Goal: Task Accomplishment & Management: Use online tool/utility

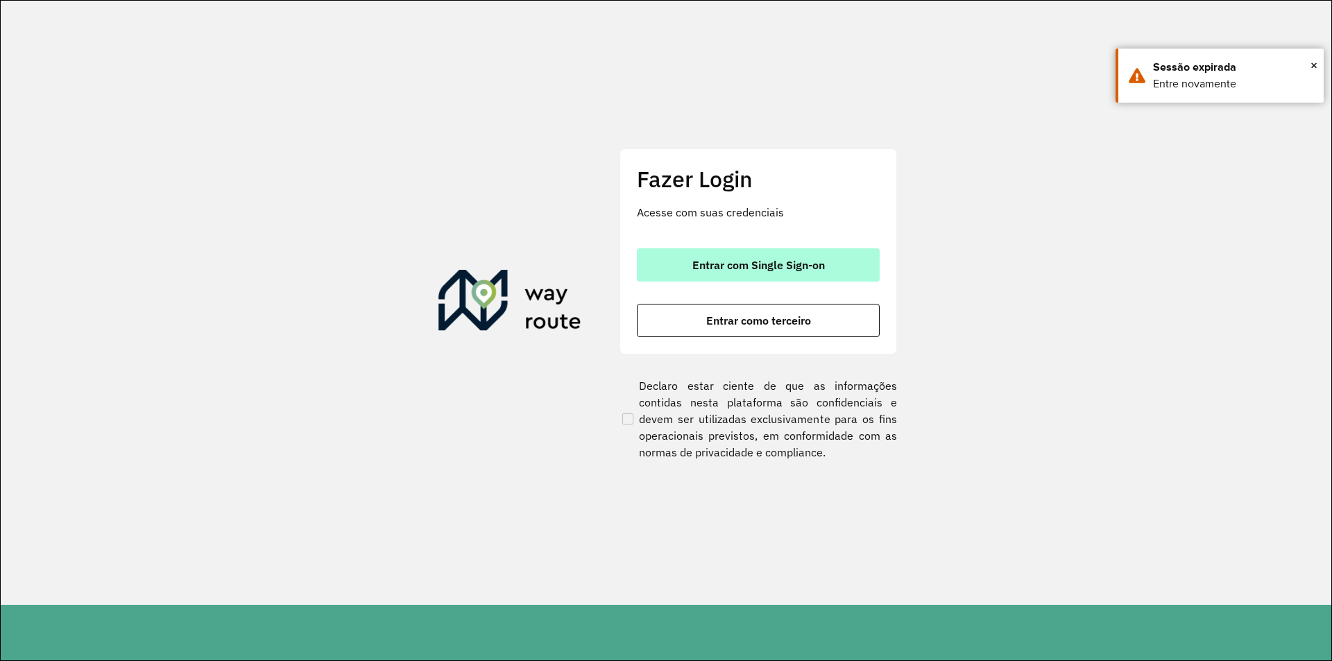
click at [742, 264] on span "Entrar com Single Sign-on" at bounding box center [758, 265] width 133 height 11
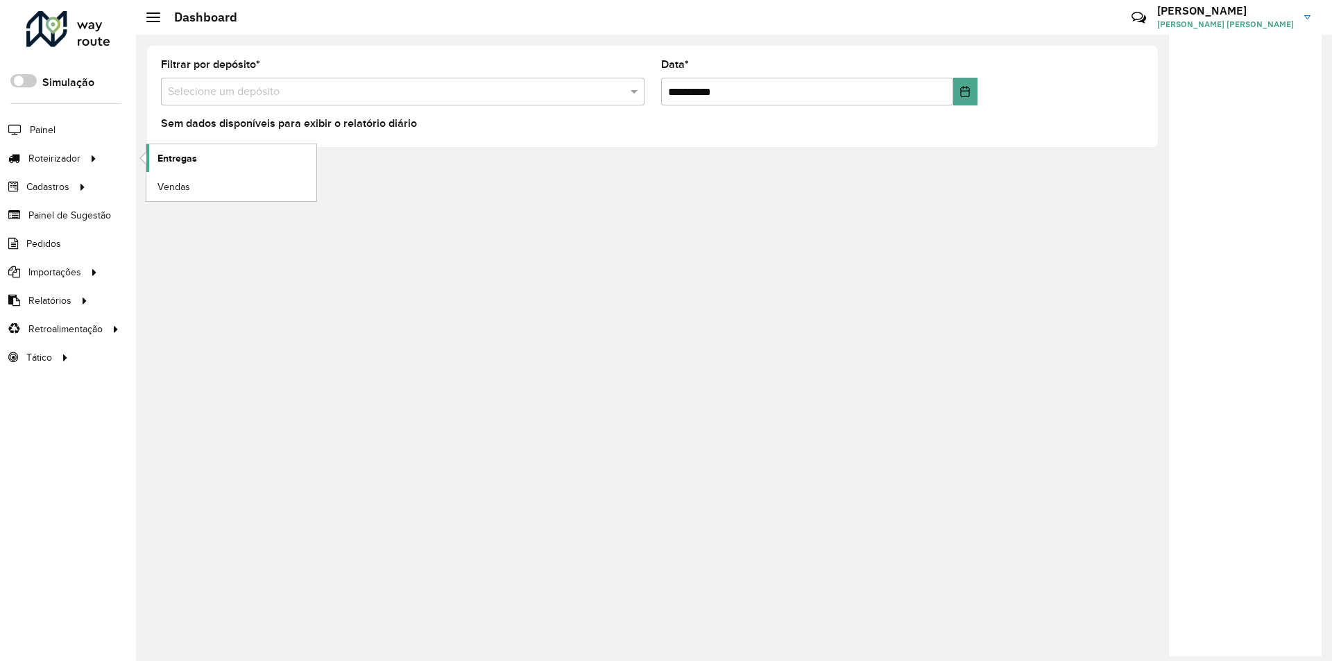
click at [185, 160] on span "Entregas" at bounding box center [178, 158] width 40 height 15
click at [162, 156] on span "Entregas" at bounding box center [178, 158] width 40 height 15
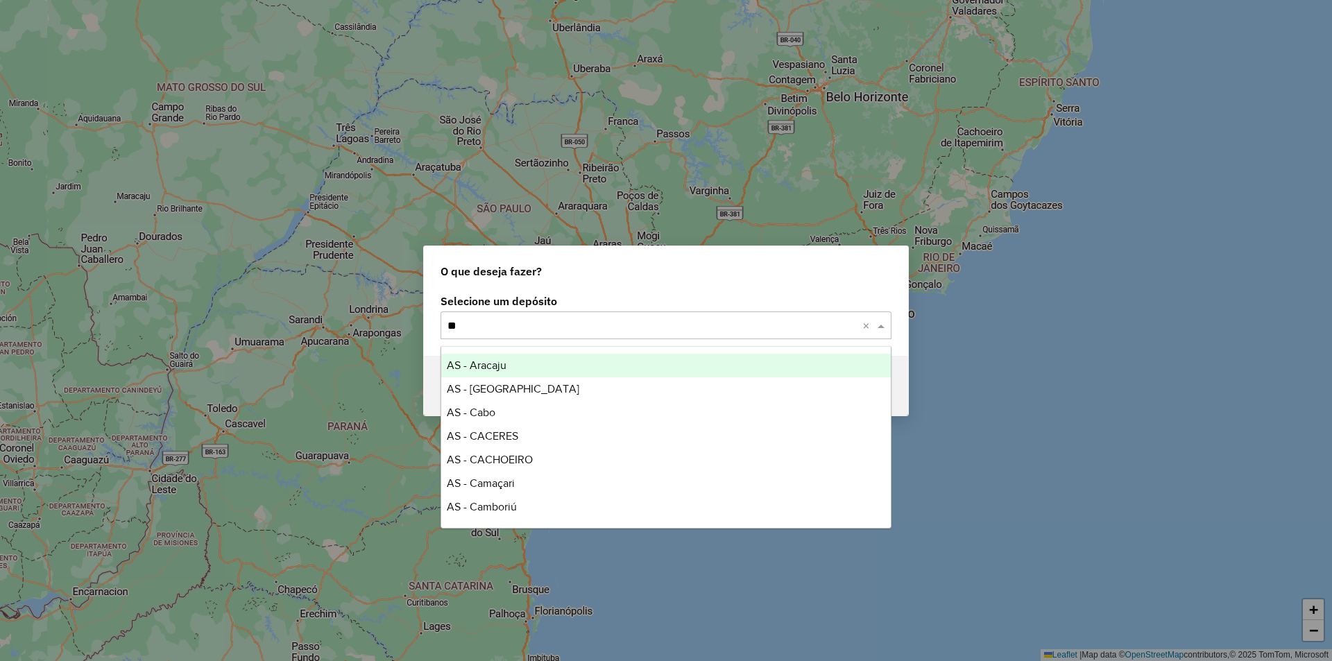
type input "***"
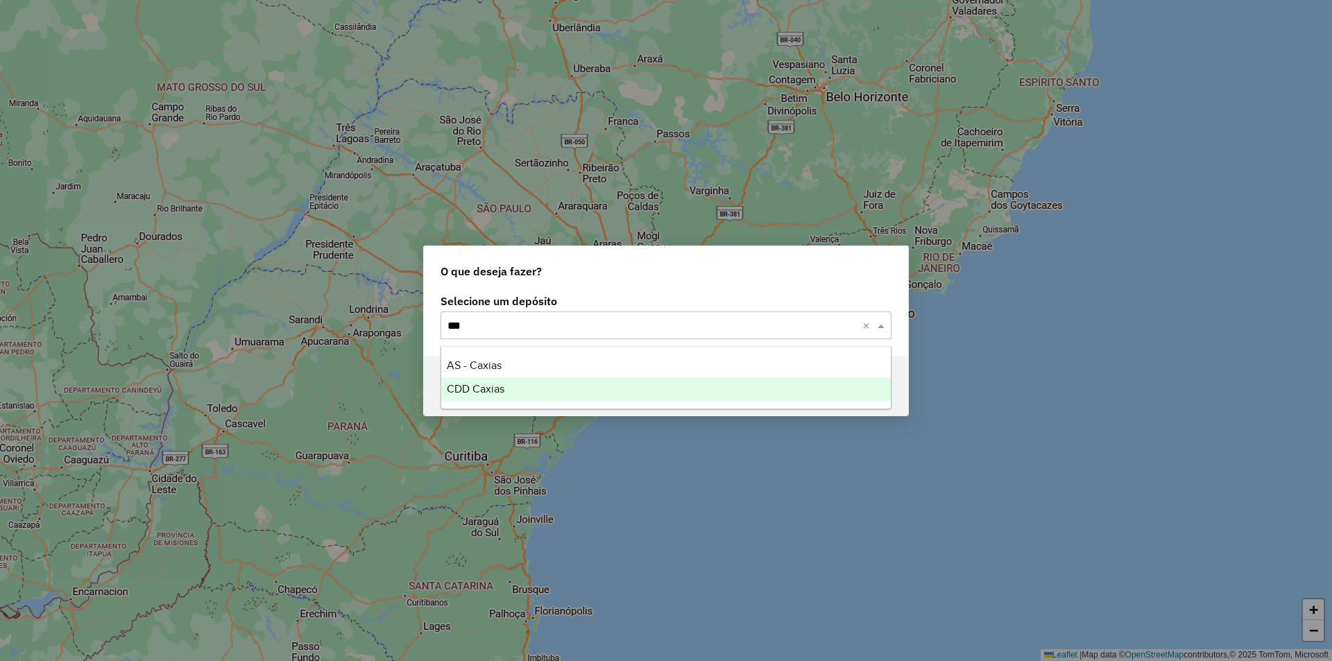
click at [483, 391] on span "CDD Caxias" at bounding box center [476, 389] width 58 height 12
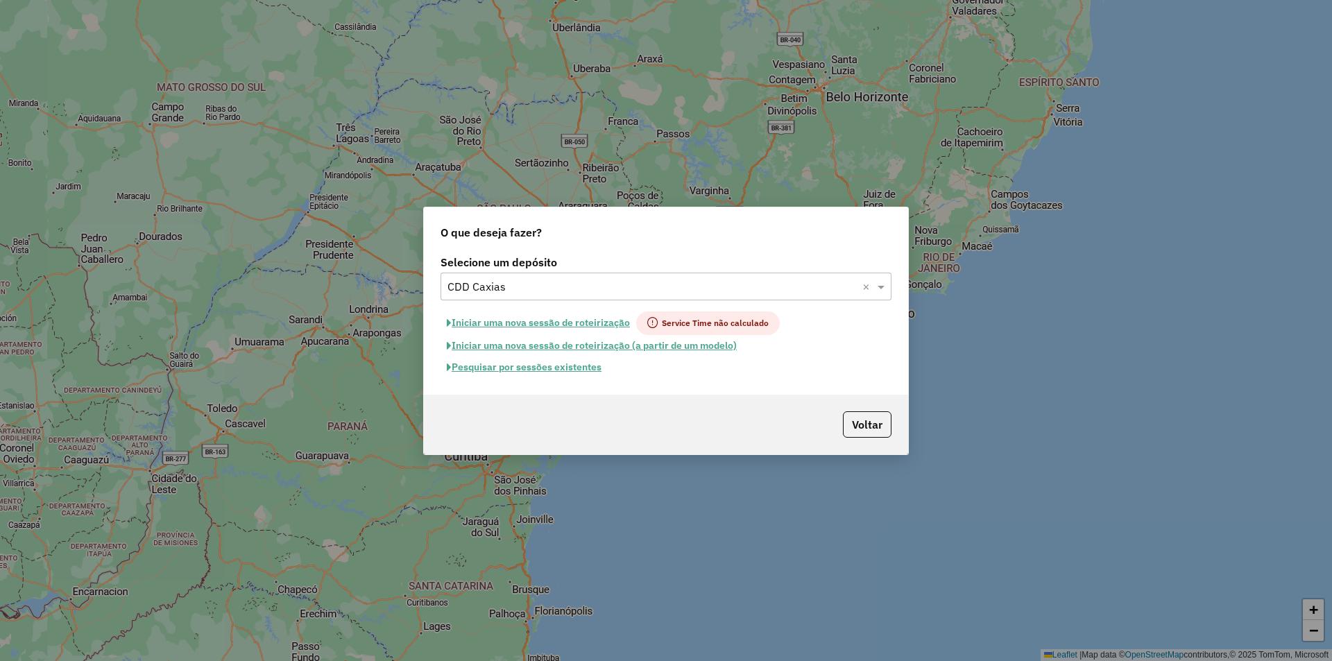
click at [538, 371] on button "Pesquisar por sessões existentes" at bounding box center [524, 368] width 167 height 22
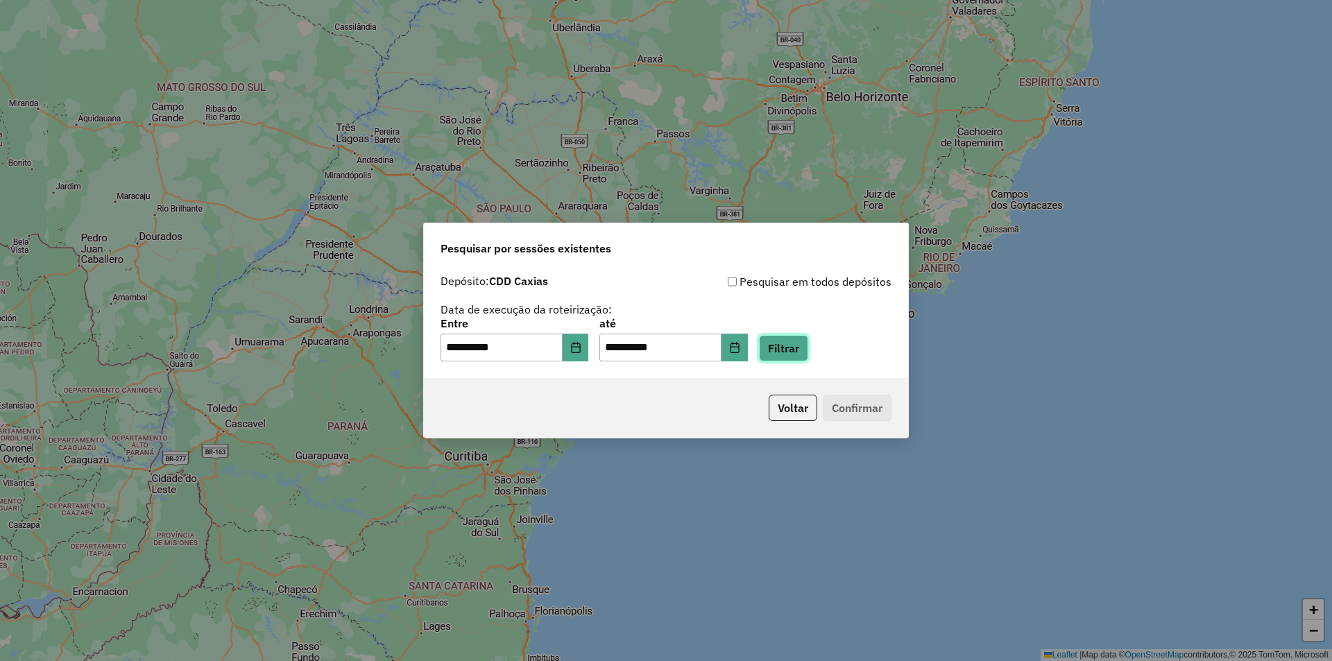
click at [801, 348] on button "Filtrar" at bounding box center [783, 348] width 49 height 26
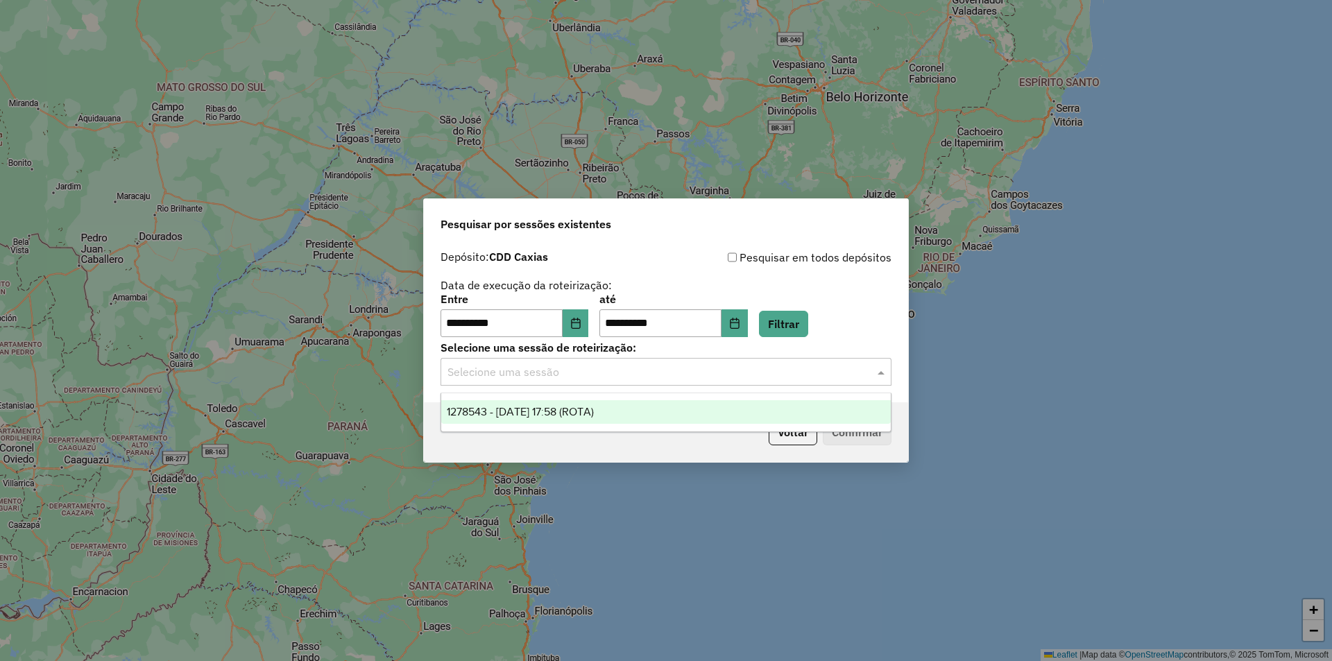
click at [883, 371] on span at bounding box center [882, 372] width 17 height 17
click at [594, 407] on span "1278543 - 19/09/2025 17:58 (ROTA)" at bounding box center [520, 412] width 147 height 12
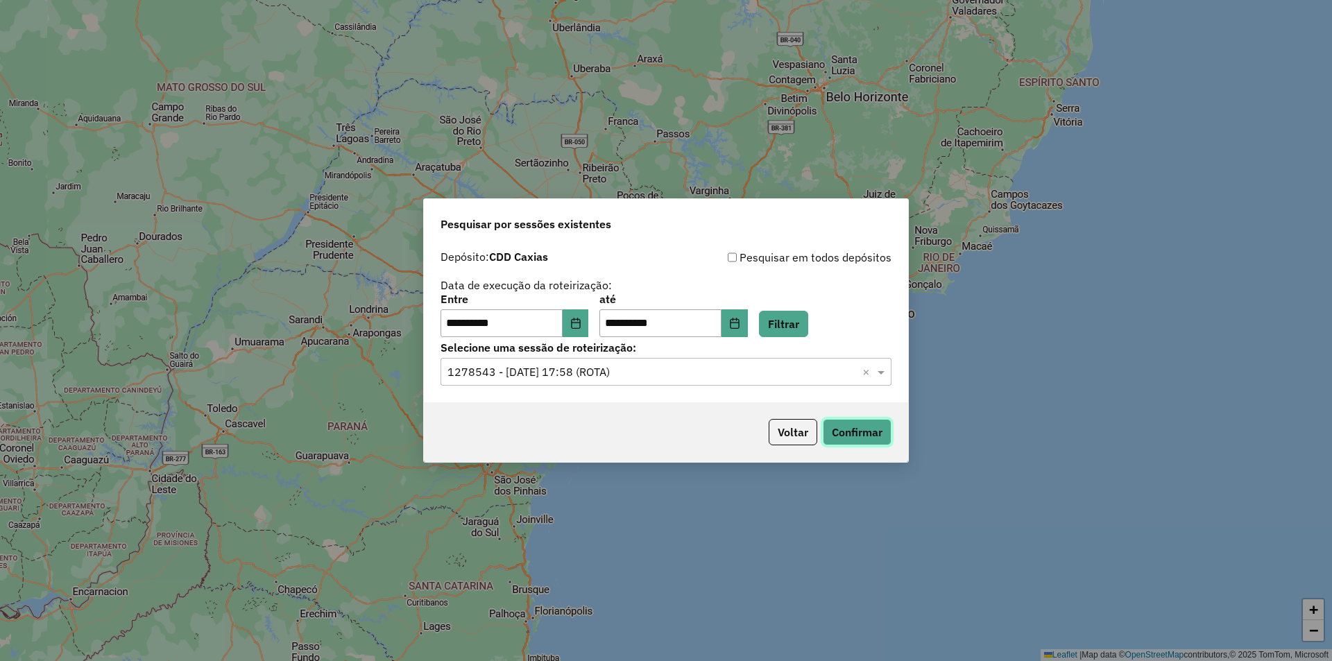
click at [850, 433] on button "Confirmar" at bounding box center [857, 432] width 69 height 26
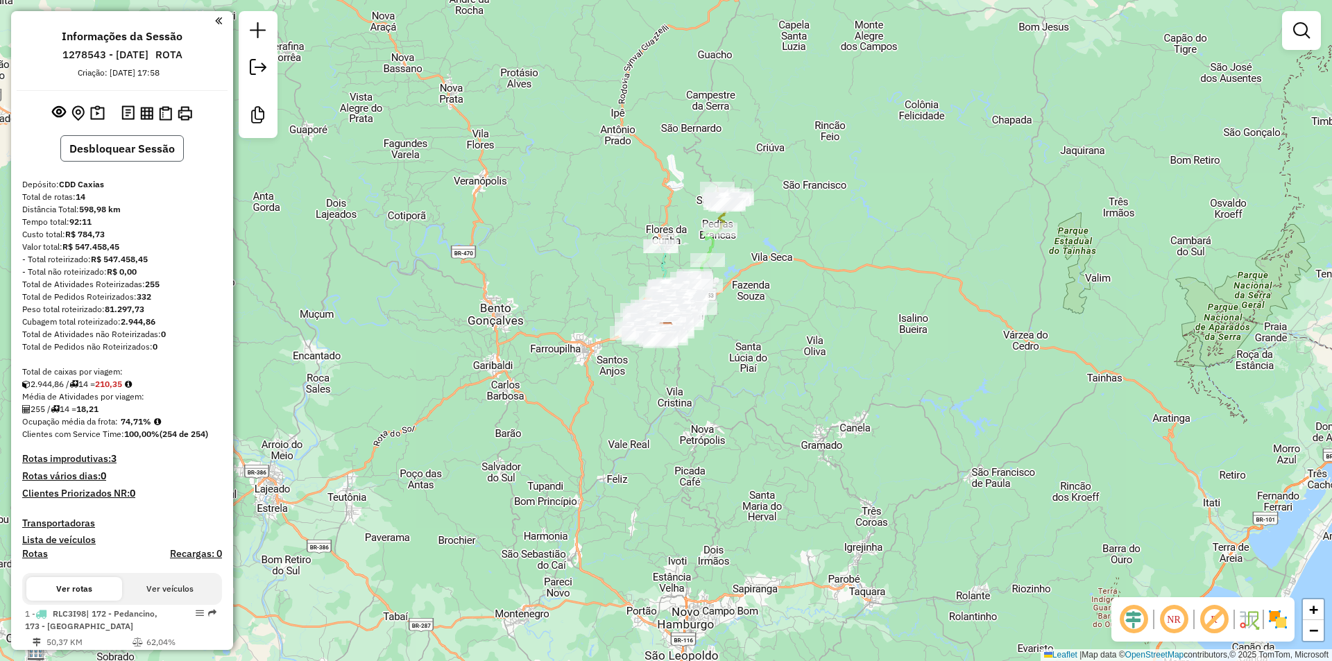
click at [84, 155] on button "Desbloquear Sessão" at bounding box center [122, 148] width 124 height 26
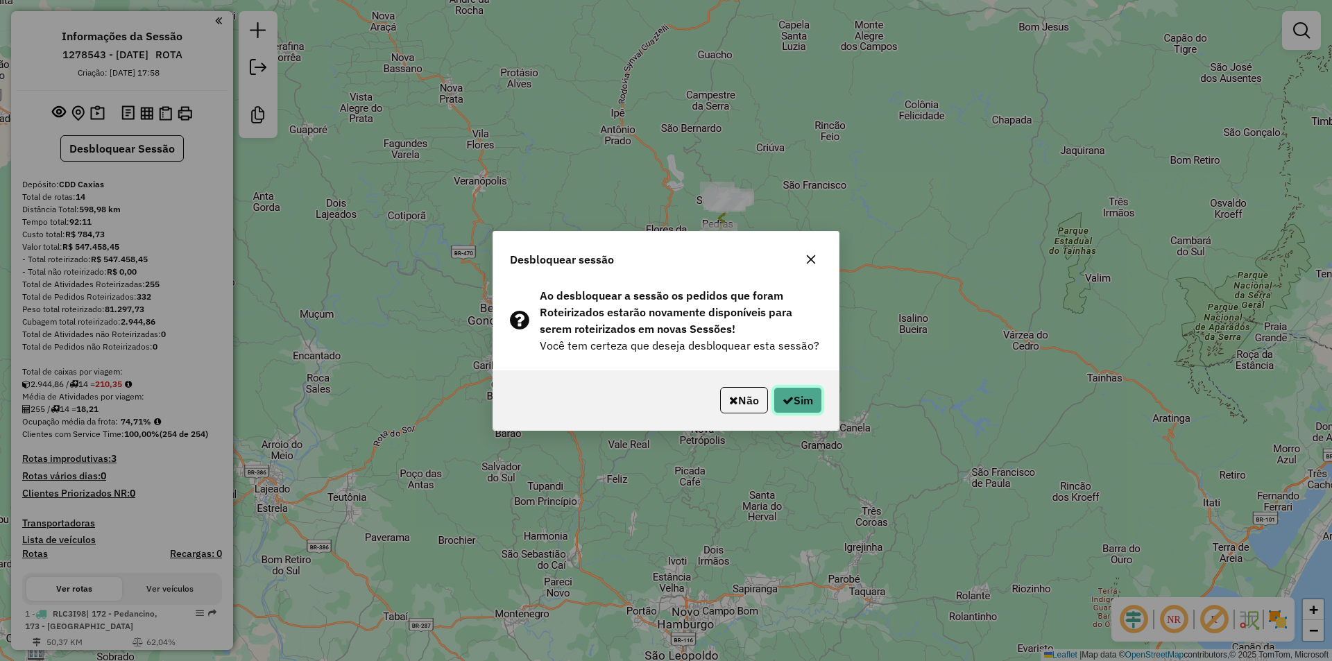
click at [794, 400] on button "Sim" at bounding box center [798, 400] width 49 height 26
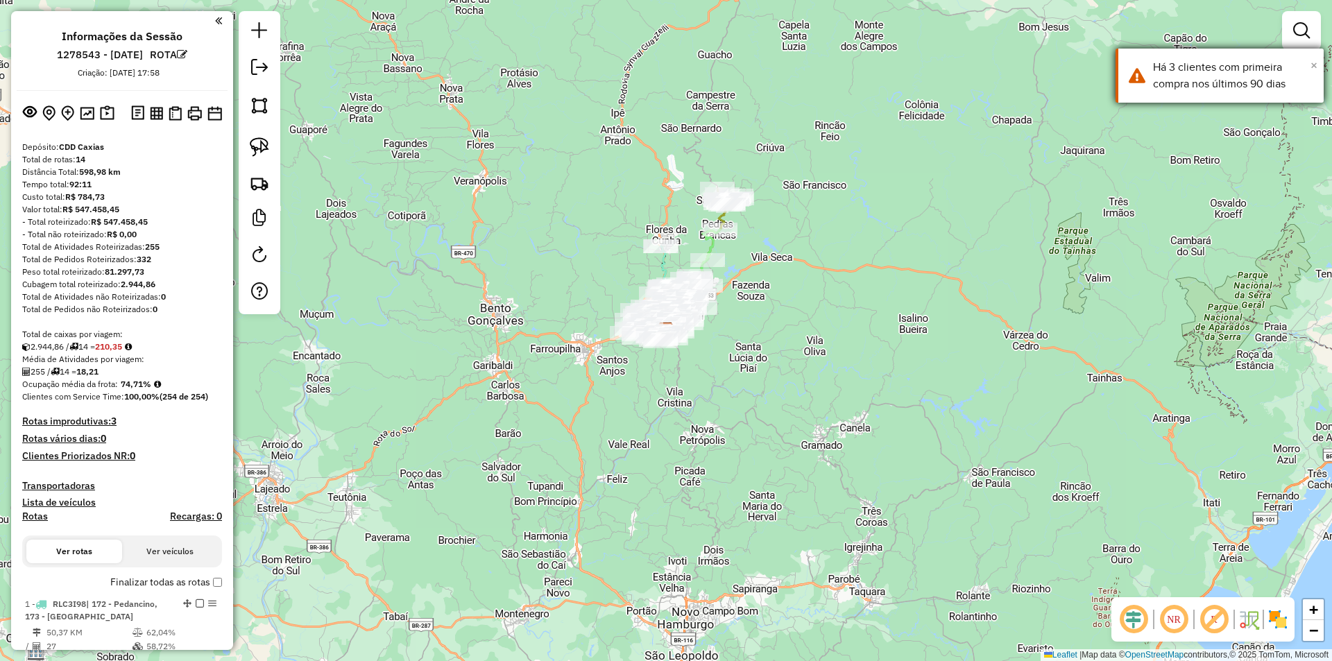
click at [1312, 65] on span "×" at bounding box center [1314, 65] width 7 height 15
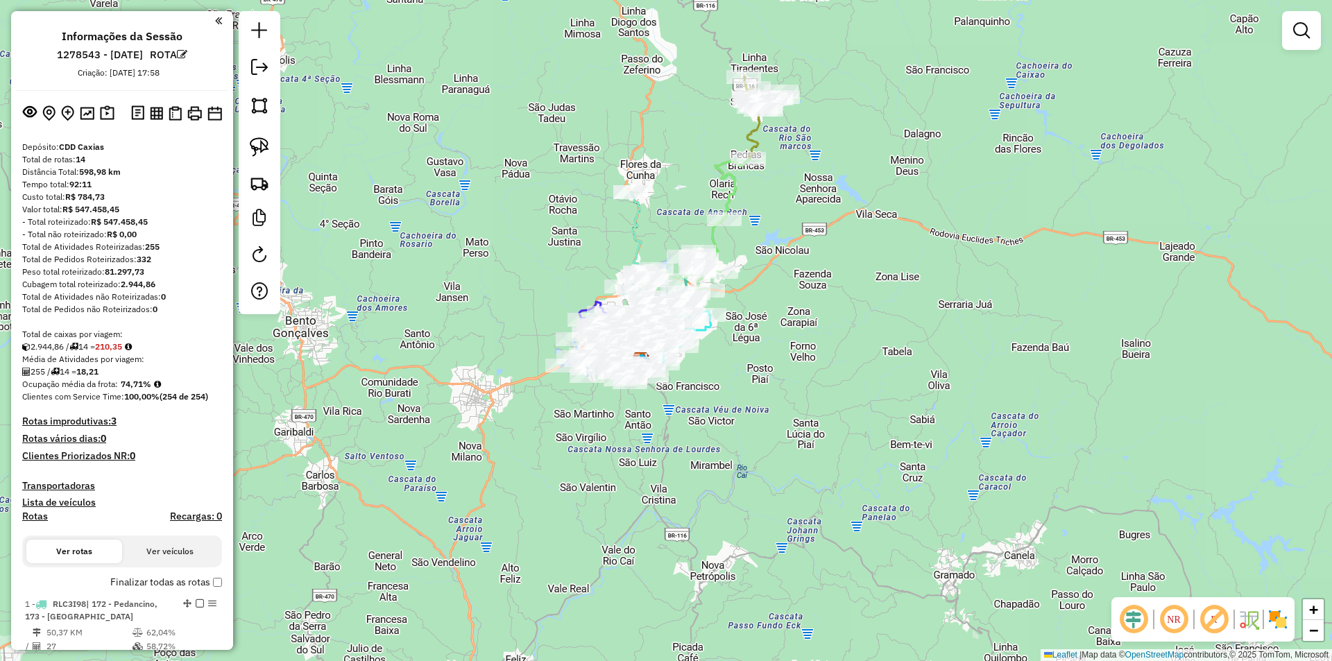
click at [1125, 614] on em at bounding box center [1133, 619] width 33 height 33
click at [1219, 615] on em at bounding box center [1214, 619] width 33 height 33
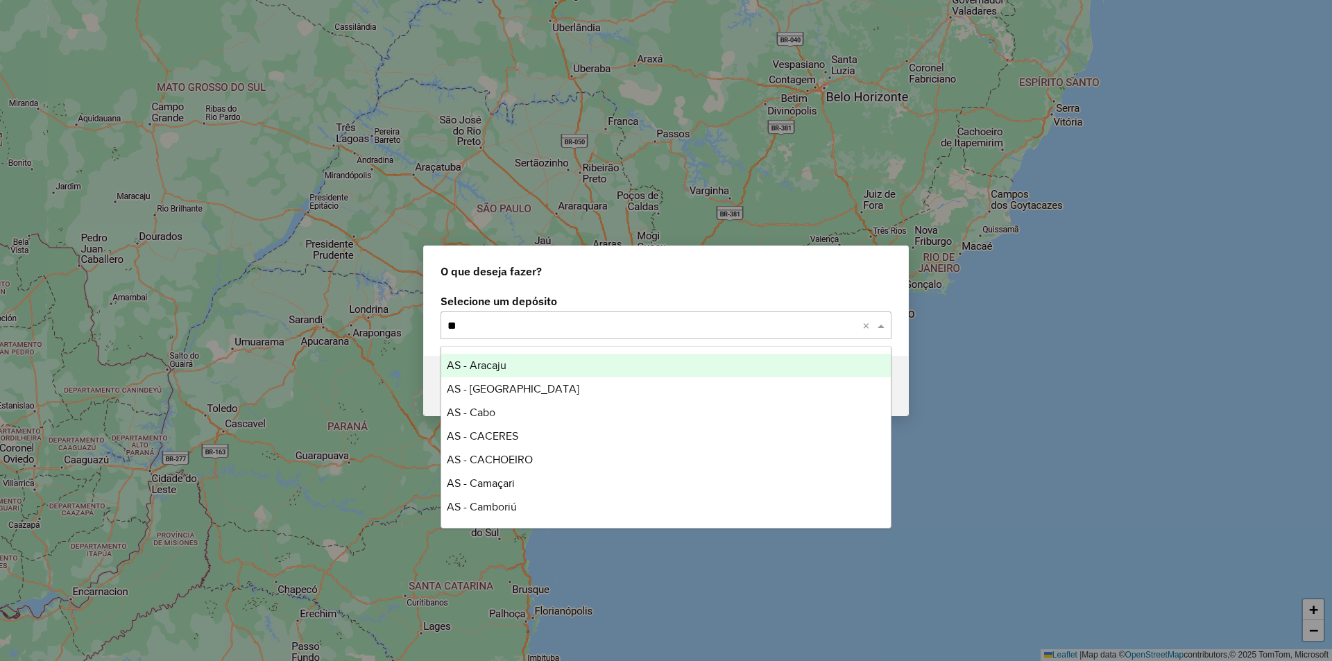
type input "***"
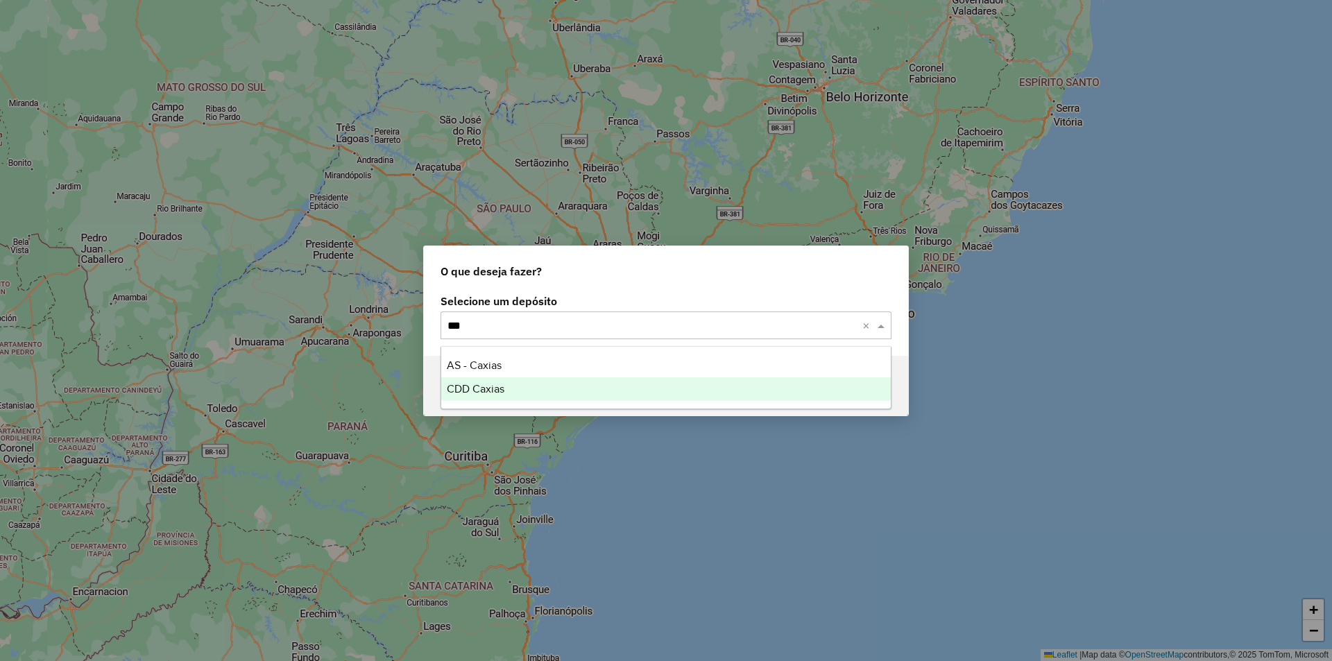
click at [493, 385] on span "CDD Caxias" at bounding box center [476, 389] width 58 height 12
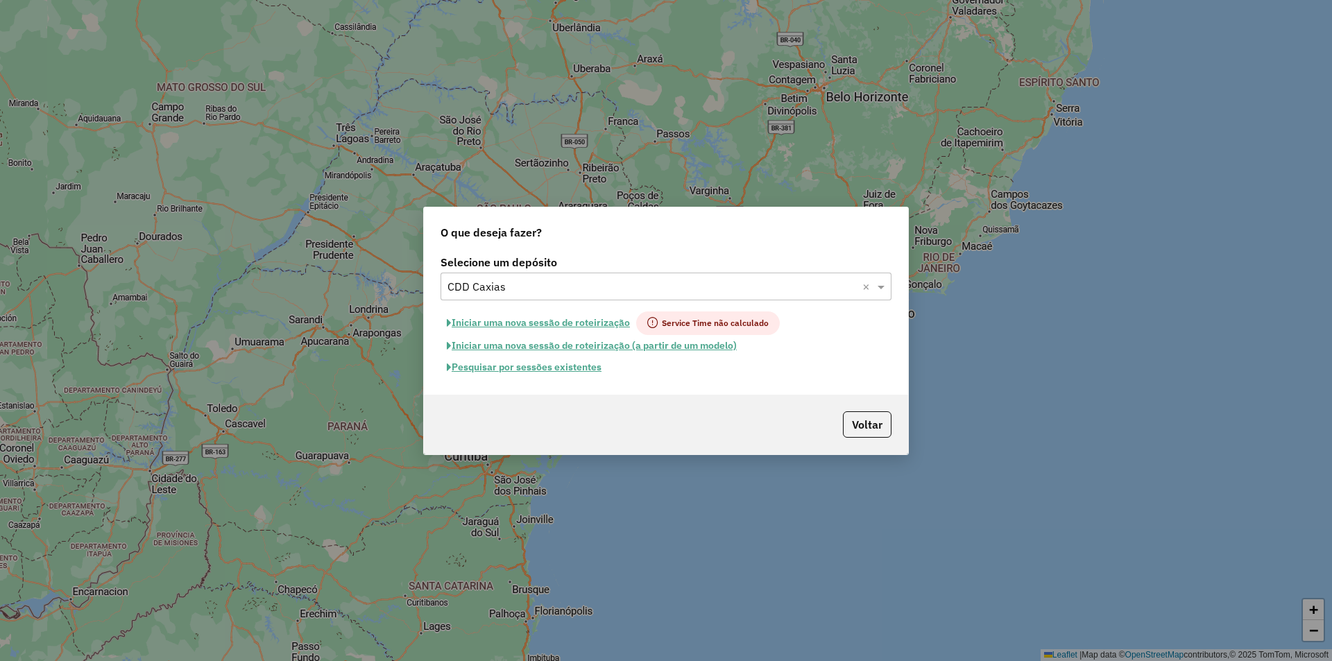
click at [535, 325] on button "Iniciar uma nova sessão de roteirização" at bounding box center [539, 324] width 196 height 24
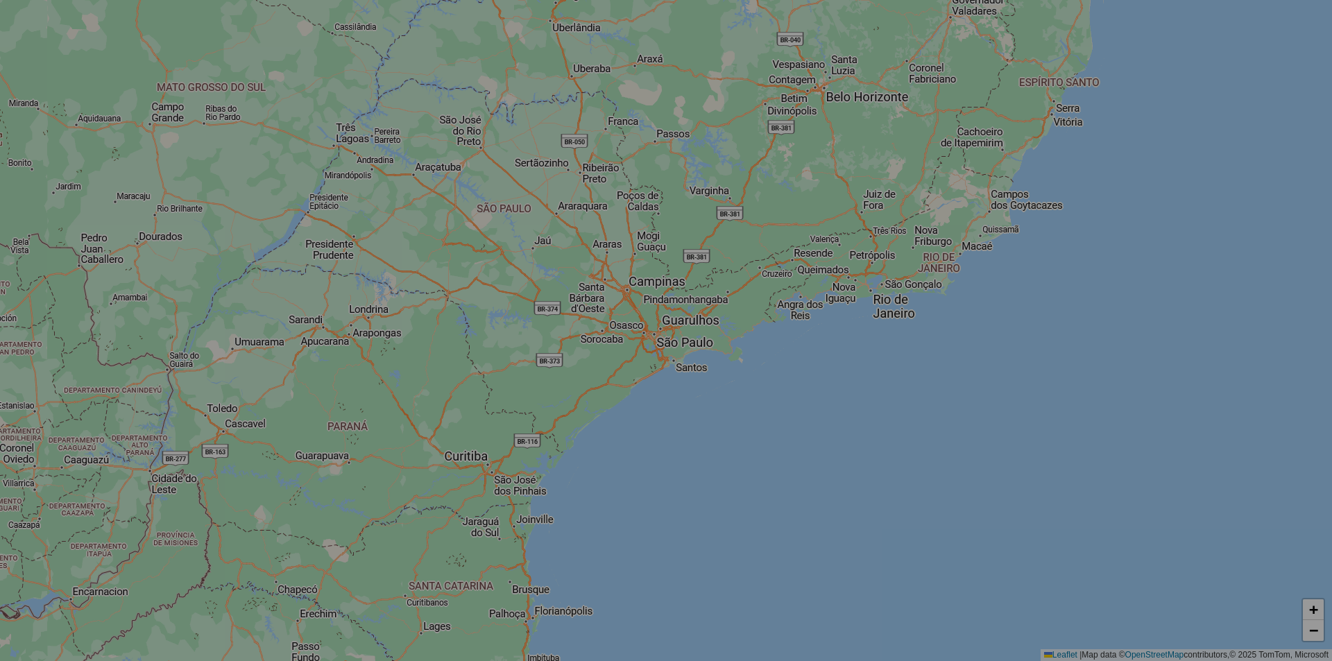
select select "*"
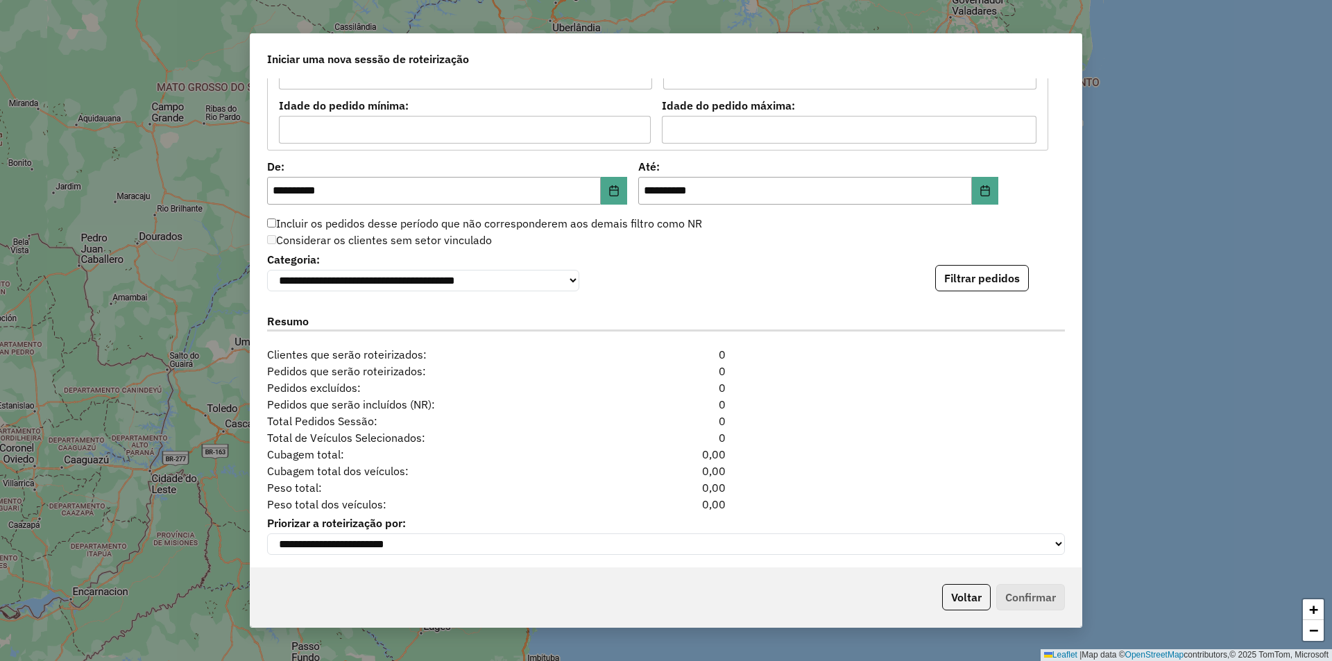
scroll to position [1318, 0]
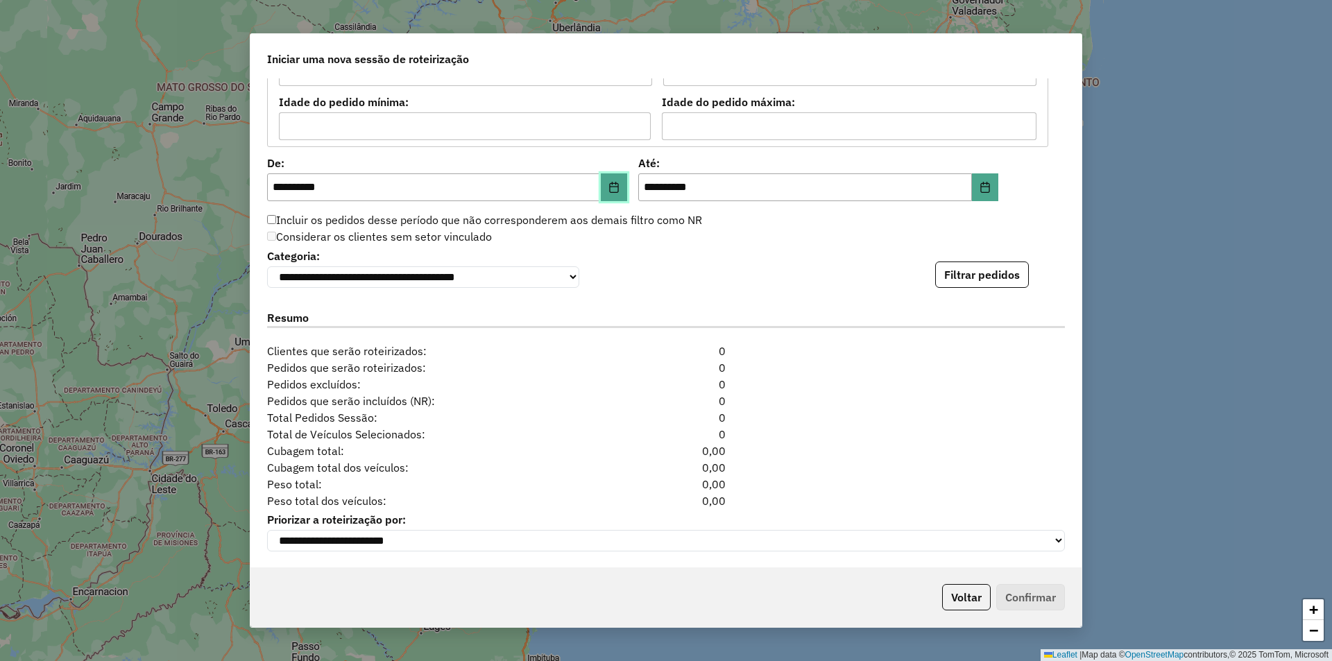
click at [604, 178] on button "Choose Date" at bounding box center [614, 187] width 26 height 28
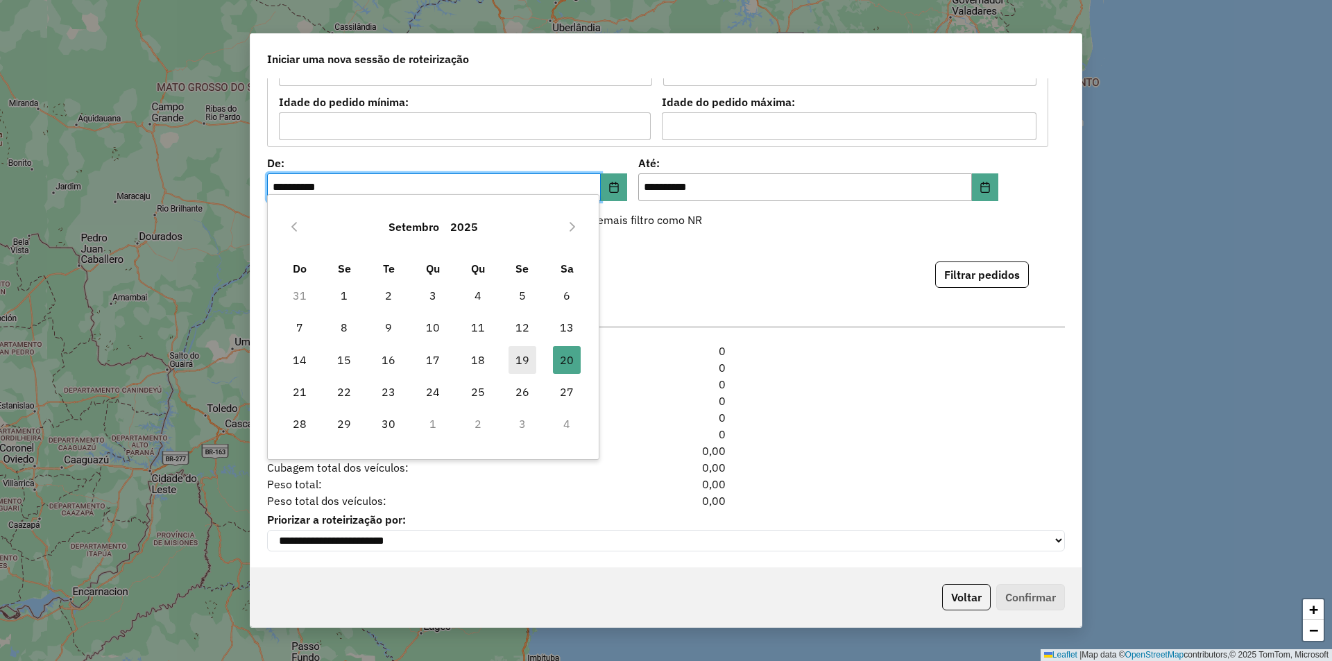
click at [518, 364] on span "19" at bounding box center [523, 360] width 28 height 28
type input "**********"
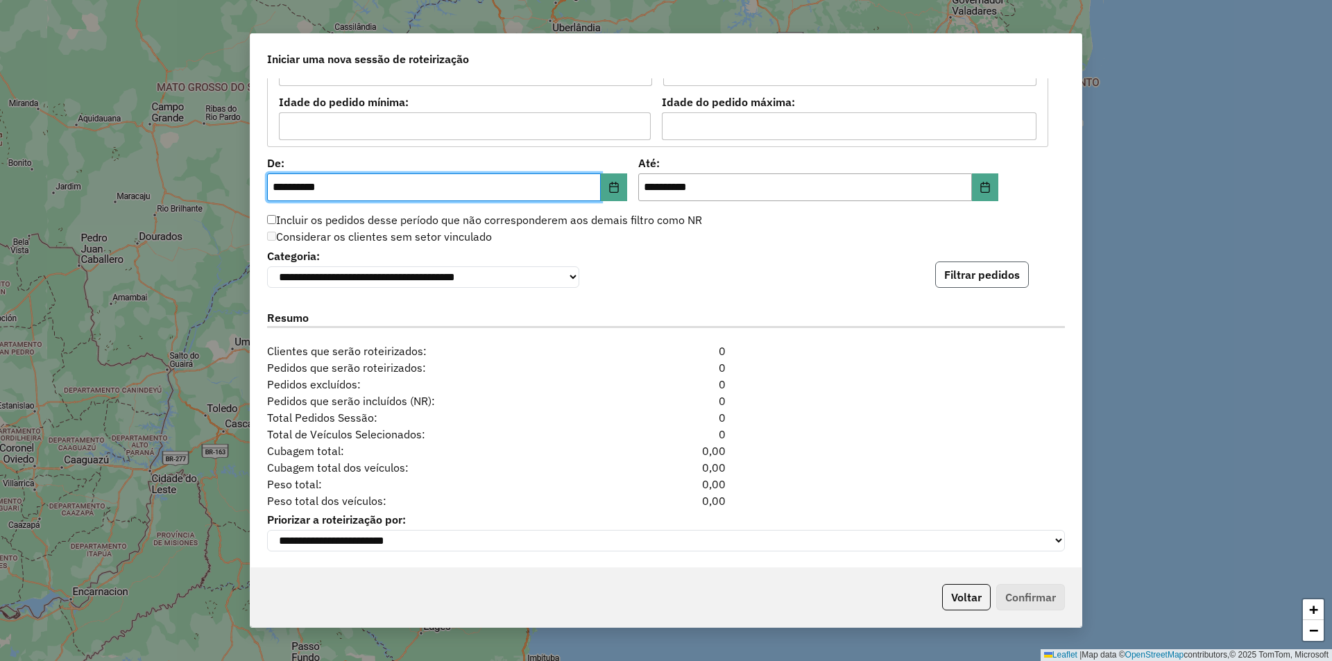
click at [969, 264] on button "Filtrar pedidos" at bounding box center [982, 275] width 94 height 26
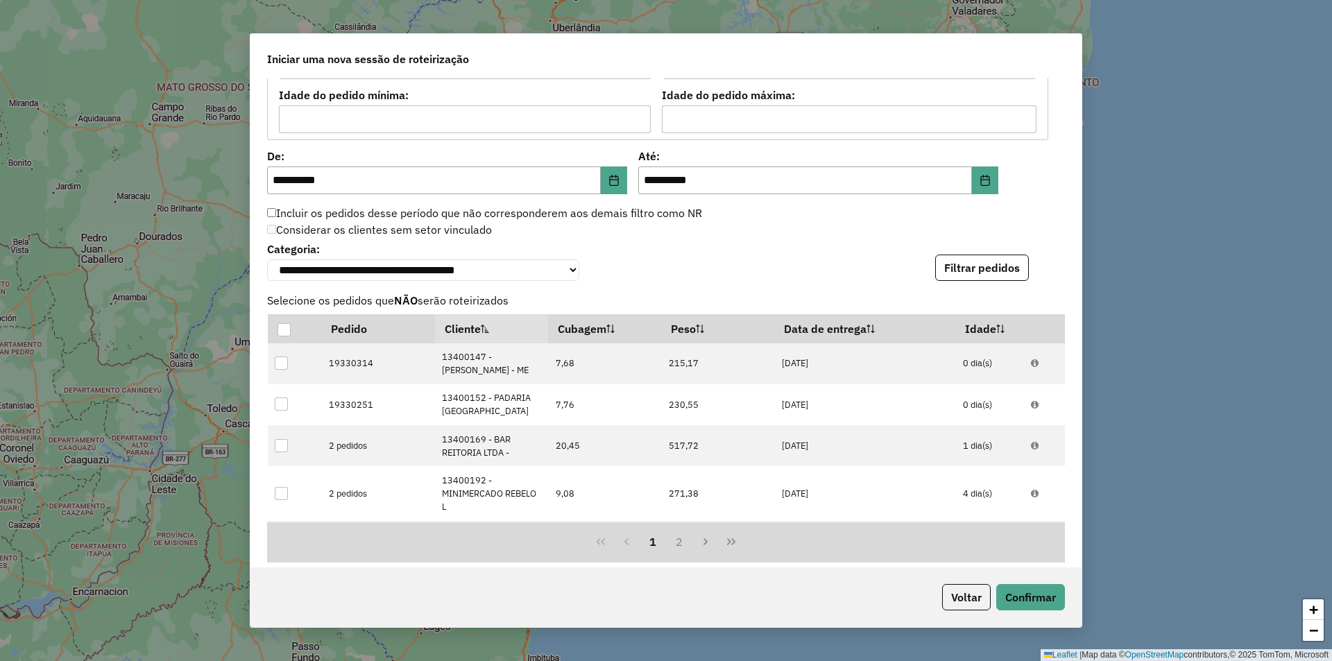
scroll to position [1621, 0]
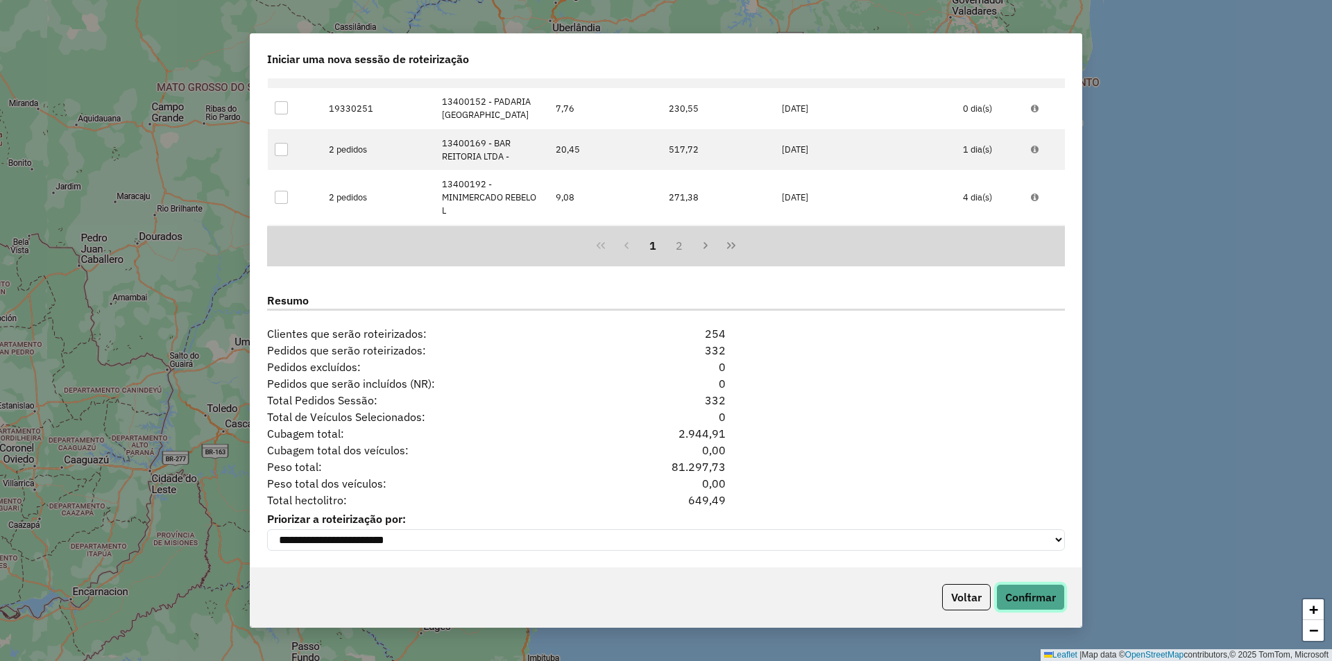
drag, startPoint x: 1046, startPoint y: 591, endPoint x: 1026, endPoint y: 584, distance: 20.9
click at [1046, 592] on button "Confirmar" at bounding box center [1030, 597] width 69 height 26
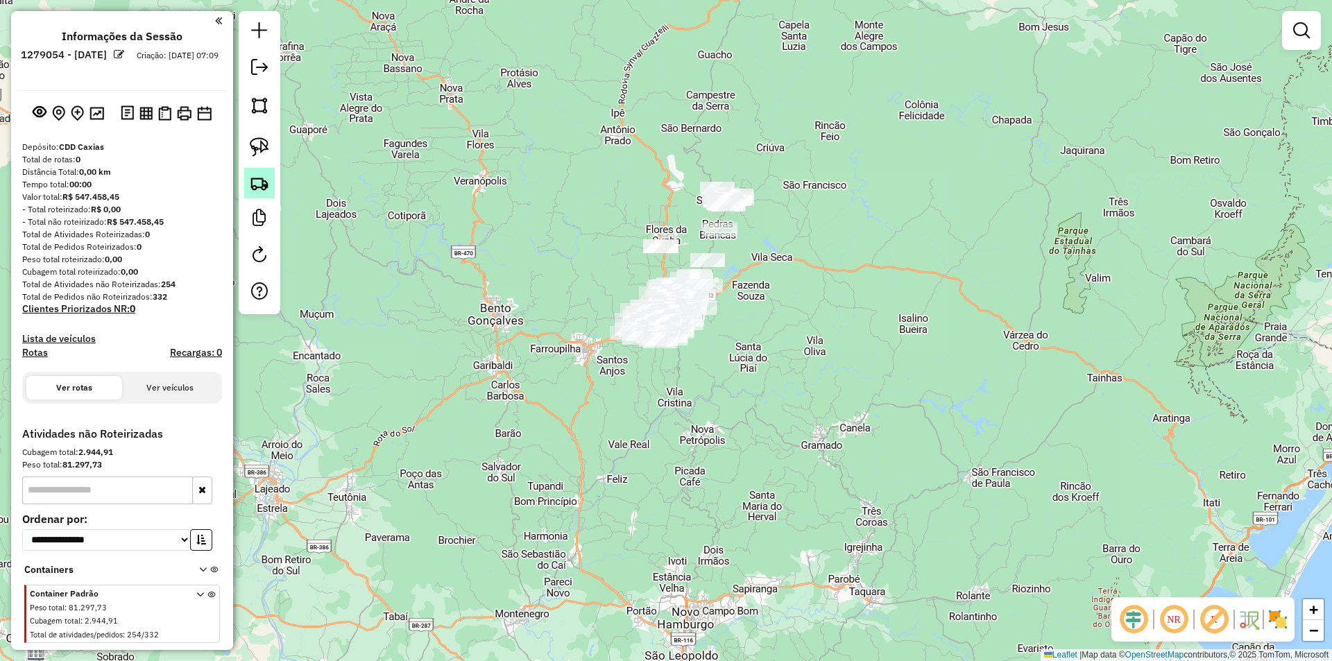
click at [252, 185] on img at bounding box center [259, 182] width 19 height 19
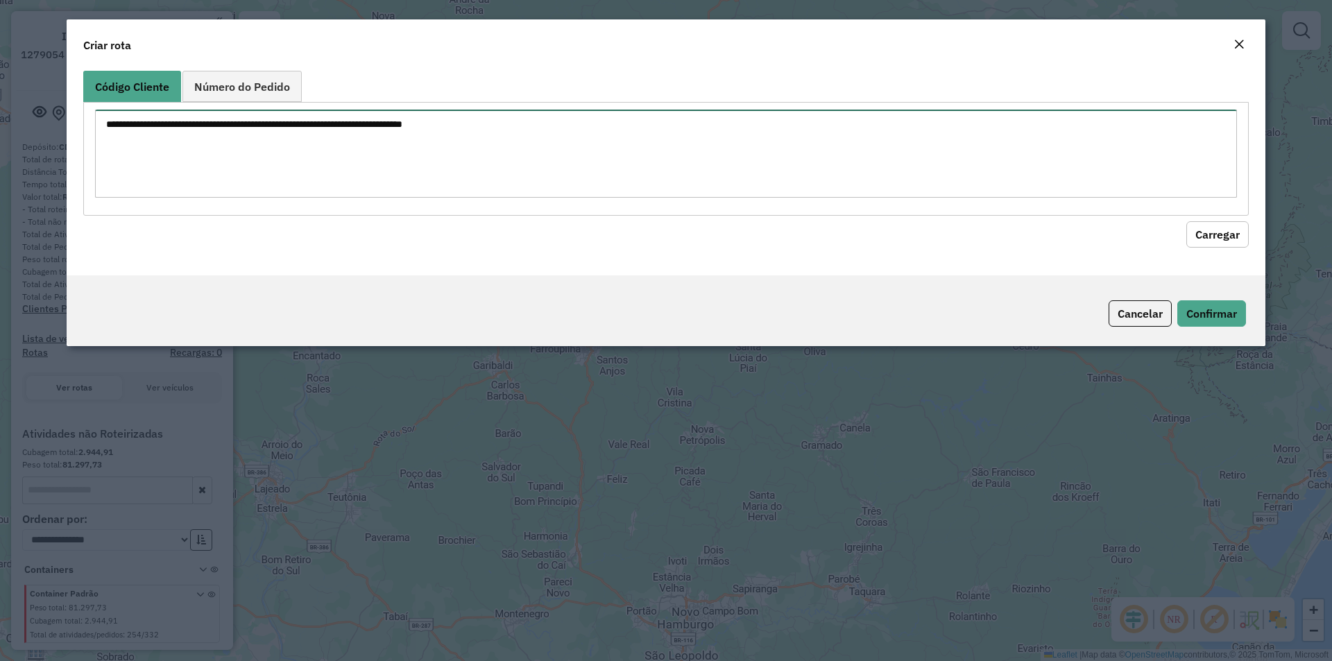
click at [263, 153] on textarea at bounding box center [666, 154] width 1142 height 88
paste textarea "******** ******** ******** ******** ******** ******** ******** ******** *******…"
type textarea "******** ******** ******** ******** ******** ******** ******** ******** *******…"
click at [1222, 232] on button "Carregar" at bounding box center [1218, 234] width 62 height 26
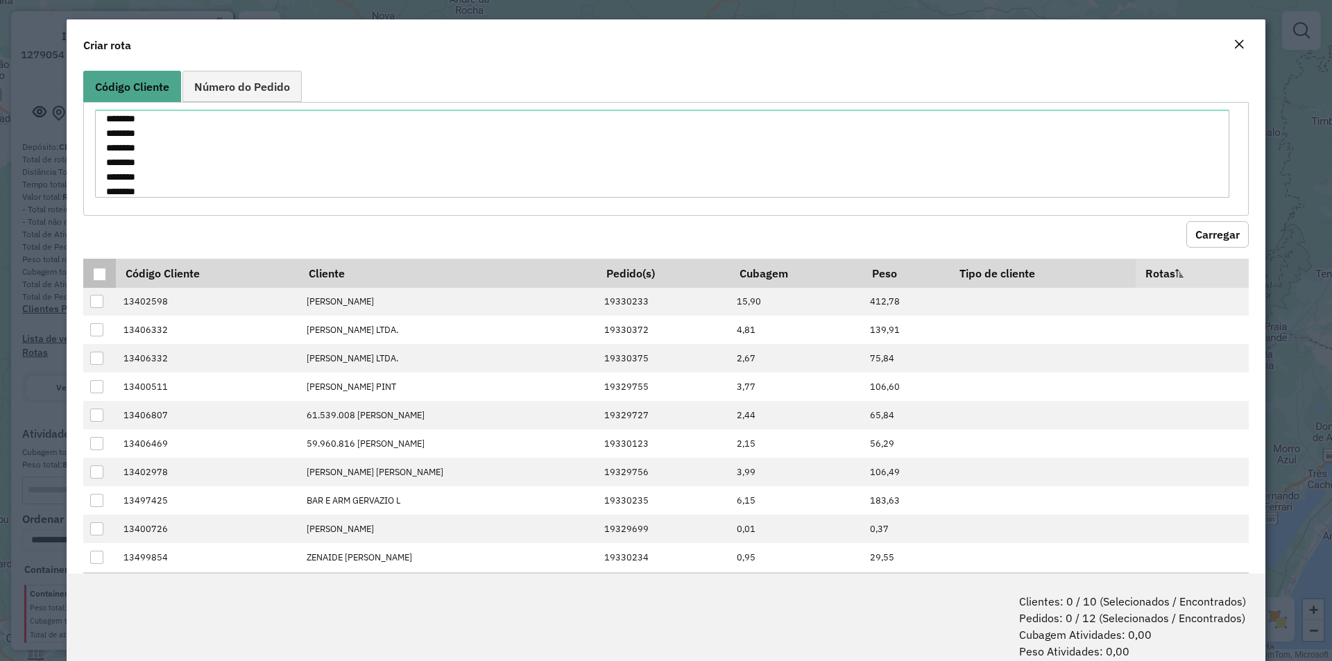
click at [103, 273] on div at bounding box center [99, 274] width 13 height 13
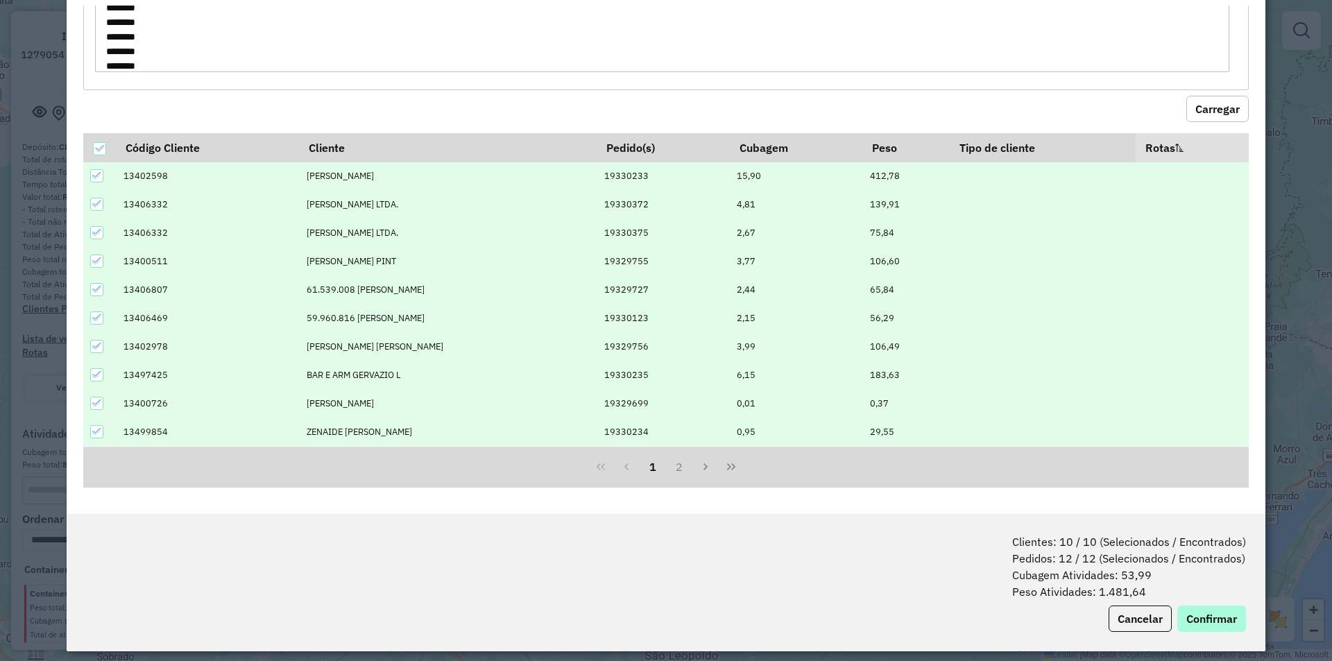
scroll to position [69, 0]
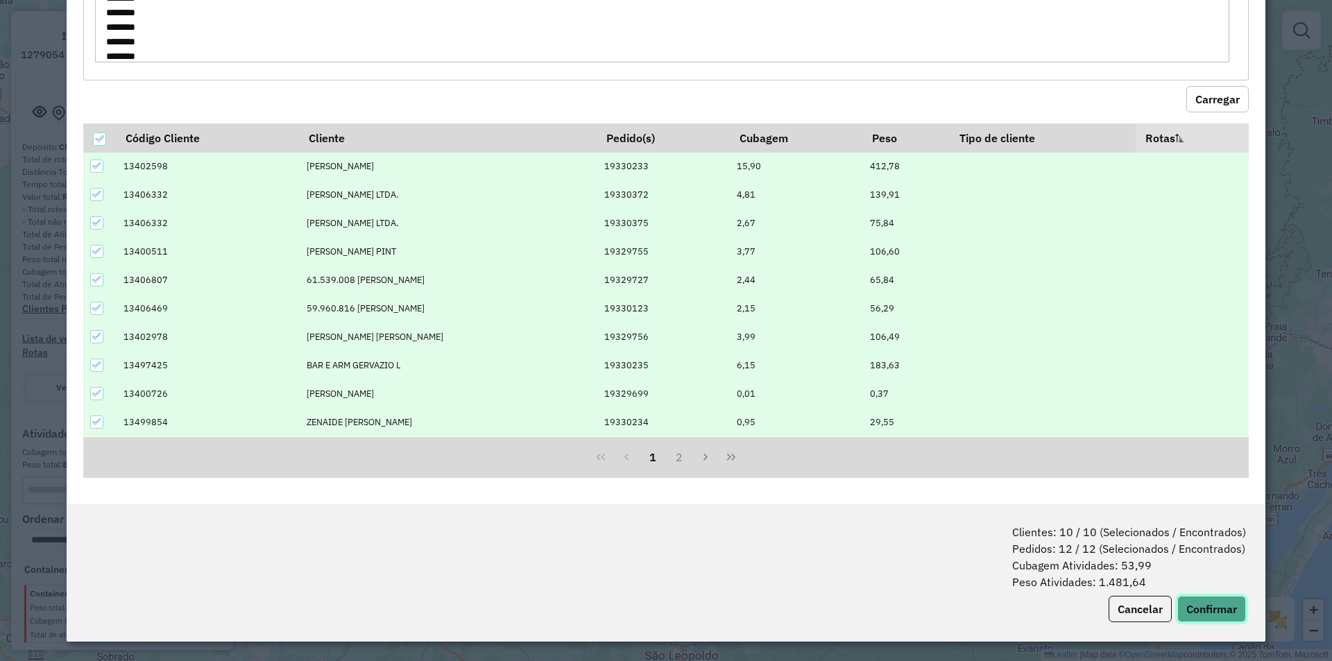
click at [1207, 607] on button "Confirmar" at bounding box center [1211, 609] width 69 height 26
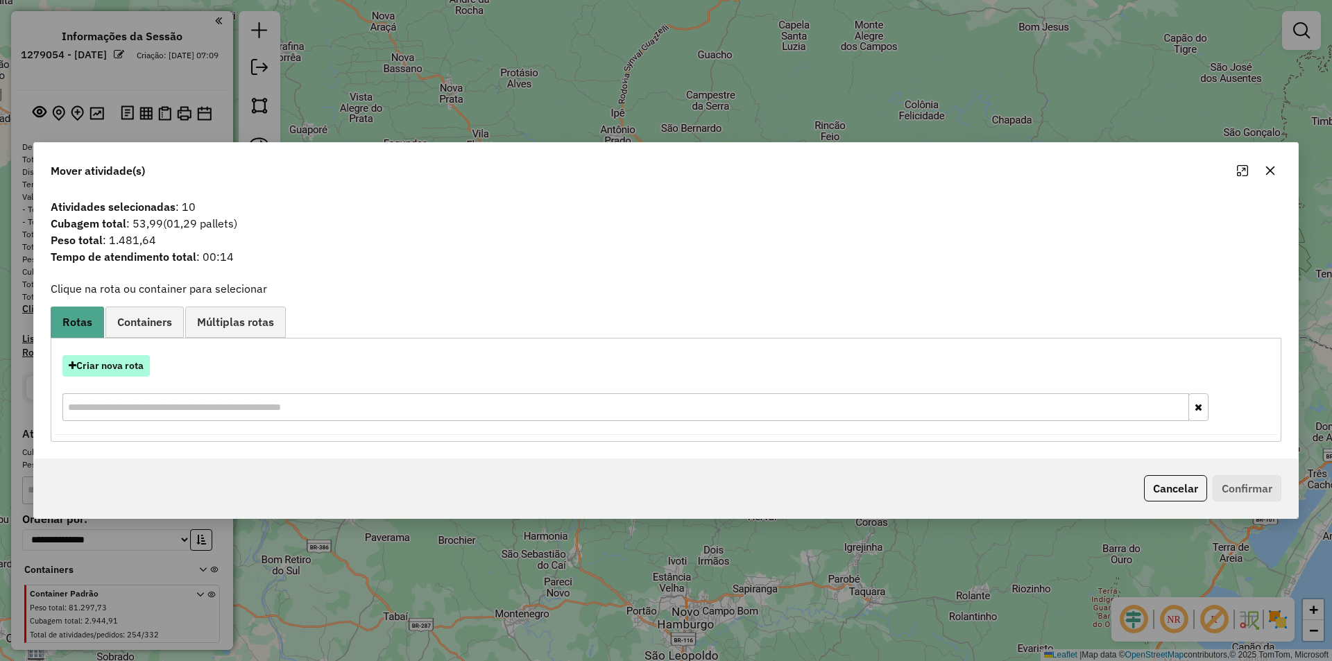
click at [95, 366] on button "Criar nova rota" at bounding box center [105, 366] width 87 height 22
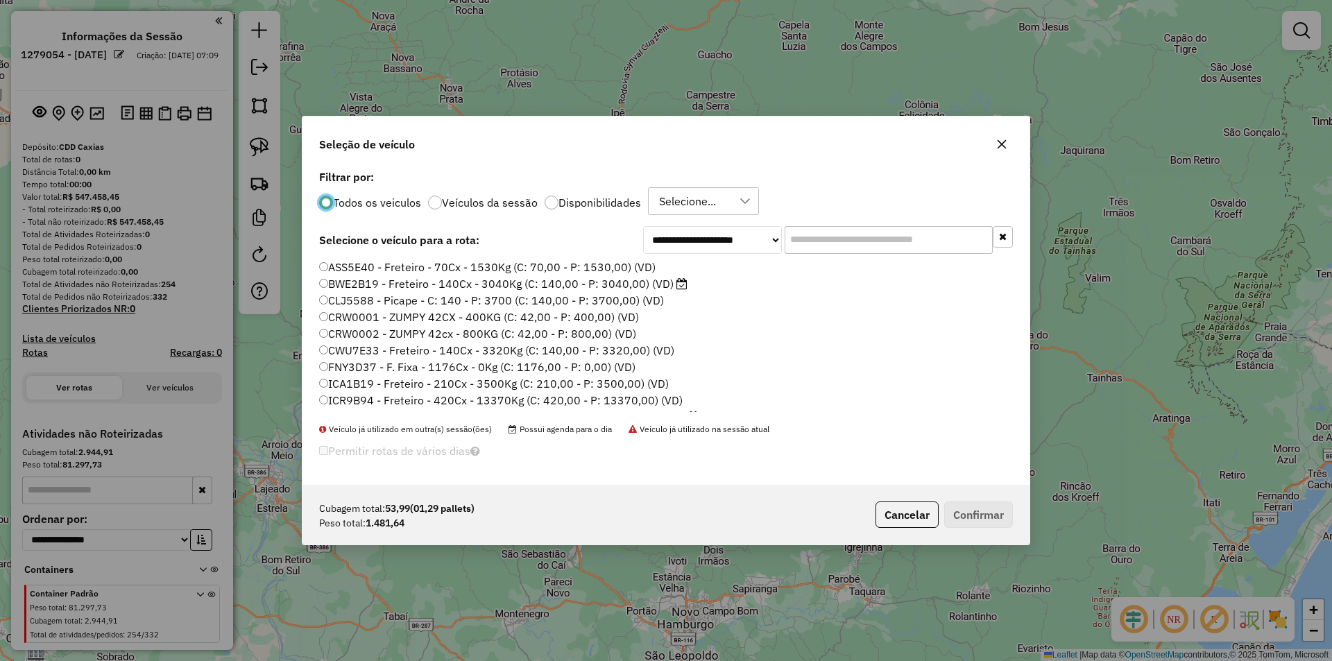
scroll to position [8, 4]
click at [819, 239] on input "text" at bounding box center [889, 240] width 208 height 28
click at [813, 233] on input "text" at bounding box center [889, 240] width 208 height 28
paste input "*******"
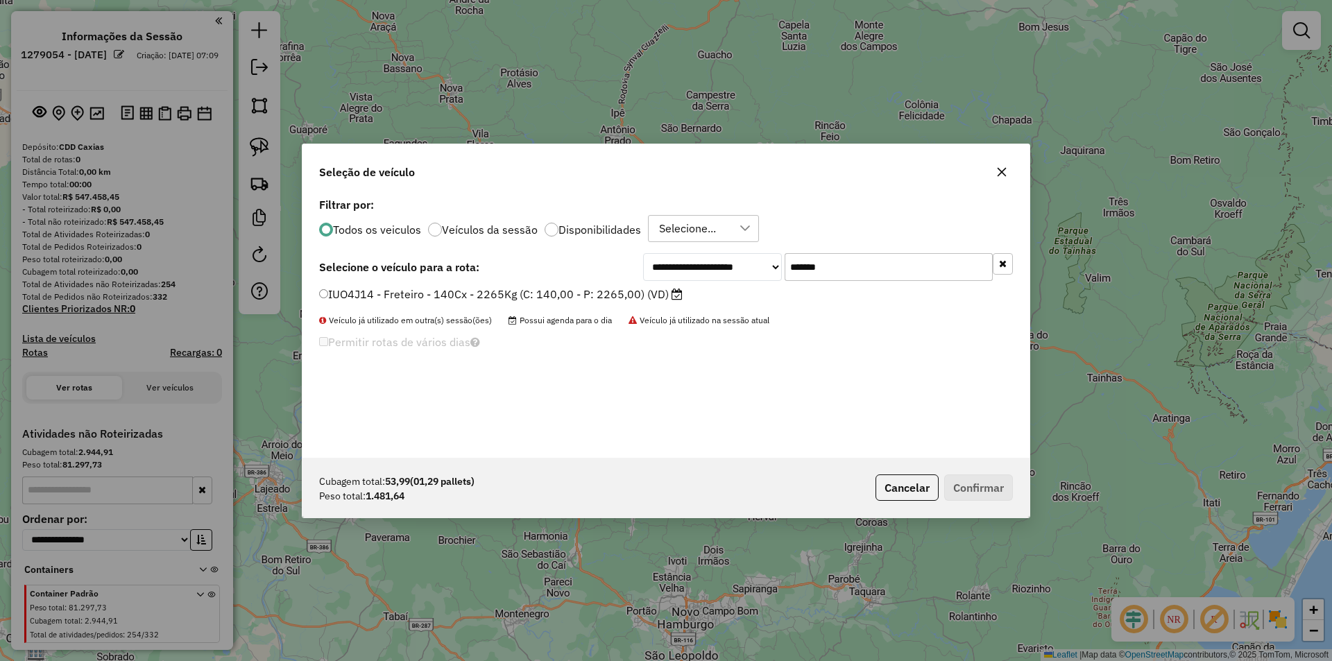
type input "*******"
click at [975, 487] on button "Confirmar" at bounding box center [978, 488] width 69 height 26
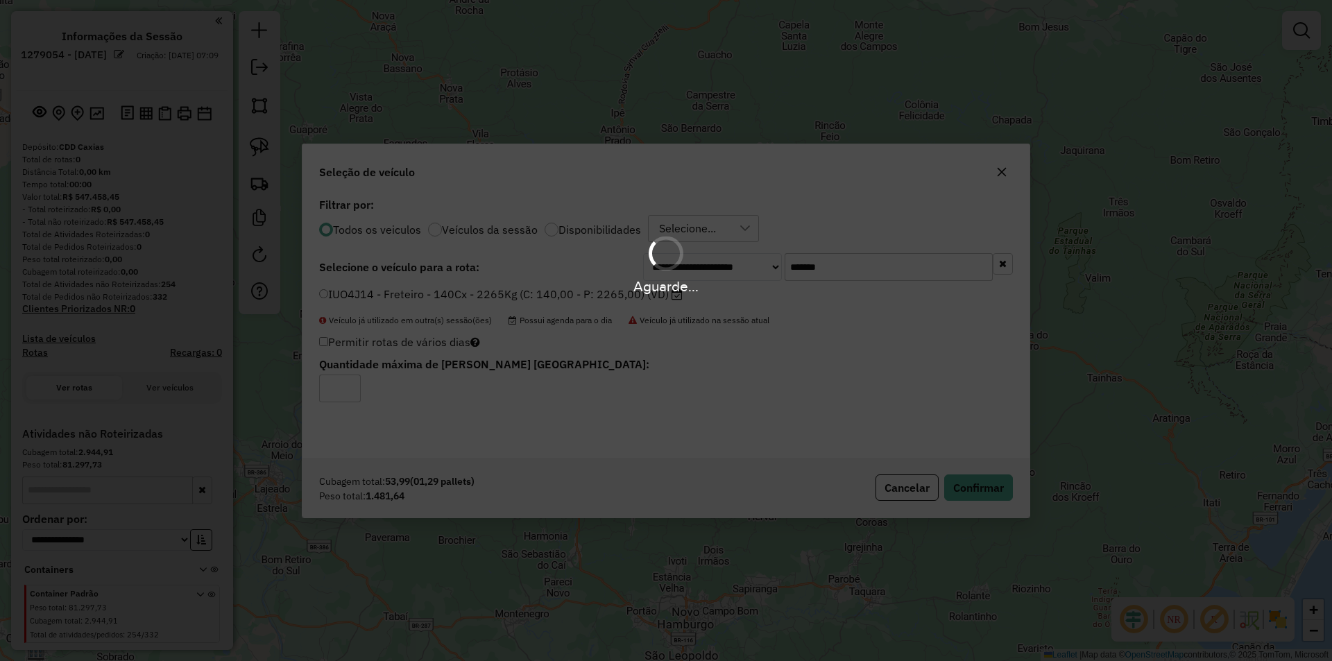
click at [1078, 143] on div "Aguarde..." at bounding box center [666, 330] width 1332 height 661
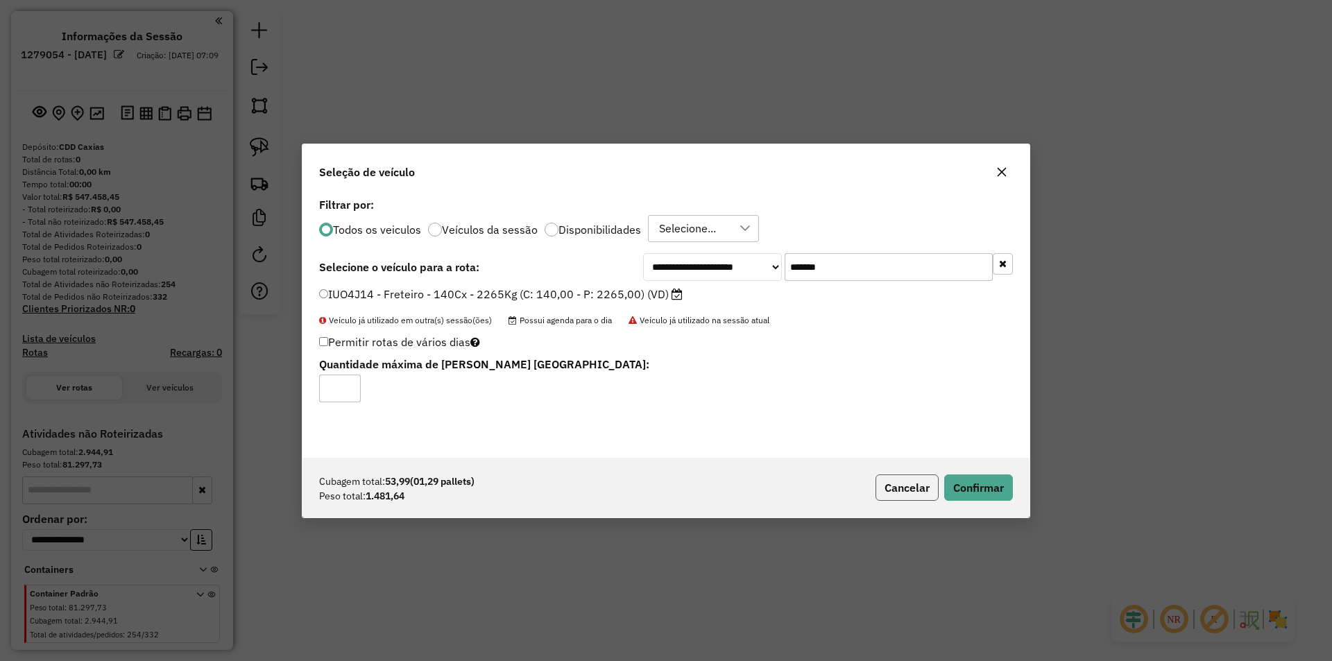
click at [915, 484] on button "Cancelar" at bounding box center [907, 488] width 63 height 26
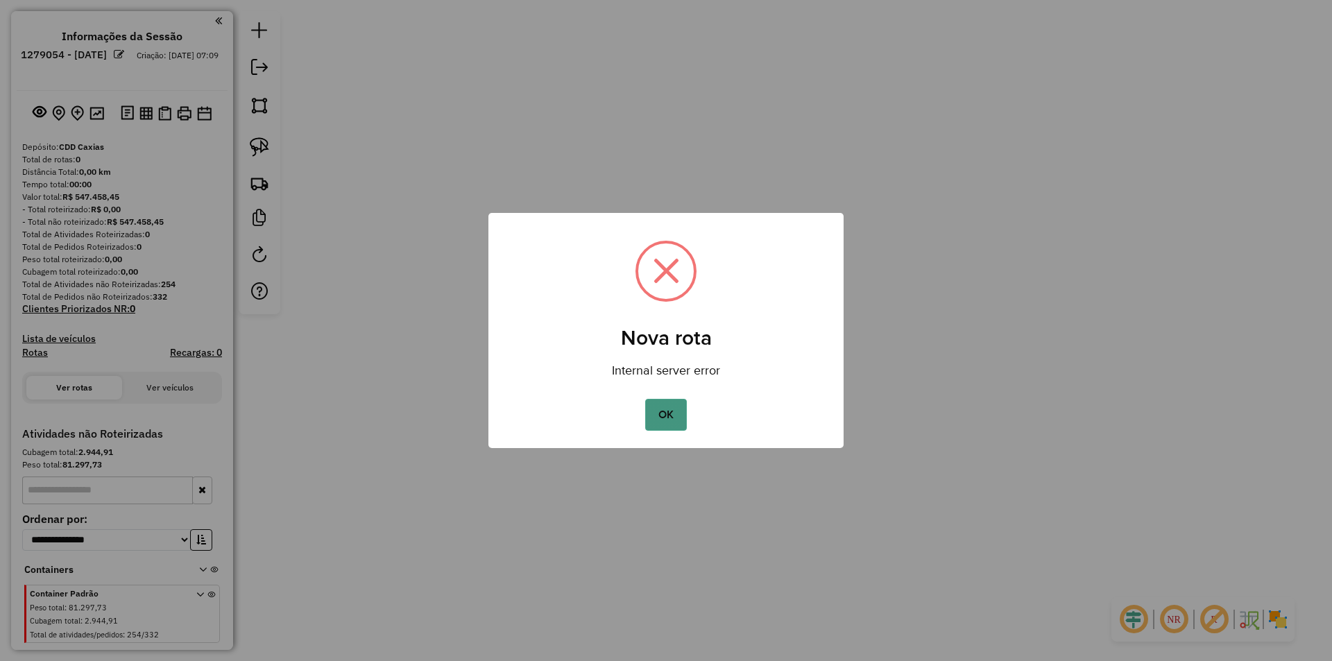
click at [656, 406] on button "OK" at bounding box center [665, 415] width 41 height 32
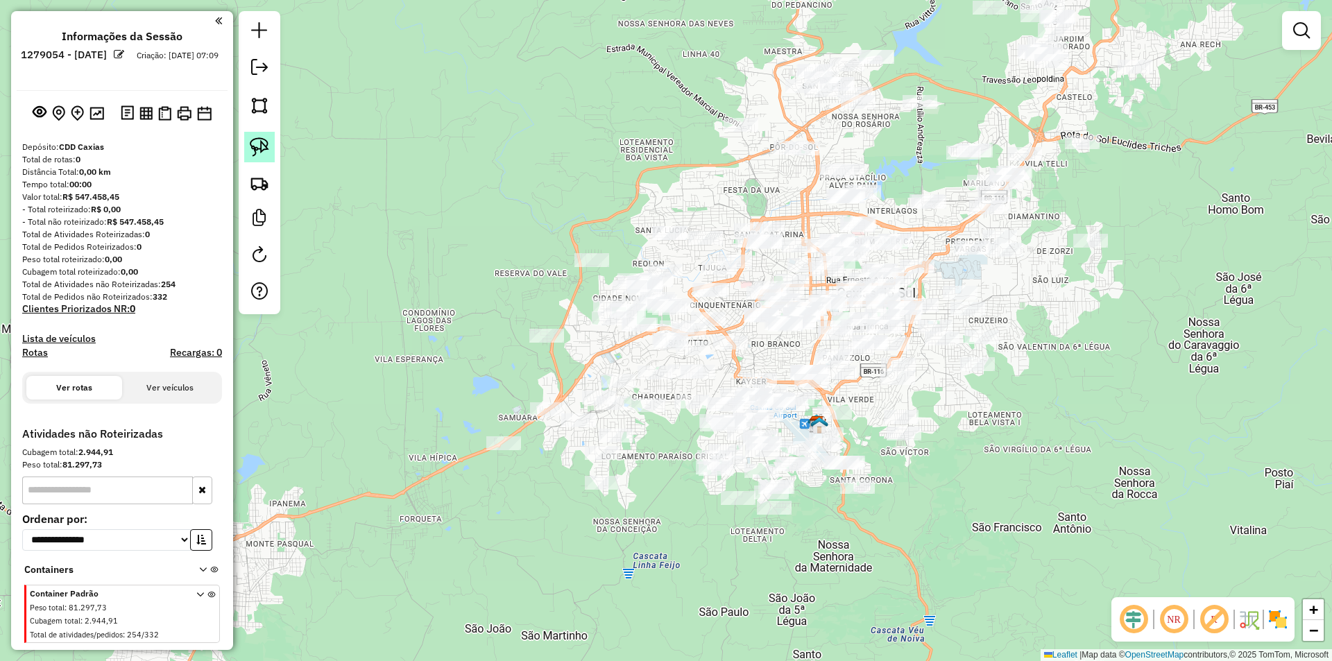
click at [258, 143] on img at bounding box center [259, 146] width 19 height 19
drag, startPoint x: 492, startPoint y: 319, endPoint x: 548, endPoint y: 355, distance: 66.8
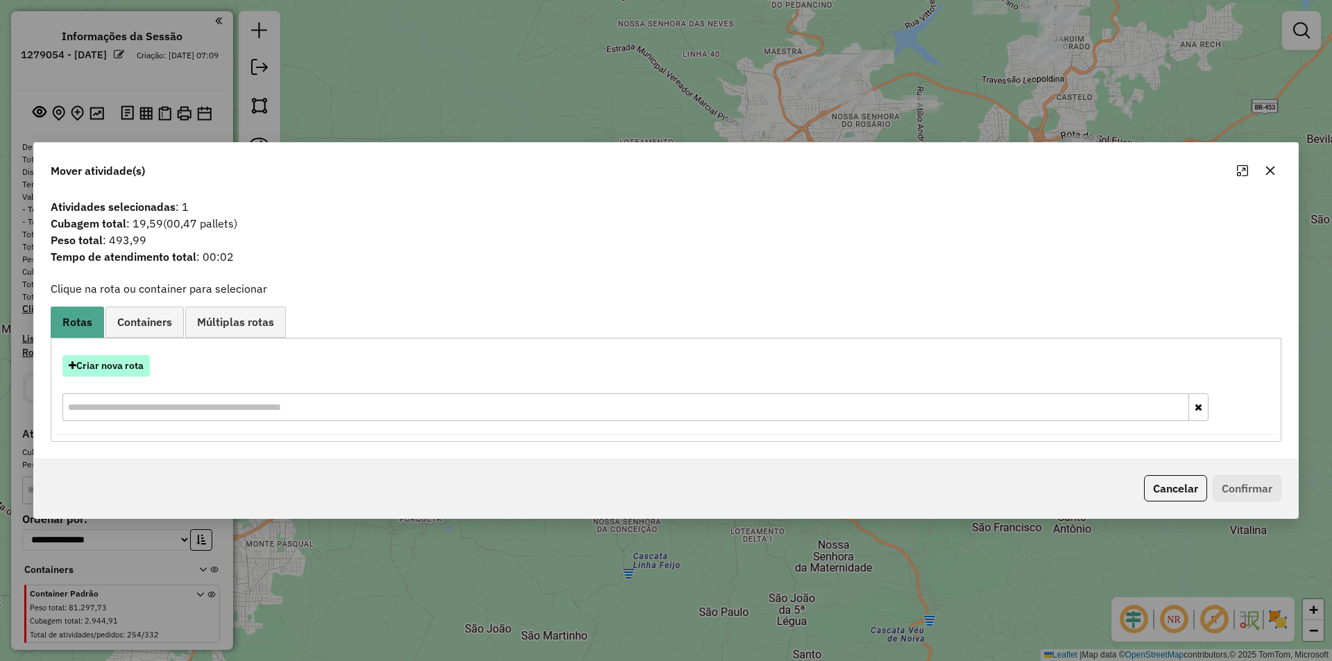
click at [136, 366] on button "Criar nova rota" at bounding box center [105, 366] width 87 height 22
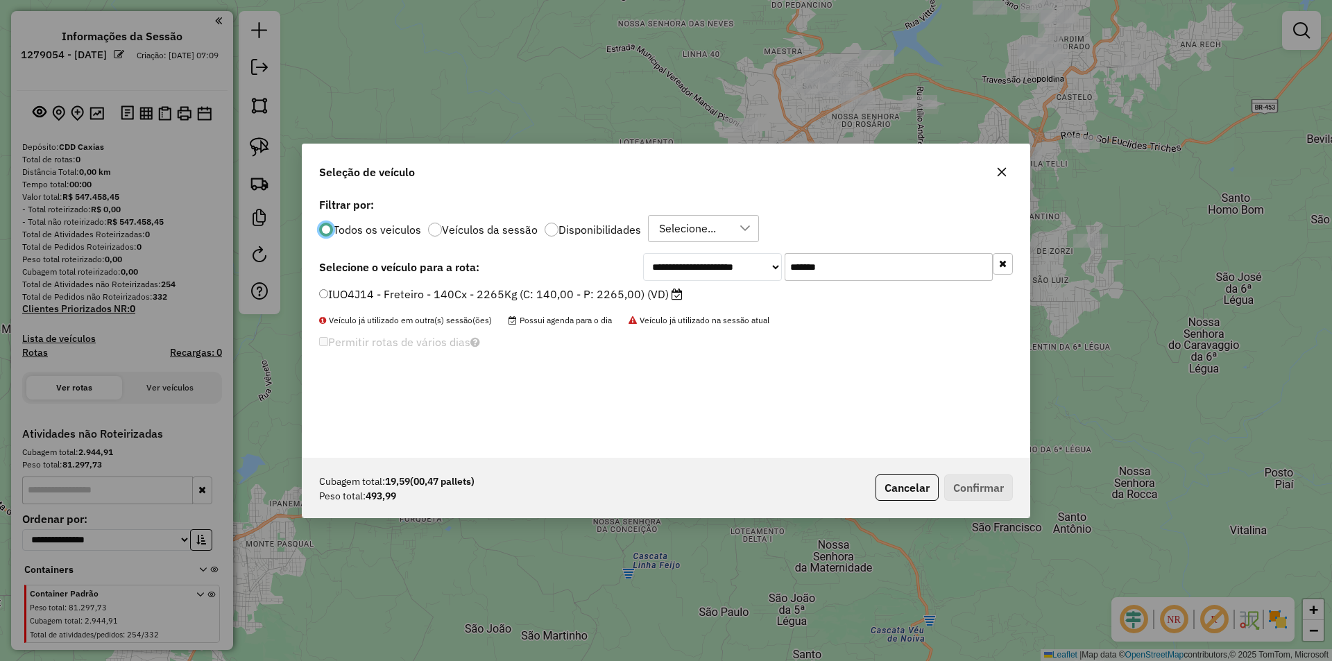
click at [354, 296] on label "IUO4J14 - Freteiro - 140Cx - 2265Kg (C: 140,00 - P: 2265,00) (VD)" at bounding box center [501, 294] width 364 height 17
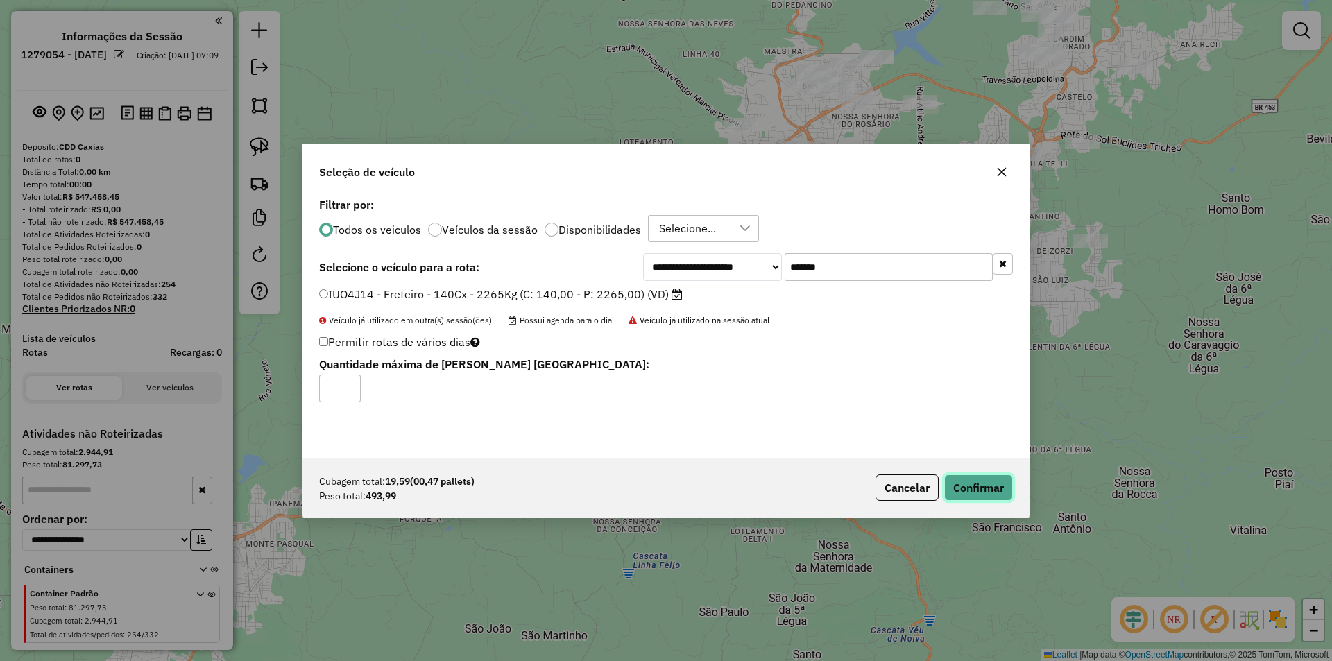
click at [980, 491] on button "Confirmar" at bounding box center [978, 488] width 69 height 26
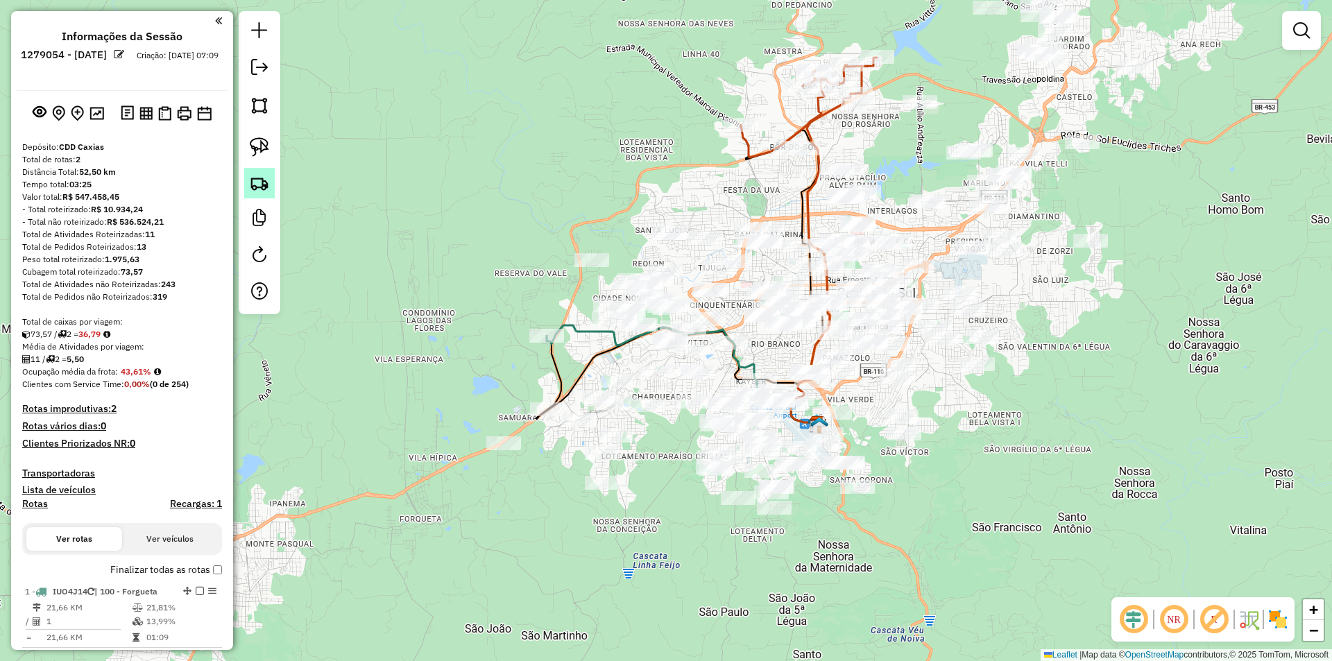
click at [260, 184] on img at bounding box center [259, 182] width 19 height 19
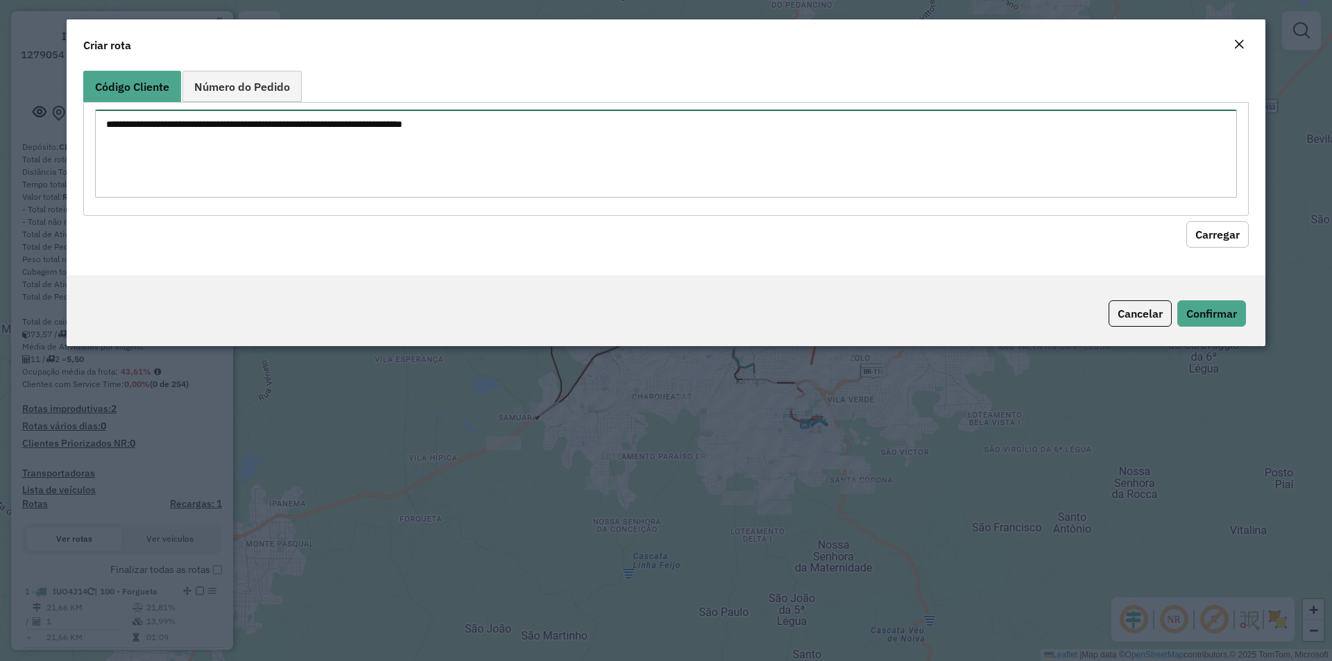
click at [271, 162] on textarea at bounding box center [666, 154] width 1142 height 88
paste textarea "******** ******** ******** ******** ******** ******** ******** ******** *******…"
type textarea "******** ******** ******** ******** ******** ******** ******** ******** *******…"
click at [1218, 232] on button "Carregar" at bounding box center [1218, 234] width 62 height 26
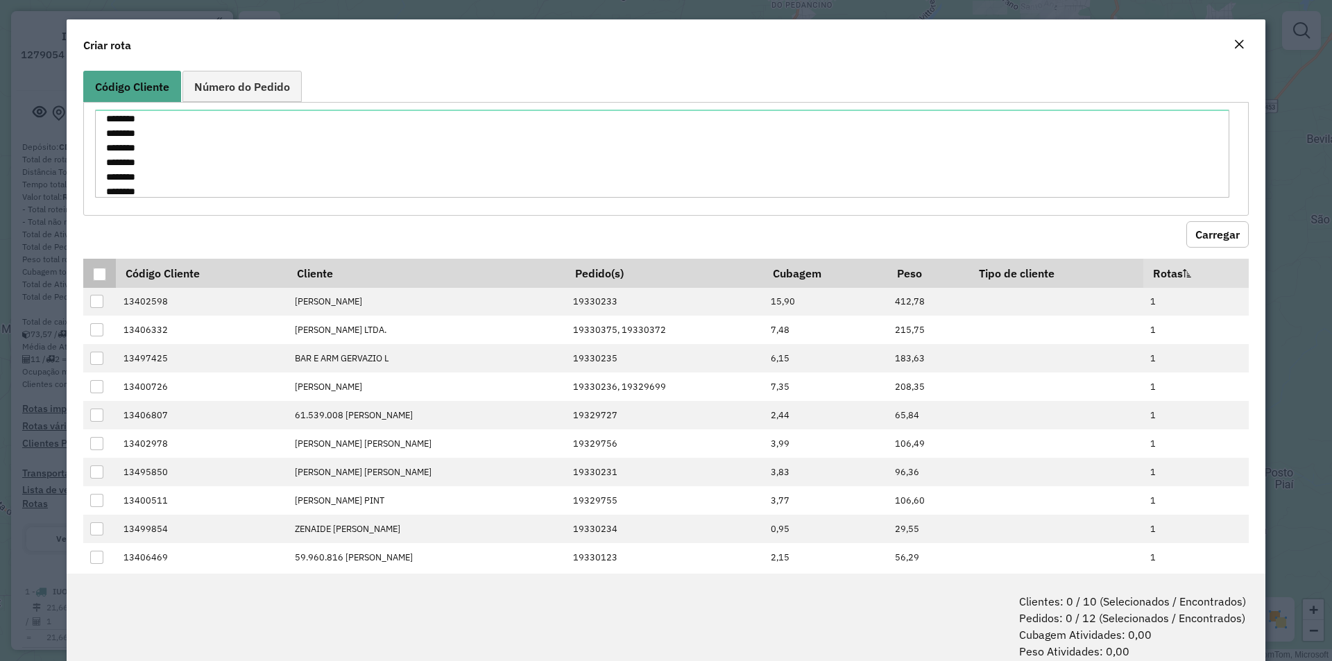
click at [97, 271] on div at bounding box center [99, 274] width 13 height 13
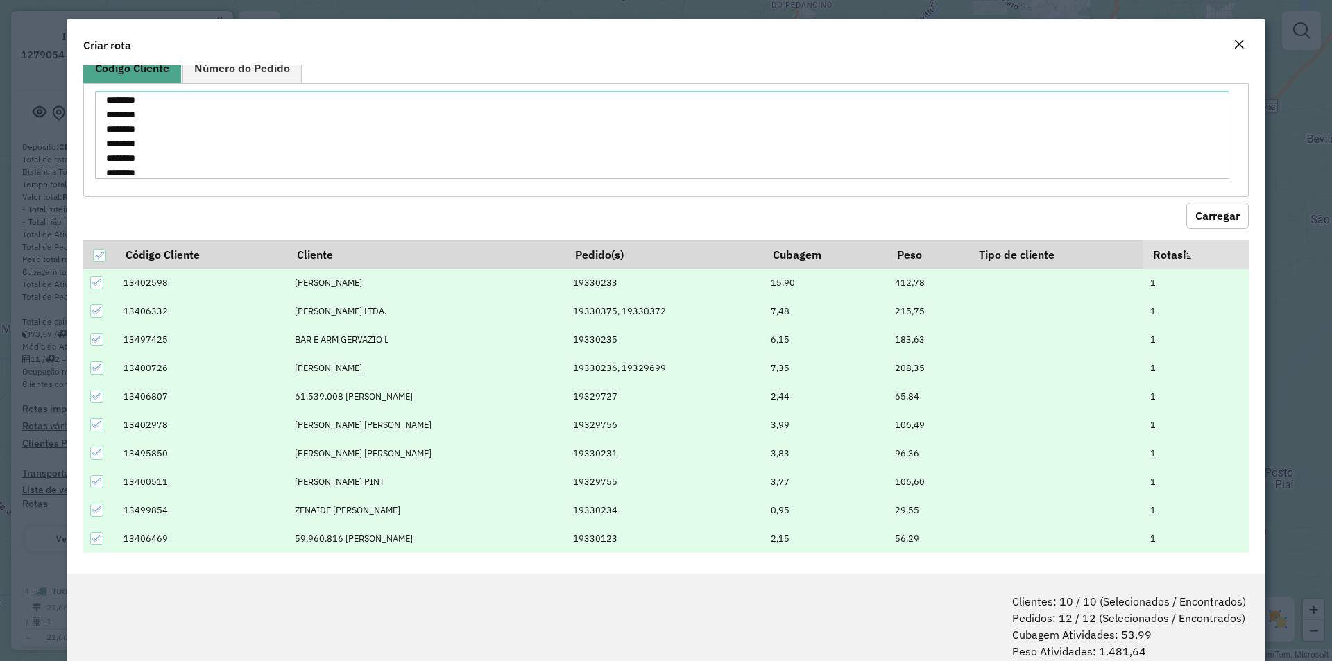
scroll to position [25, 0]
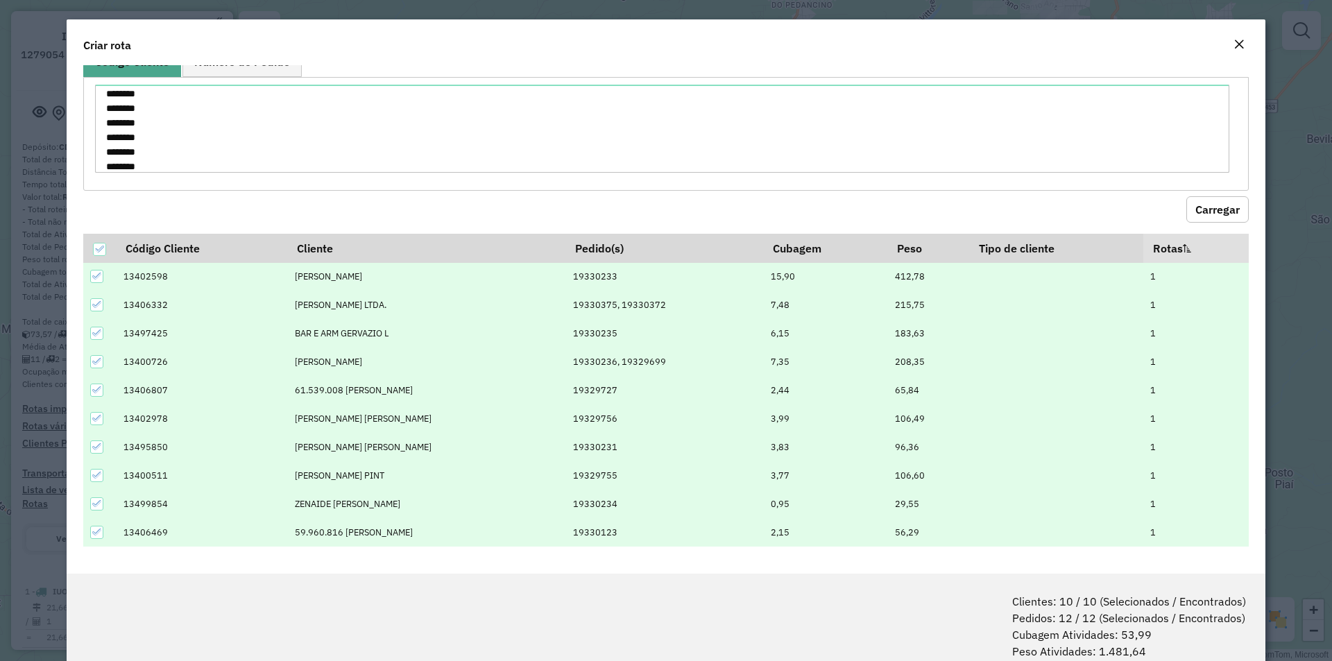
drag, startPoint x: 1257, startPoint y: 541, endPoint x: 1259, endPoint y: 552, distance: 11.4
click at [1257, 559] on div "Código Cliente Número do Pedido ******** ******** ******** ******** ******** **…" at bounding box center [666, 319] width 1199 height 509
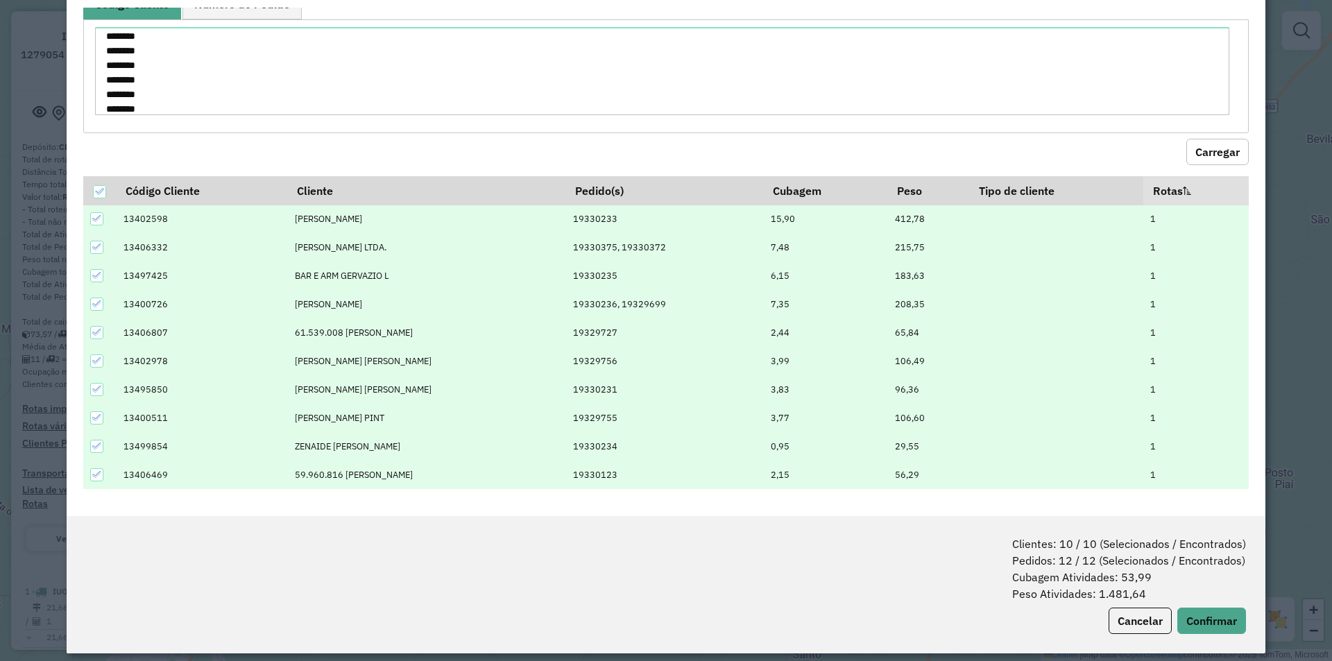
scroll to position [69, 0]
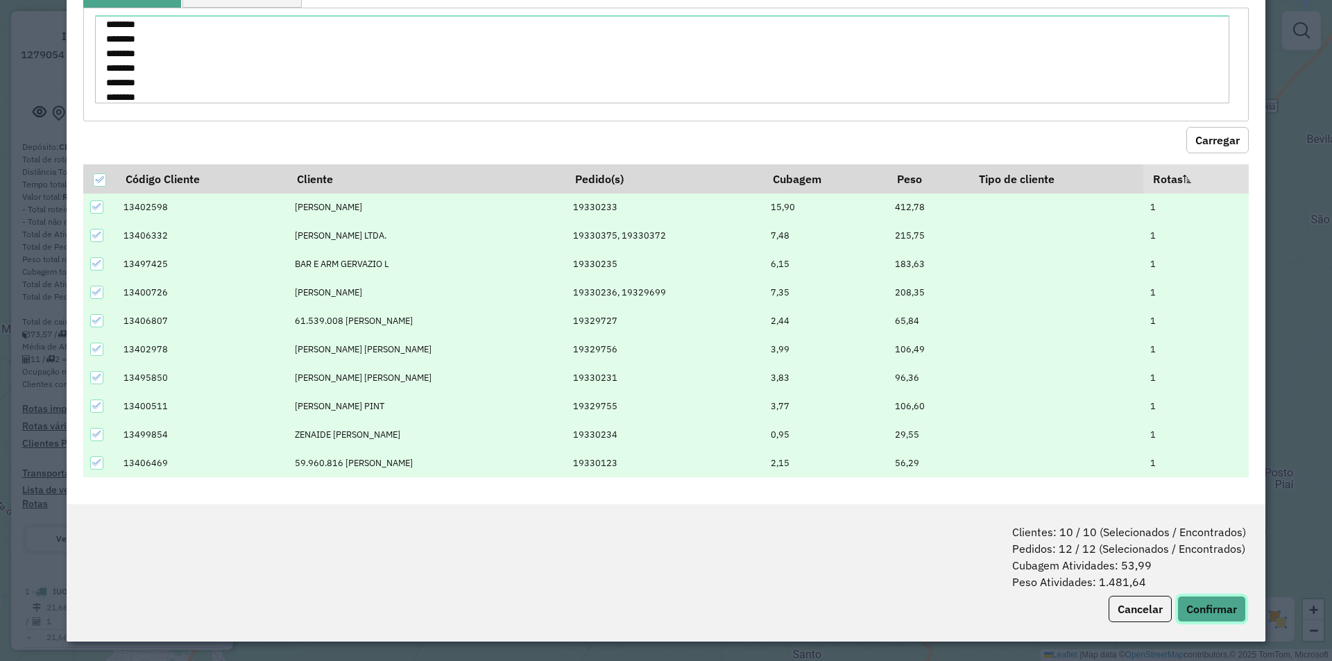
click at [1216, 606] on button "Confirmar" at bounding box center [1211, 609] width 69 height 26
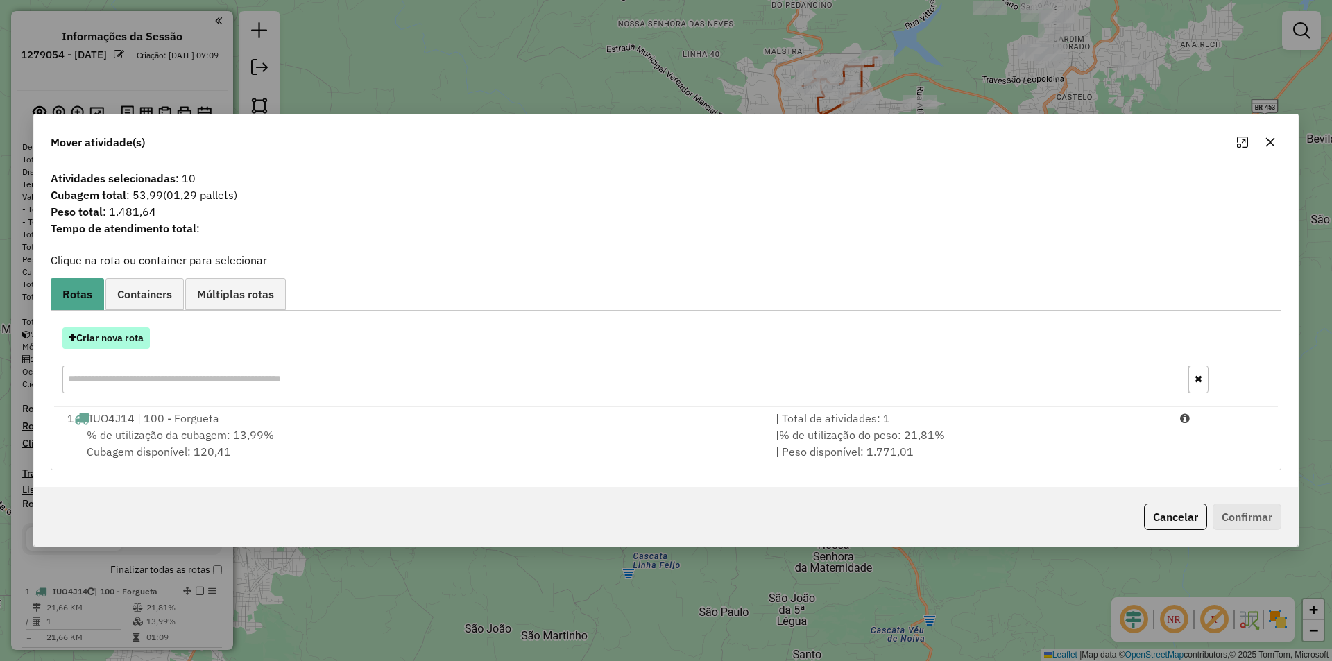
click at [91, 338] on button "Criar nova rota" at bounding box center [105, 339] width 87 height 22
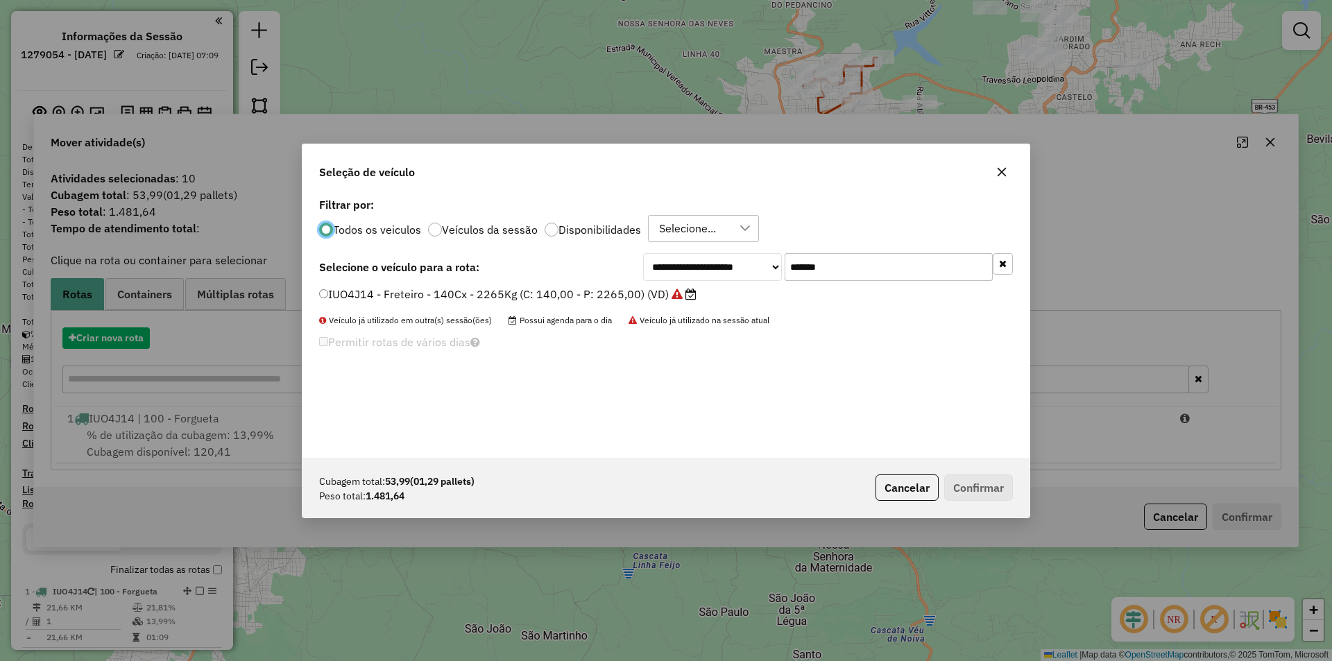
scroll to position [8, 4]
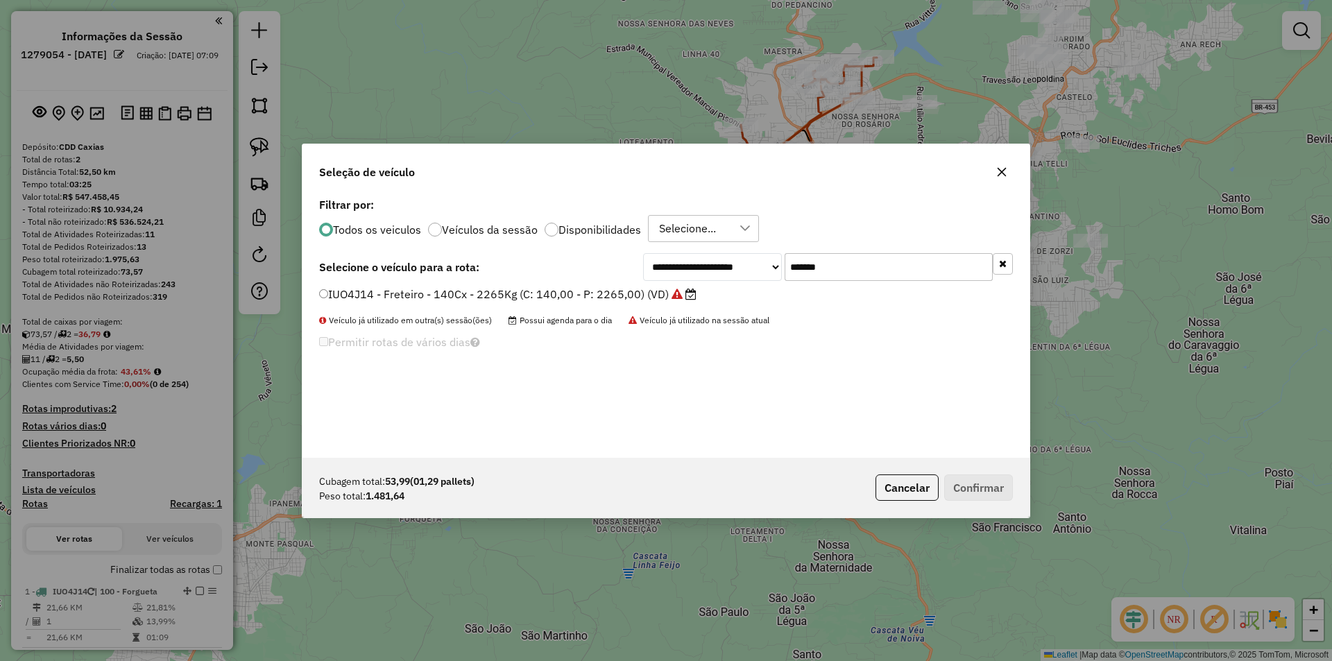
click at [883, 264] on input "*******" at bounding box center [889, 267] width 208 height 28
click at [339, 298] on label "IUO4J14 - Freteiro - 140Cx - 2265Kg (C: 140,00 - P: 2265,00) (VD)" at bounding box center [507, 294] width 377 height 17
click at [973, 483] on button "Confirmar" at bounding box center [978, 488] width 69 height 26
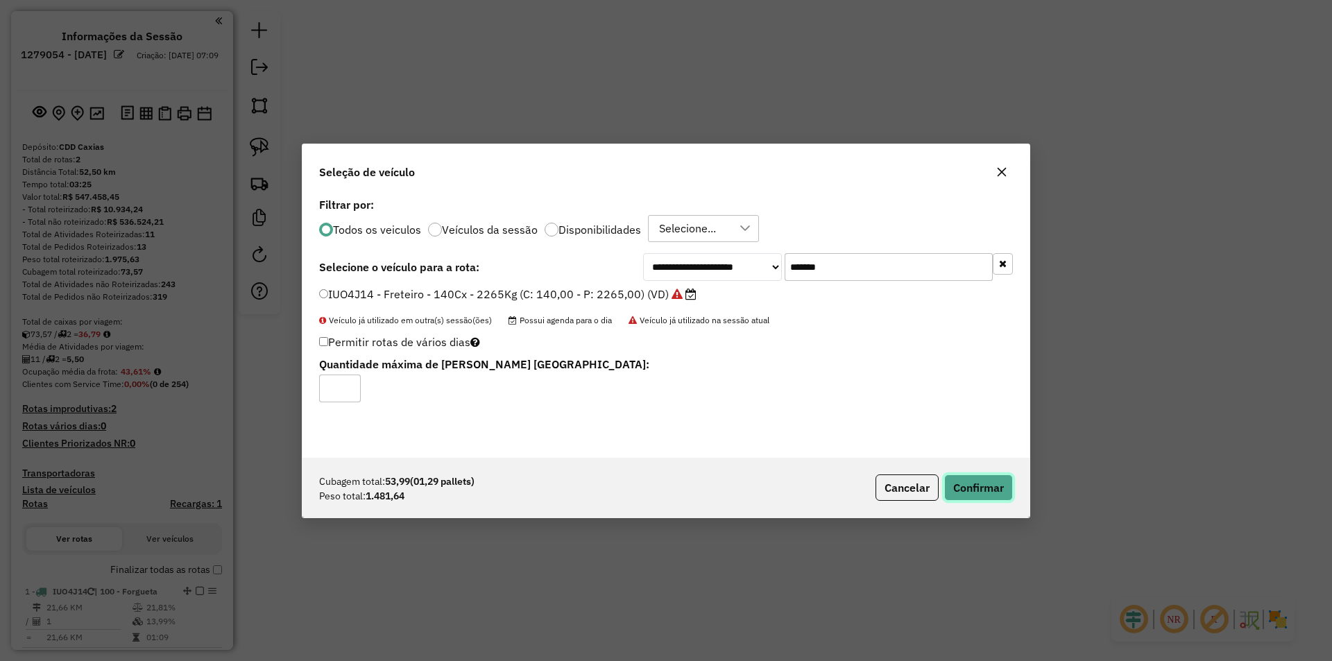
click at [980, 487] on button "Confirmar" at bounding box center [978, 488] width 69 height 26
click at [907, 489] on button "Cancelar" at bounding box center [907, 488] width 63 height 26
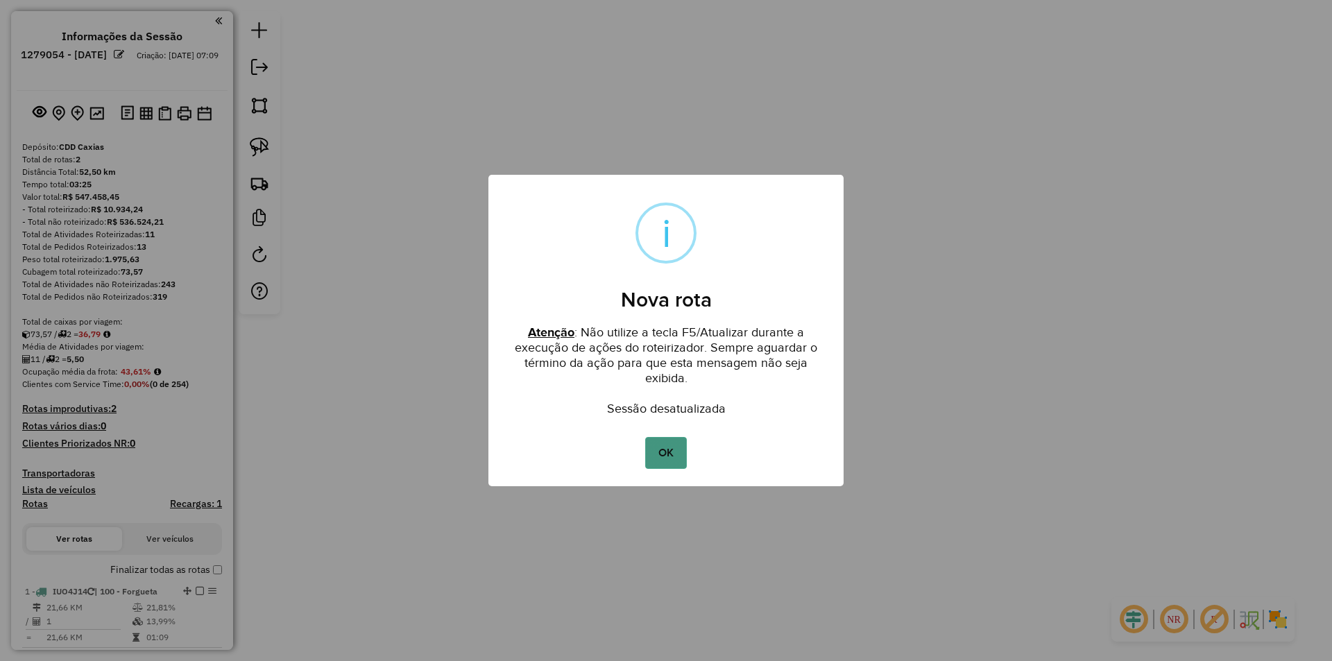
click at [672, 457] on button "OK" at bounding box center [665, 453] width 41 height 32
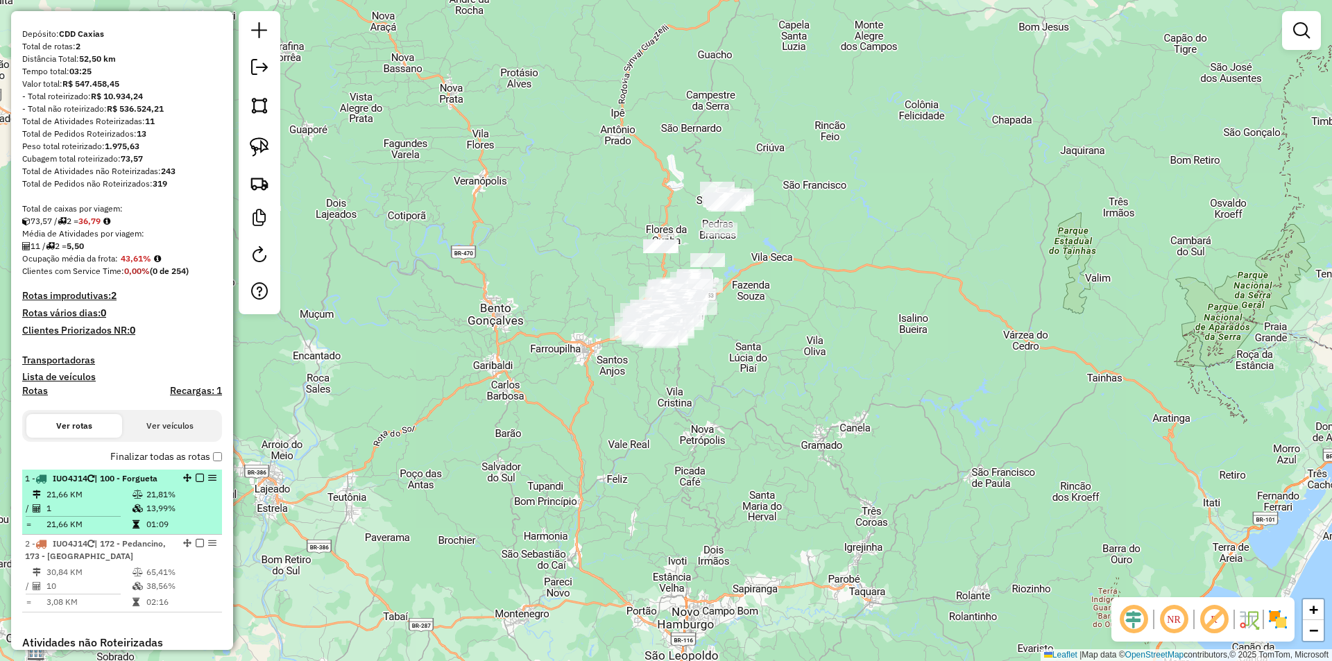
scroll to position [139, 0]
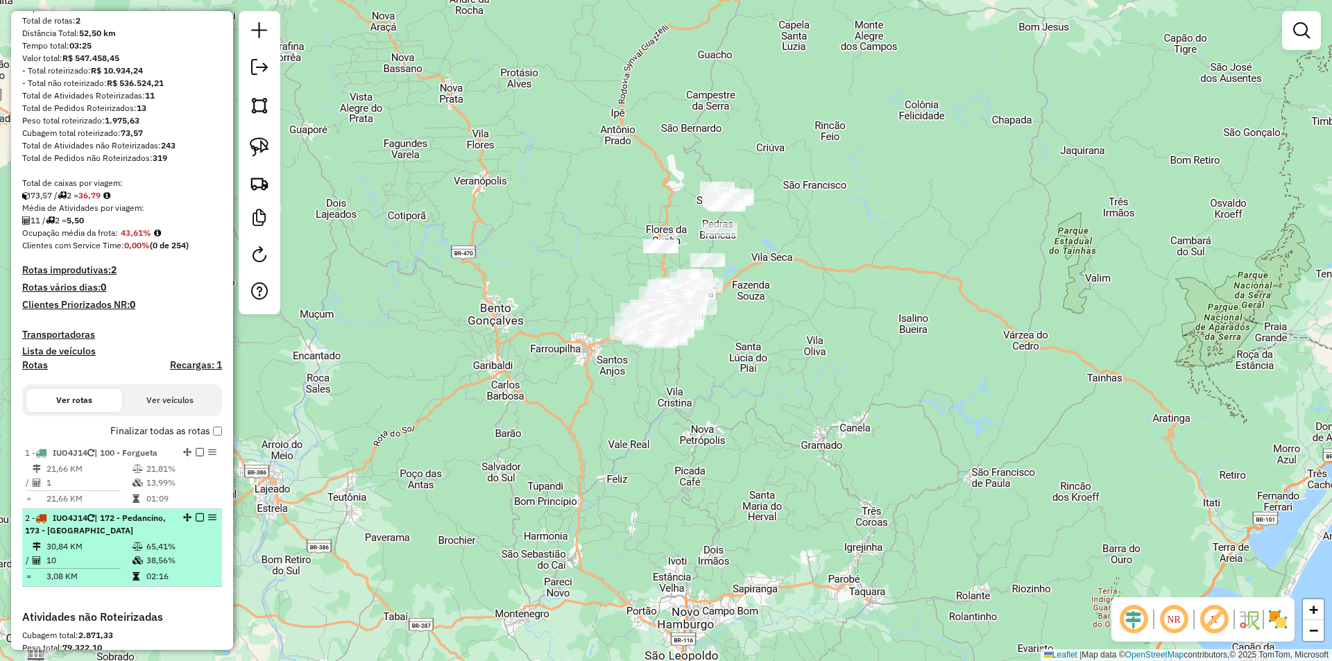
click at [196, 517] on em at bounding box center [200, 517] width 8 height 8
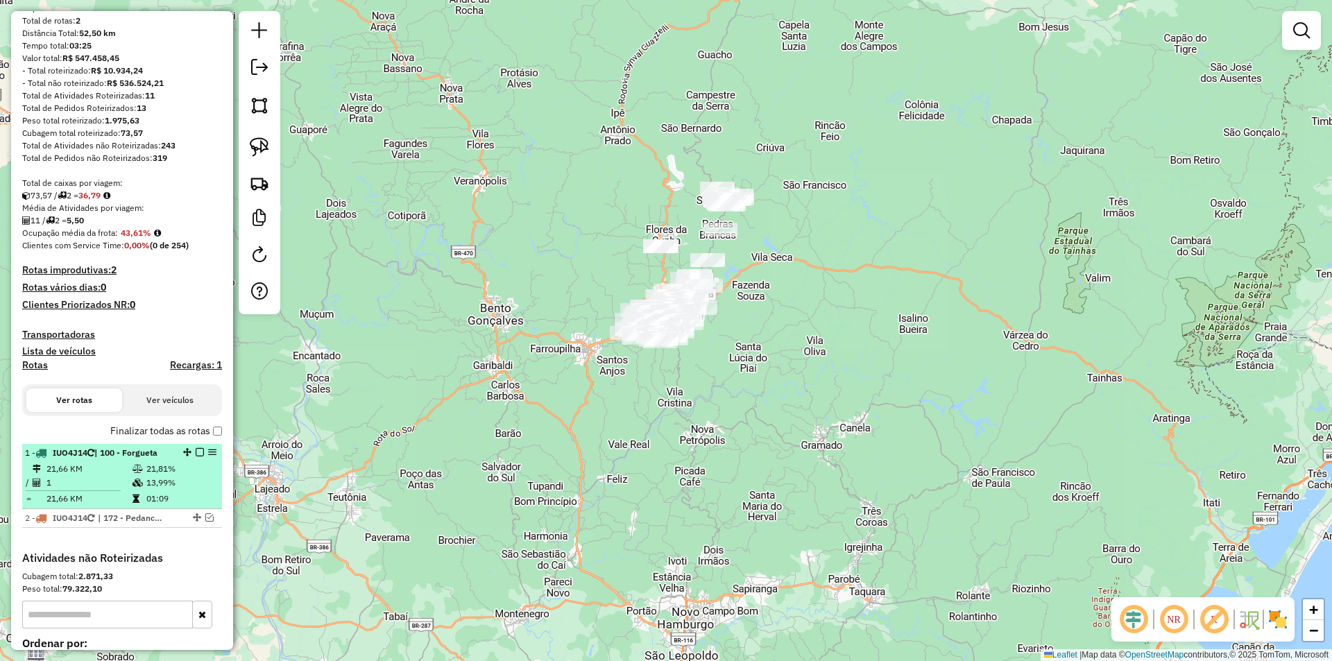
click at [210, 453] on em at bounding box center [212, 452] width 8 height 8
select select "**********"
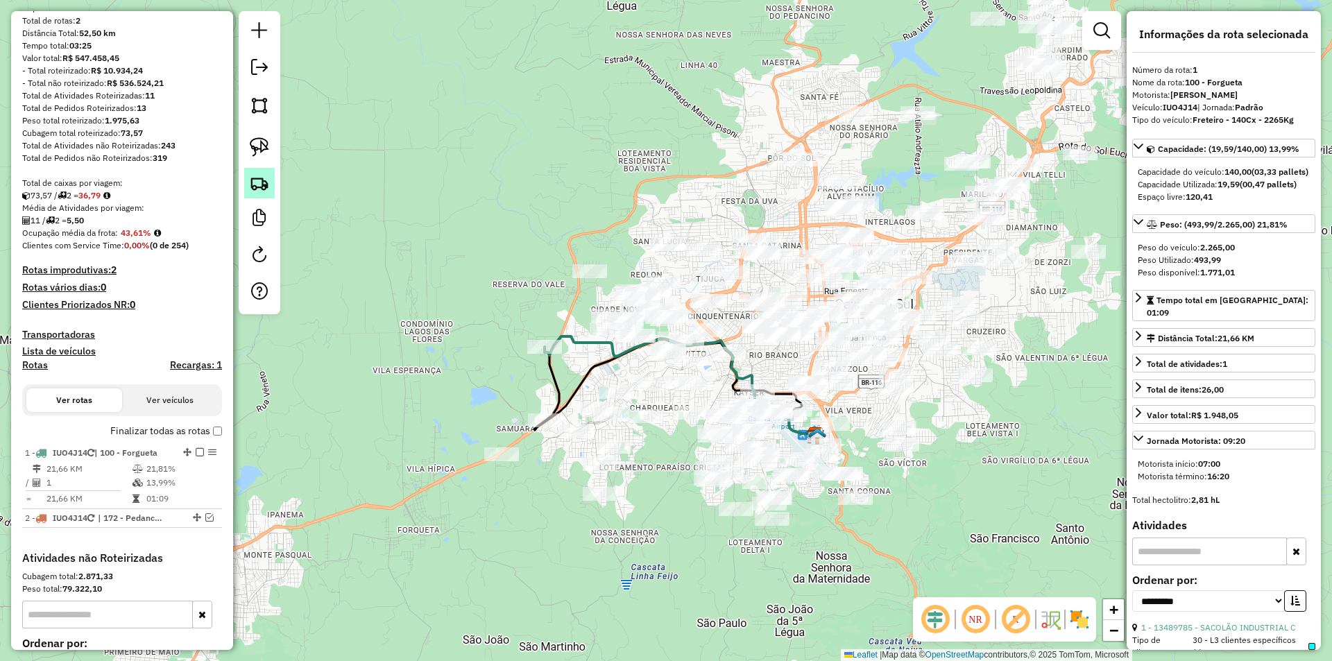
click at [264, 189] on img at bounding box center [259, 182] width 19 height 19
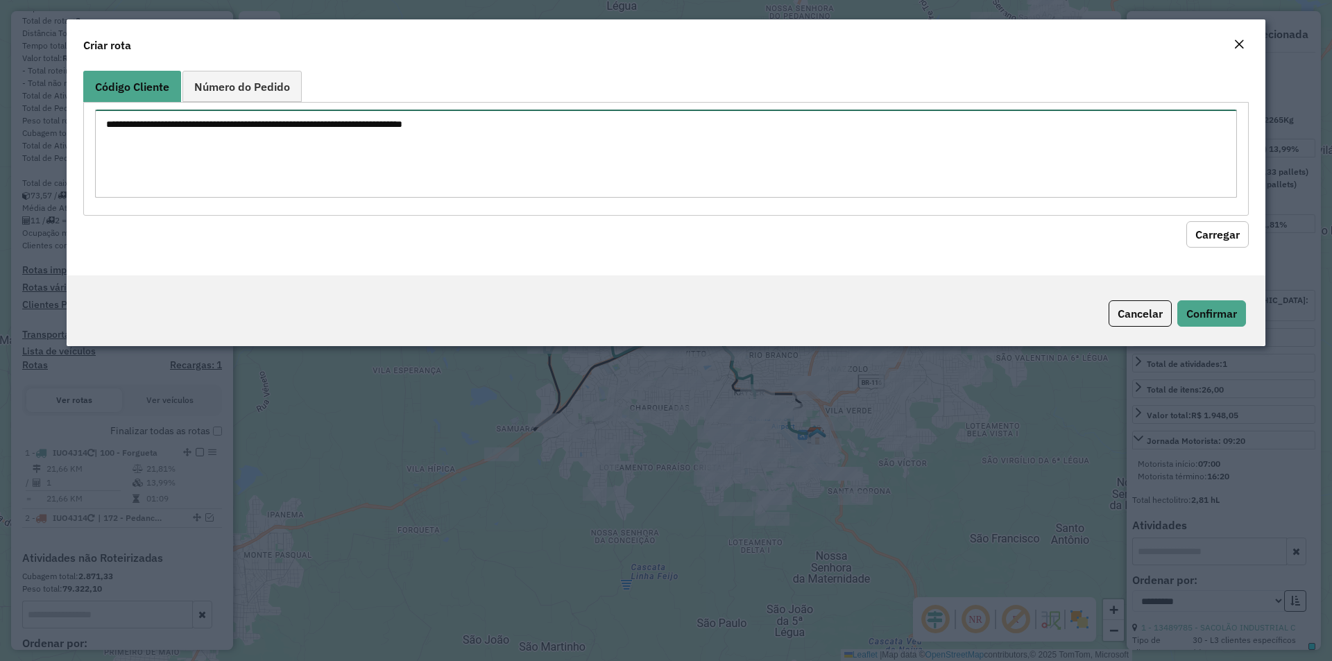
click at [307, 142] on textarea at bounding box center [666, 154] width 1142 height 88
paste textarea "******* ******* ******* ******* ******* ******* ******* ******* ******* *******…"
type textarea "******* ******* ******* ******* ******* ******* ******* ******* ******* *******…"
click at [1211, 237] on button "Carregar" at bounding box center [1218, 234] width 62 height 26
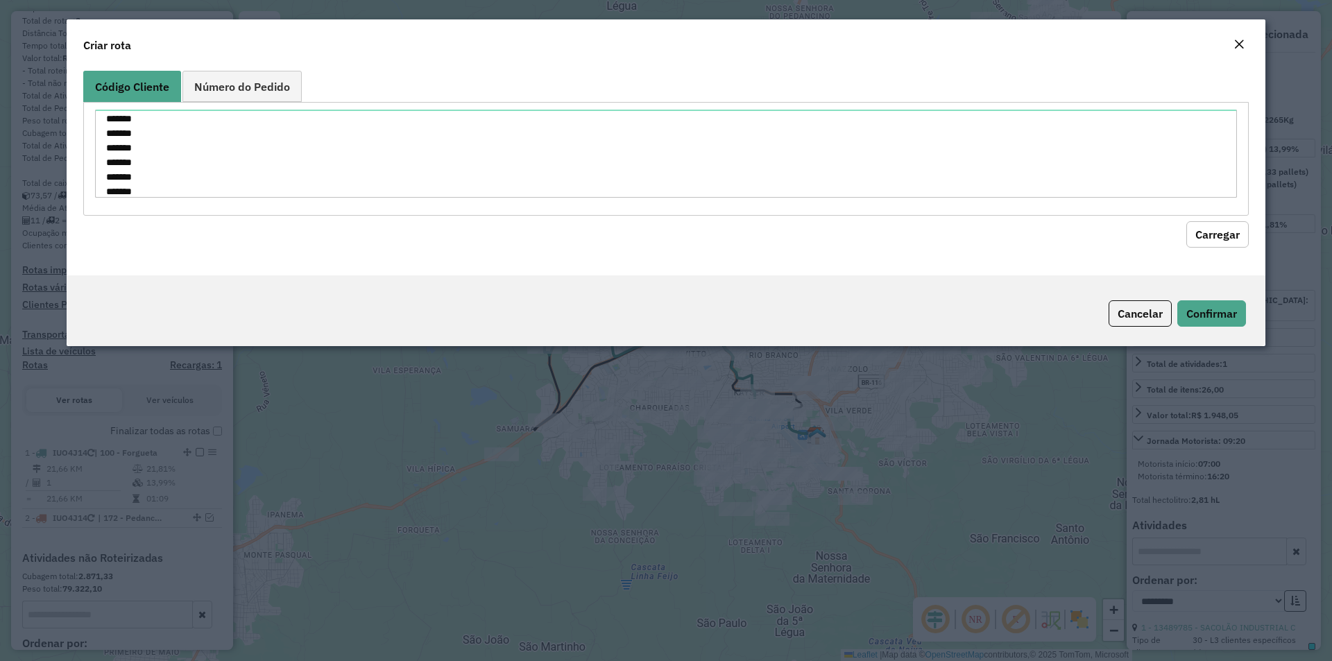
click at [1217, 230] on button "Carregar" at bounding box center [1218, 234] width 62 height 26
drag, startPoint x: 101, startPoint y: 120, endPoint x: 171, endPoint y: 221, distance: 122.8
click at [171, 221] on formly-group "Código Cliente Número do Pedido ******* ******* ******* ******* ******* *******…" at bounding box center [666, 159] width 1166 height 177
paste textarea "* ******** ******** ******** ******** ******** ******** ******** ******** *****…"
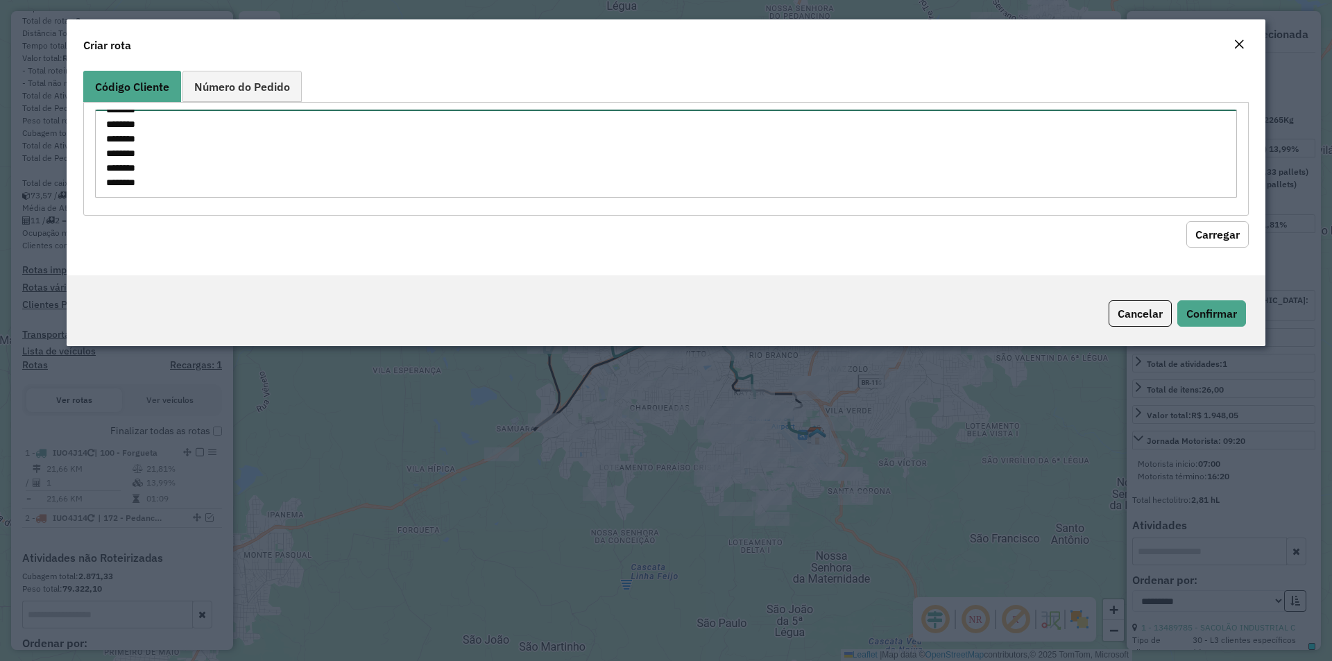
scroll to position [122, 0]
type textarea "******** ******** ******** ******** ******** ******** ******** ******** *******…"
click at [1220, 233] on button "Carregar" at bounding box center [1218, 234] width 62 height 26
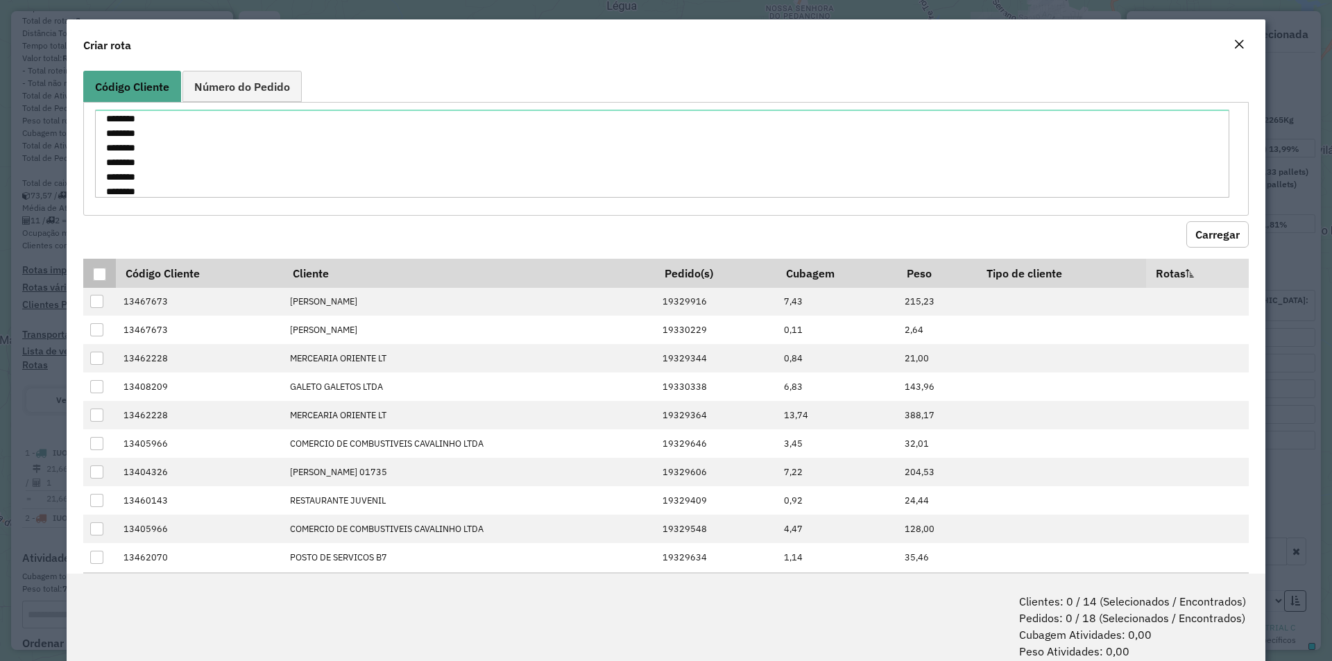
click at [100, 274] on div at bounding box center [99, 274] width 13 height 13
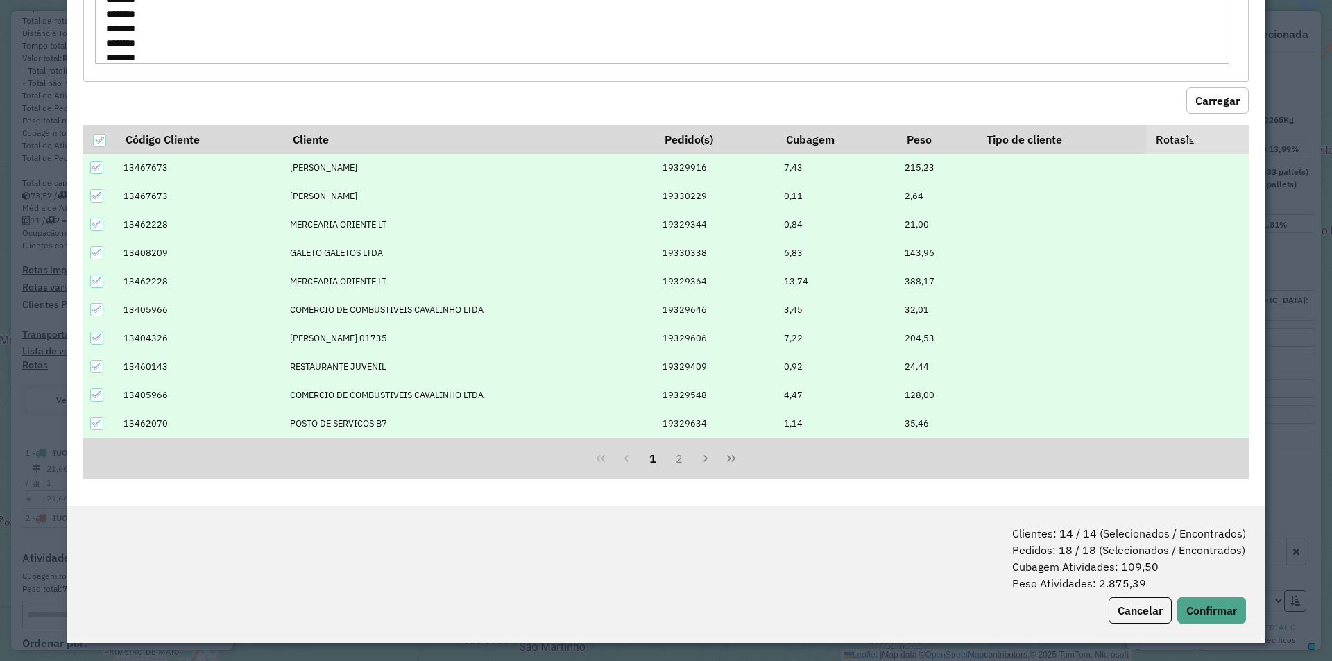
scroll to position [69, 0]
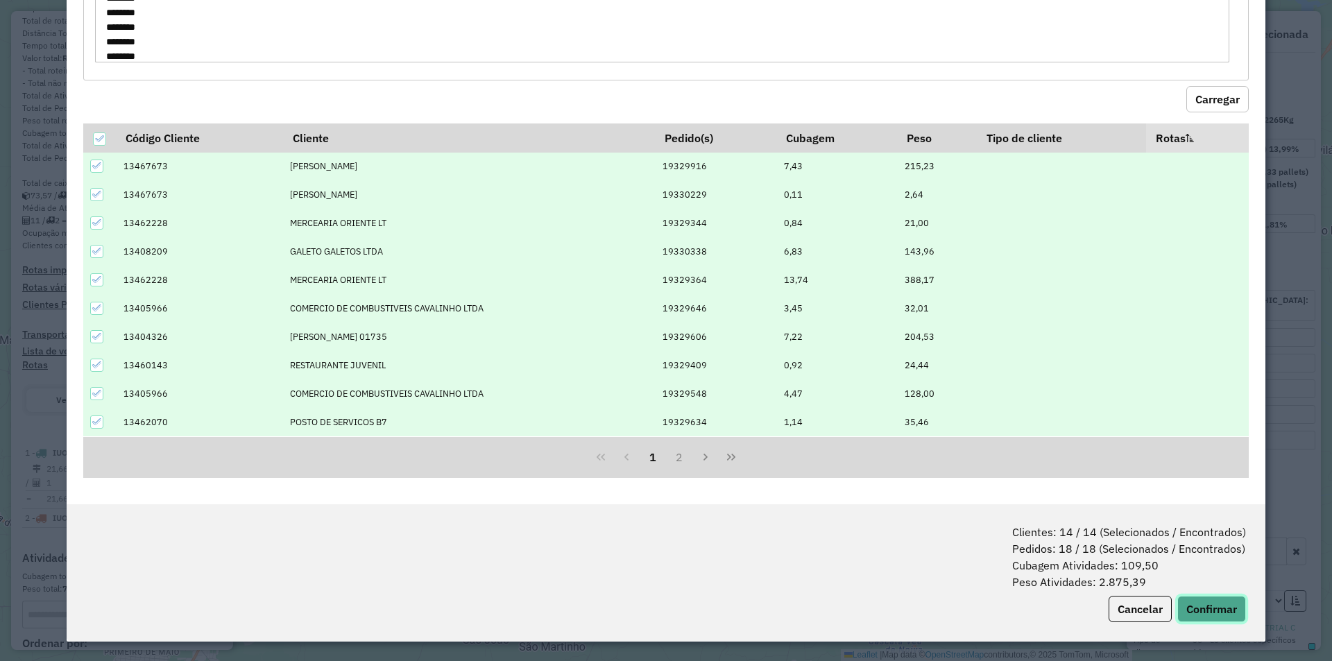
click at [1200, 608] on button "Confirmar" at bounding box center [1211, 609] width 69 height 26
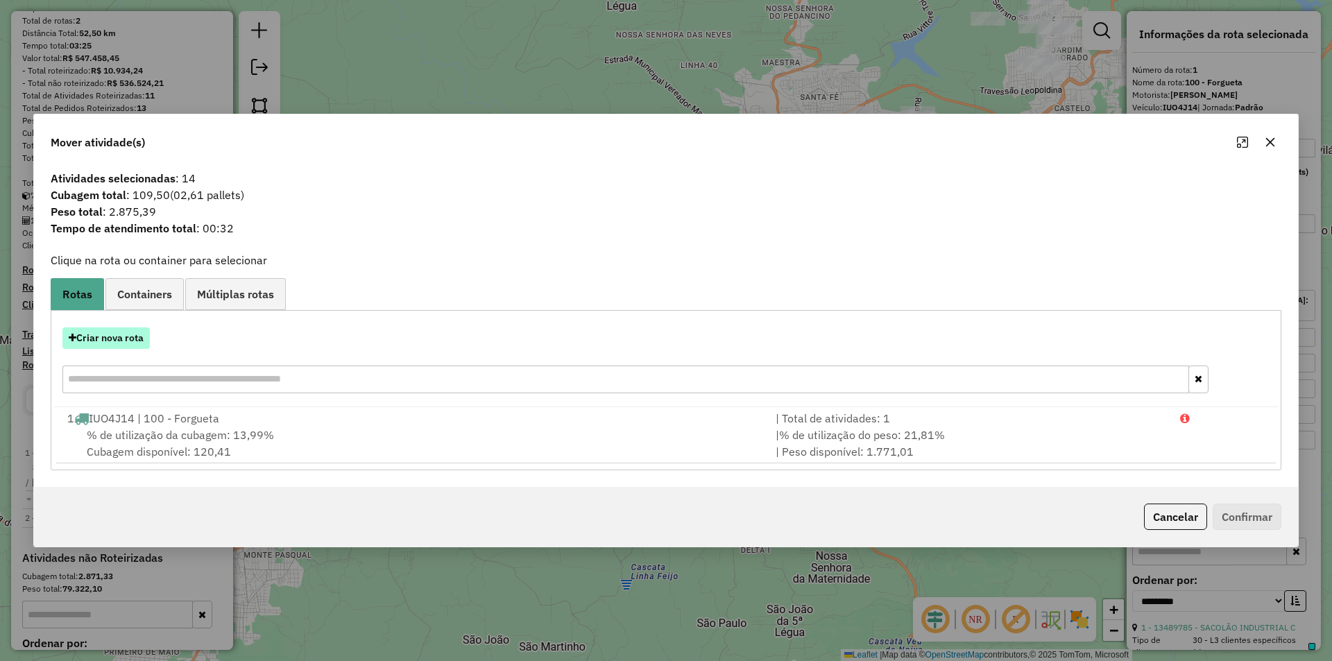
click at [110, 339] on button "Criar nova rota" at bounding box center [105, 339] width 87 height 22
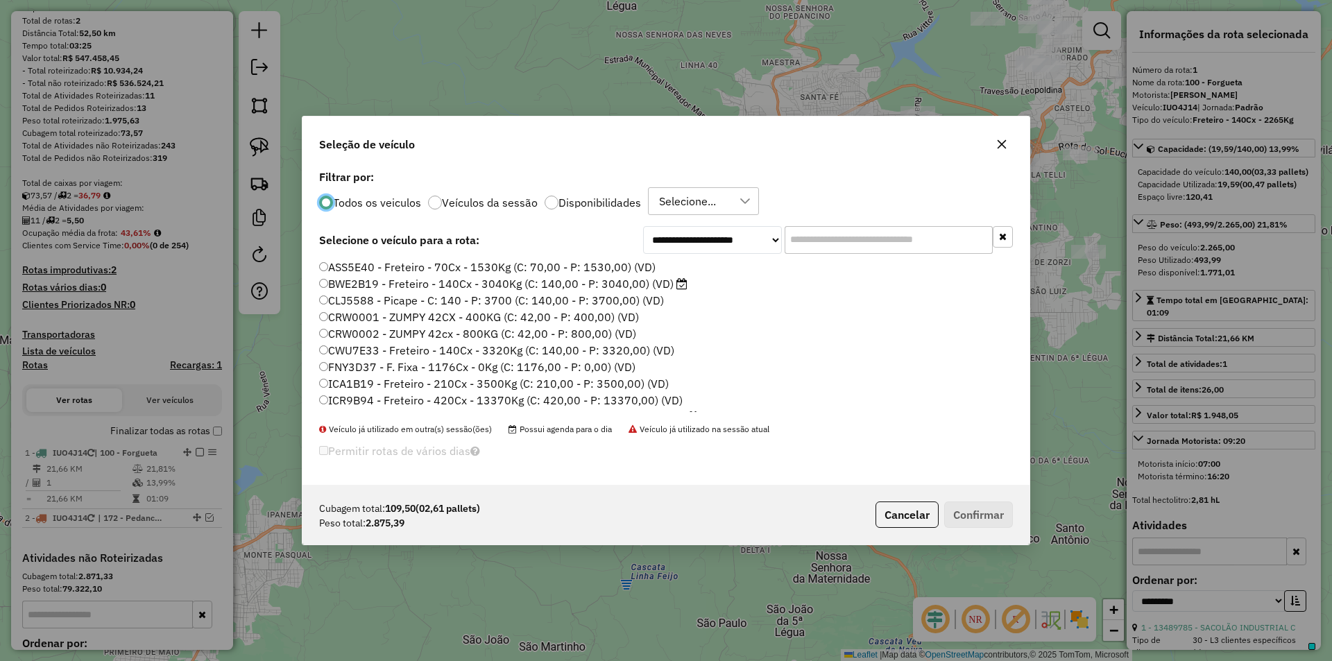
scroll to position [8, 4]
click at [799, 239] on input "text" at bounding box center [889, 240] width 208 height 28
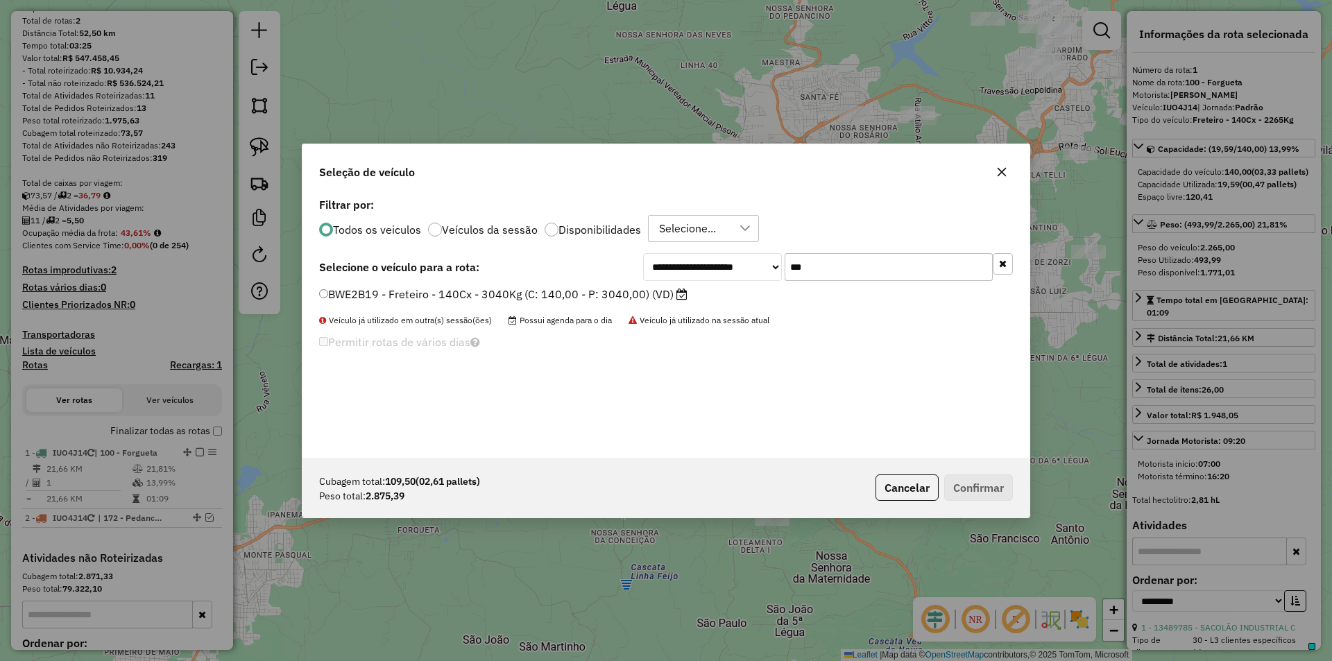
type input "***"
click at [396, 301] on label "BWE2B19 - Freteiro - 140Cx - 3040Kg (C: 140,00 - P: 3040,00) (VD)" at bounding box center [503, 294] width 368 height 17
click at [977, 492] on button "Confirmar" at bounding box center [978, 488] width 69 height 26
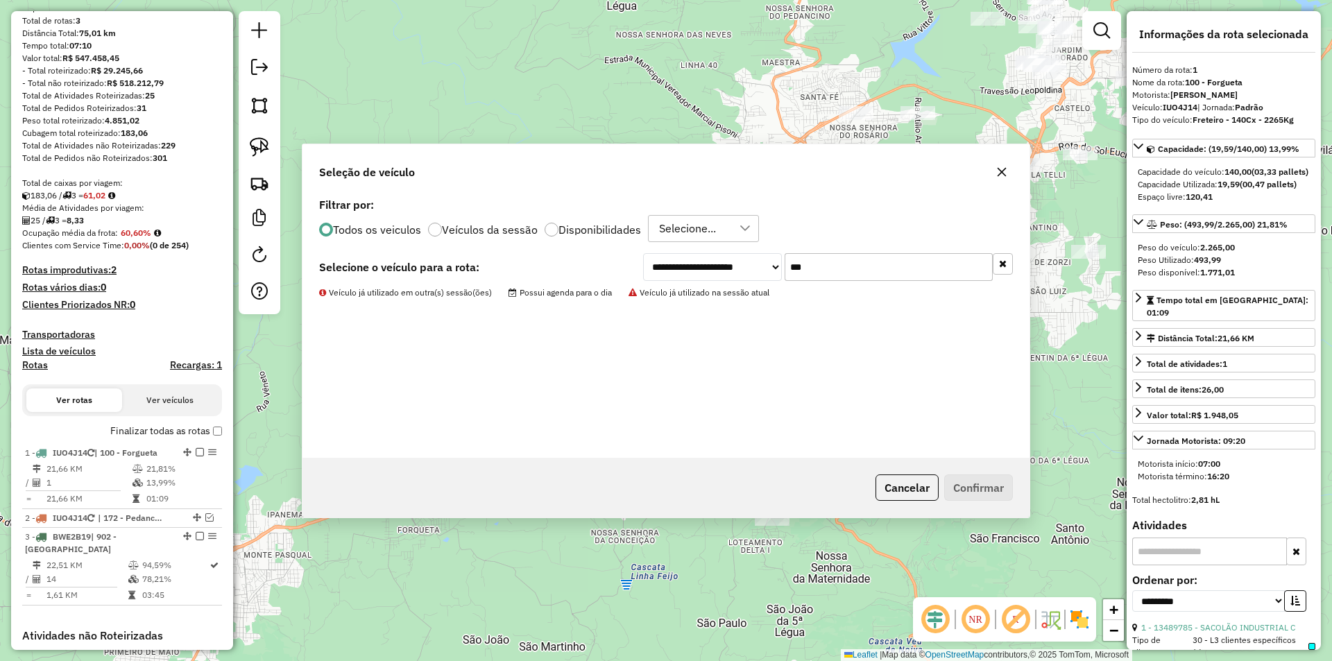
scroll to position [405, 0]
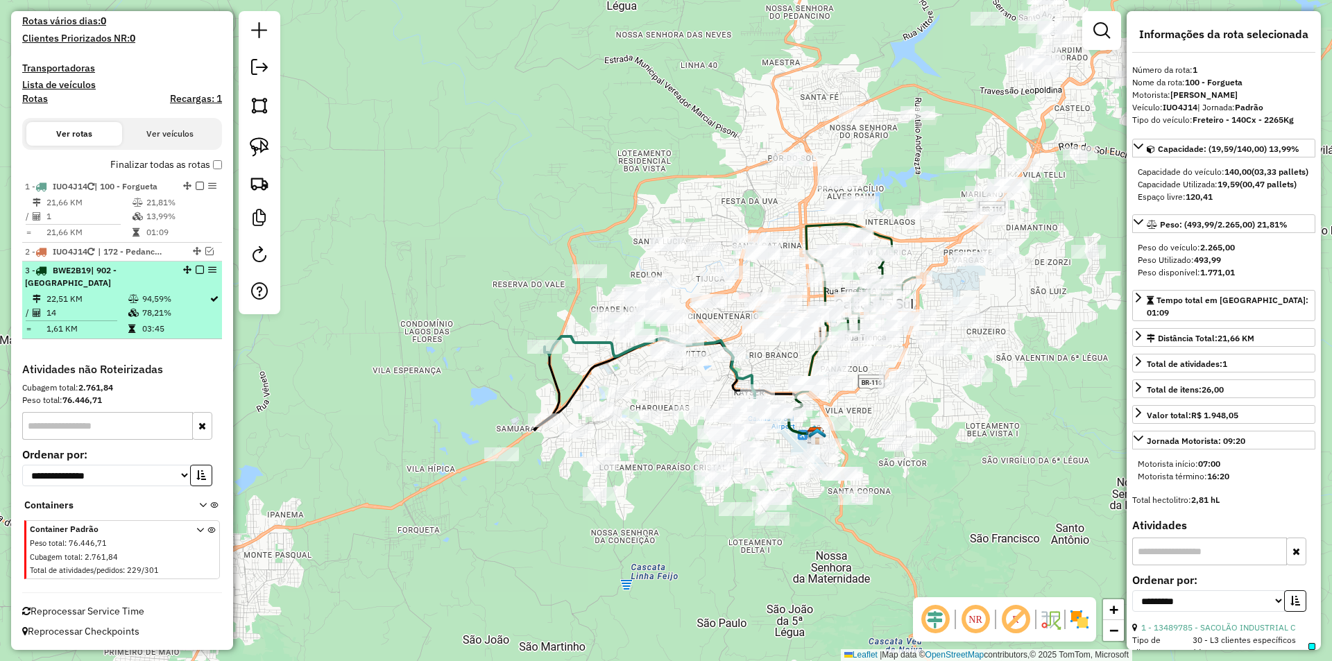
click at [197, 269] on em at bounding box center [200, 270] width 8 height 8
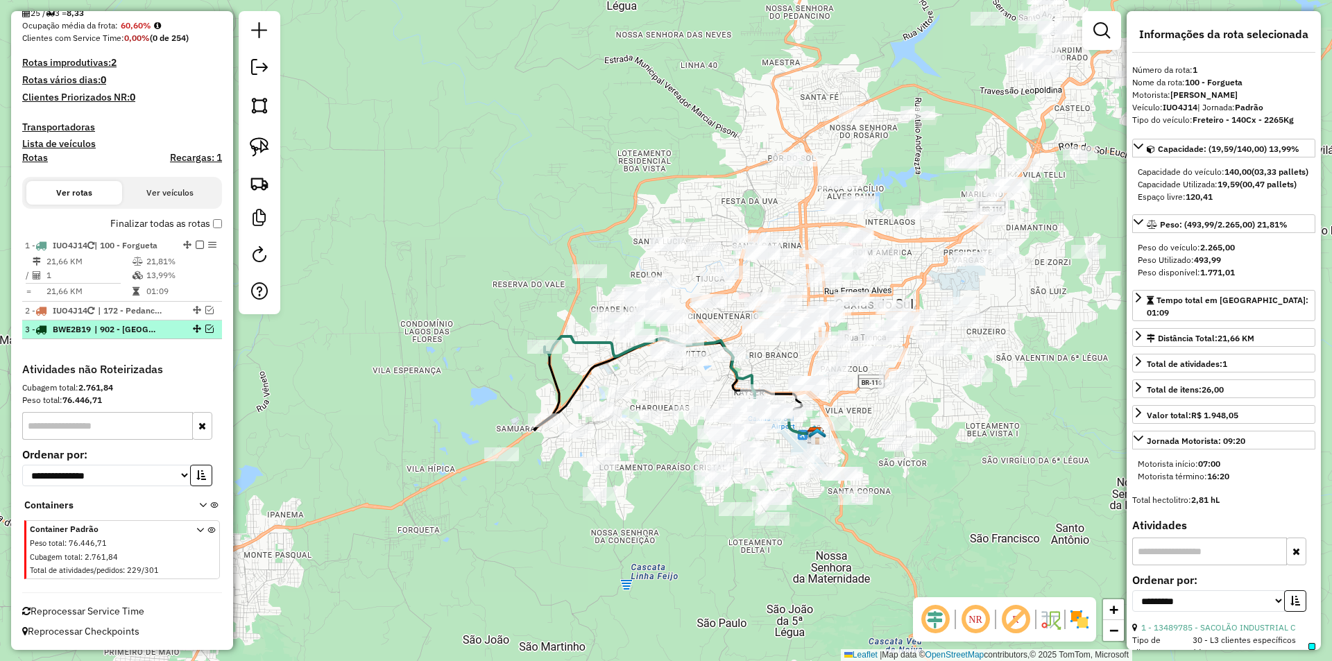
scroll to position [346, 0]
click at [263, 182] on img at bounding box center [259, 182] width 19 height 19
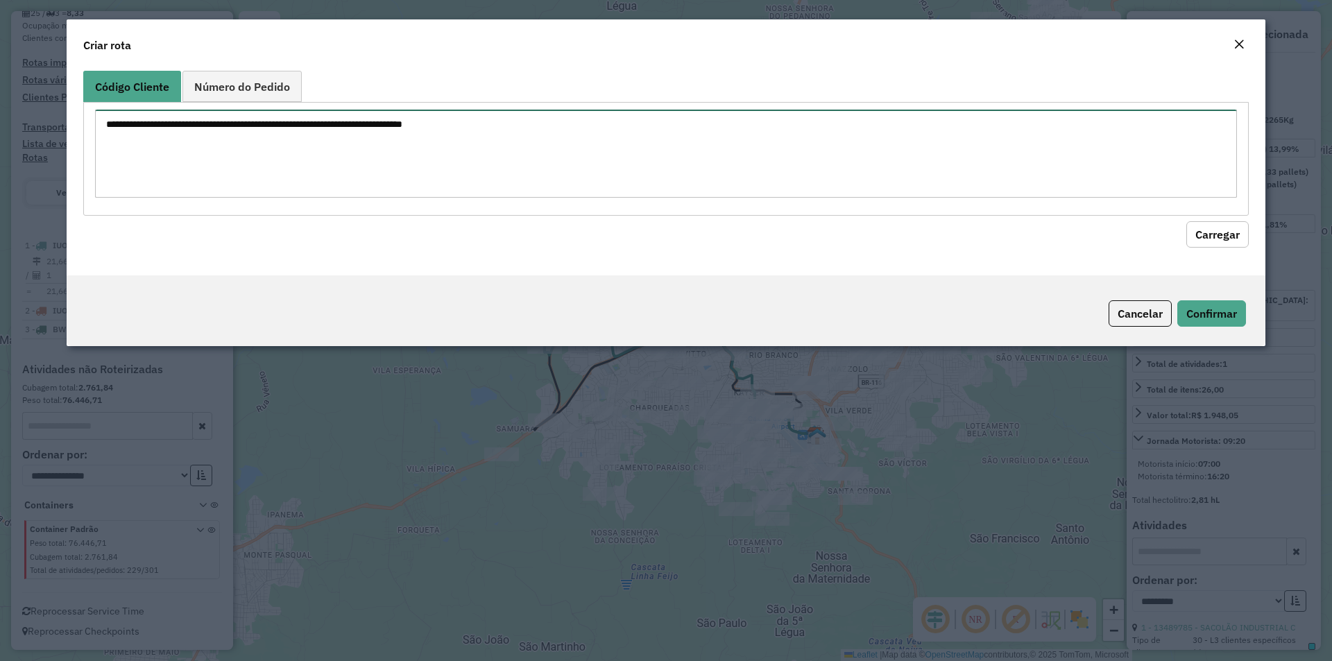
click at [251, 158] on textarea at bounding box center [666, 154] width 1142 height 88
paste textarea "******** ******** ******** ******** ******** ******** ******** ******** *******…"
type textarea "******** ******** ******** ******** ******** ******** ******** ******** *******…"
click at [1204, 231] on button "Carregar" at bounding box center [1218, 234] width 62 height 26
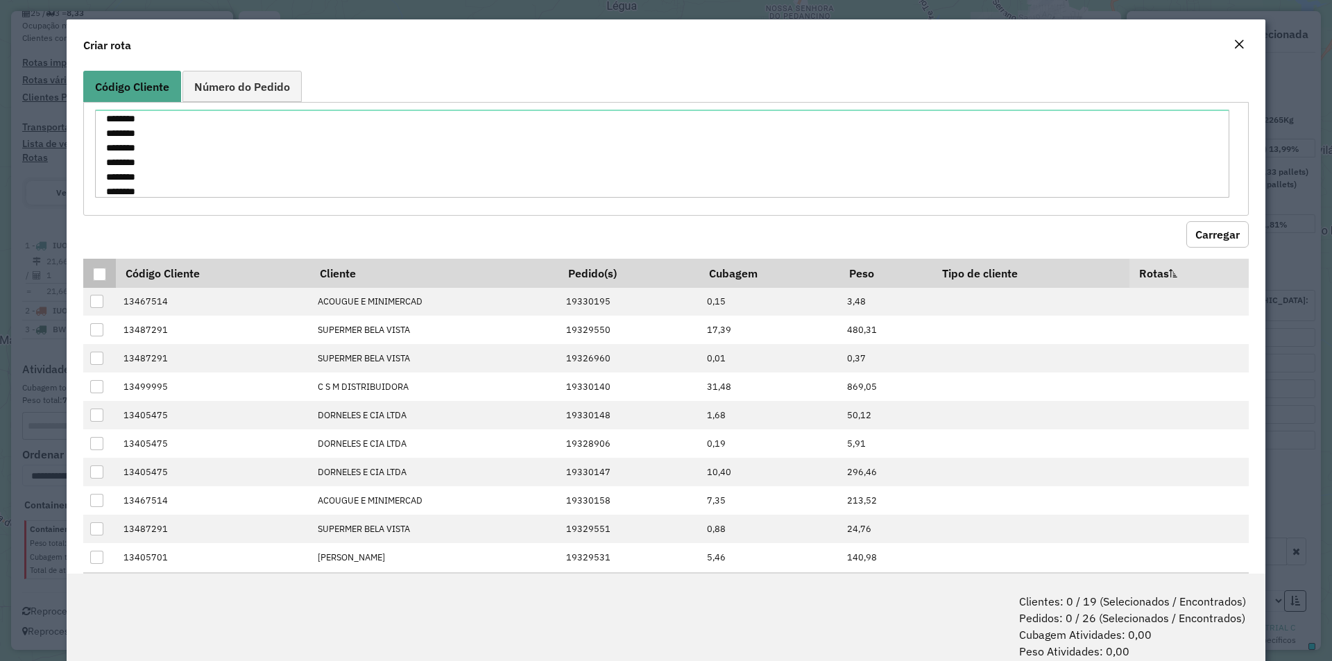
click at [101, 272] on div at bounding box center [99, 274] width 13 height 13
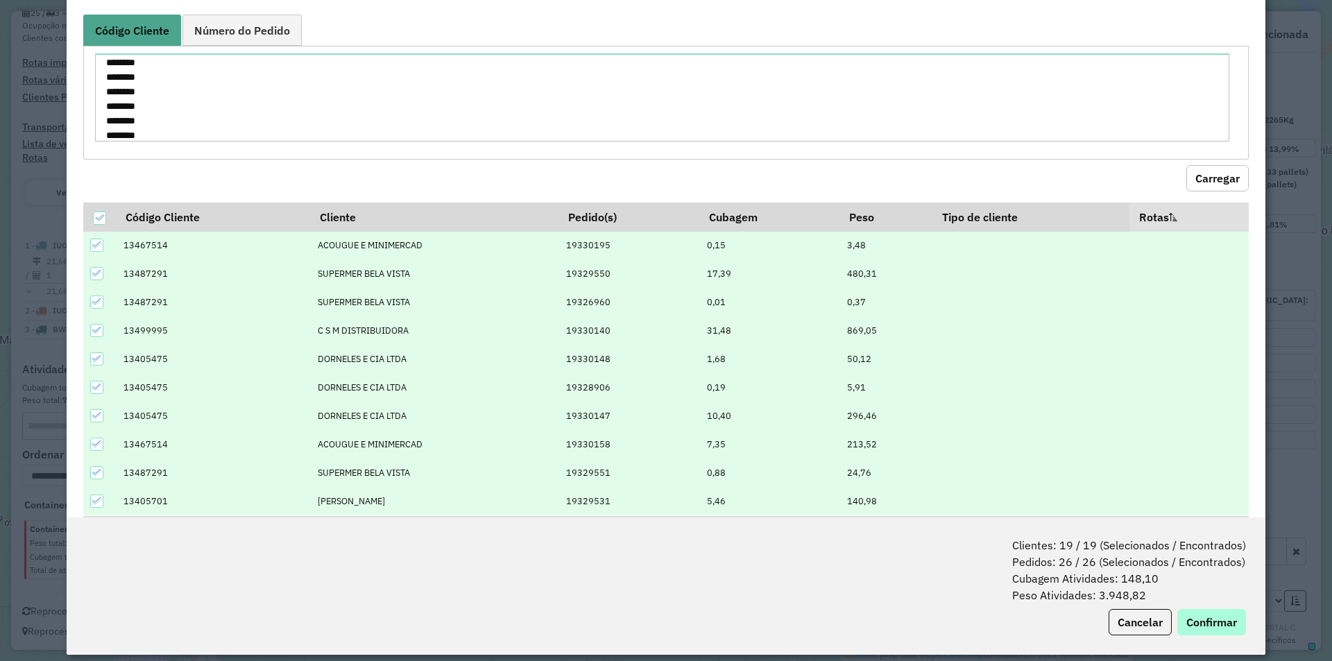
scroll to position [69, 0]
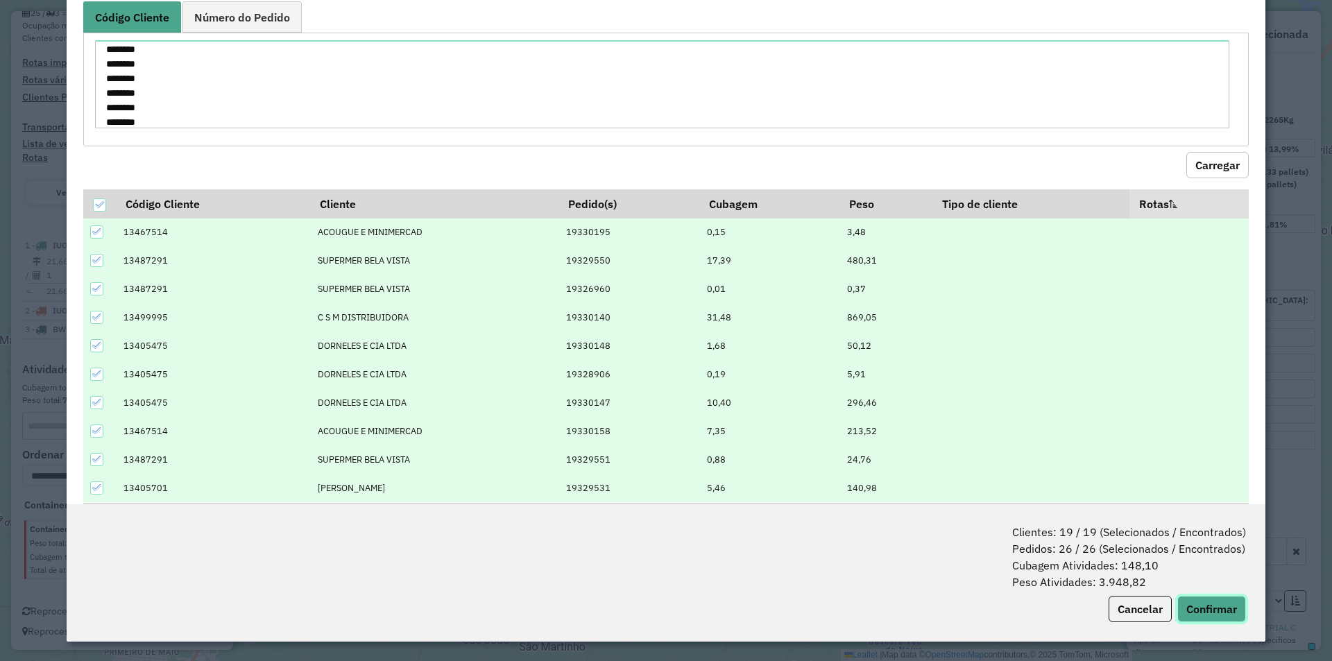
click at [1202, 607] on button "Confirmar" at bounding box center [1211, 609] width 69 height 26
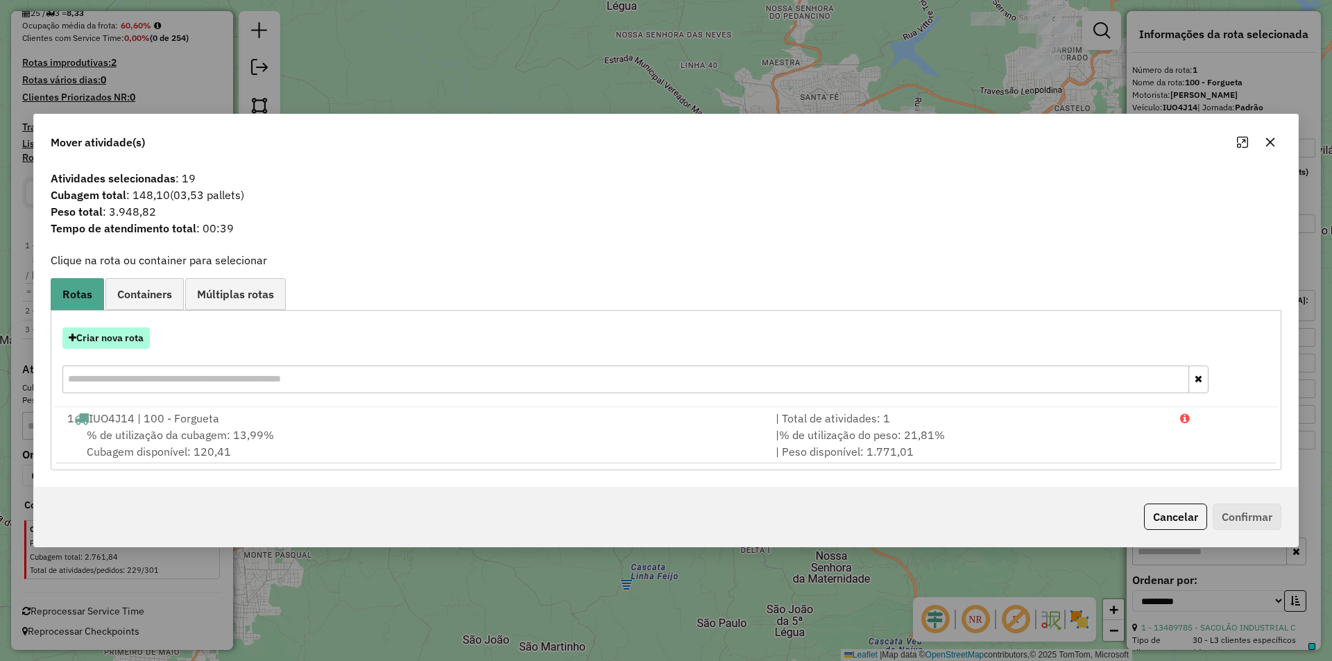
click at [101, 341] on button "Criar nova rota" at bounding box center [105, 339] width 87 height 22
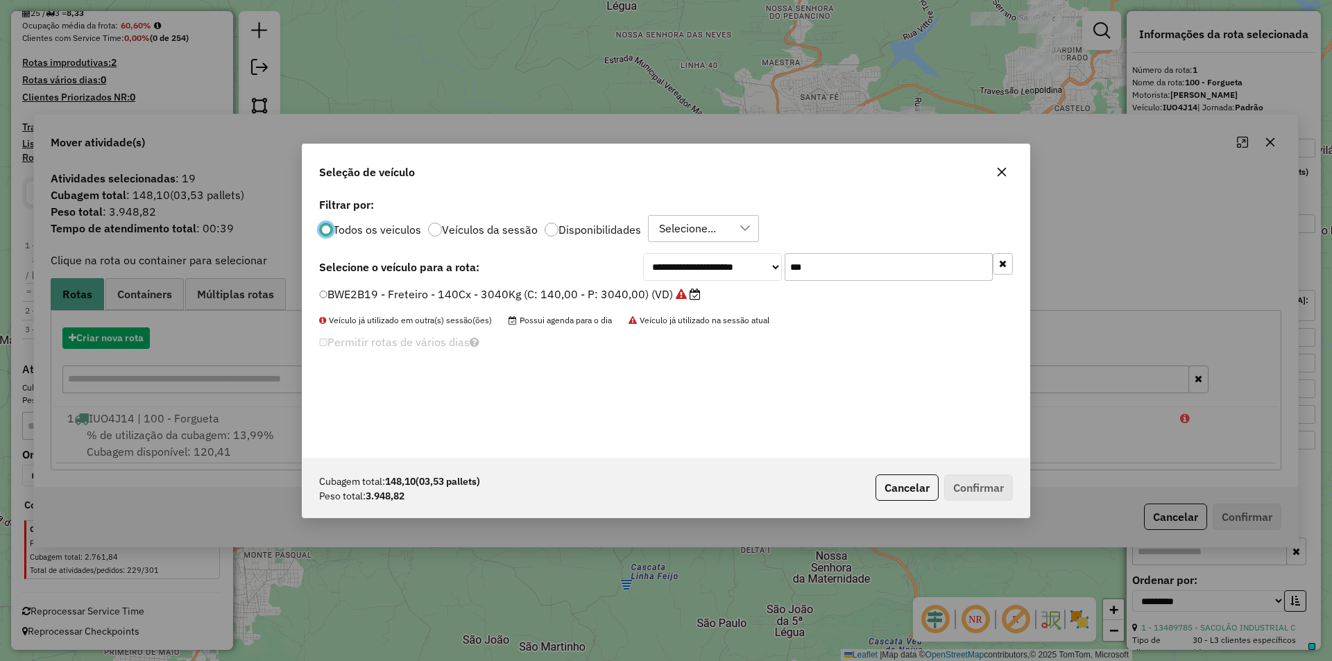
scroll to position [8, 4]
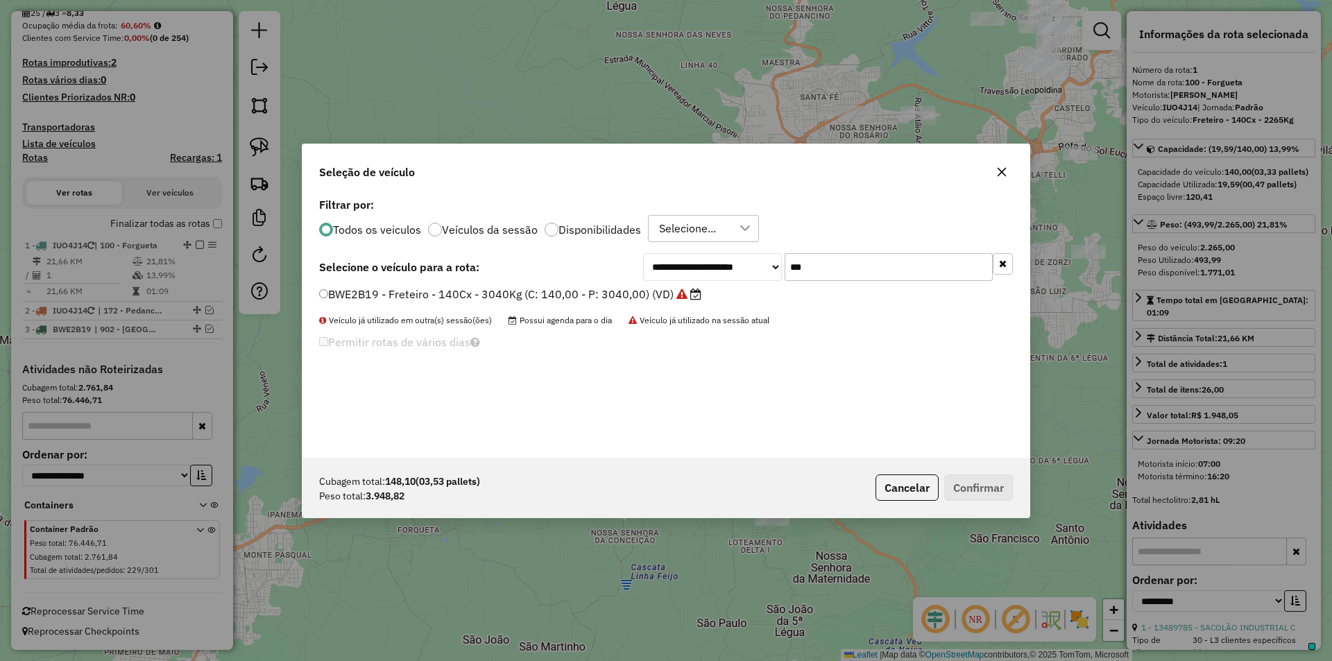
drag, startPoint x: 810, startPoint y: 269, endPoint x: 748, endPoint y: 266, distance: 61.9
click at [748, 266] on div "**********" at bounding box center [828, 267] width 370 height 28
paste input "****"
type input "*******"
click at [360, 296] on label "RLI8H57 - F. Fixa - 210Cx - 5700Kg (C: 210,00 - P: 5700,00) (VD)" at bounding box center [496, 294] width 355 height 17
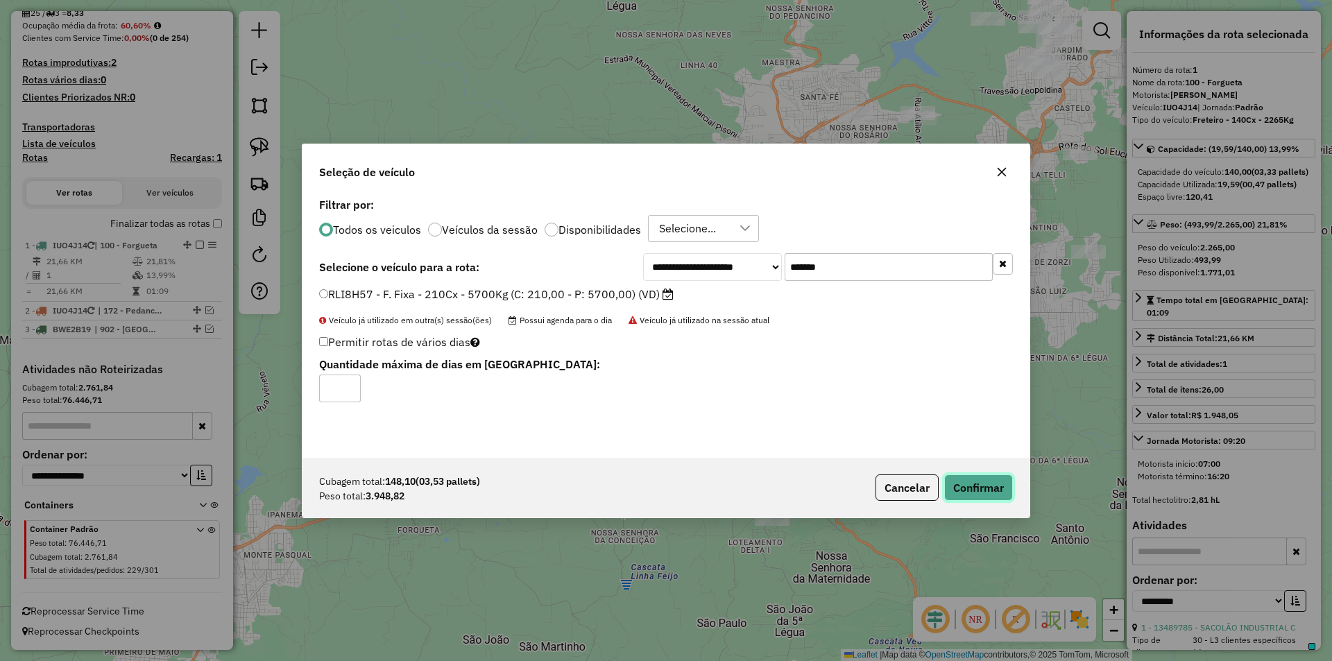
drag, startPoint x: 980, startPoint y: 479, endPoint x: 910, endPoint y: 464, distance: 72.4
click at [980, 479] on button "Confirmar" at bounding box center [978, 488] width 69 height 26
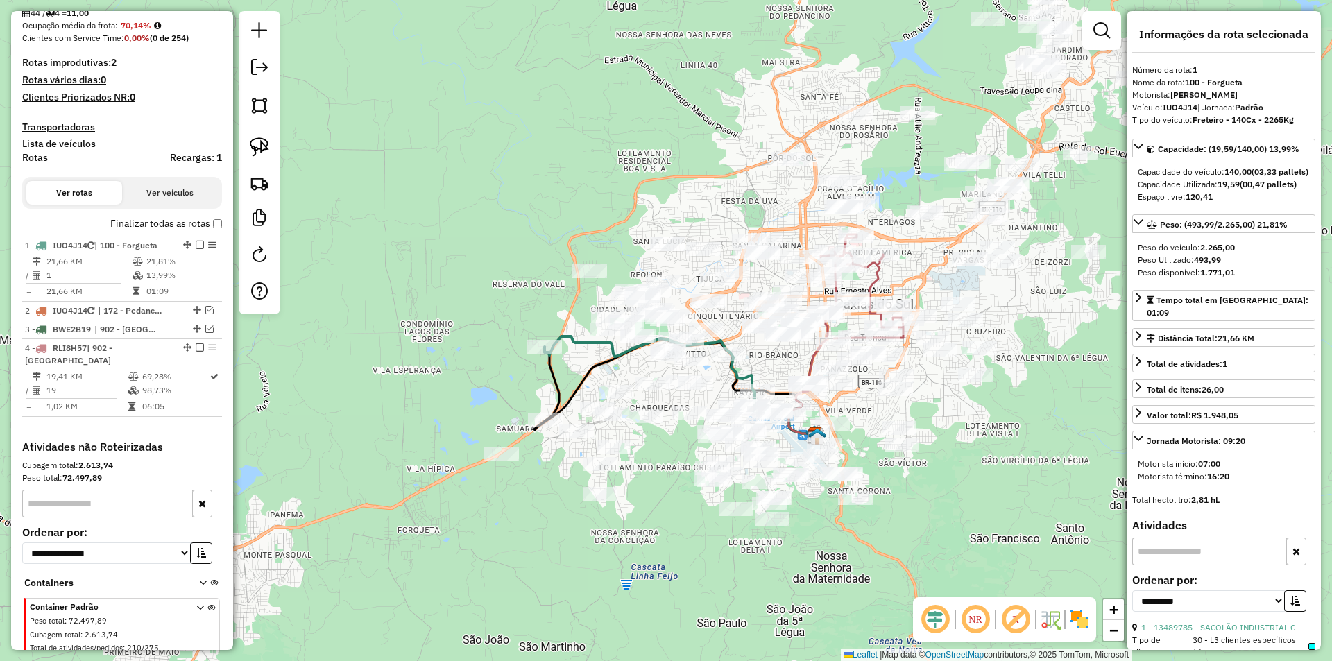
scroll to position [424, 0]
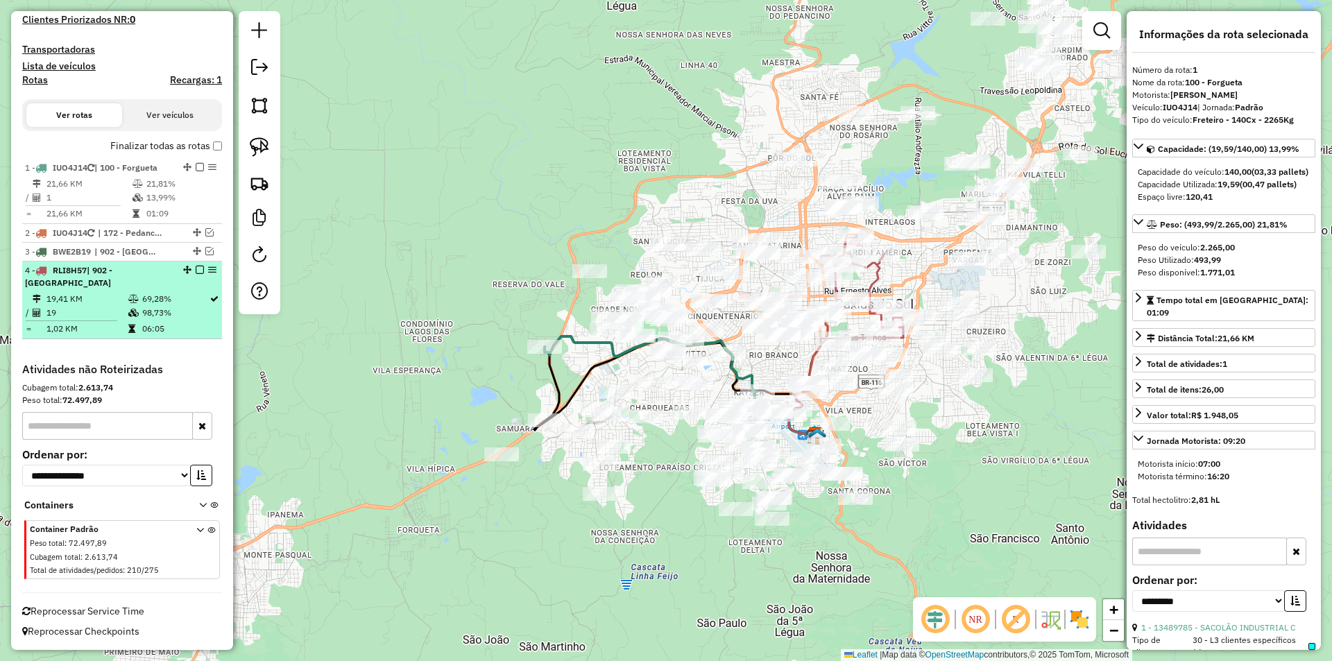
click at [196, 271] on em at bounding box center [200, 270] width 8 height 8
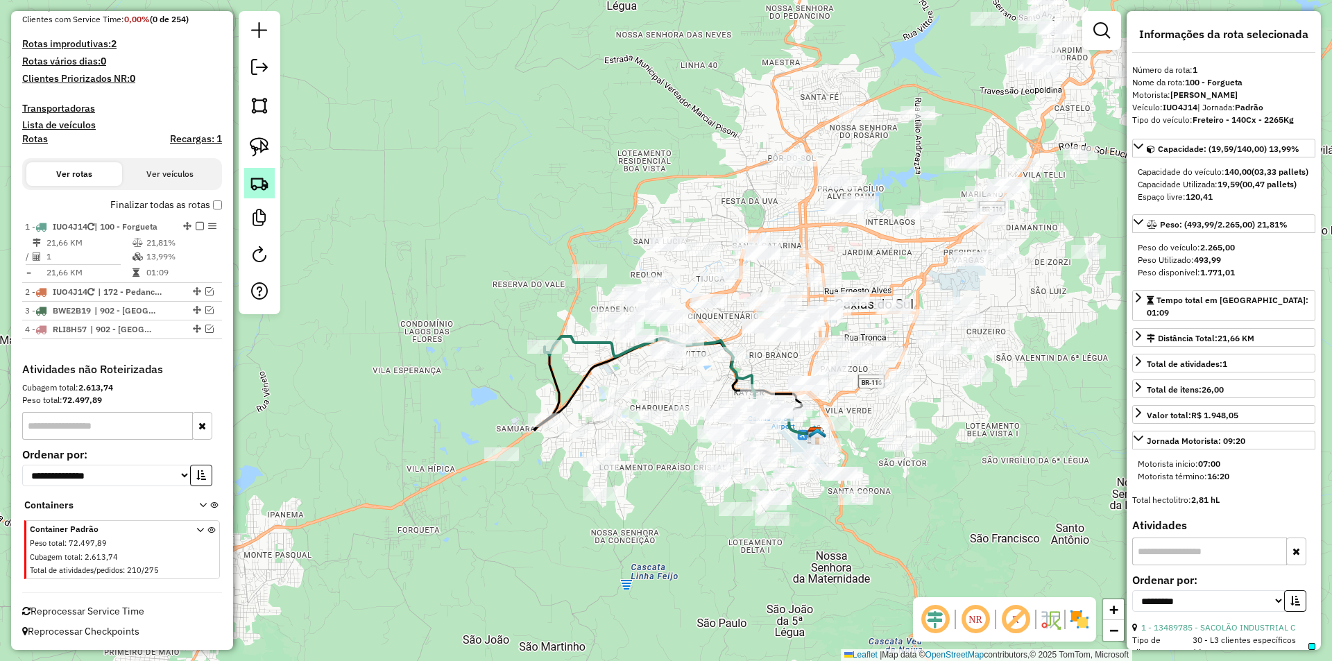
click at [251, 187] on img at bounding box center [259, 182] width 19 height 19
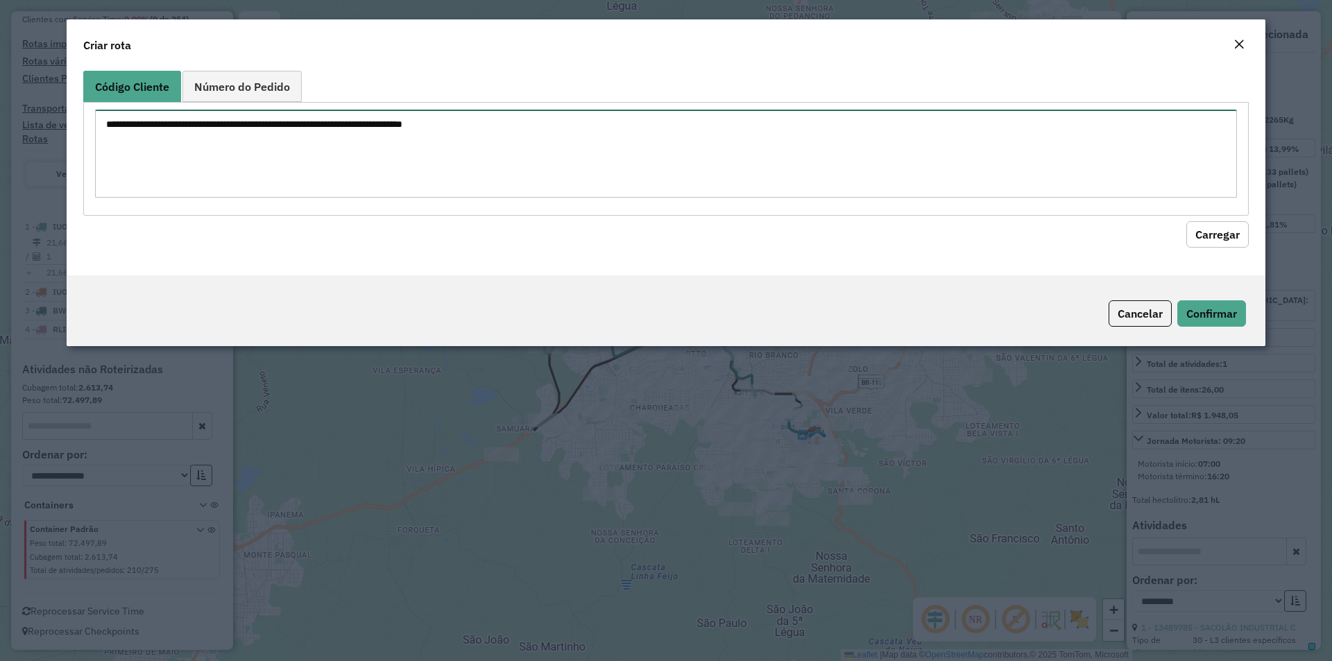
click at [318, 157] on textarea at bounding box center [666, 154] width 1142 height 88
paste textarea "******** ******** ******** ******** ******** ******** ******** ******** *******…"
type textarea "******** ******** ******** ******** ******** ******** ******** ******** *******…"
click at [1209, 223] on button "Carregar" at bounding box center [1218, 234] width 62 height 26
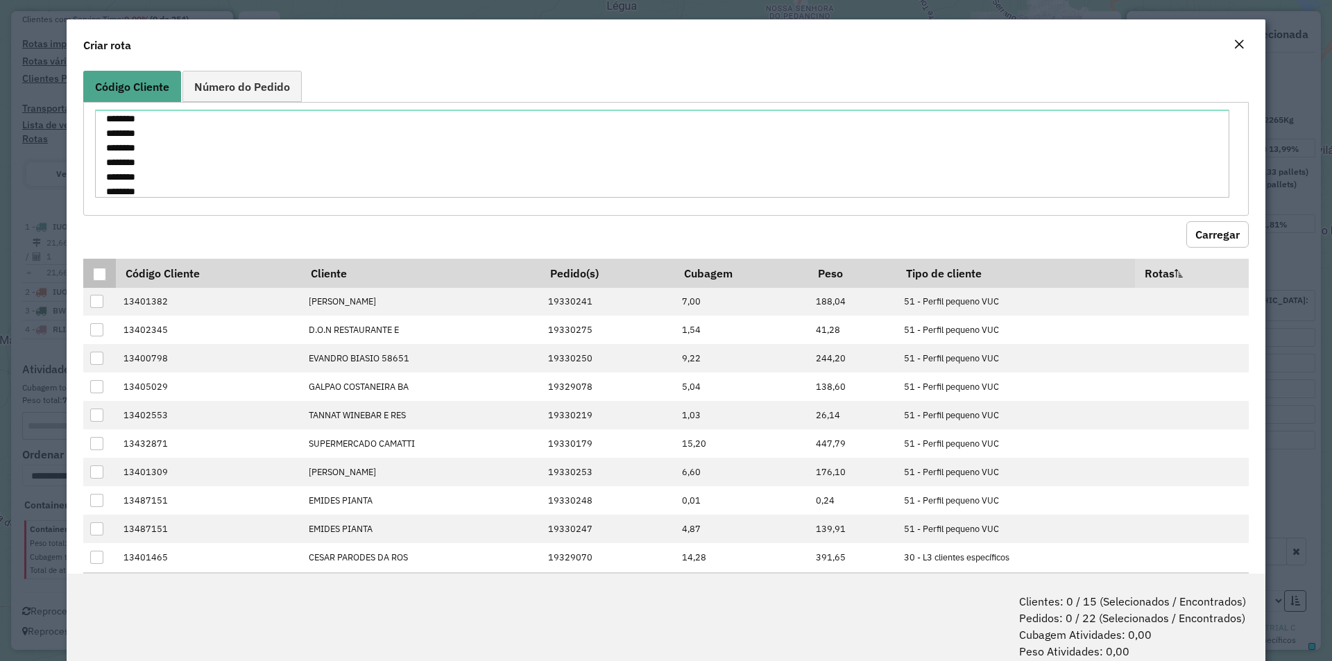
click at [96, 275] on div at bounding box center [99, 274] width 13 height 13
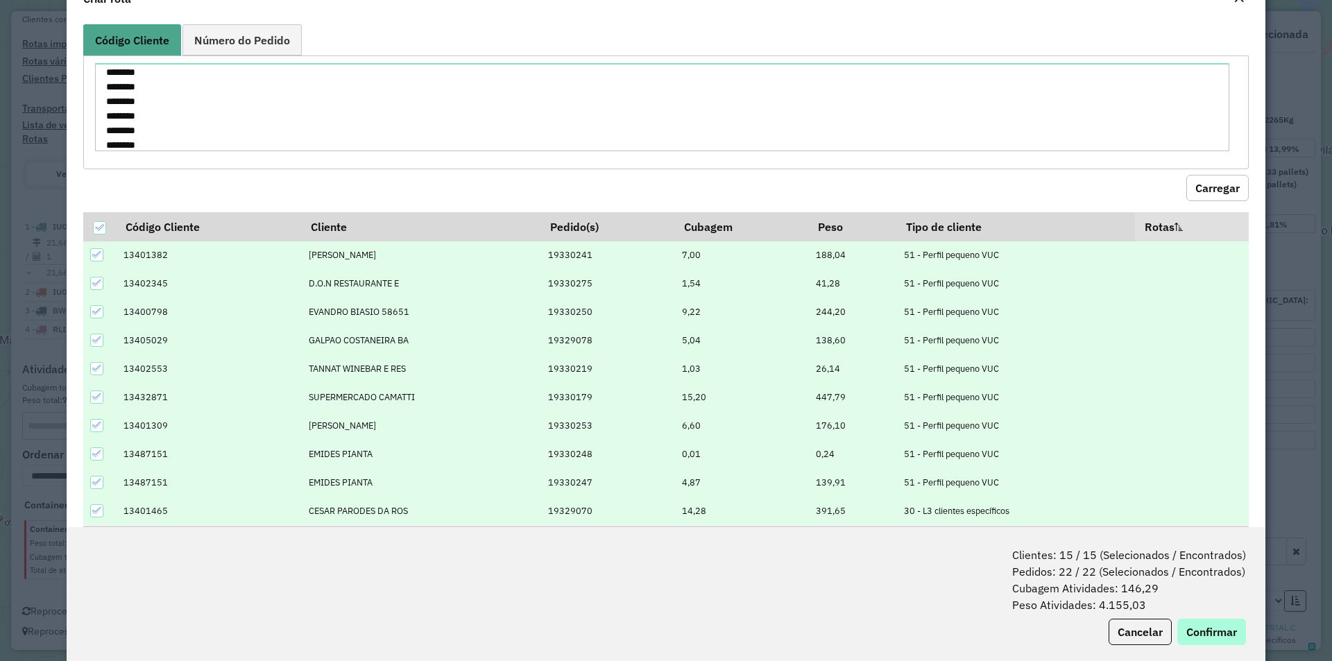
scroll to position [69, 0]
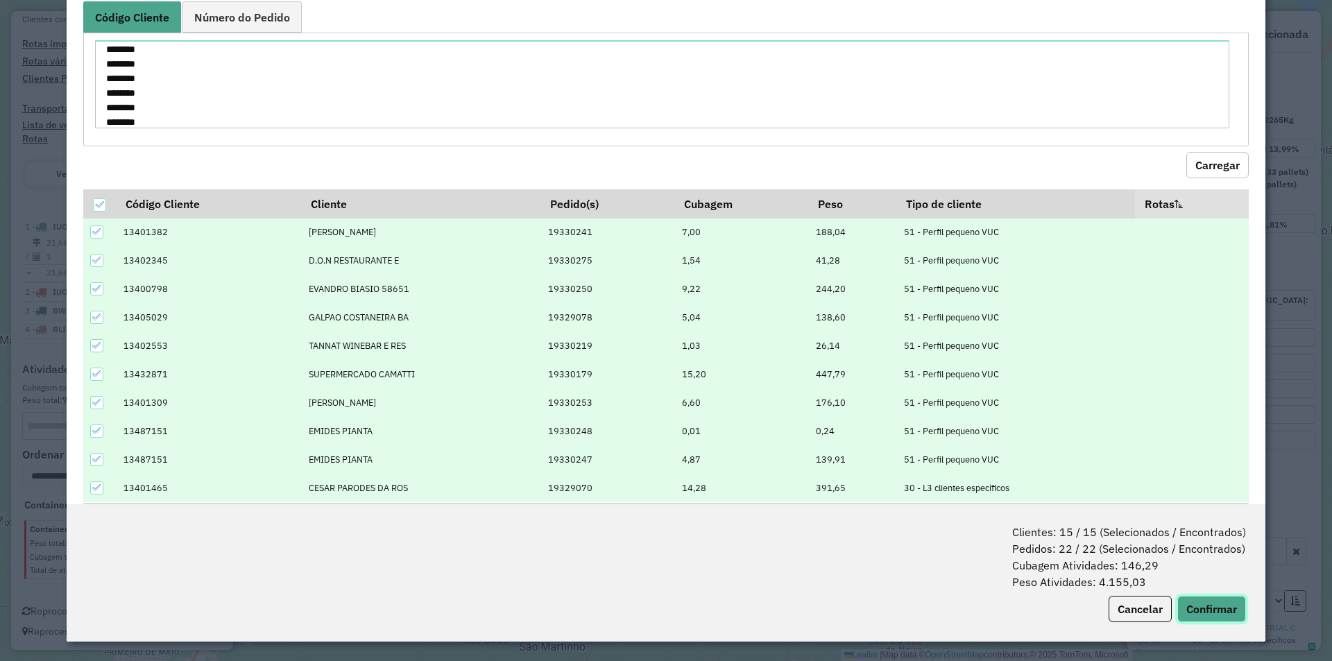
click at [1209, 610] on button "Confirmar" at bounding box center [1211, 609] width 69 height 26
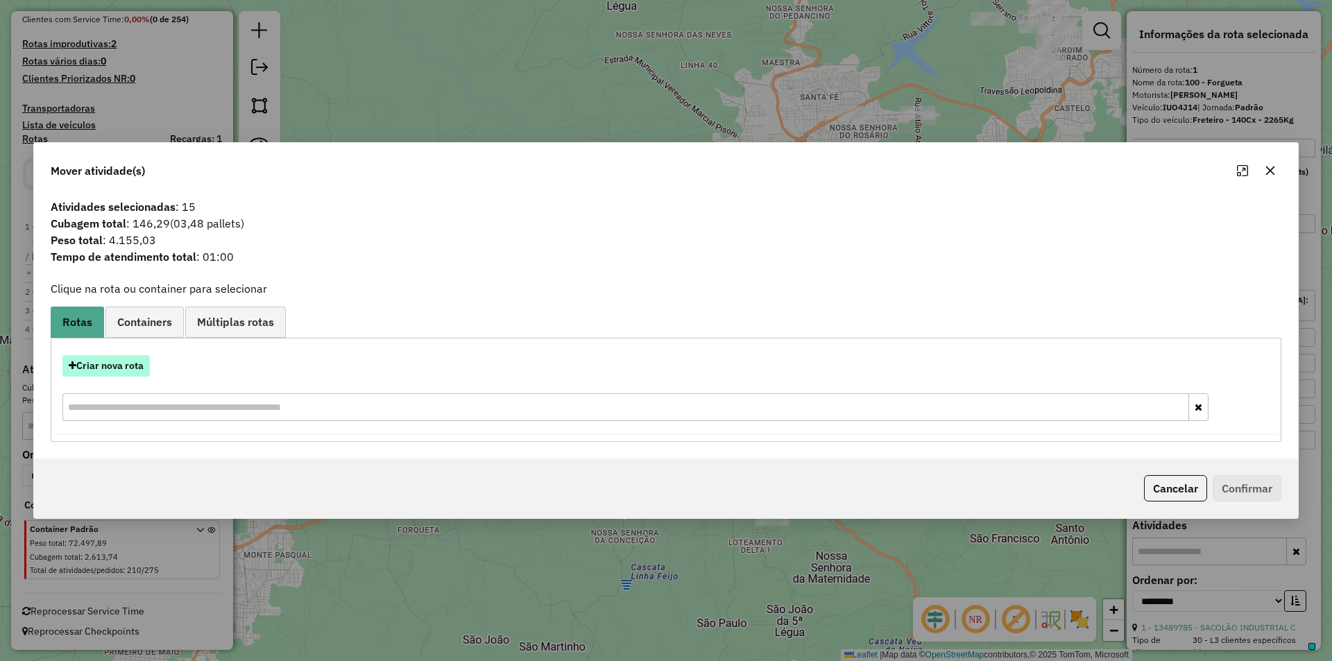
click at [108, 371] on button "Criar nova rota" at bounding box center [105, 366] width 87 height 22
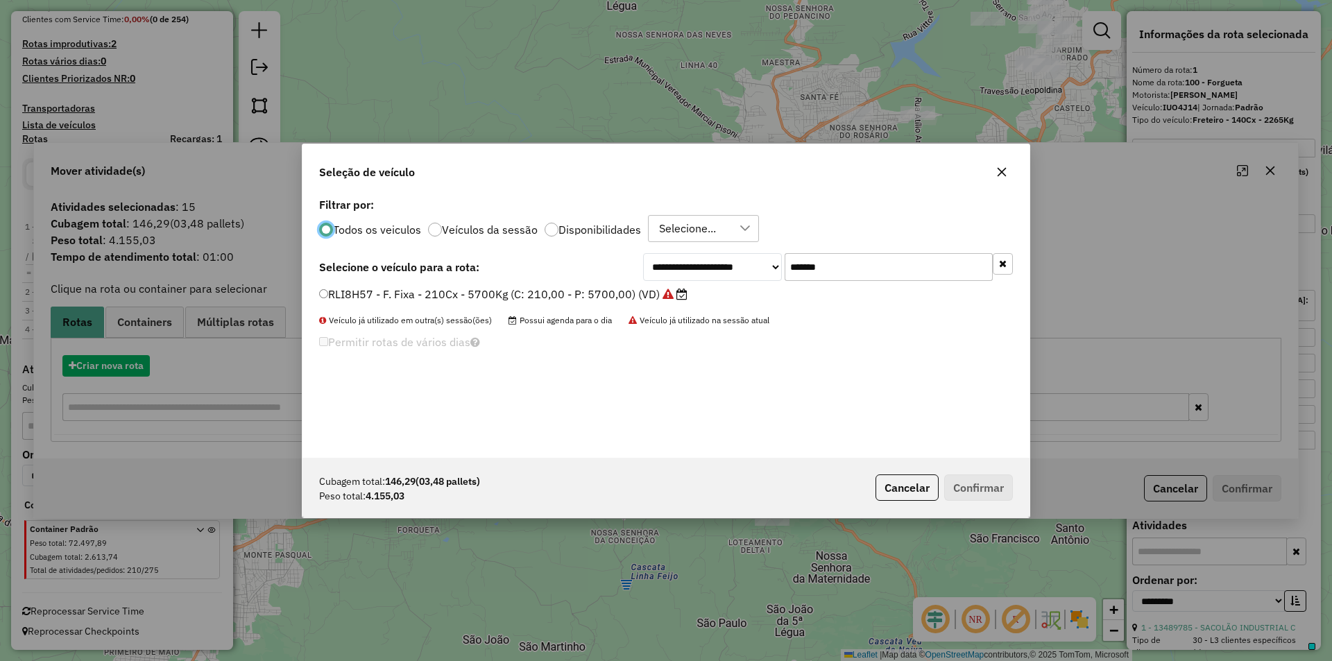
scroll to position [8, 4]
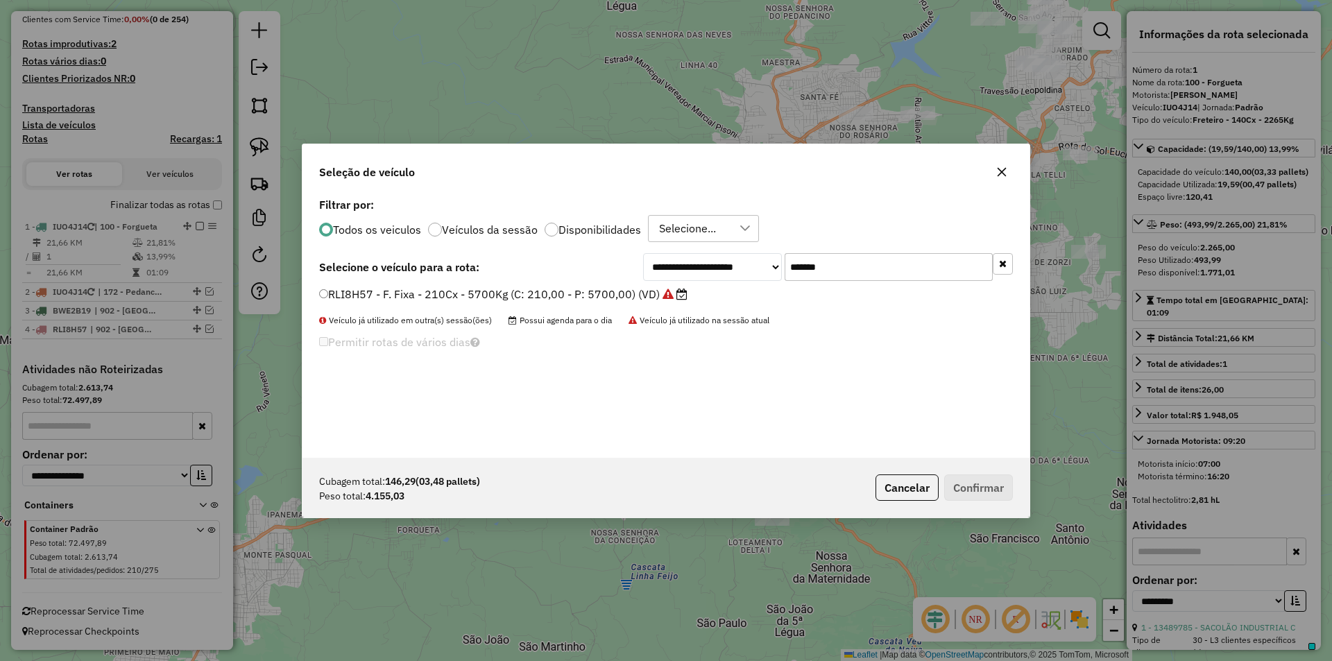
drag, startPoint x: 854, startPoint y: 266, endPoint x: 747, endPoint y: 268, distance: 106.9
click at [747, 268] on div "**********" at bounding box center [828, 267] width 370 height 28
paste input "text"
type input "*******"
click at [330, 287] on label "RLI8J87 - F. Fixa - 210Cx - 6900Kg (C: 210,00 - P: 6900,00) (VD)" at bounding box center [495, 294] width 352 height 17
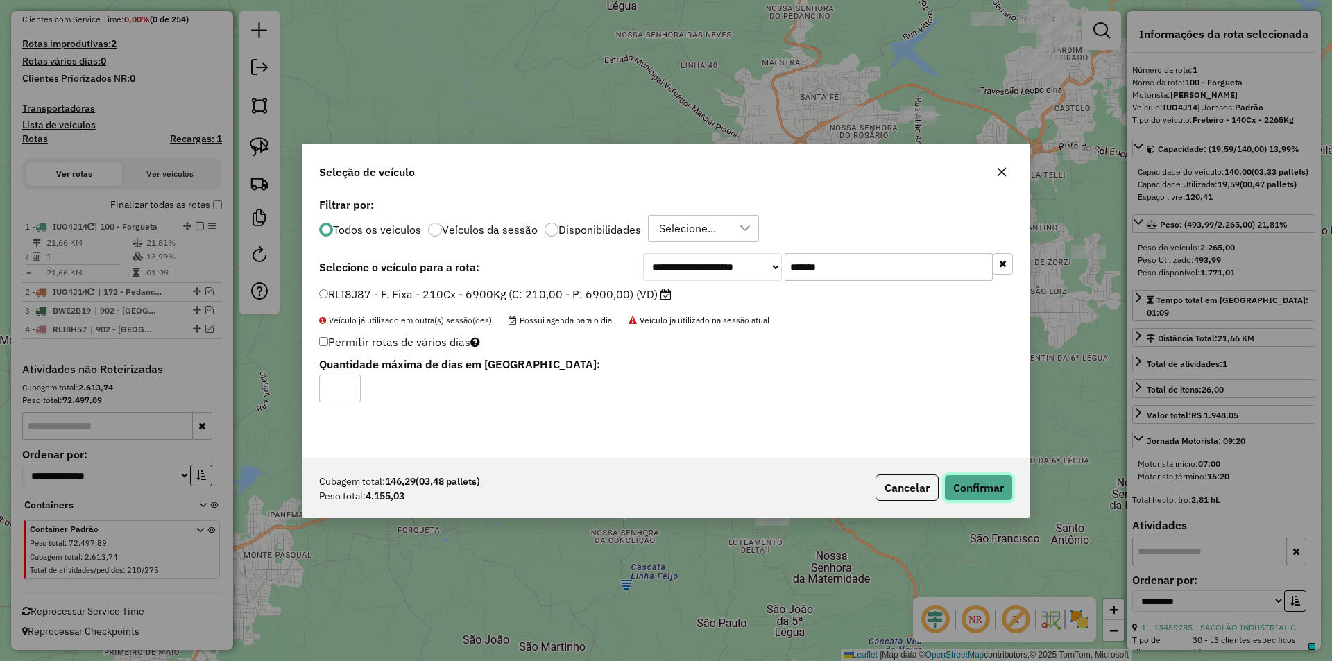
click at [976, 488] on button "Confirmar" at bounding box center [978, 488] width 69 height 26
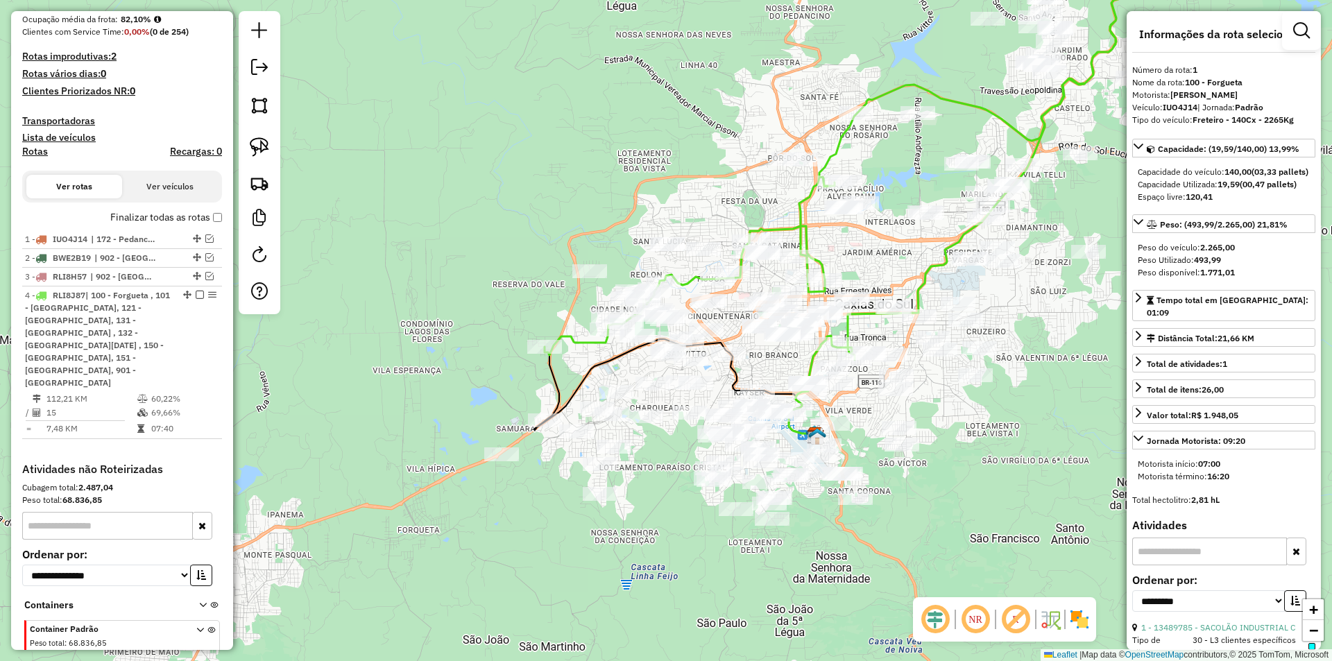
scroll to position [427, 0]
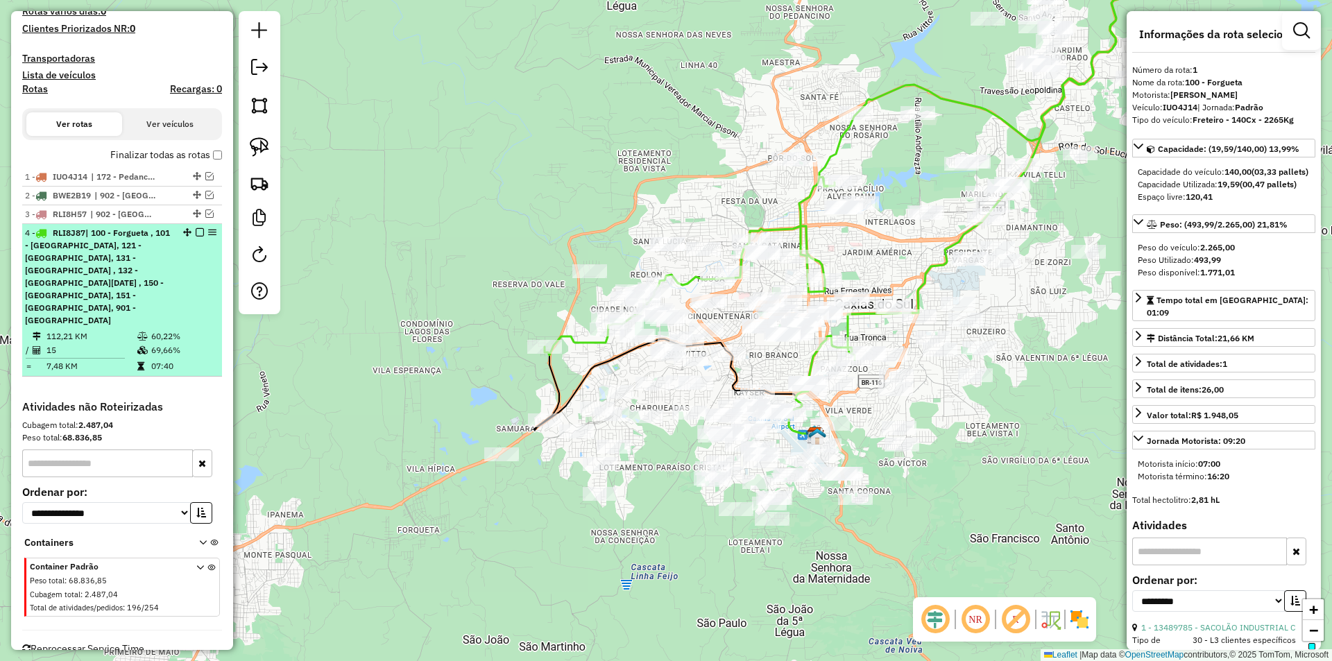
click at [196, 232] on em at bounding box center [200, 232] width 8 height 8
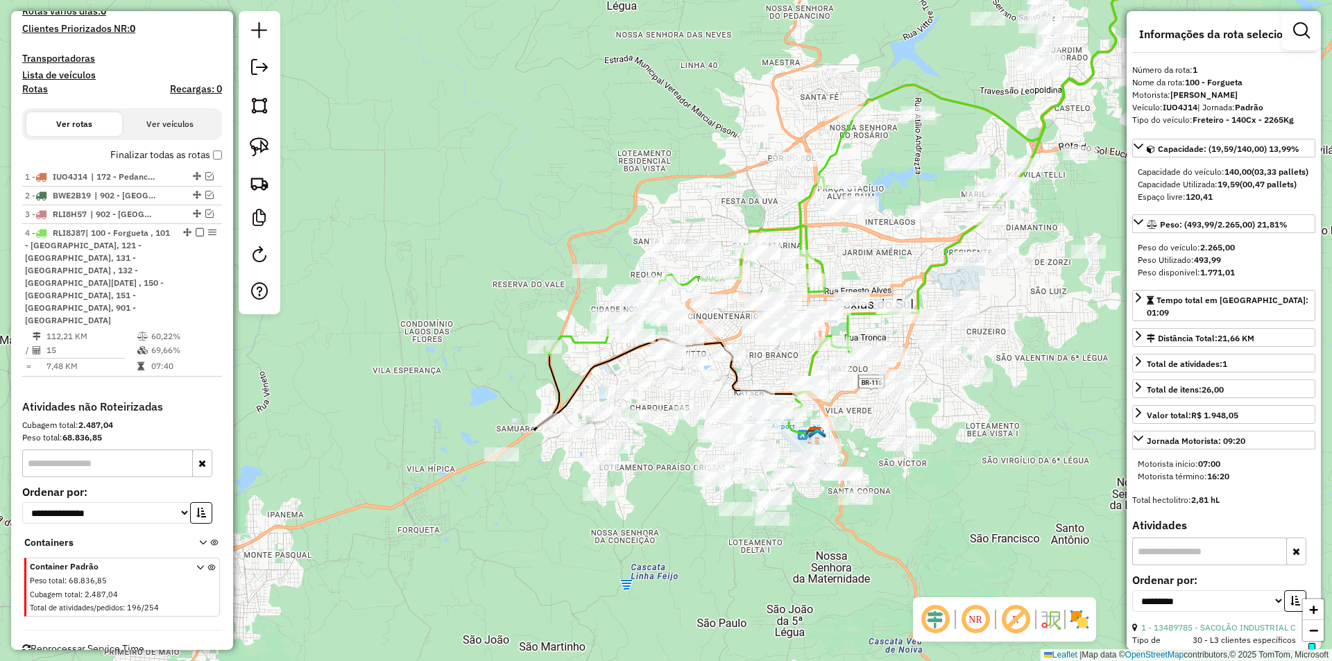
scroll to position [331, 0]
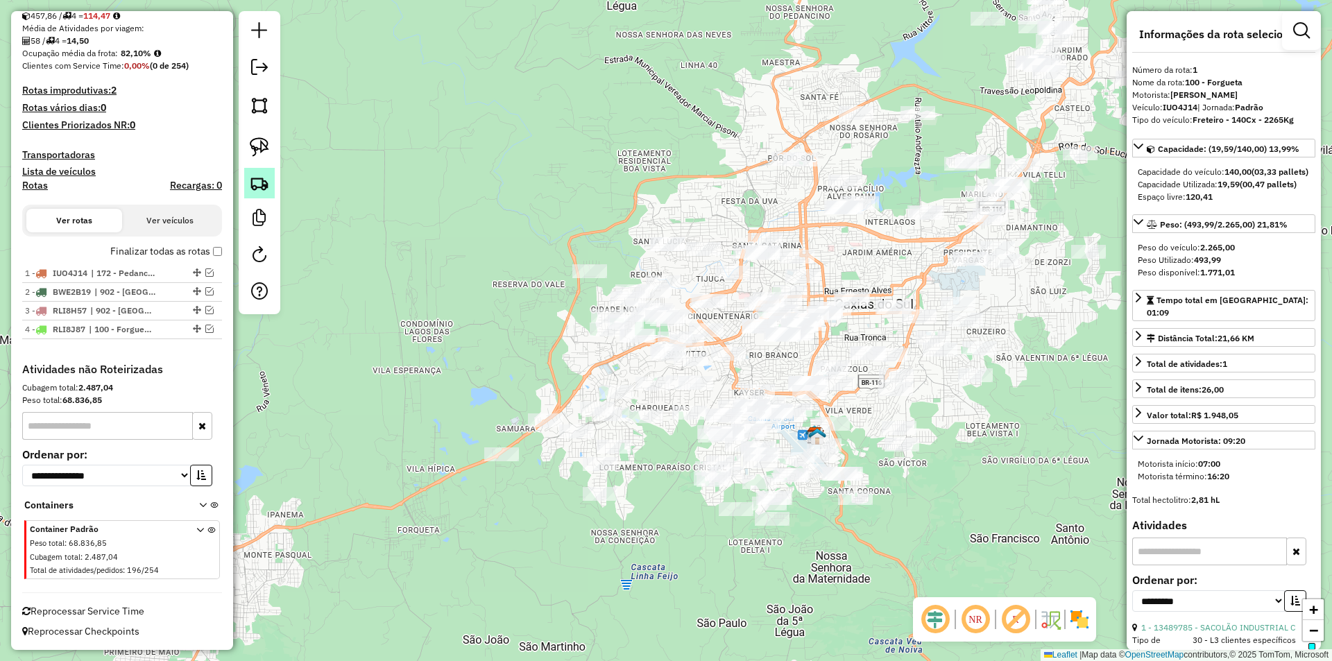
click at [260, 188] on img at bounding box center [259, 182] width 19 height 19
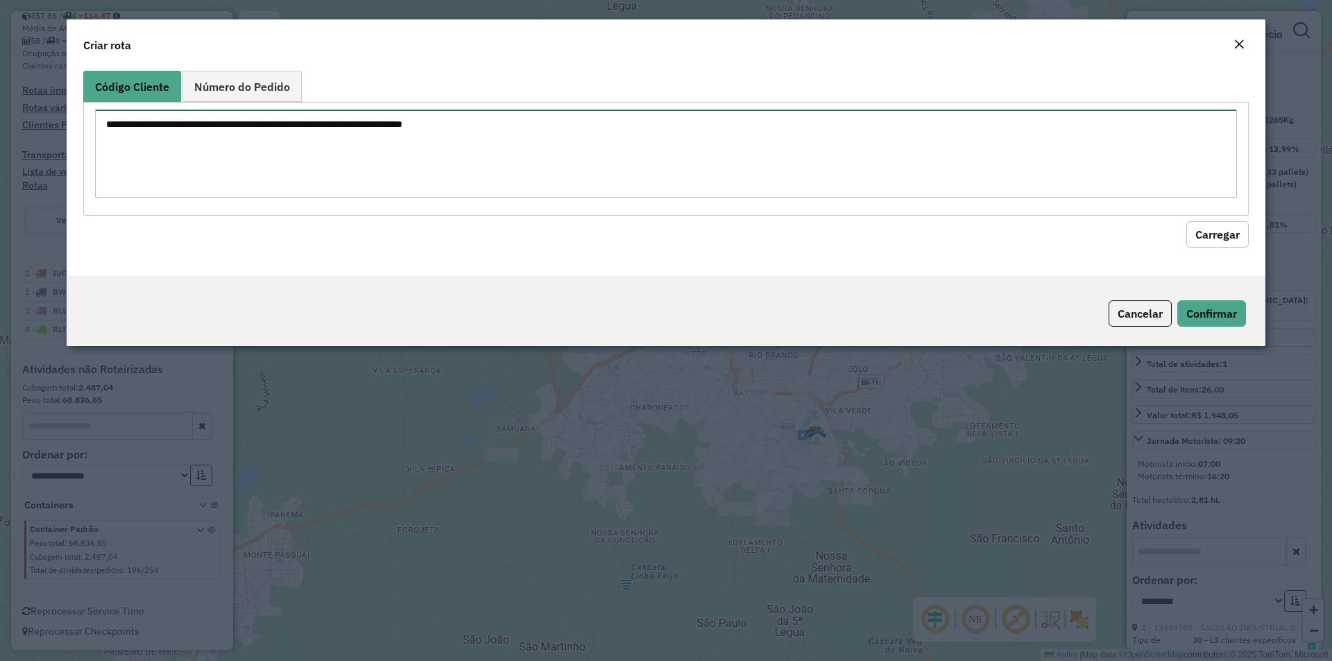
click at [208, 154] on textarea at bounding box center [666, 154] width 1142 height 88
paste textarea "******** ******** ******** ******** ******** ******** ******** ******** *******…"
type textarea "******** ******** ******** ******** ******** ******** ******** ******** *******…"
click at [1222, 233] on button "Carregar" at bounding box center [1218, 234] width 62 height 26
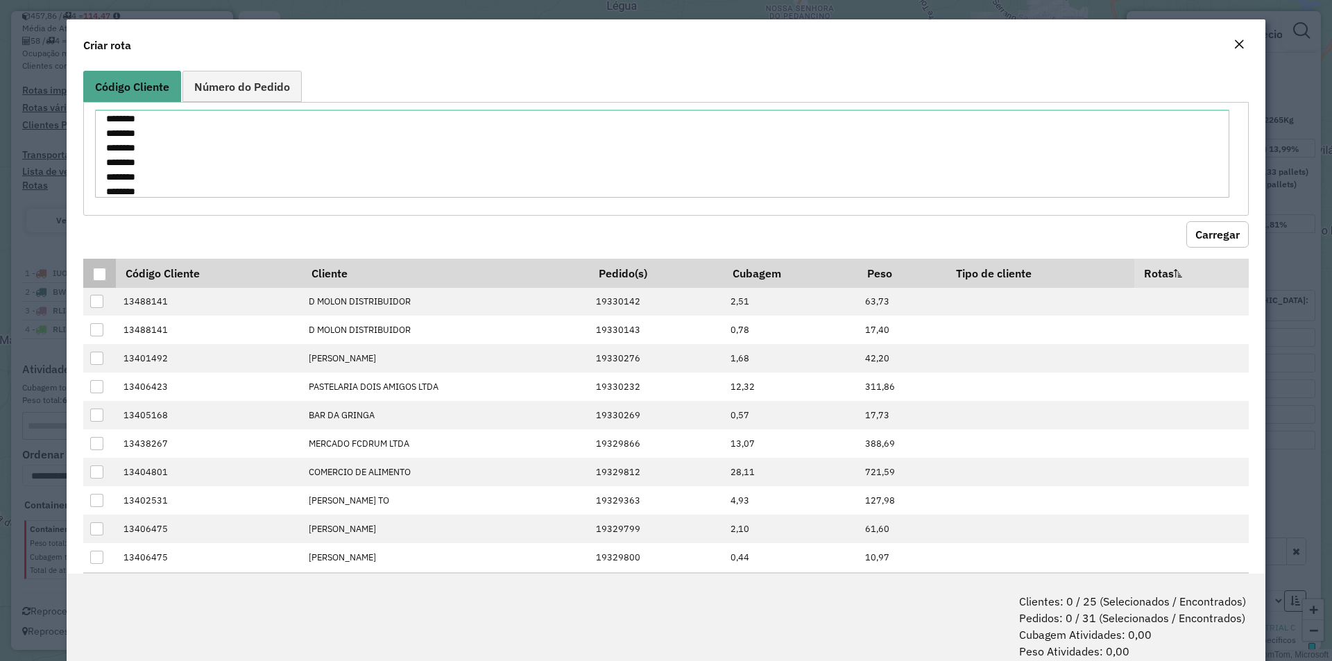
click at [96, 274] on div at bounding box center [99, 274] width 13 height 13
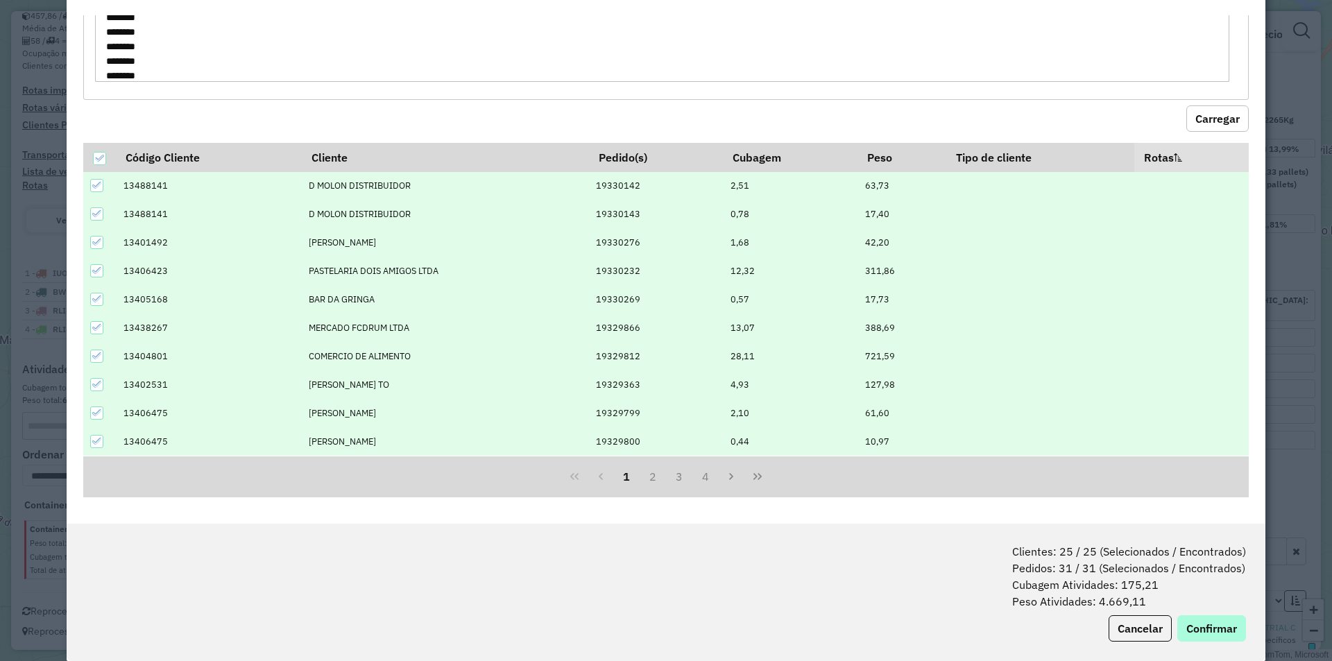
scroll to position [69, 0]
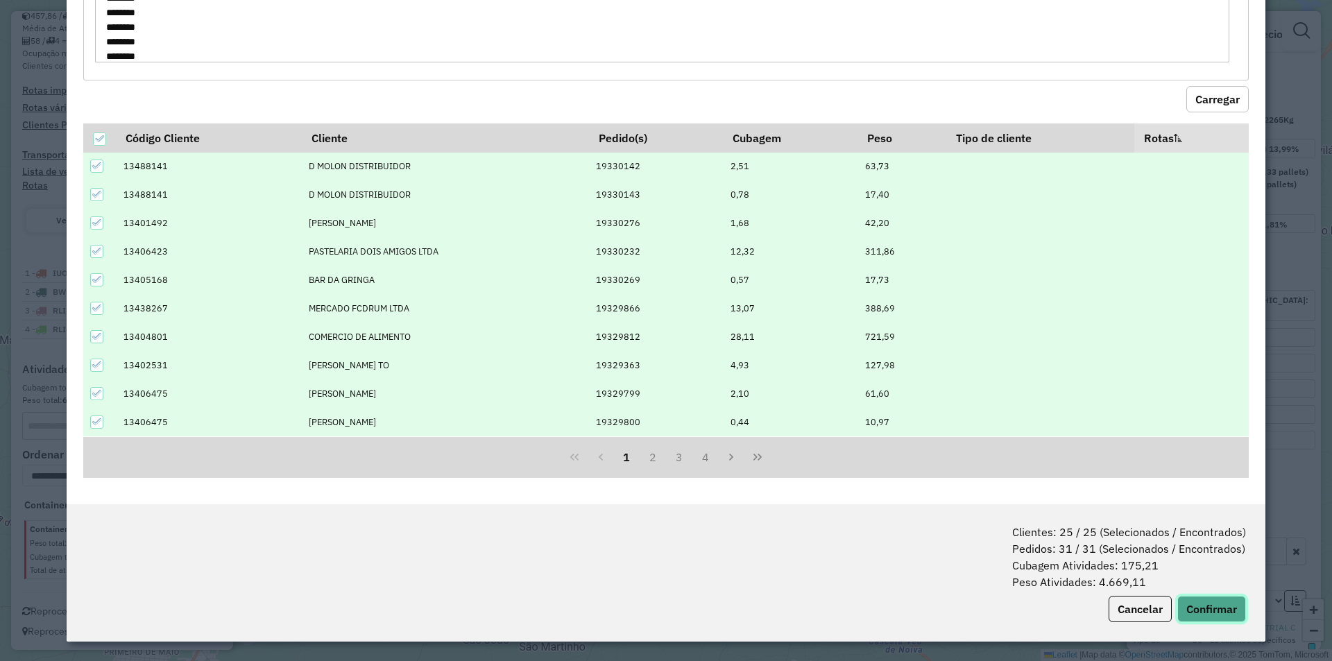
click at [1207, 611] on button "Confirmar" at bounding box center [1211, 609] width 69 height 26
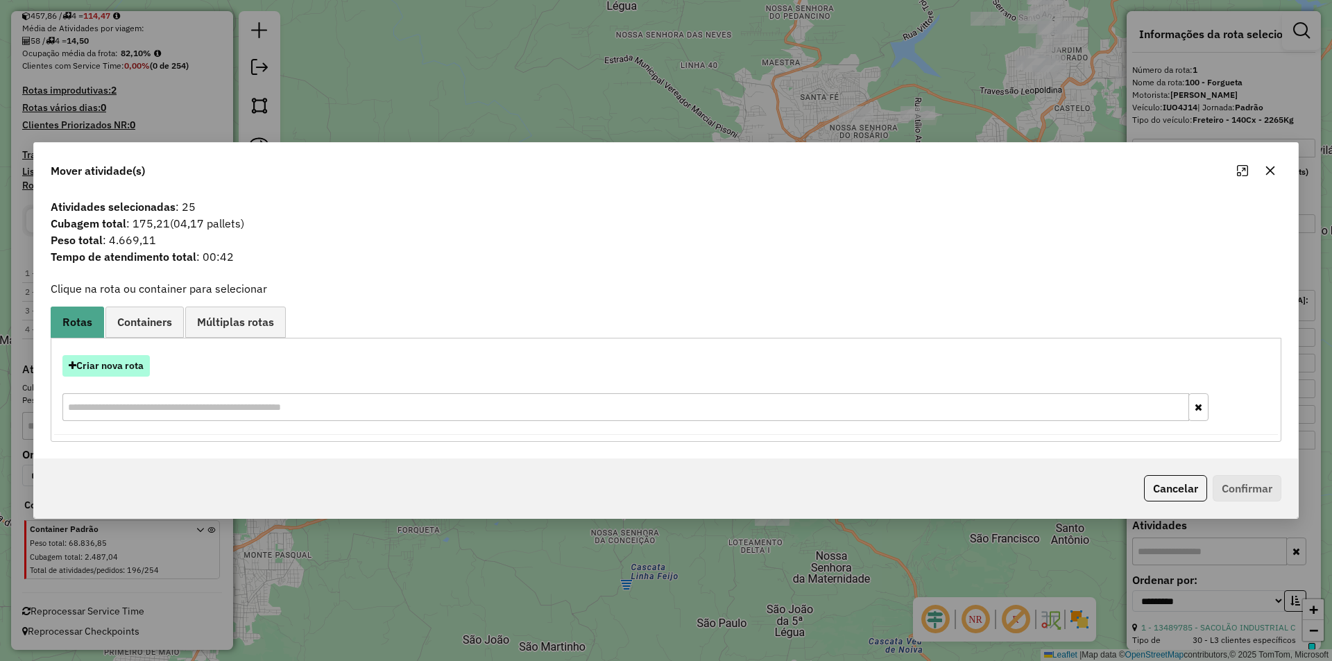
click at [114, 366] on button "Criar nova rota" at bounding box center [105, 366] width 87 height 22
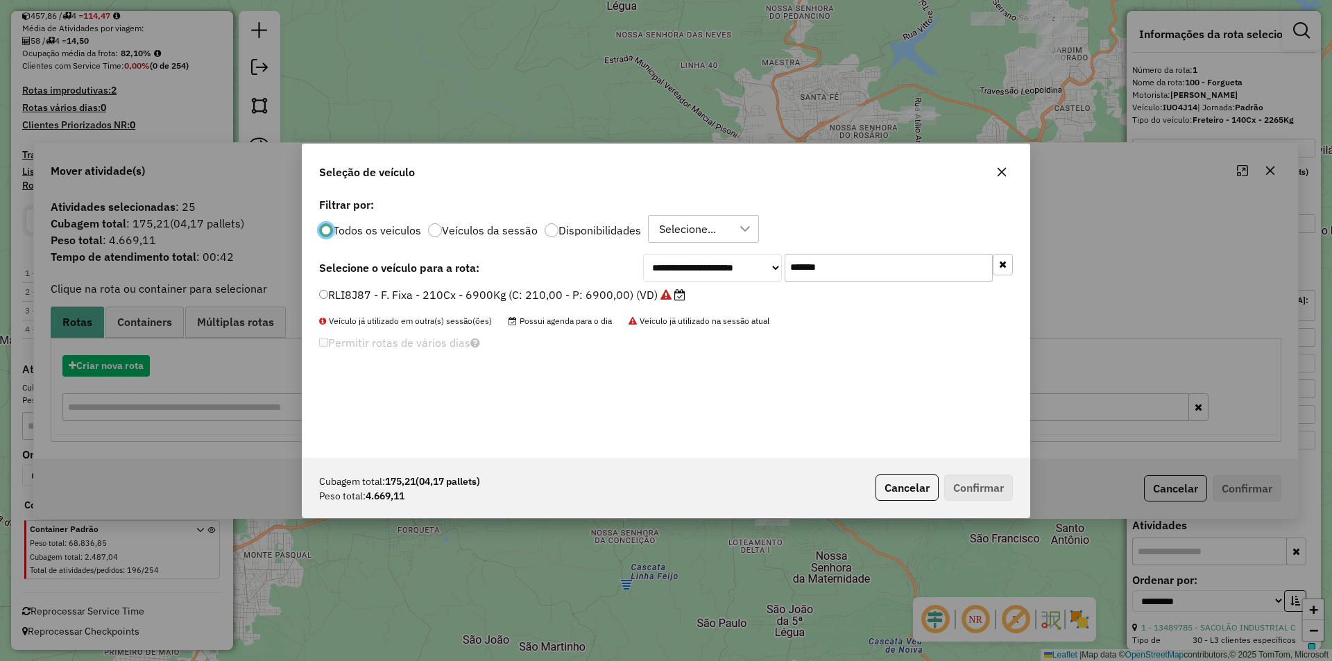
scroll to position [8, 4]
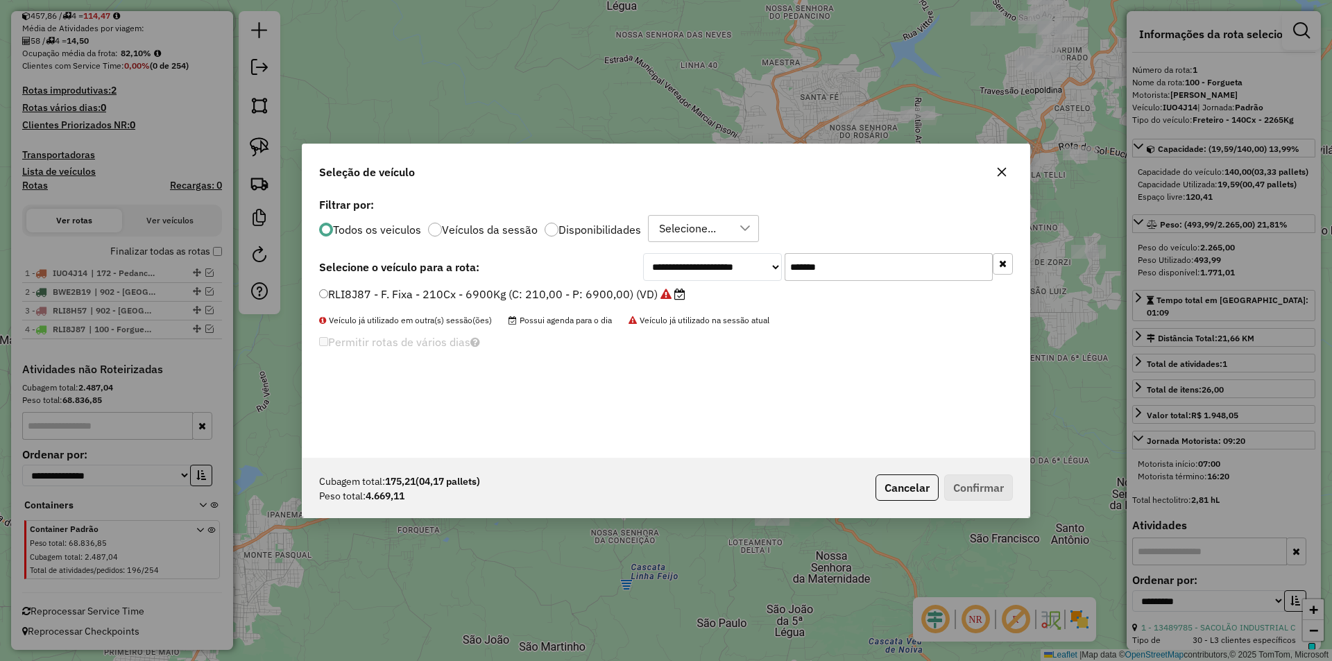
drag, startPoint x: 834, startPoint y: 262, endPoint x: 706, endPoint y: 256, distance: 127.8
click at [706, 256] on div "**********" at bounding box center [828, 267] width 370 height 28
paste input "text"
type input "*******"
click at [380, 293] on label "RLC3J68 - F. Fixa - 336Cx - 8600Kg (C: 336,00 - P: 8600,00) (VD)" at bounding box center [496, 294] width 355 height 17
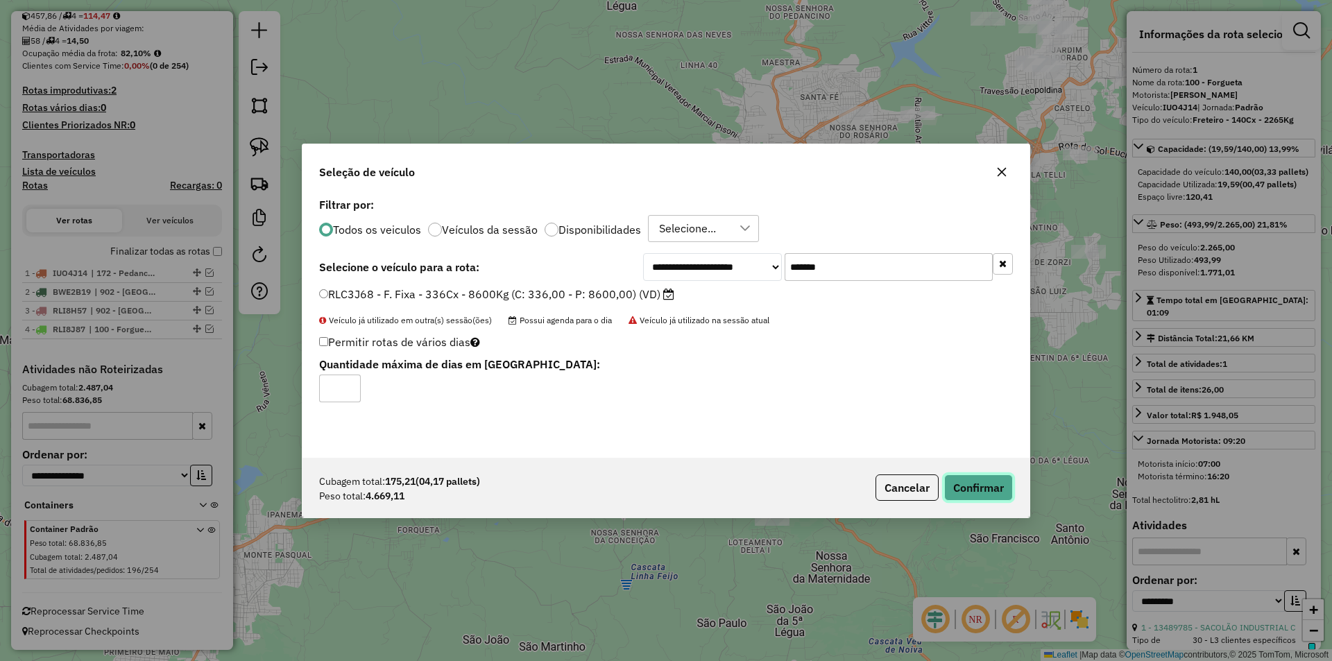
drag, startPoint x: 973, startPoint y: 486, endPoint x: 928, endPoint y: 468, distance: 47.7
click at [972, 485] on button "Confirmar" at bounding box center [978, 488] width 69 height 26
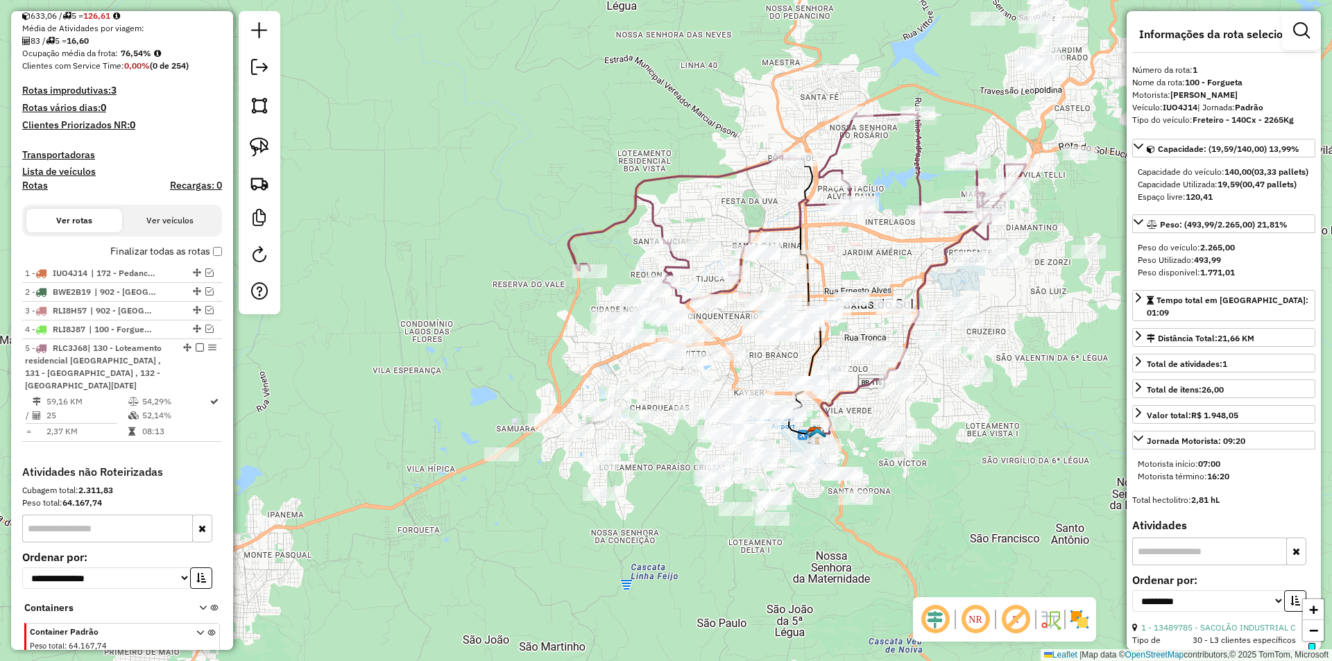
scroll to position [421, 0]
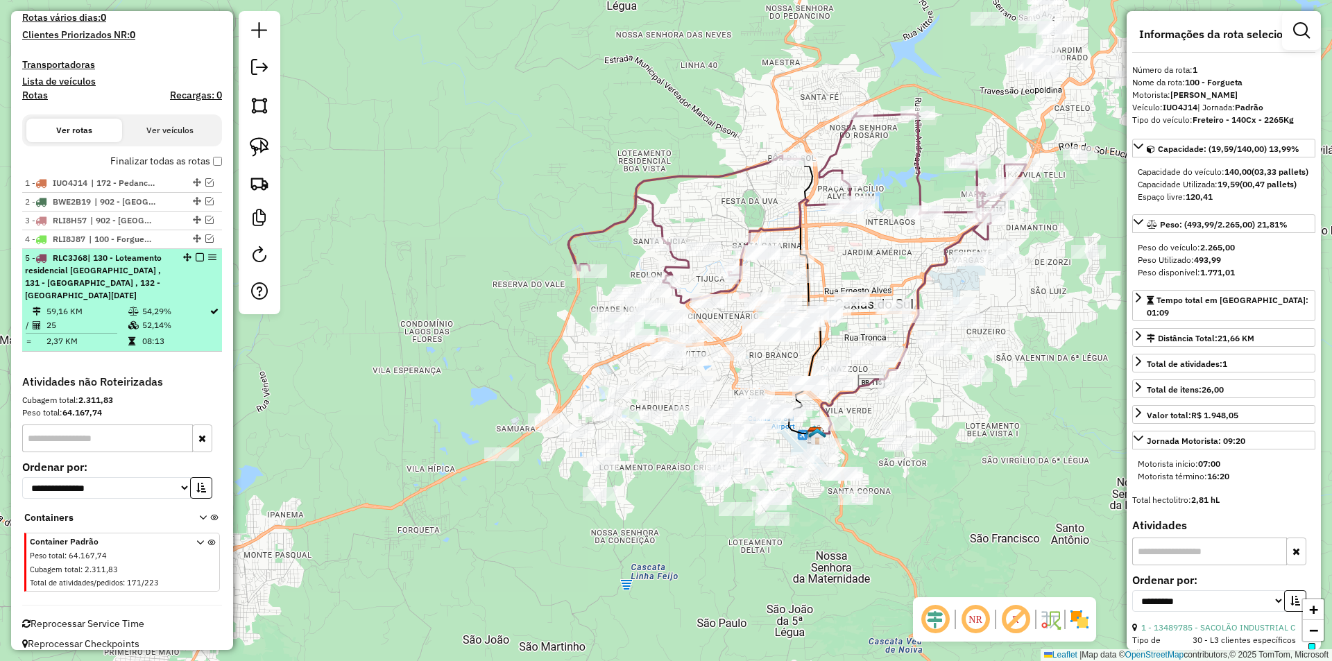
click at [196, 259] on em at bounding box center [200, 257] width 8 height 8
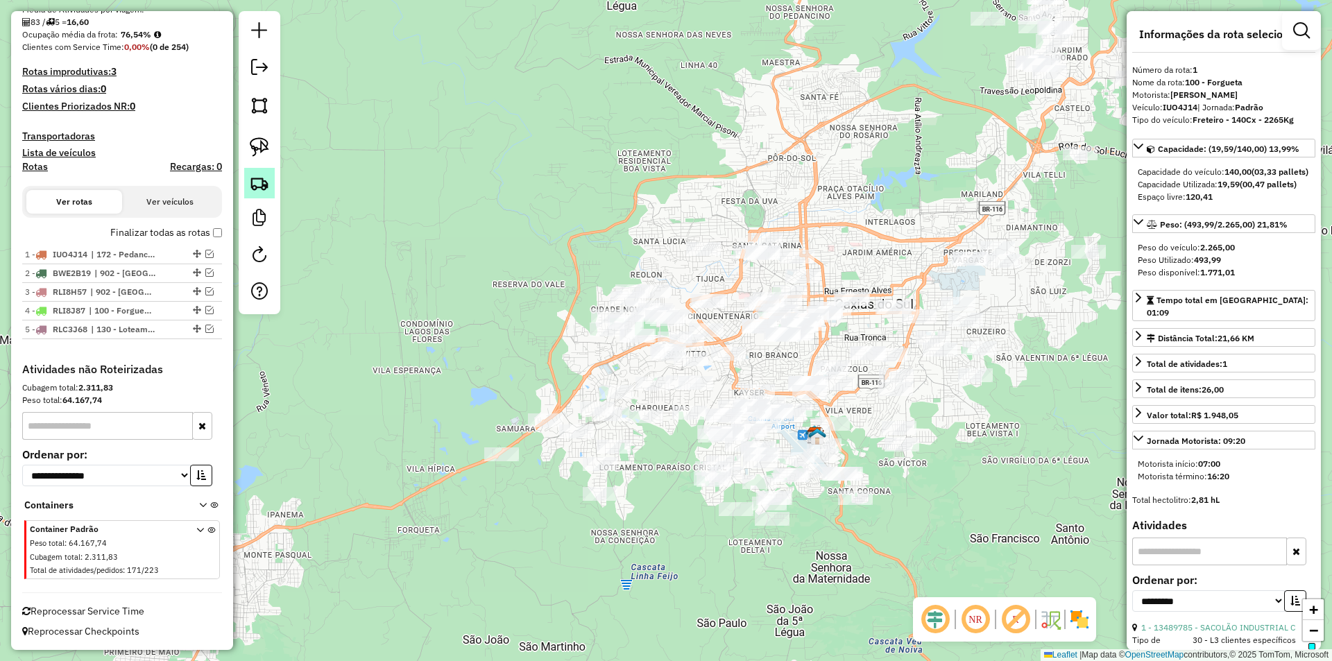
click at [257, 187] on img at bounding box center [259, 182] width 19 height 19
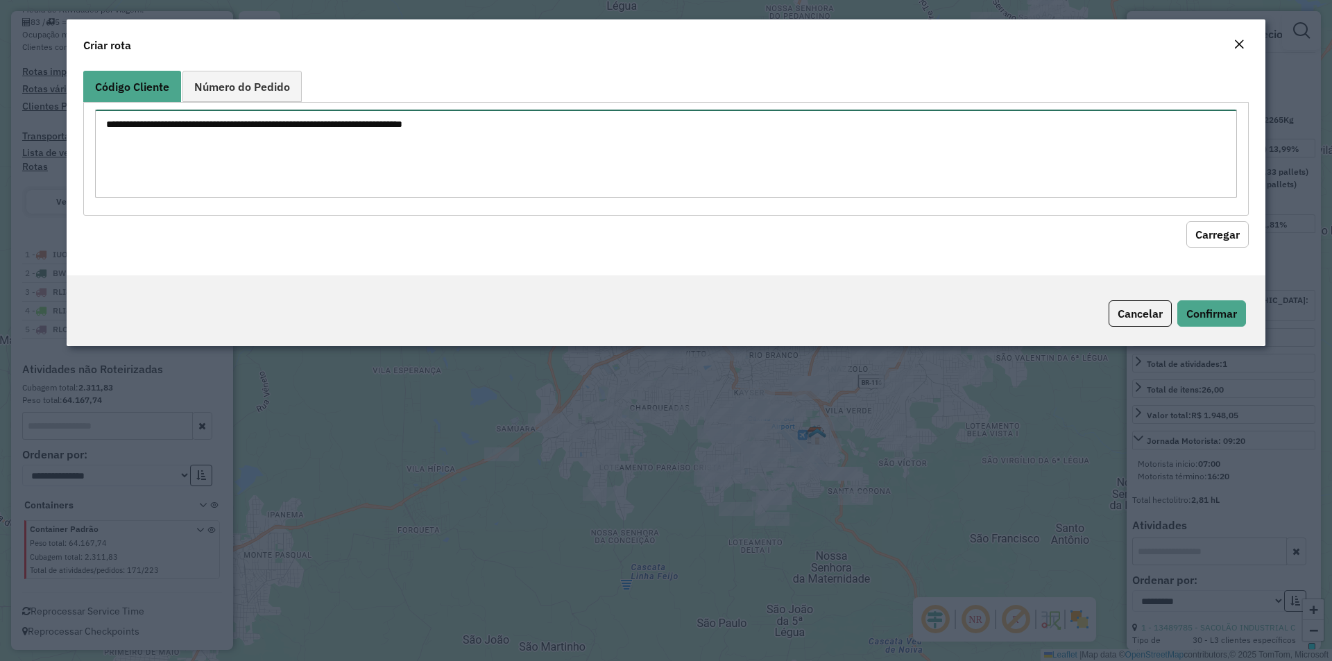
click at [284, 139] on textarea at bounding box center [666, 154] width 1142 height 88
paste textarea "******** ******** ******** ******** ******** ******** ******** ******** *******…"
type textarea "******** ******** ******** ******** ******** ******** ******** ******** *******…"
click at [1220, 230] on button "Carregar" at bounding box center [1218, 234] width 62 height 26
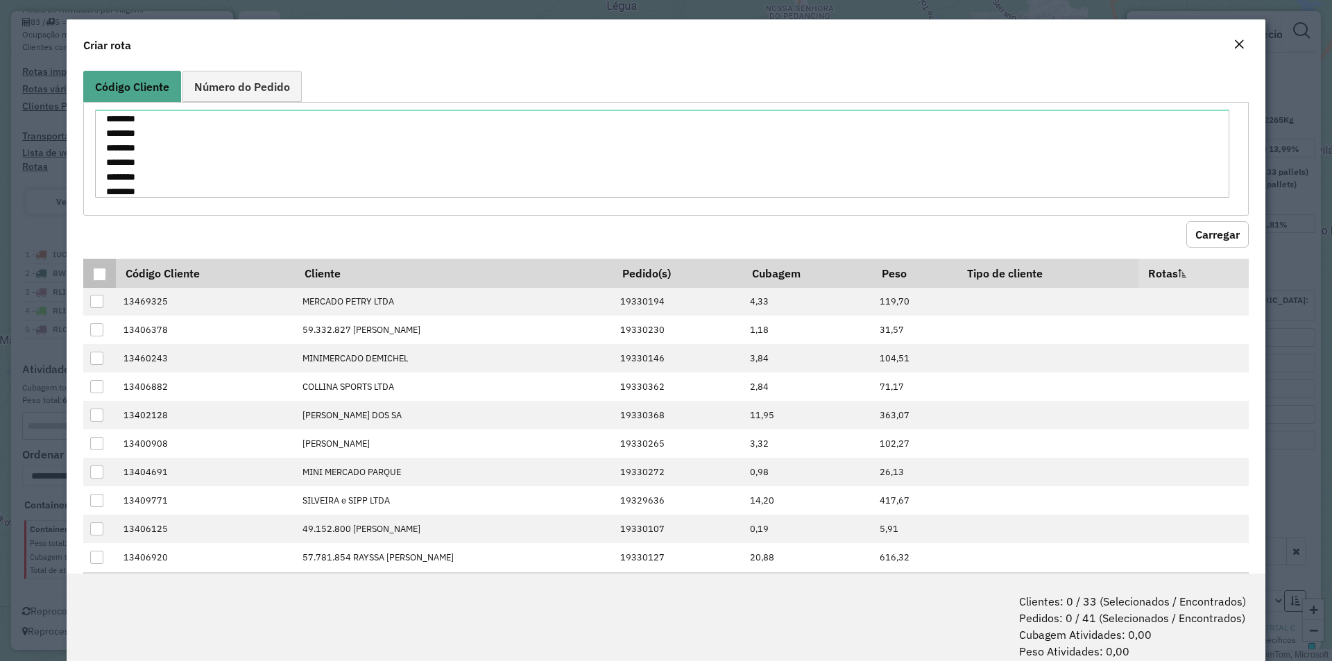
click at [102, 277] on div at bounding box center [99, 274] width 13 height 13
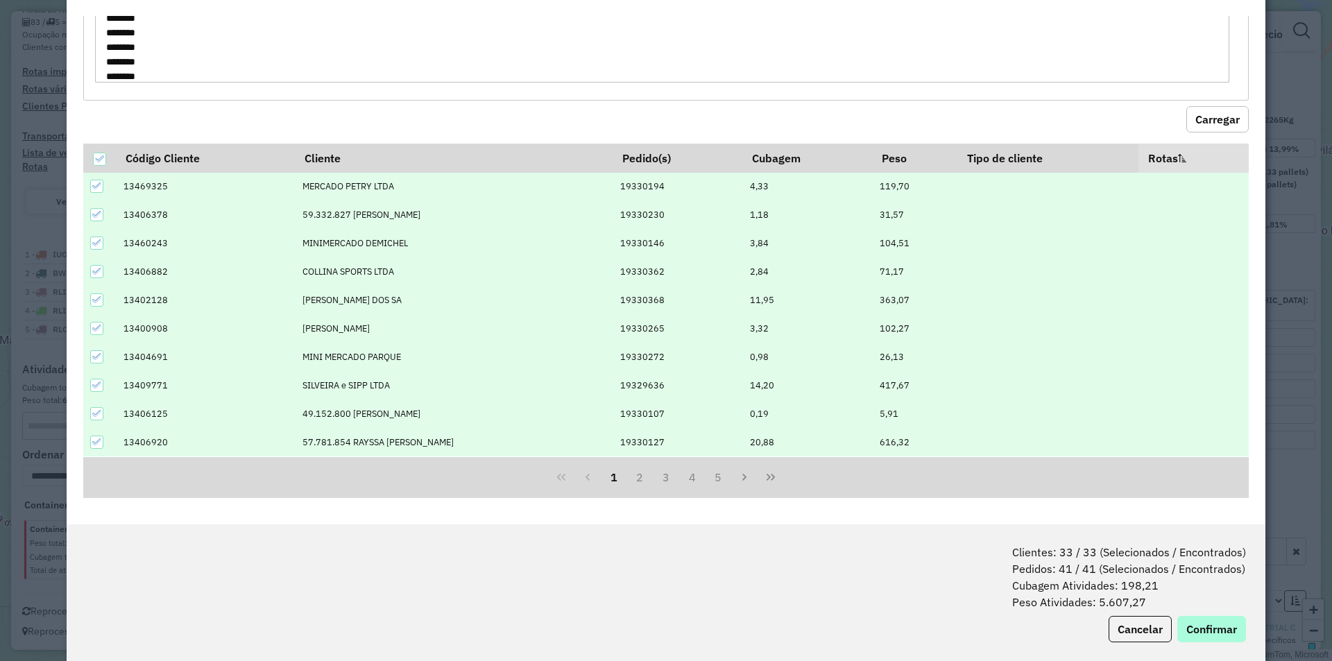
scroll to position [69, 0]
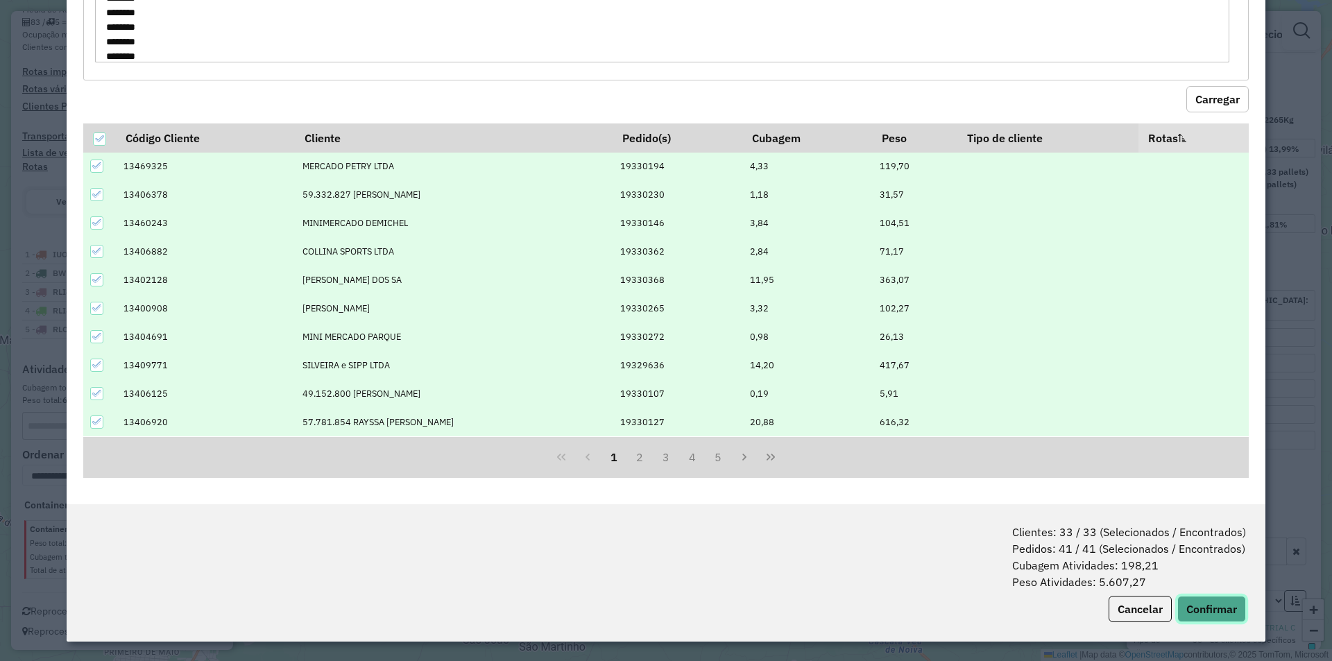
click at [1209, 609] on button "Confirmar" at bounding box center [1211, 609] width 69 height 26
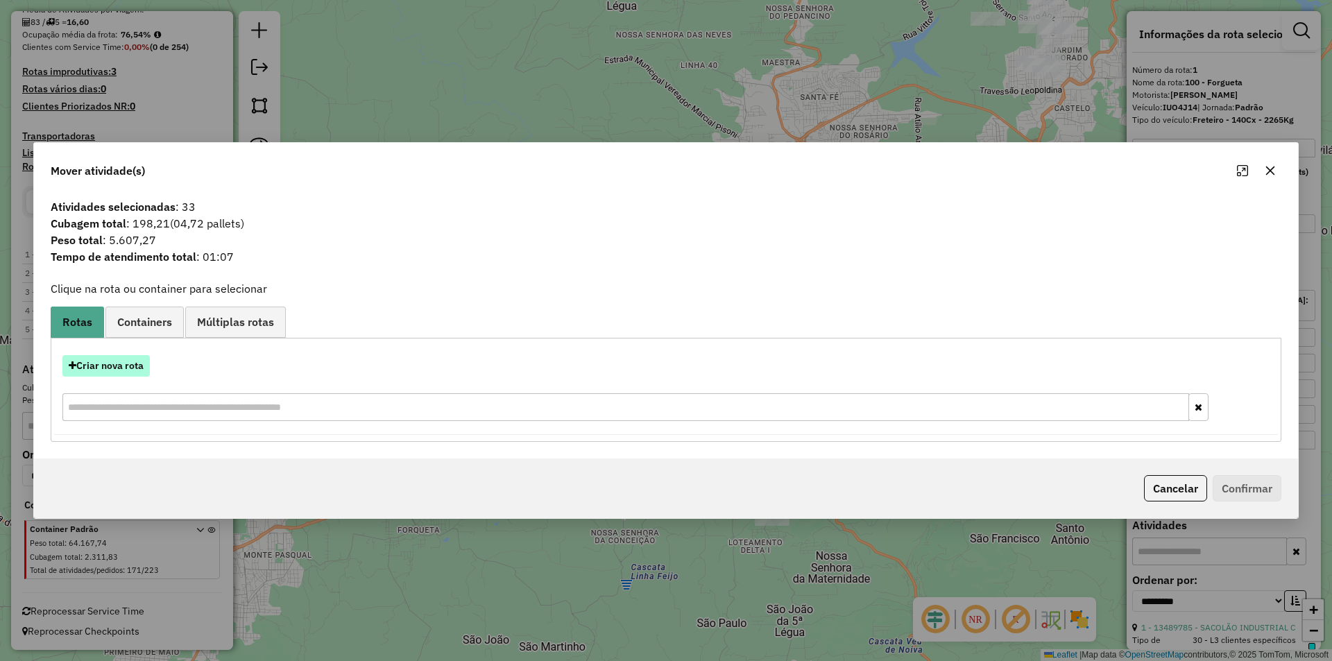
click at [108, 368] on button "Criar nova rota" at bounding box center [105, 366] width 87 height 22
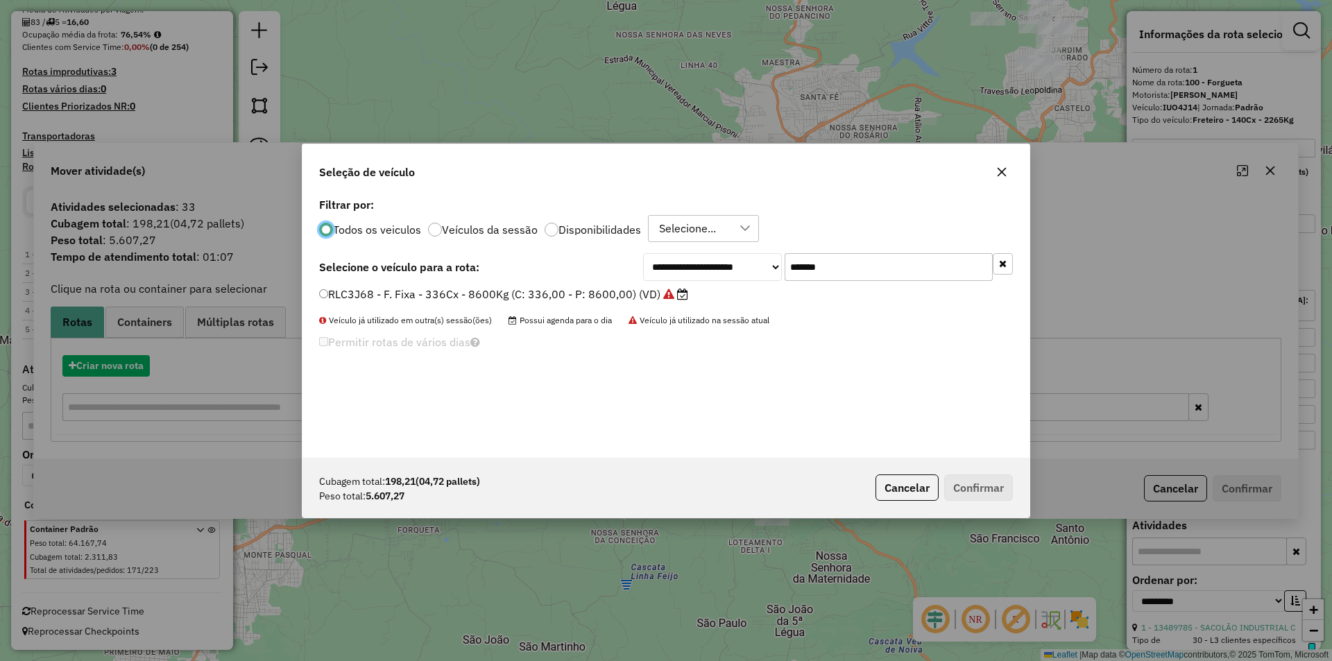
scroll to position [8, 4]
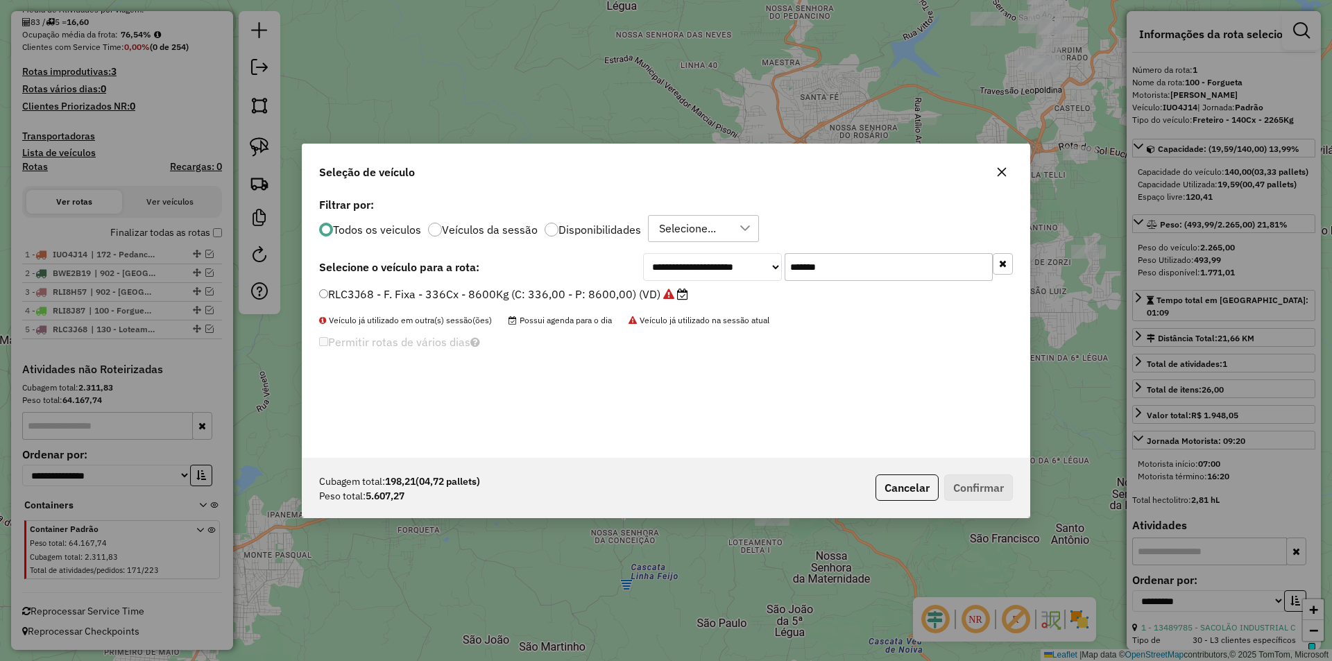
drag, startPoint x: 835, startPoint y: 268, endPoint x: 763, endPoint y: 266, distance: 71.5
click at [765, 267] on div "**********" at bounding box center [828, 267] width 370 height 28
paste input "text"
type input "*******"
click at [376, 294] on label "RLC3I98 - F. Fixa - 336Cx - 8600Kg (C: 336,00 - P: 8600,00) (VD)" at bounding box center [489, 294] width 340 height 17
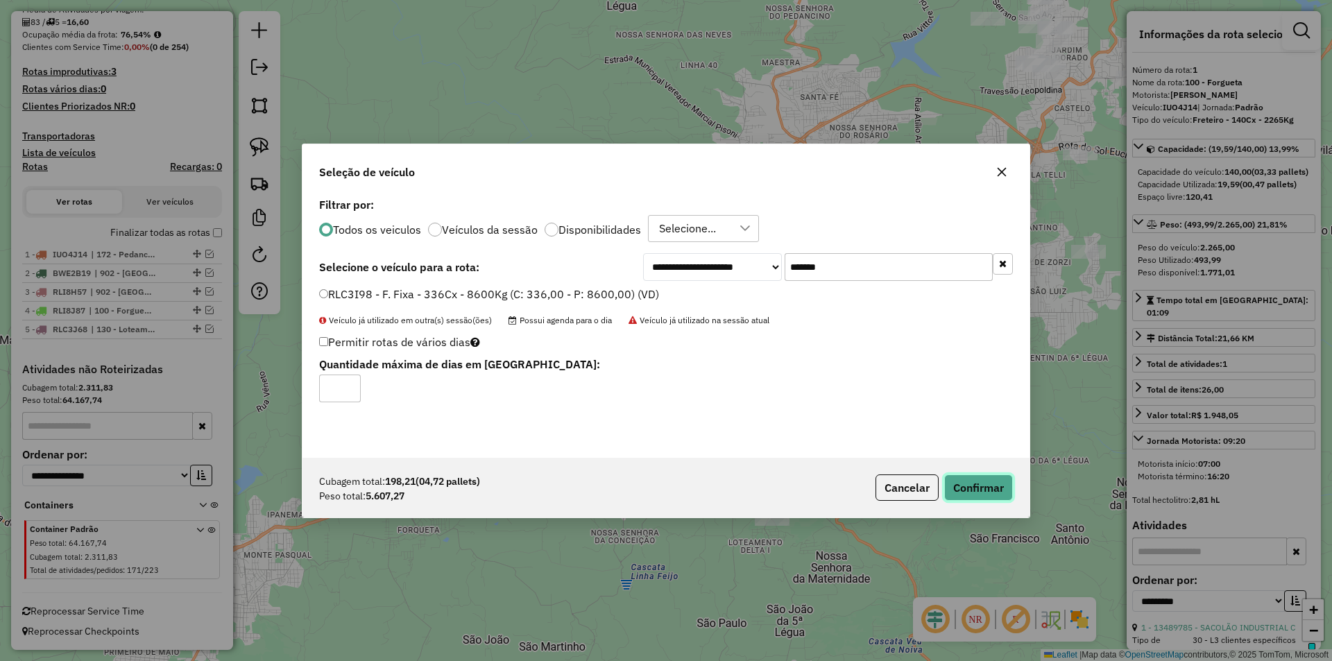
click at [978, 486] on button "Confirmar" at bounding box center [978, 488] width 69 height 26
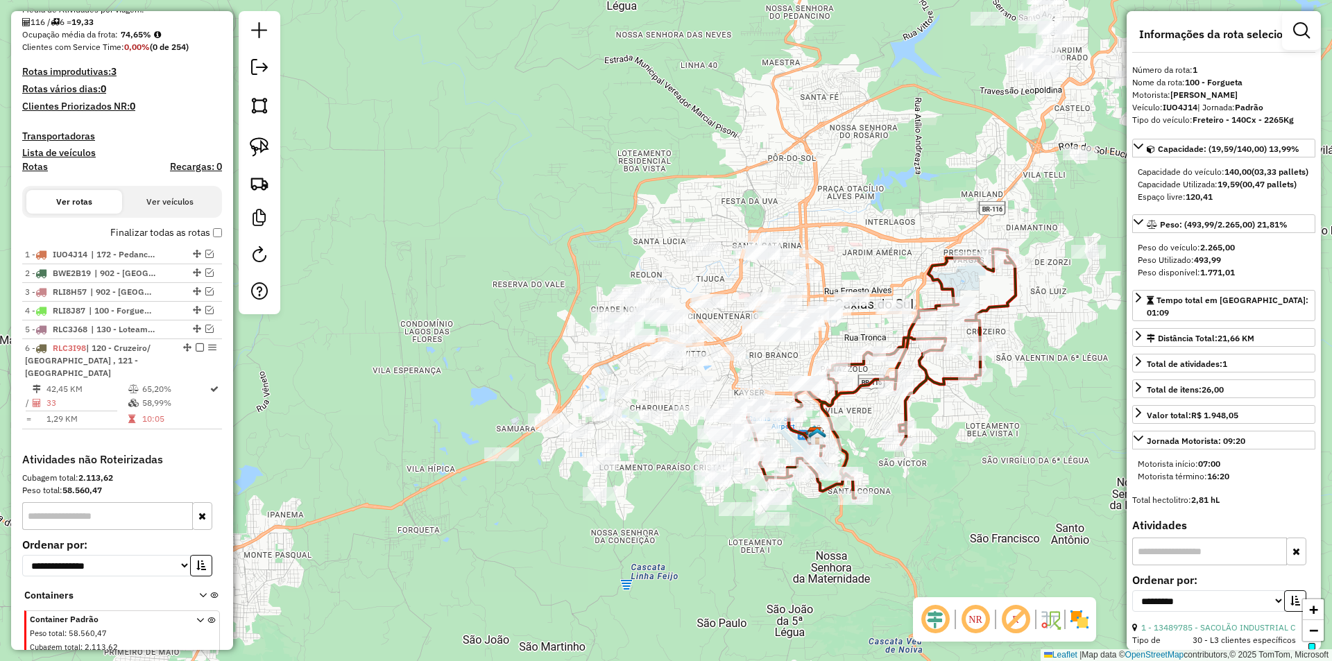
scroll to position [427, 0]
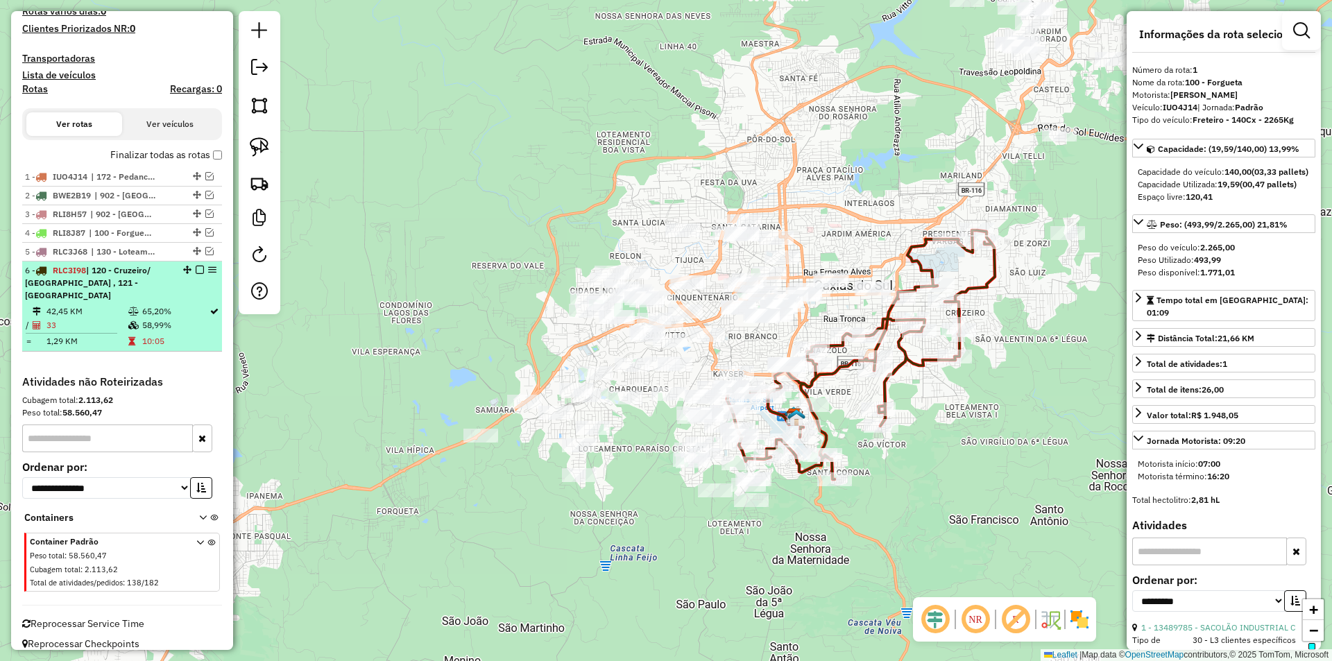
click at [197, 269] on em at bounding box center [200, 270] width 8 height 8
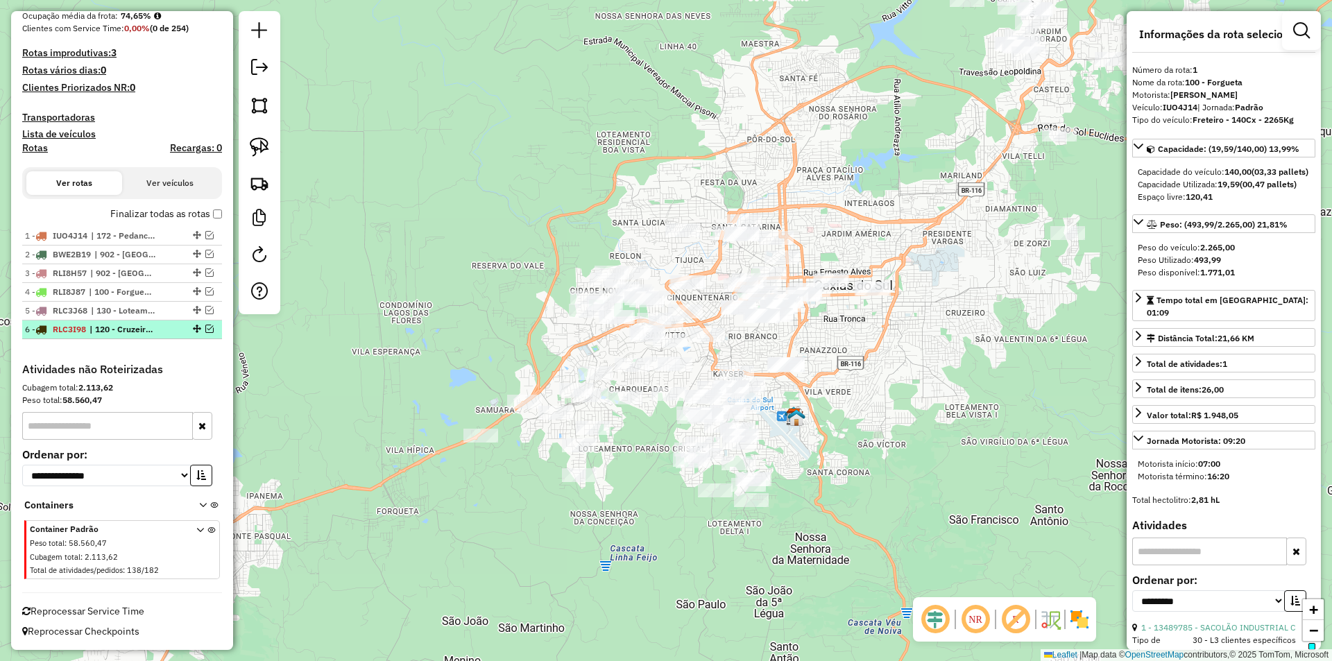
scroll to position [368, 0]
click at [255, 182] on img at bounding box center [259, 182] width 19 height 19
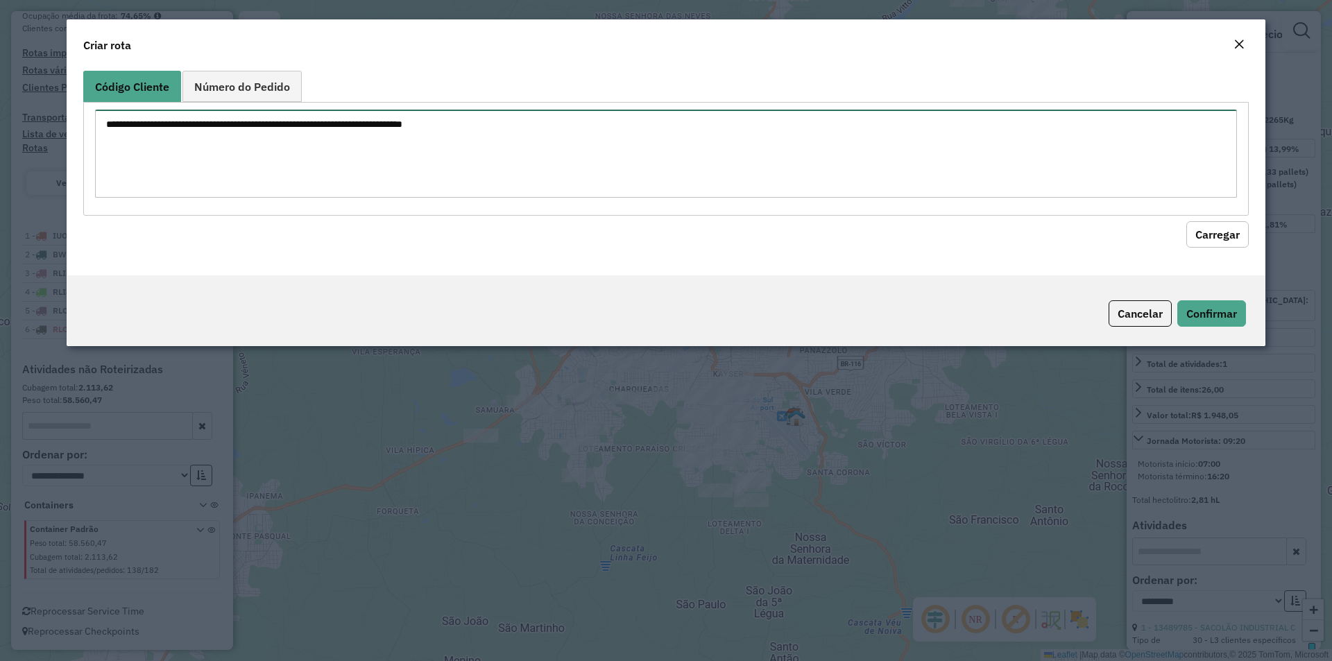
click at [186, 156] on textarea at bounding box center [666, 154] width 1142 height 88
paste textarea "******** ******** ******** ******** ******** ******** ******** ******** *******…"
type textarea "******** ******** ******** ******** ******** ******** ******** ******** *******…"
drag, startPoint x: 1200, startPoint y: 234, endPoint x: 1114, endPoint y: 224, distance: 86.6
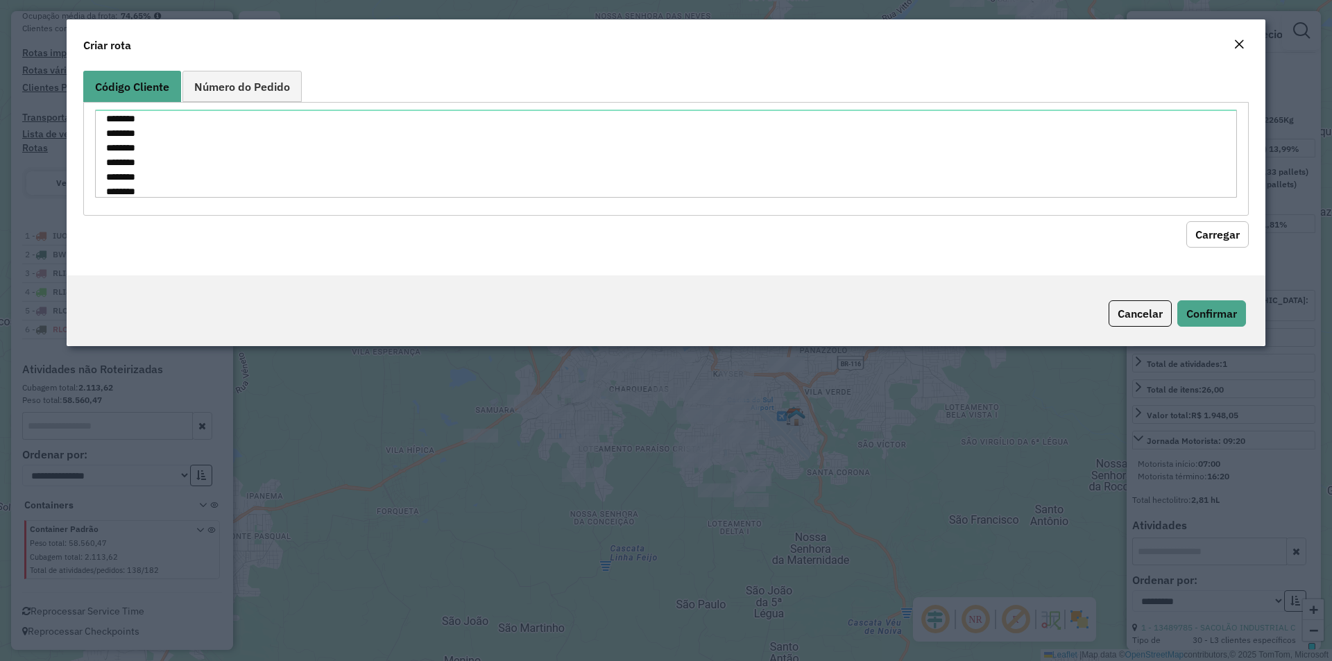
click at [1200, 234] on button "Carregar" at bounding box center [1218, 234] width 62 height 26
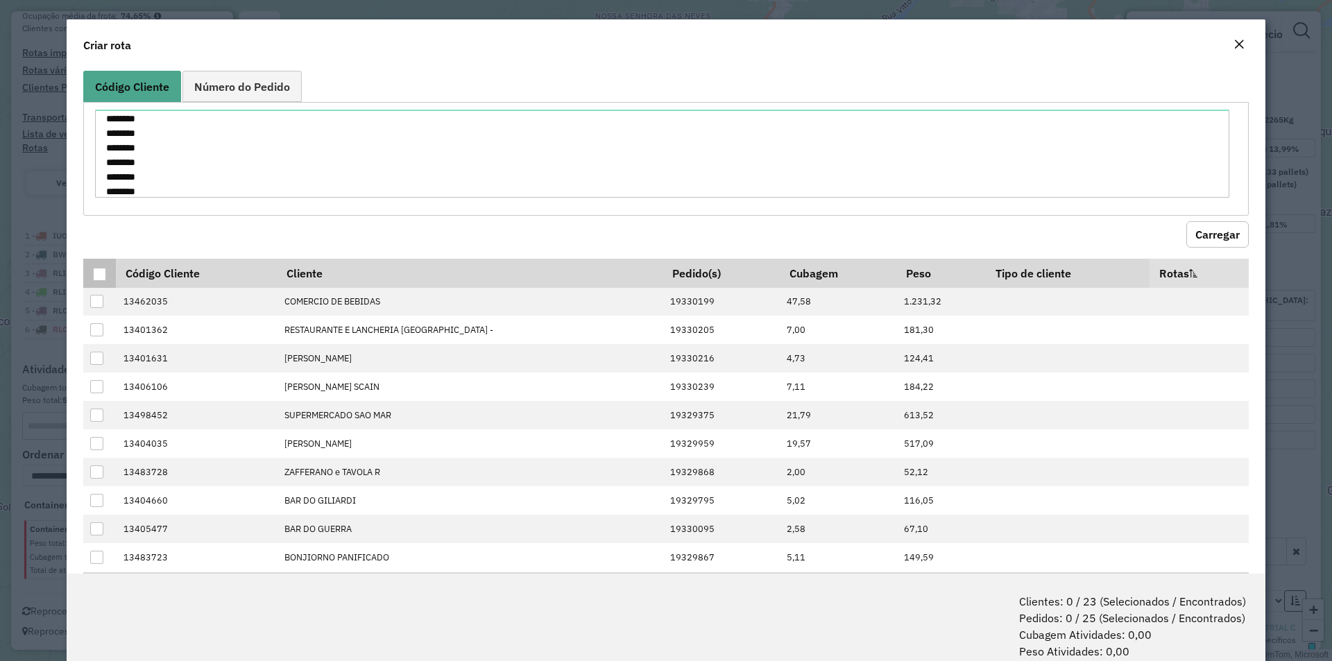
click at [99, 282] on th at bounding box center [99, 273] width 33 height 29
click at [103, 276] on div at bounding box center [99, 274] width 13 height 13
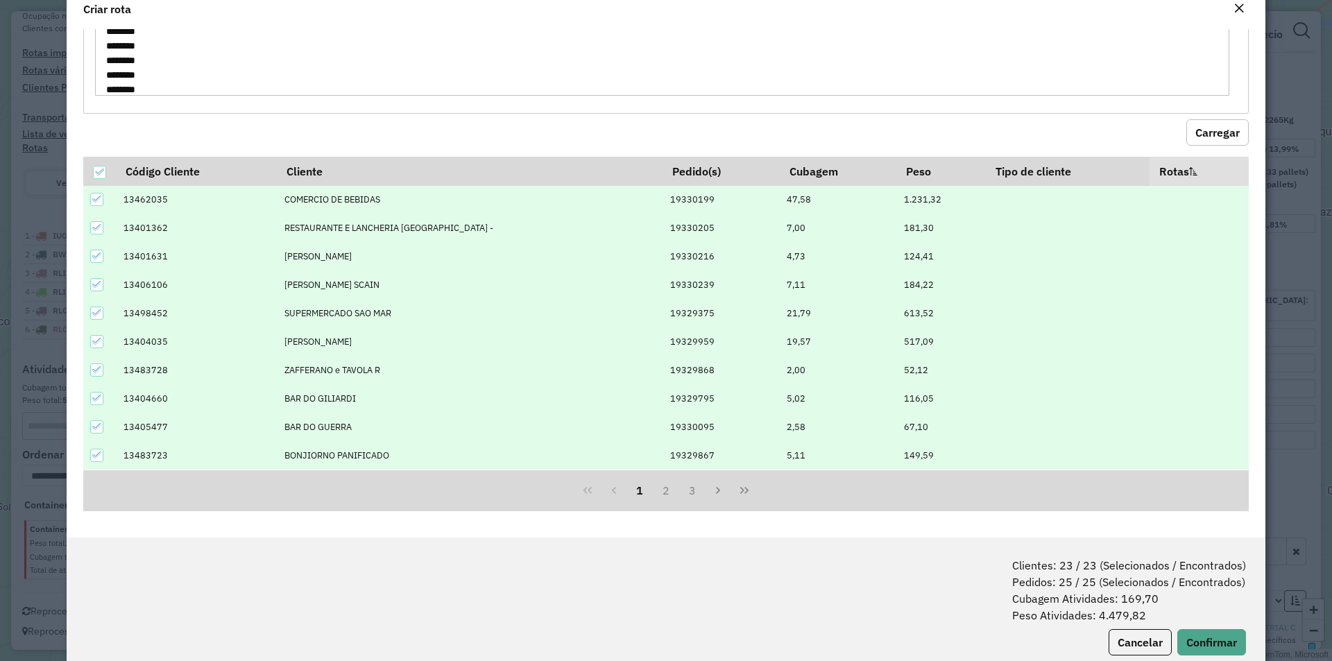
scroll to position [69, 0]
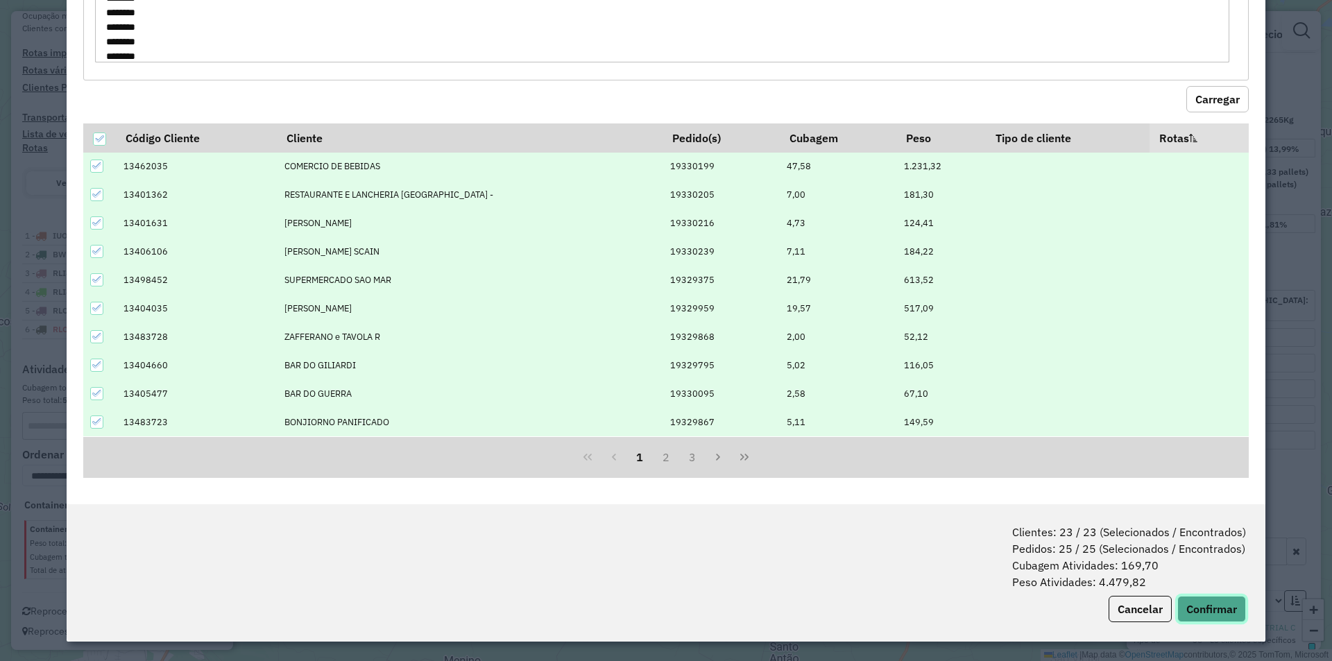
click at [1208, 605] on button "Confirmar" at bounding box center [1211, 609] width 69 height 26
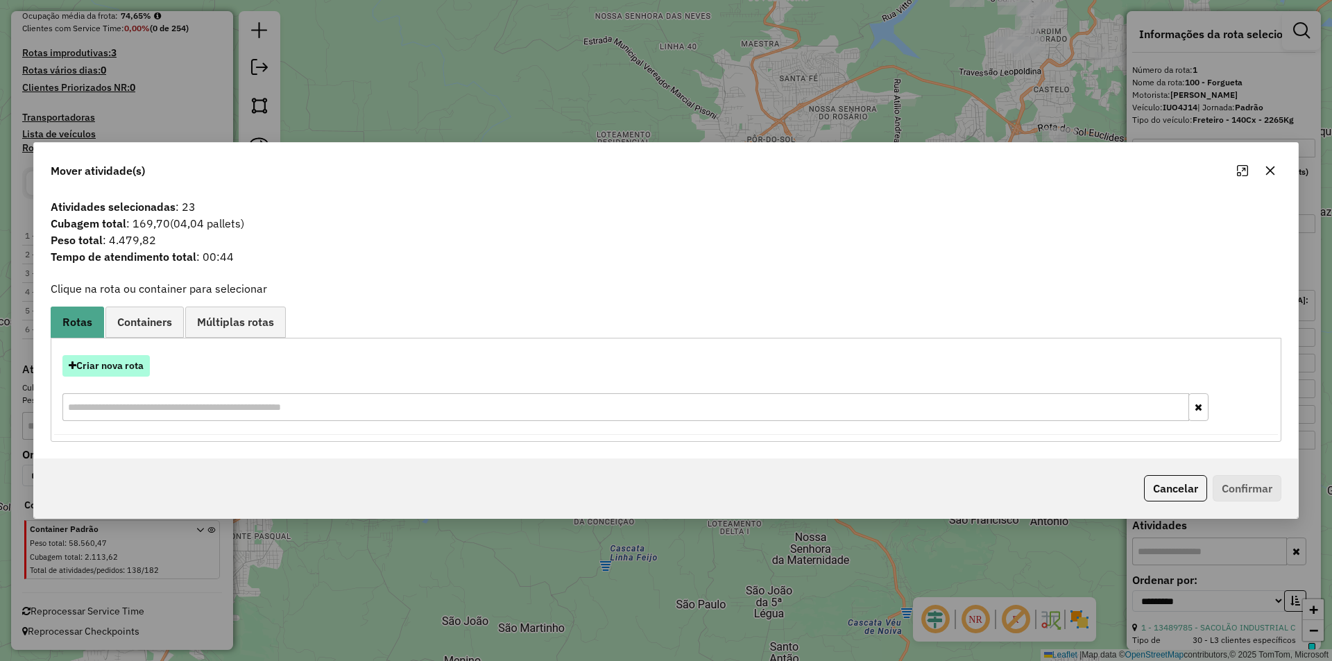
click at [130, 365] on button "Criar nova rota" at bounding box center [105, 366] width 87 height 22
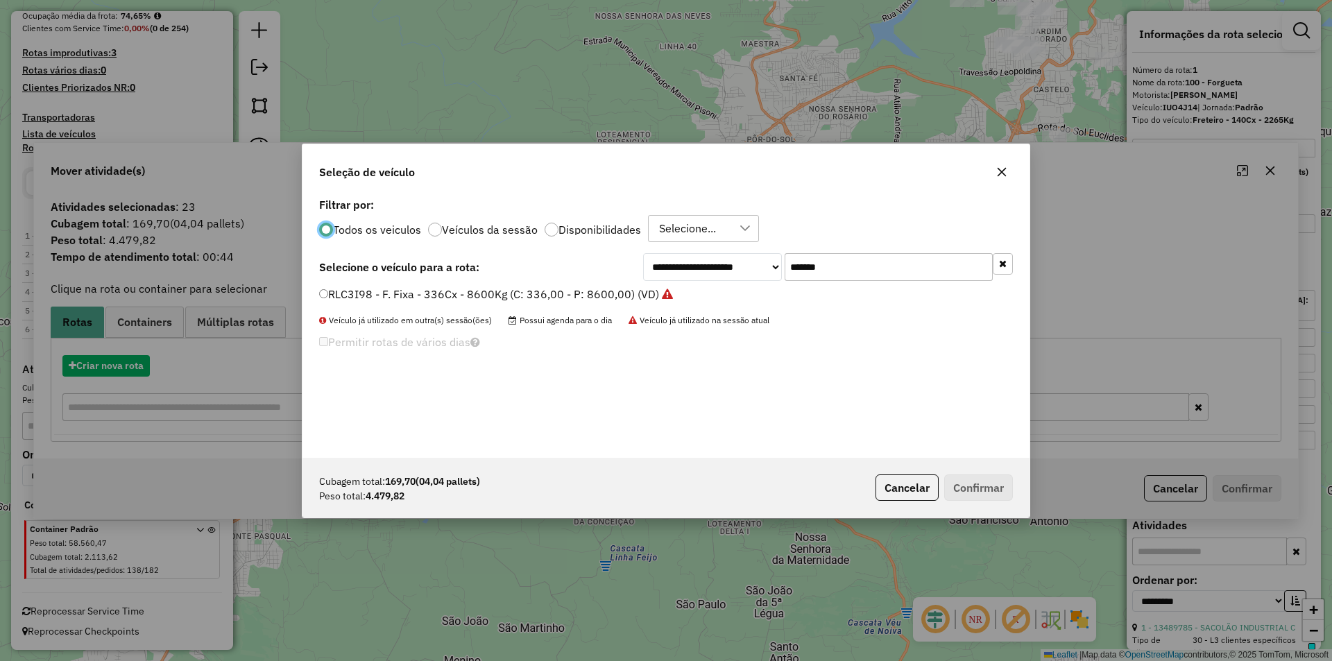
scroll to position [8, 4]
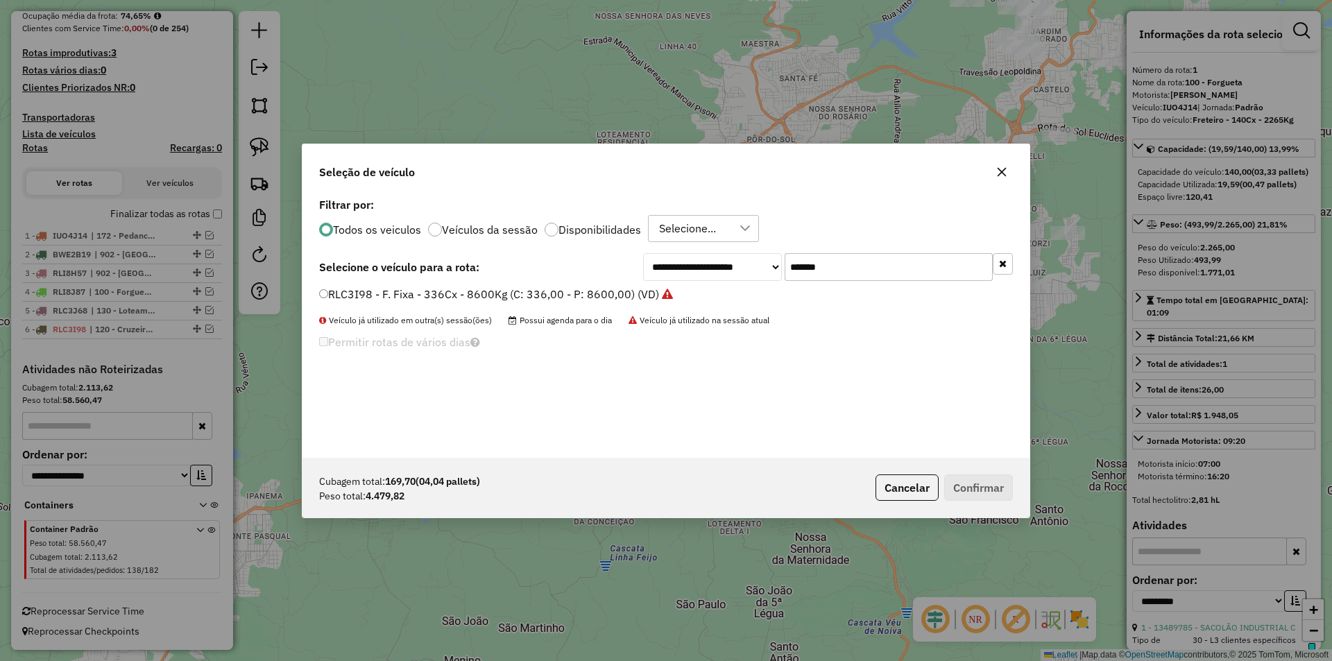
drag, startPoint x: 833, startPoint y: 261, endPoint x: 699, endPoint y: 258, distance: 133.9
click at [701, 258] on div "**********" at bounding box center [828, 267] width 370 height 28
paste input "text"
type input "*******"
click at [482, 290] on label "RAF8610 - F. Fixa - 420Cx - 12580Kg (C: 420,00 - P: 12580,00) (VD)" at bounding box center [504, 294] width 371 height 17
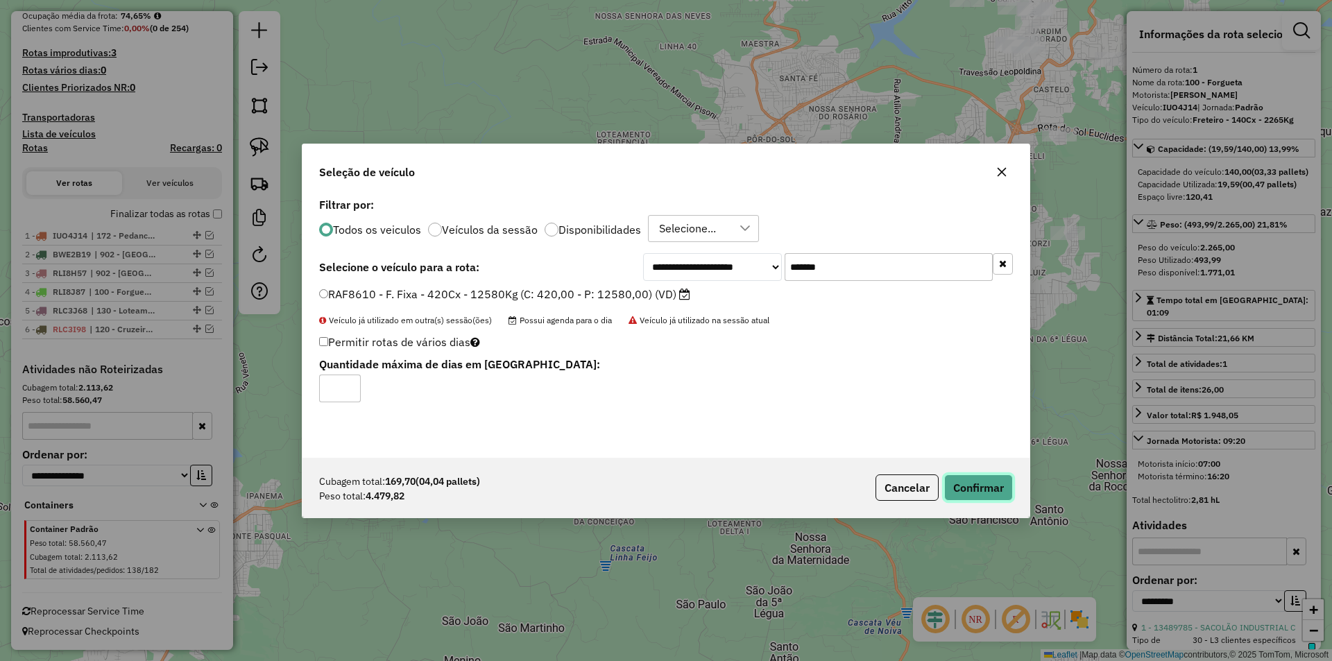
click at [977, 482] on button "Confirmar" at bounding box center [978, 488] width 69 height 26
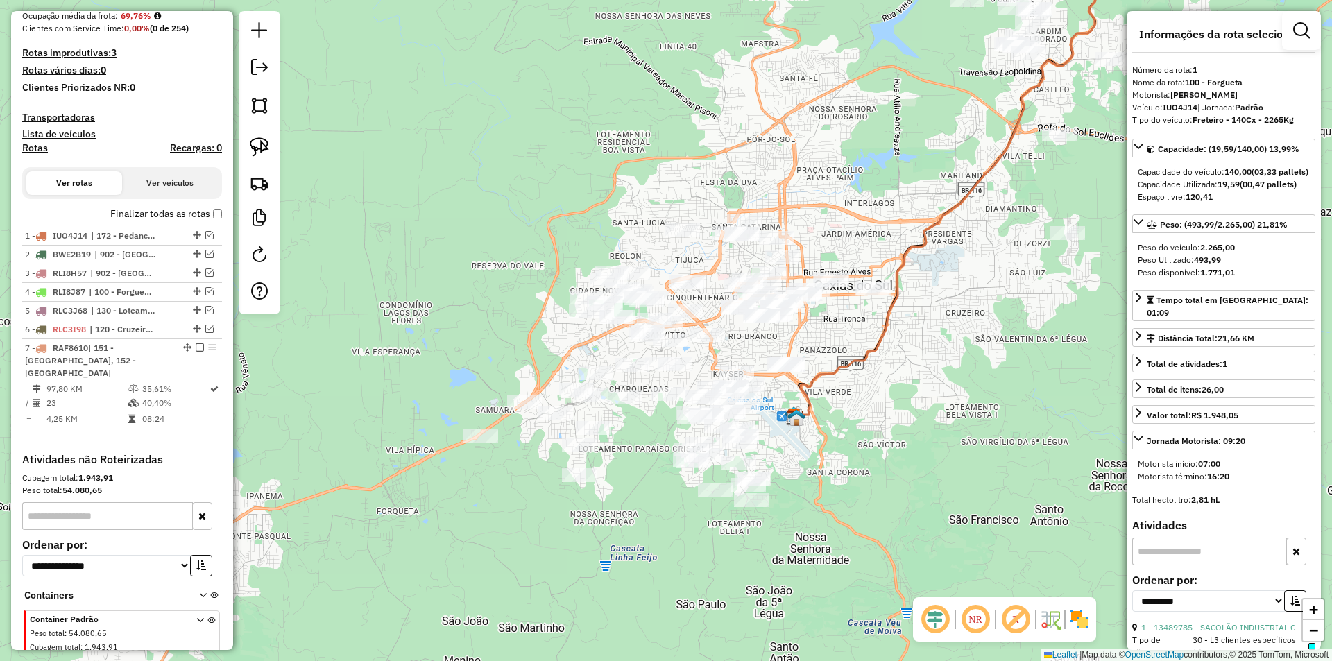
scroll to position [436, 0]
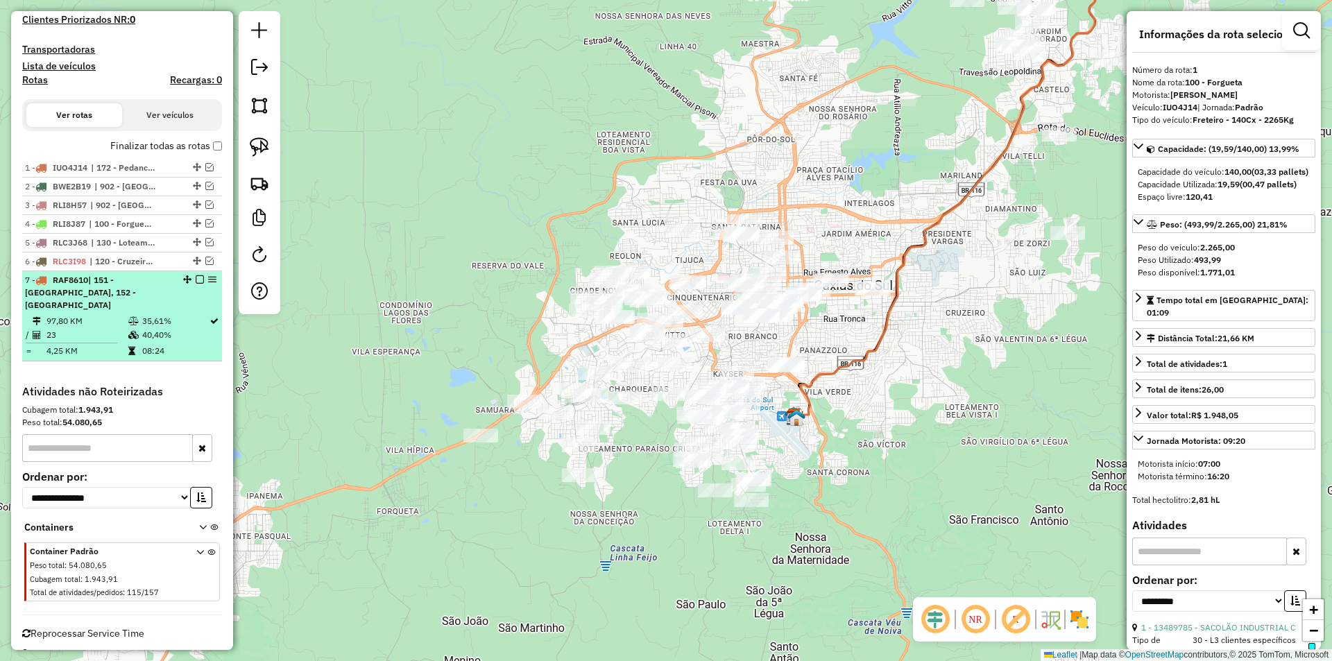
click at [196, 280] on em at bounding box center [200, 279] width 8 height 8
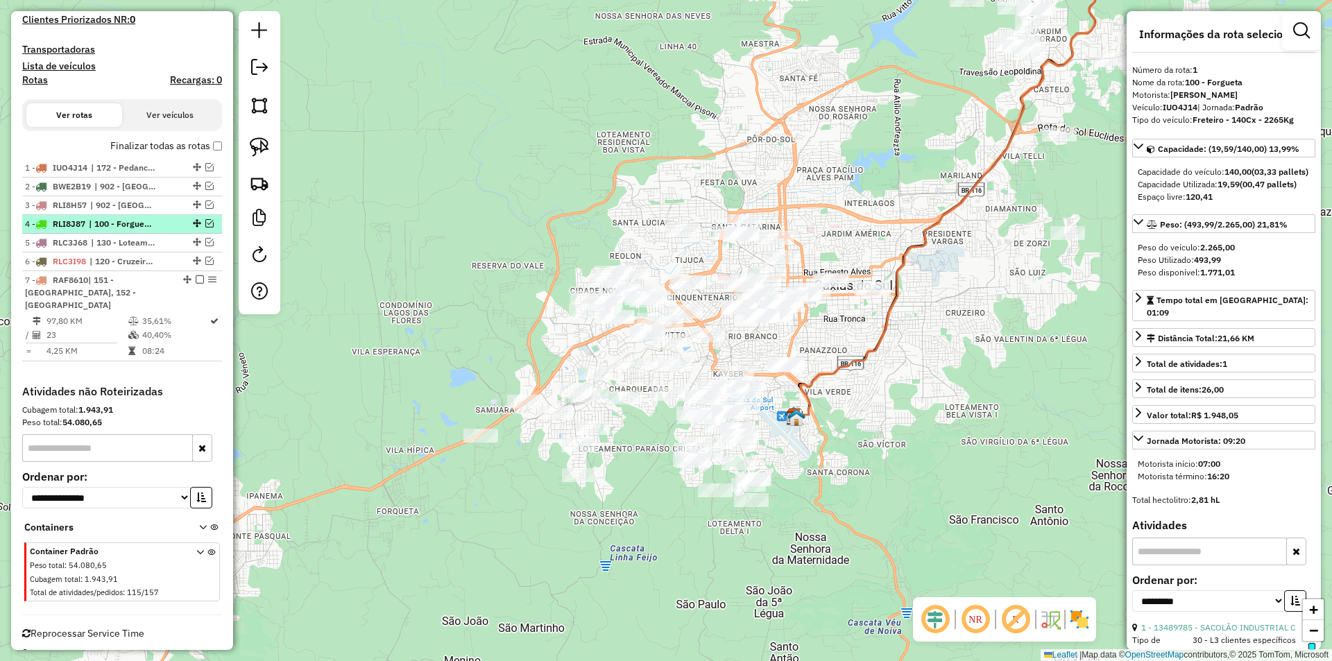
scroll to position [387, 0]
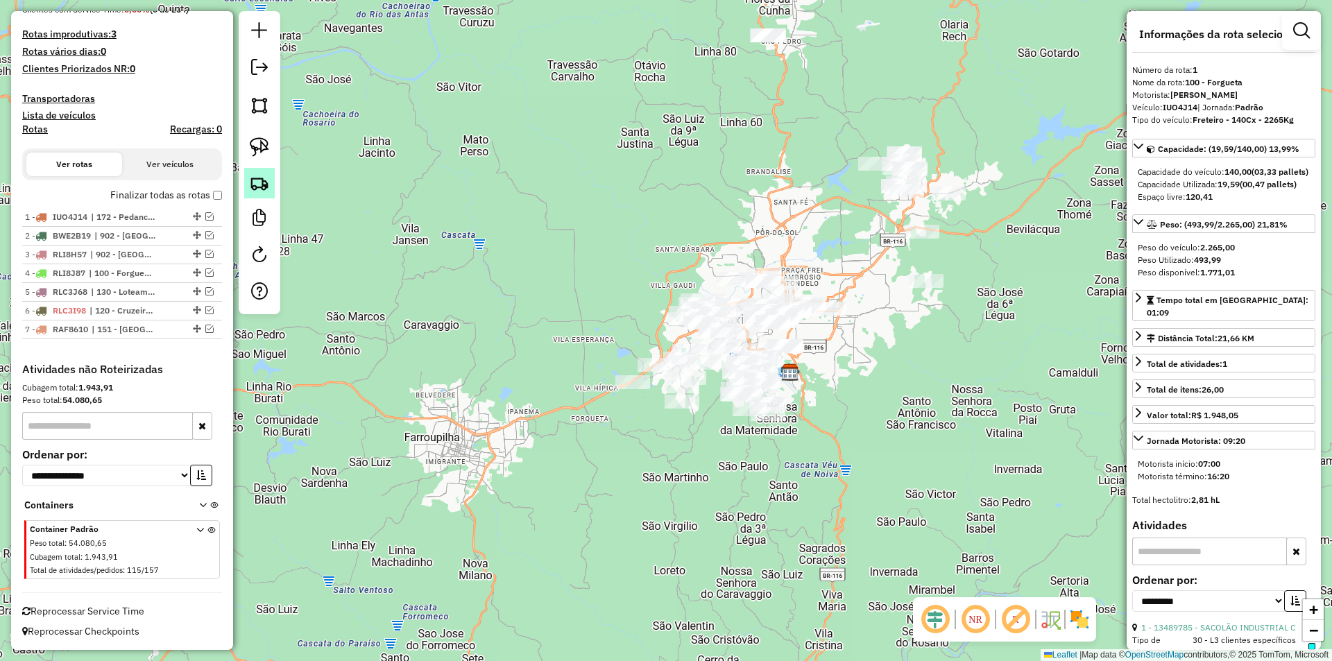
click at [262, 183] on img at bounding box center [259, 182] width 19 height 19
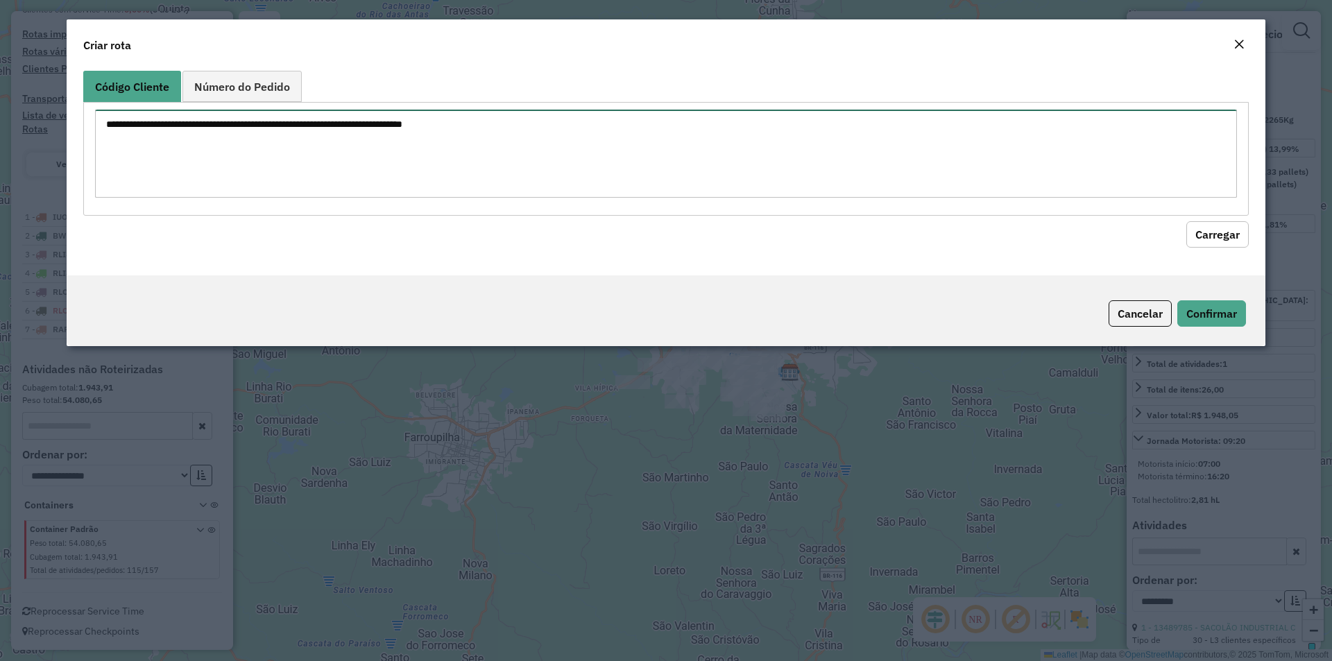
click at [219, 154] on textarea at bounding box center [666, 154] width 1142 height 88
paste textarea "******** ******** ******** ******** ******** ******** ******** ******** *******…"
type textarea "******** ******** ******** ******** ******** ******** ******** ******** *******…"
click at [1206, 236] on button "Carregar" at bounding box center [1218, 234] width 62 height 26
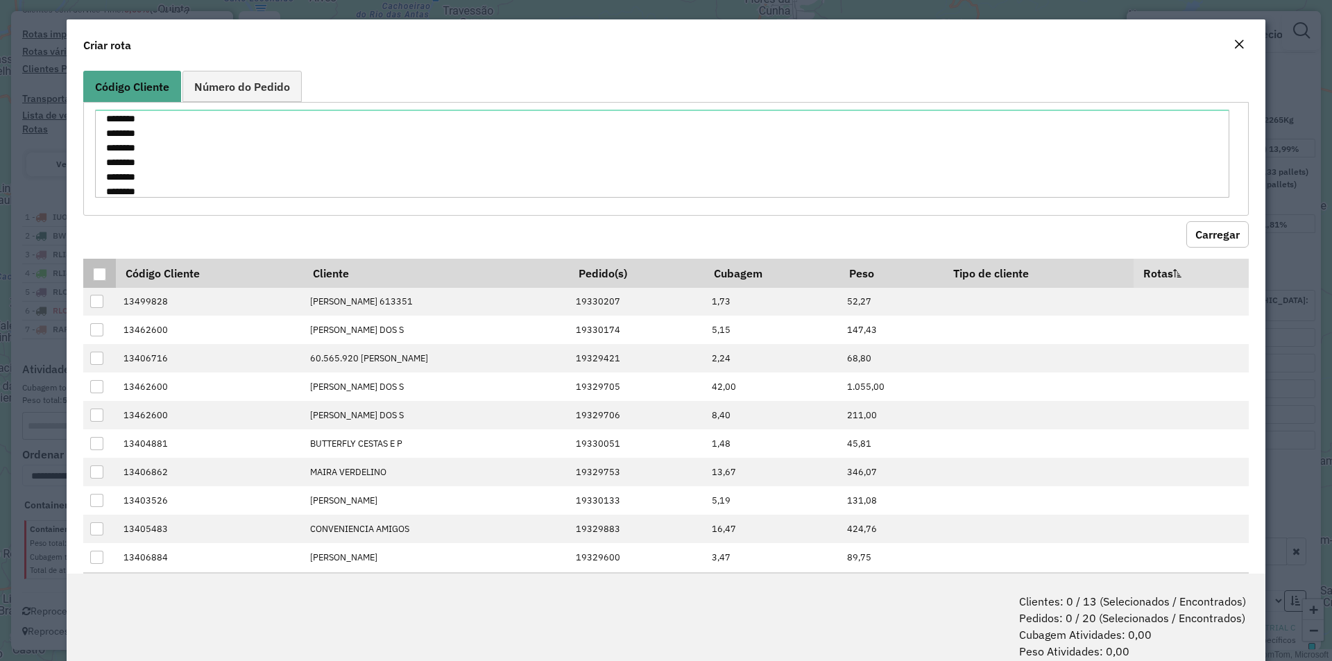
click at [100, 278] on div at bounding box center [99, 274] width 13 height 13
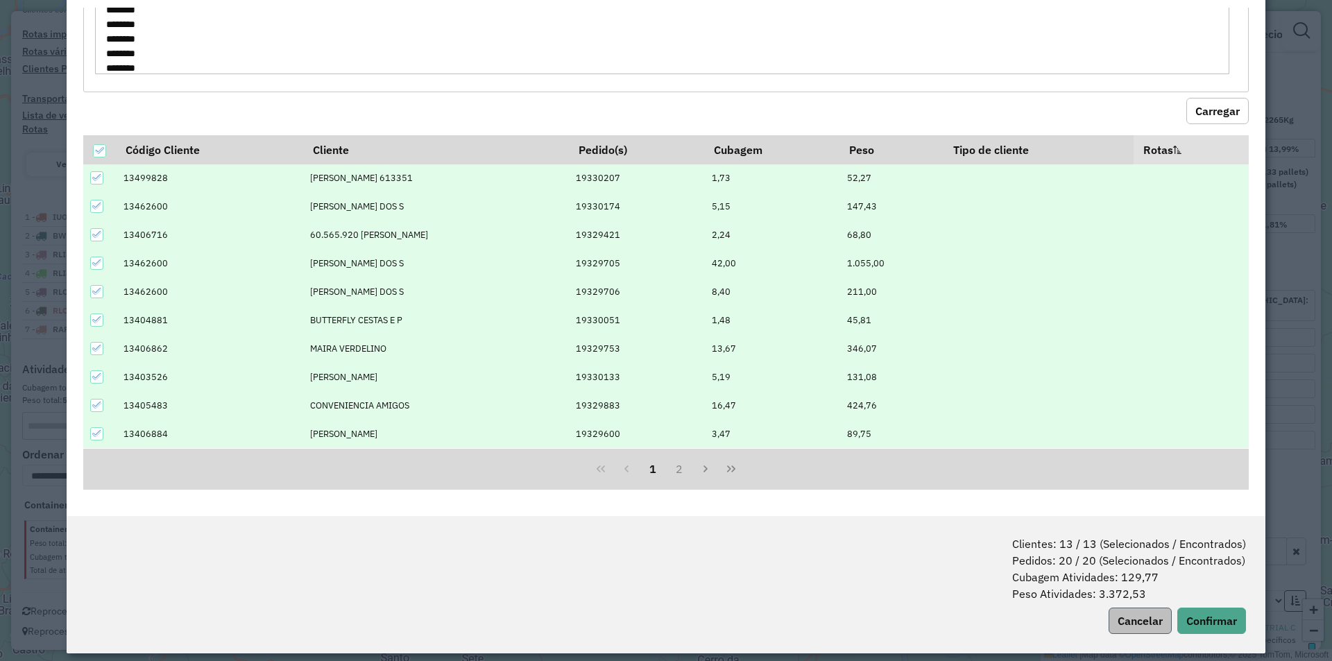
scroll to position [69, 0]
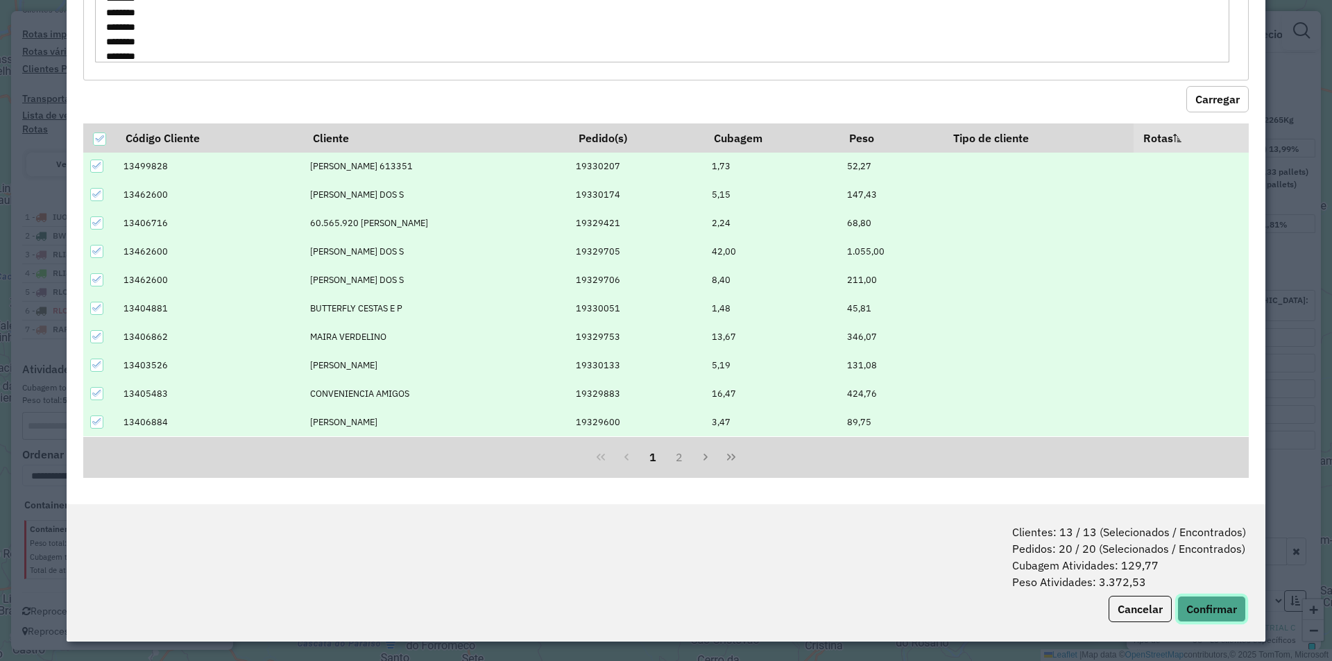
click at [1205, 609] on button "Confirmar" at bounding box center [1211, 609] width 69 height 26
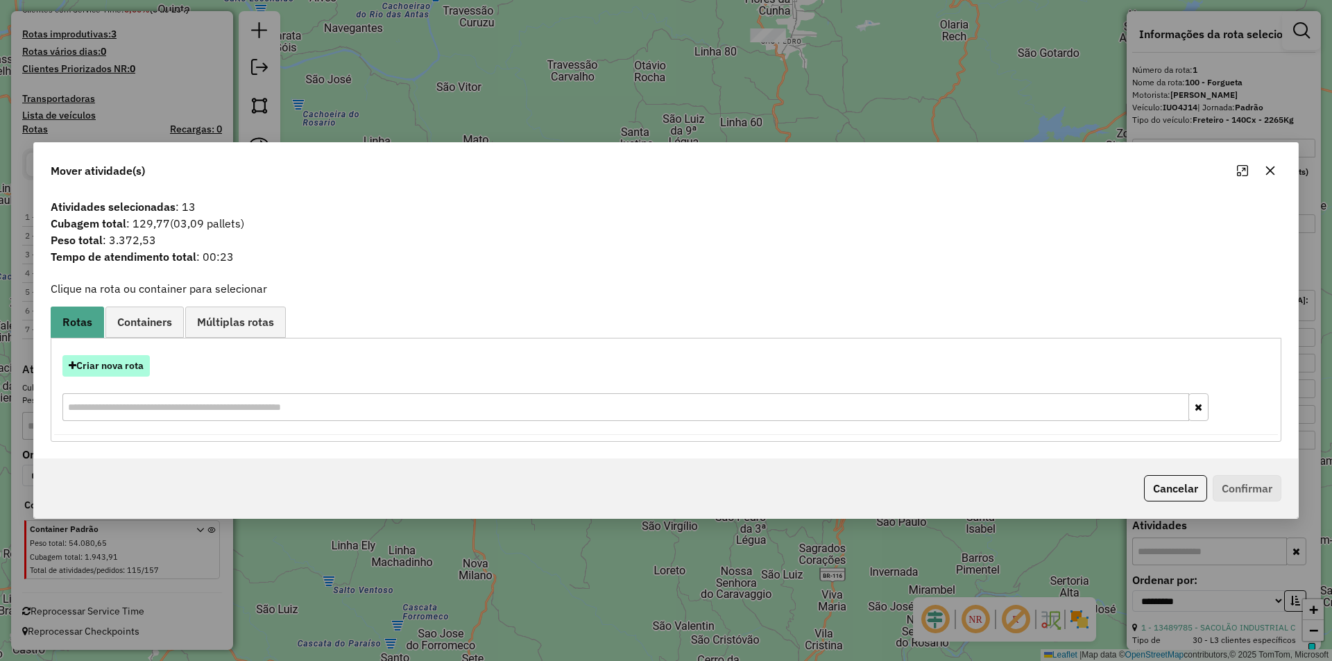
click at [110, 365] on button "Criar nova rota" at bounding box center [105, 366] width 87 height 22
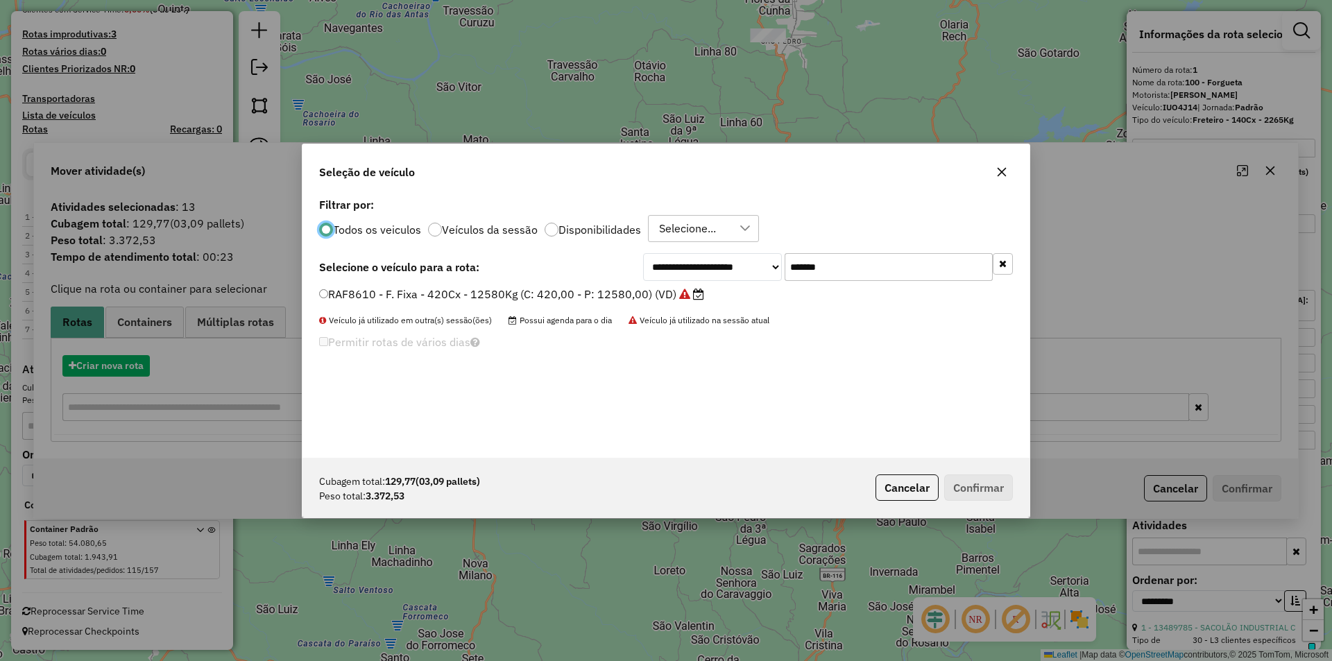
scroll to position [8, 4]
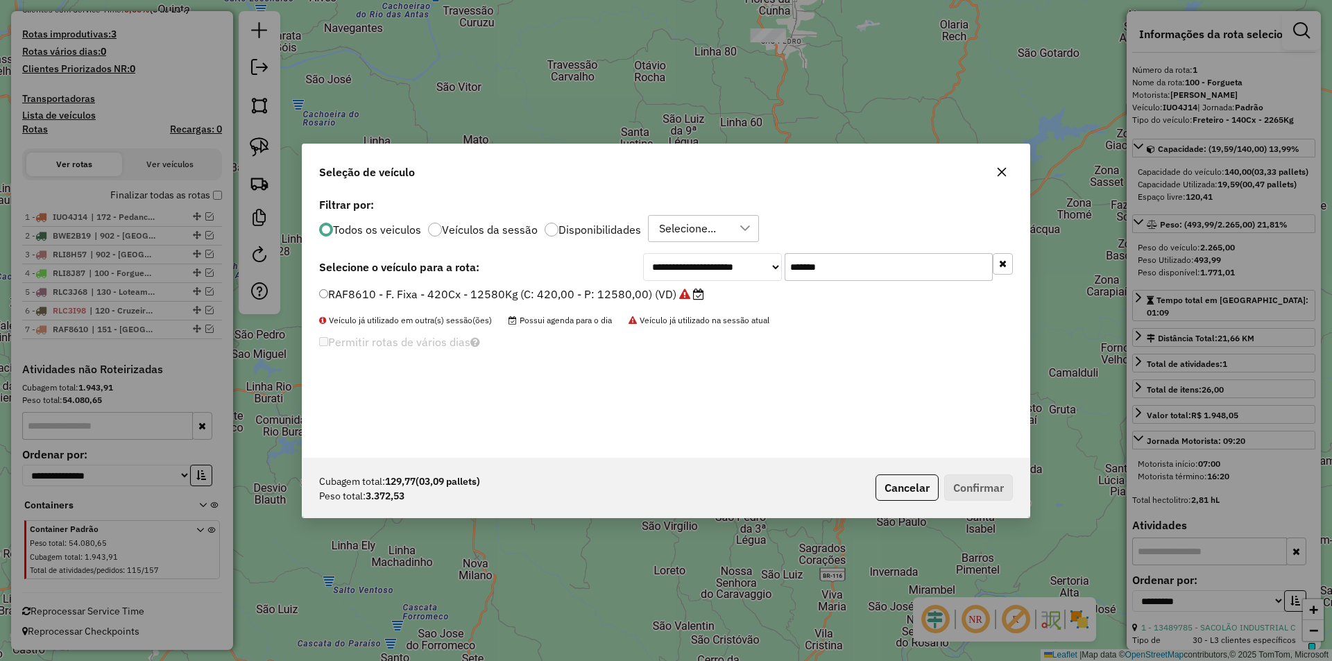
drag, startPoint x: 862, startPoint y: 268, endPoint x: 840, endPoint y: 266, distance: 21.6
click at [840, 266] on input "*******" at bounding box center [889, 267] width 208 height 28
drag, startPoint x: 856, startPoint y: 264, endPoint x: 636, endPoint y: 257, distance: 220.0
click at [639, 258] on div "**********" at bounding box center [666, 267] width 694 height 28
paste input "text"
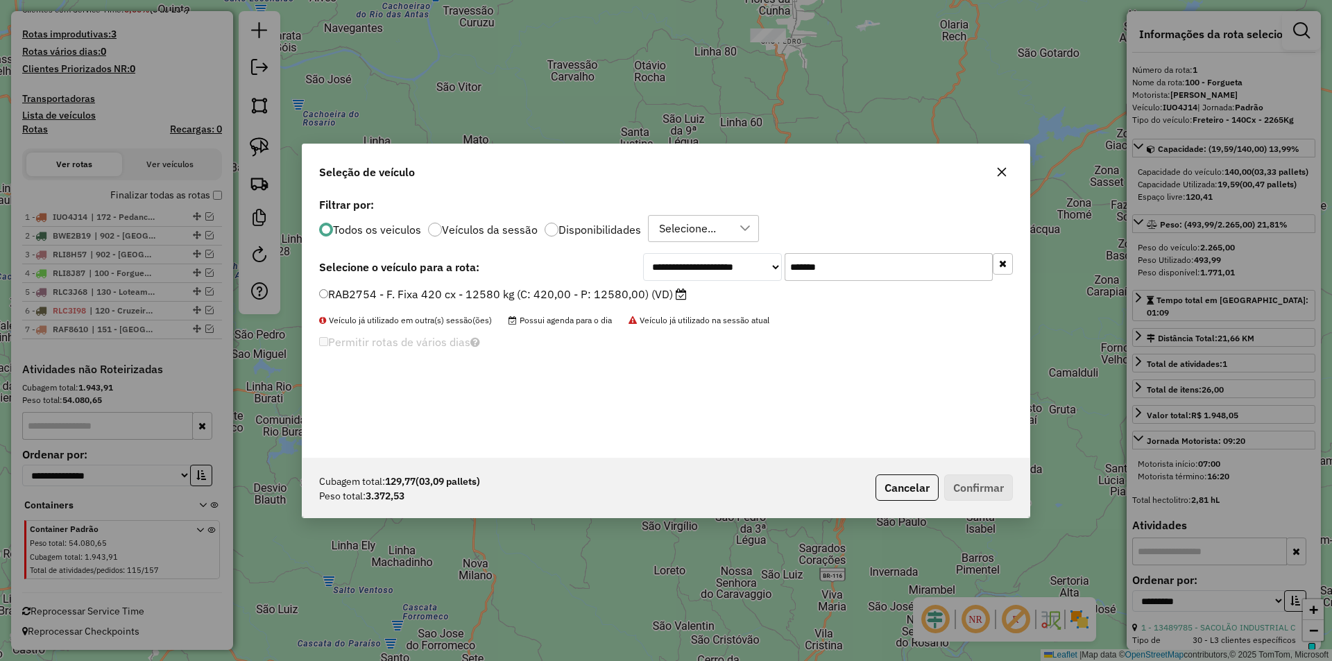
type input "*******"
click at [984, 482] on button "Confirmar" at bounding box center [978, 488] width 69 height 26
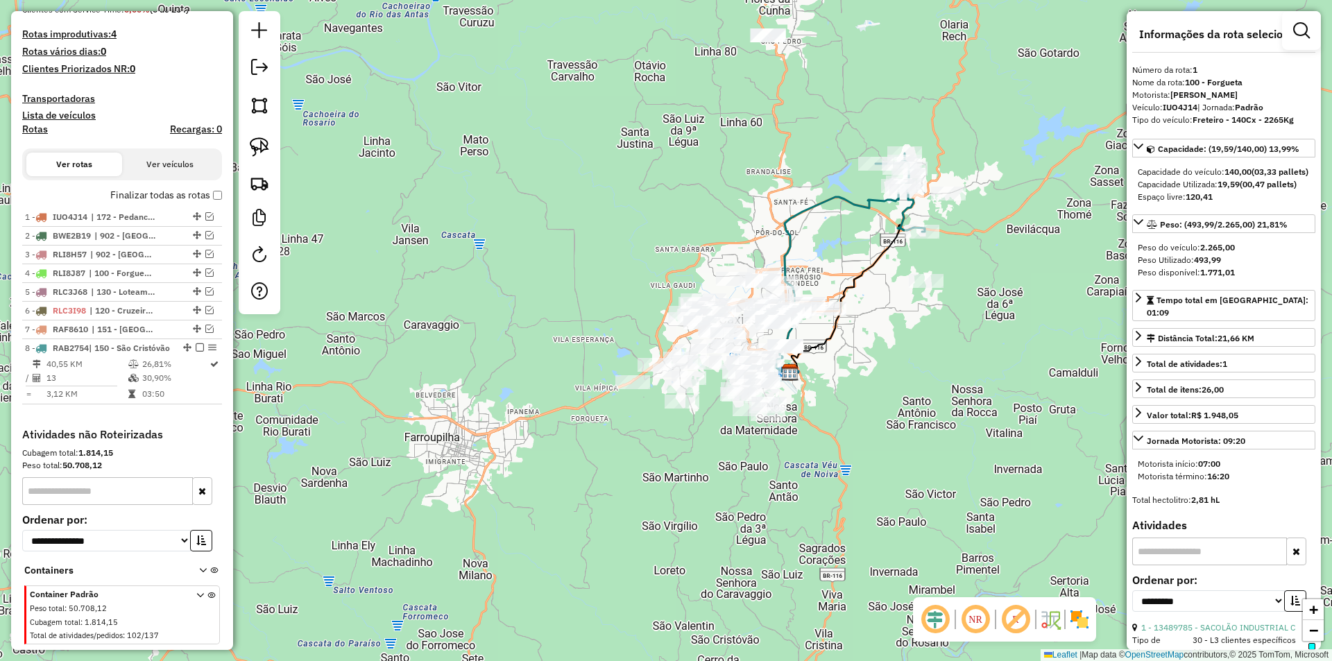
scroll to position [436, 0]
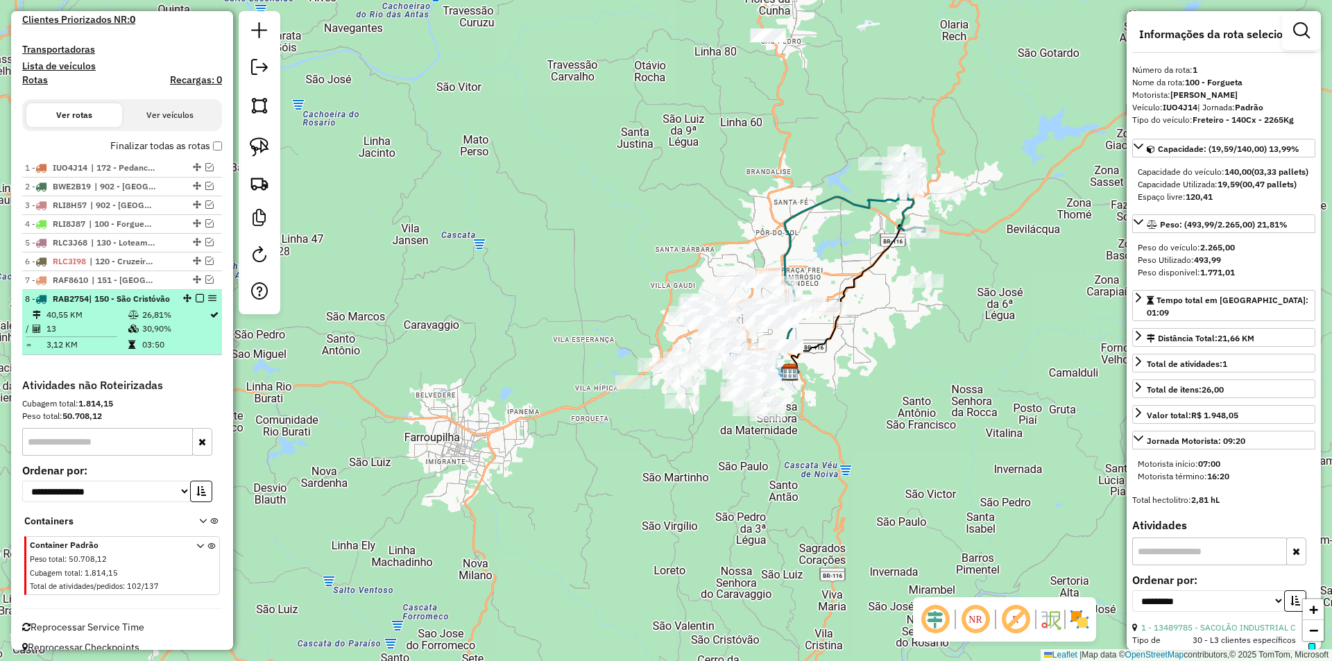
click at [196, 298] on em at bounding box center [200, 298] width 8 height 8
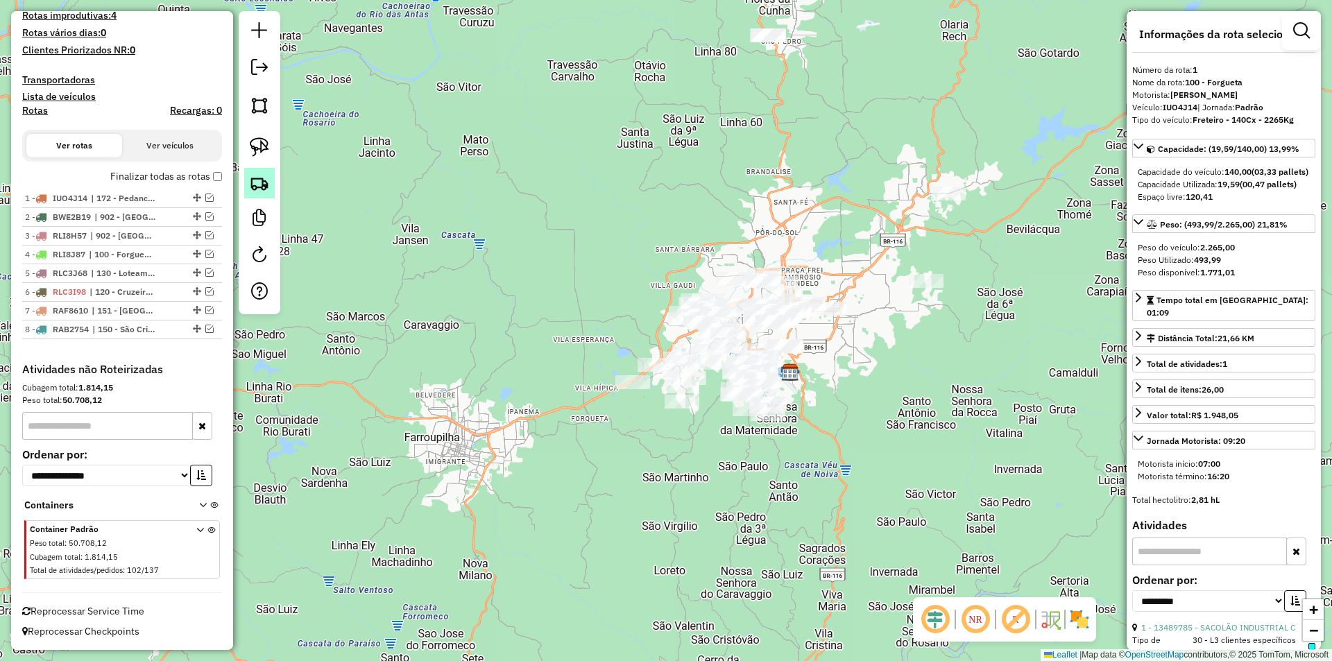
click at [265, 189] on img at bounding box center [259, 182] width 19 height 19
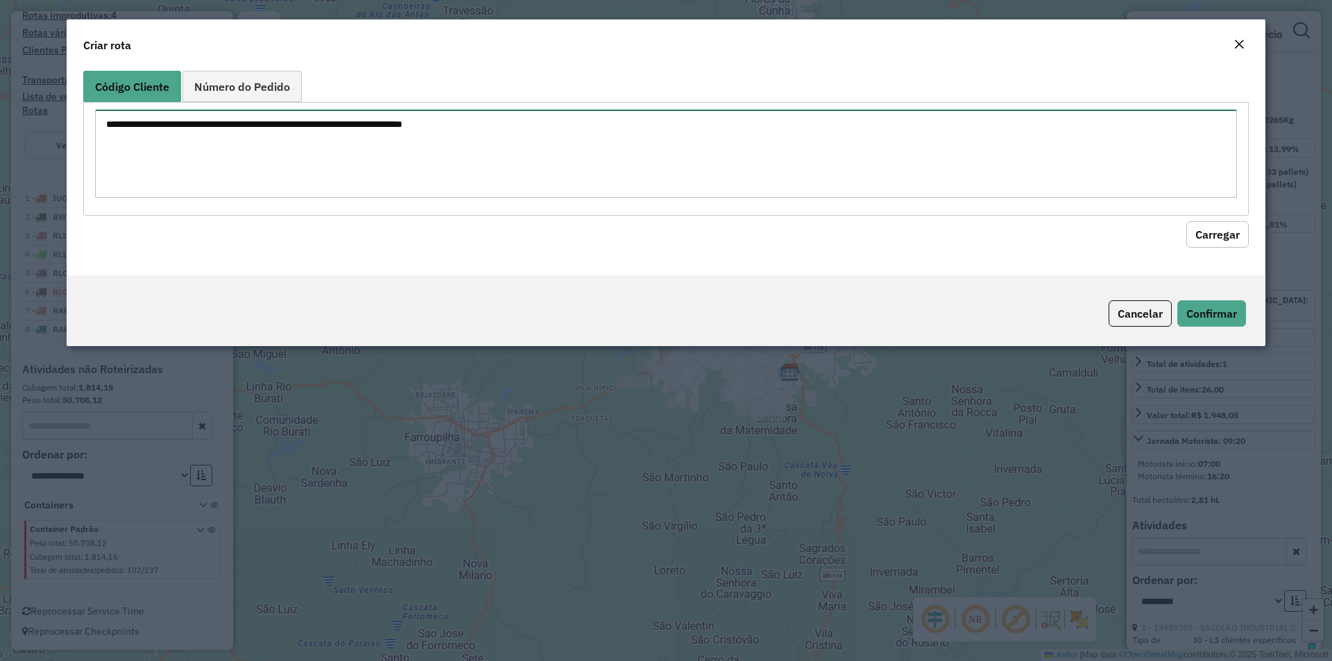
click at [259, 153] on textarea at bounding box center [666, 154] width 1142 height 88
paste textarea "******** ******** ******** ******** ******** ******** ******** ******** *******…"
type textarea "******** ******** ******** ******** ******** ******** ******** ******** *******…"
click at [1218, 230] on button "Carregar" at bounding box center [1218, 234] width 62 height 26
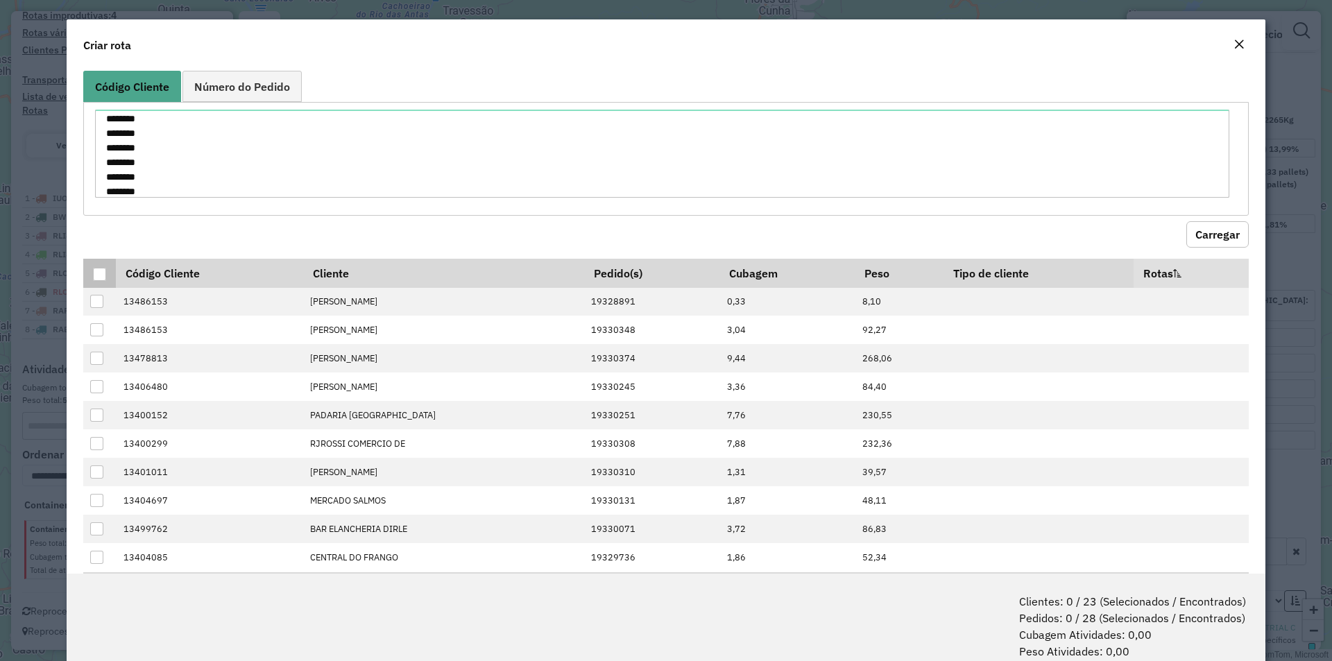
click at [103, 271] on div at bounding box center [99, 274] width 13 height 13
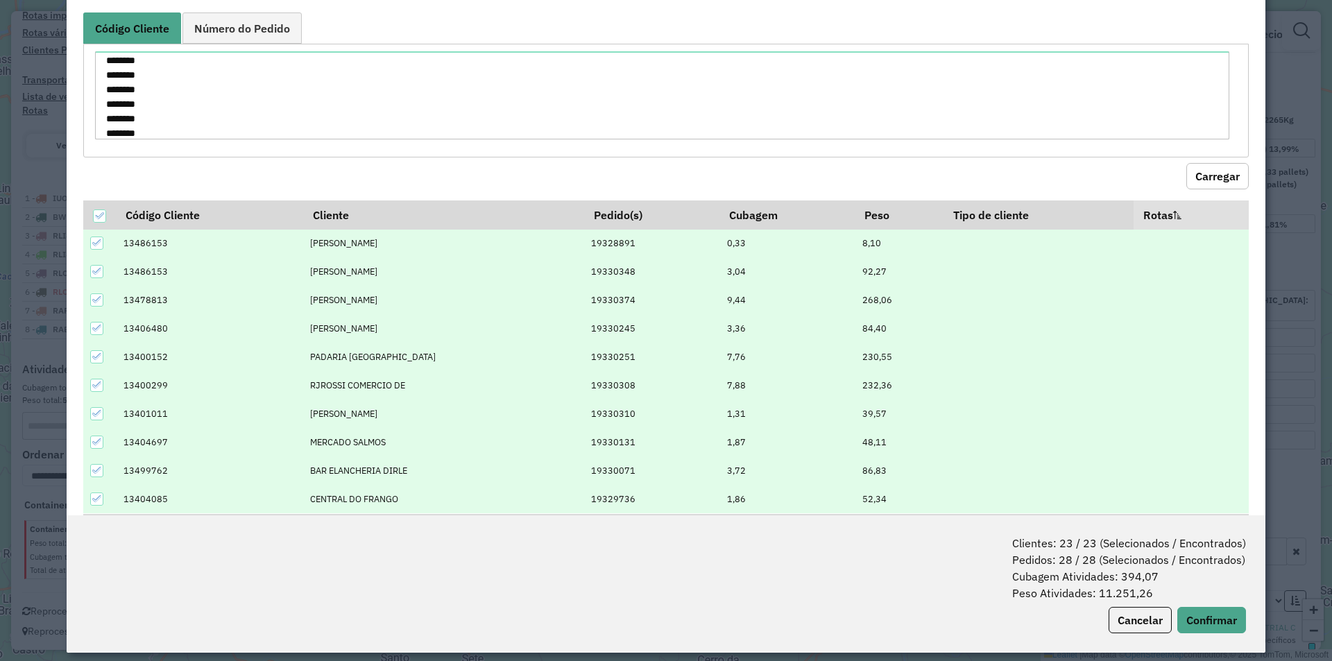
scroll to position [69, 0]
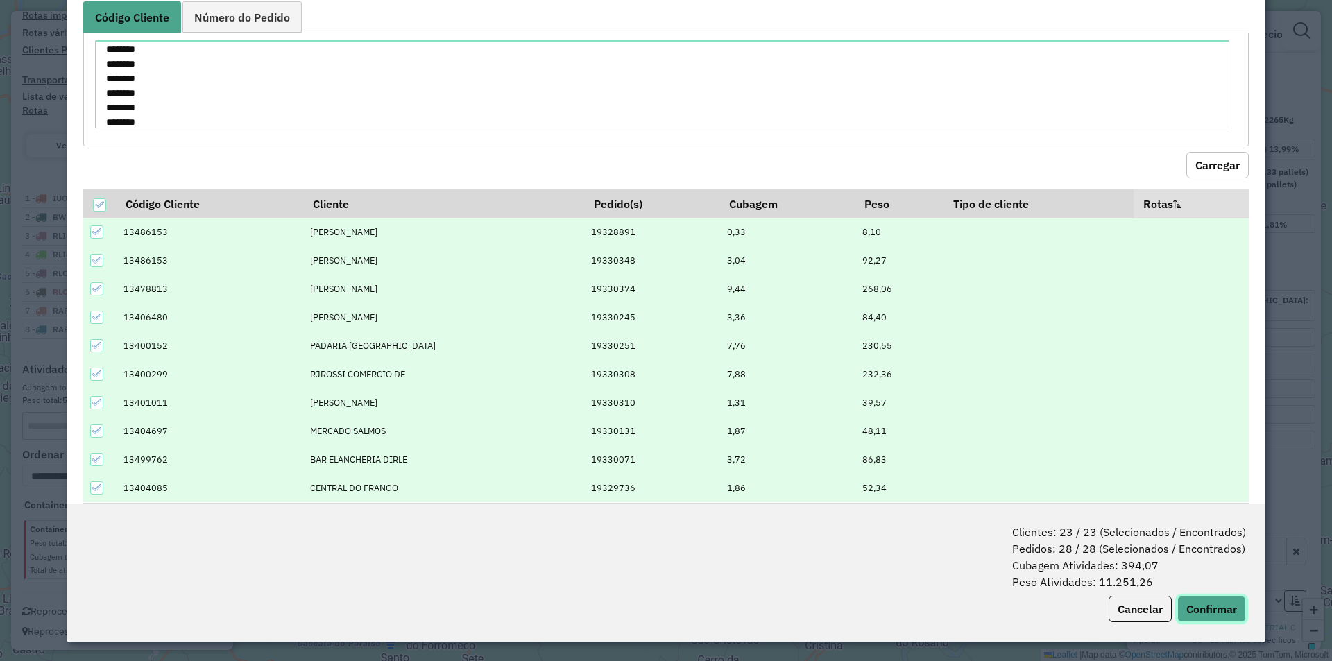
click at [1198, 611] on button "Confirmar" at bounding box center [1211, 609] width 69 height 26
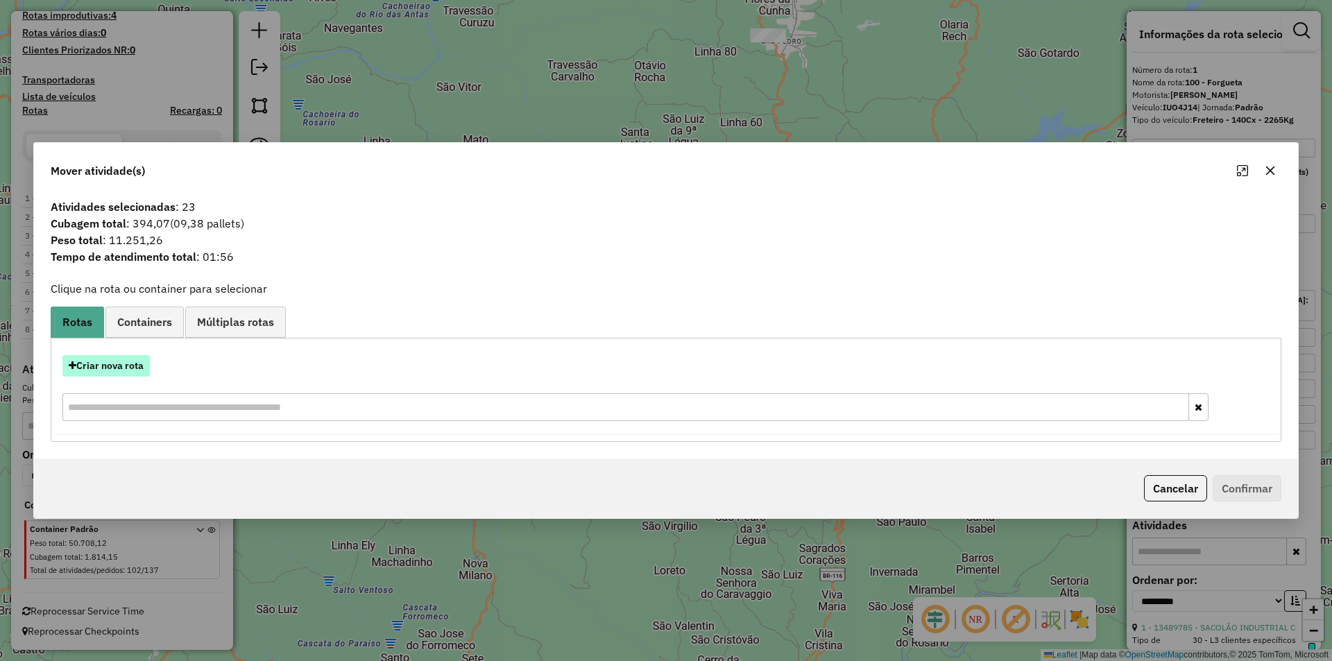
click at [114, 364] on button "Criar nova rota" at bounding box center [105, 366] width 87 height 22
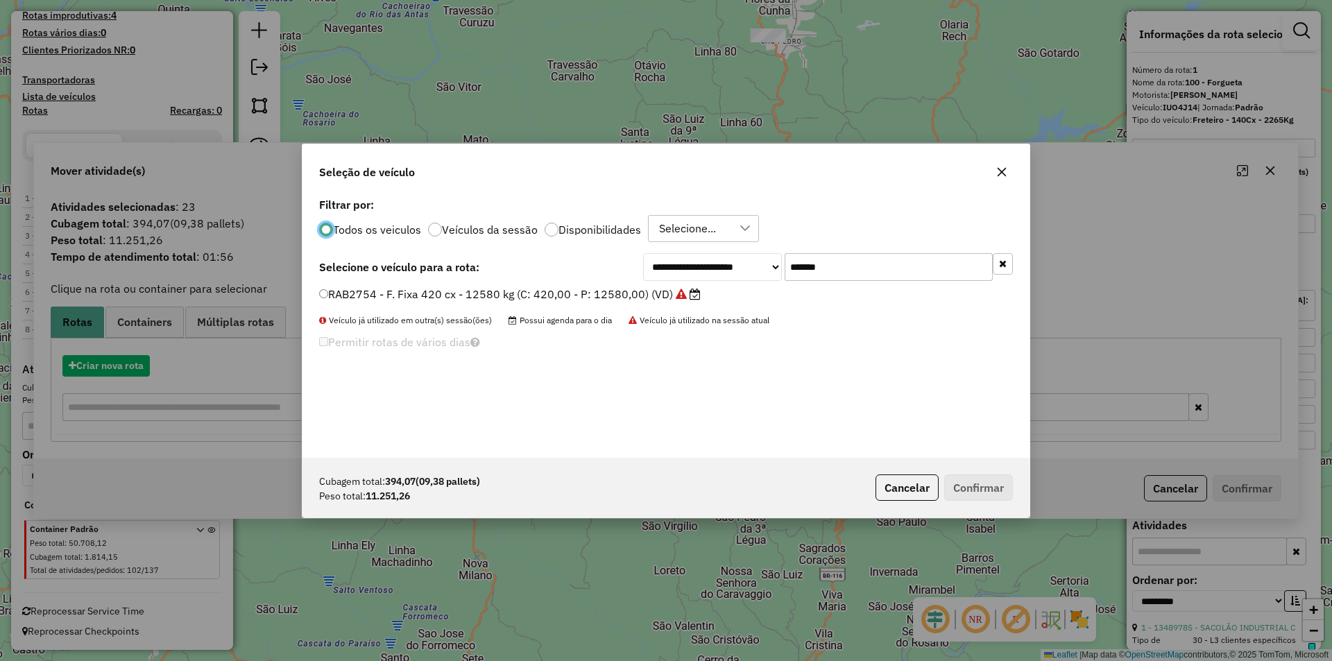
scroll to position [8, 4]
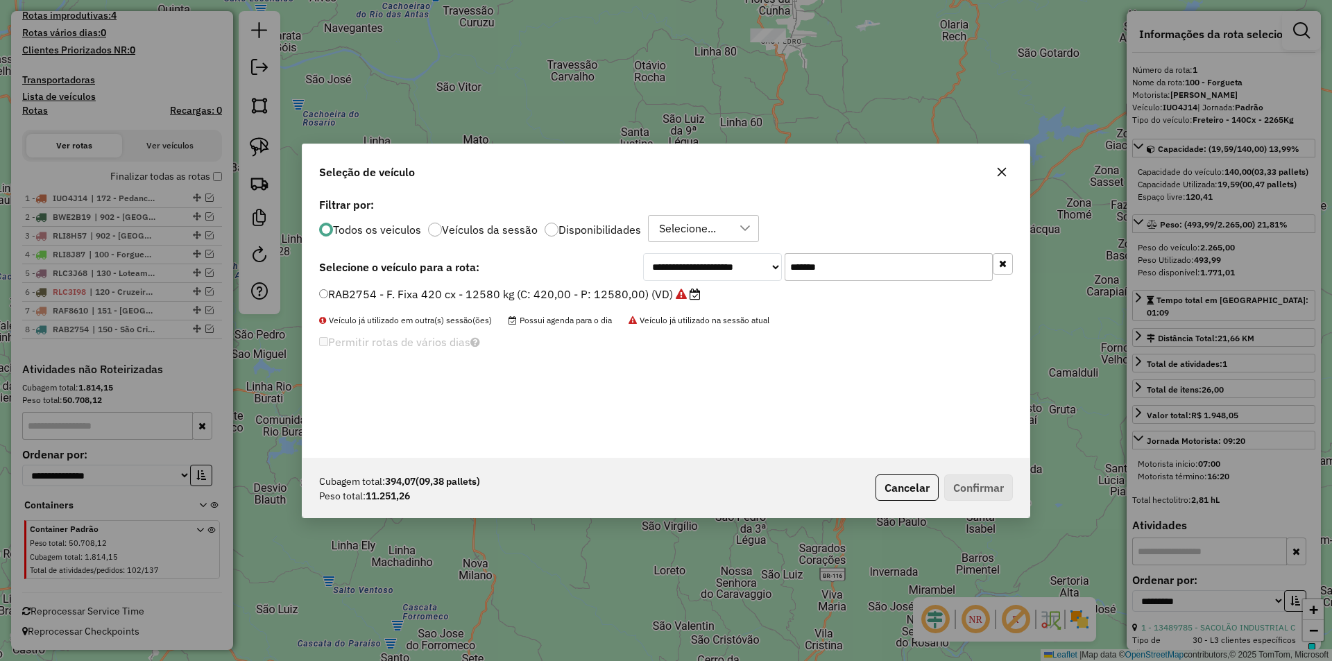
drag, startPoint x: 839, startPoint y: 266, endPoint x: 624, endPoint y: 262, distance: 214.4
click at [638, 263] on div "**********" at bounding box center [666, 267] width 694 height 28
paste input "text"
type input "*******"
drag, startPoint x: 368, startPoint y: 294, endPoint x: 389, endPoint y: 298, distance: 21.8
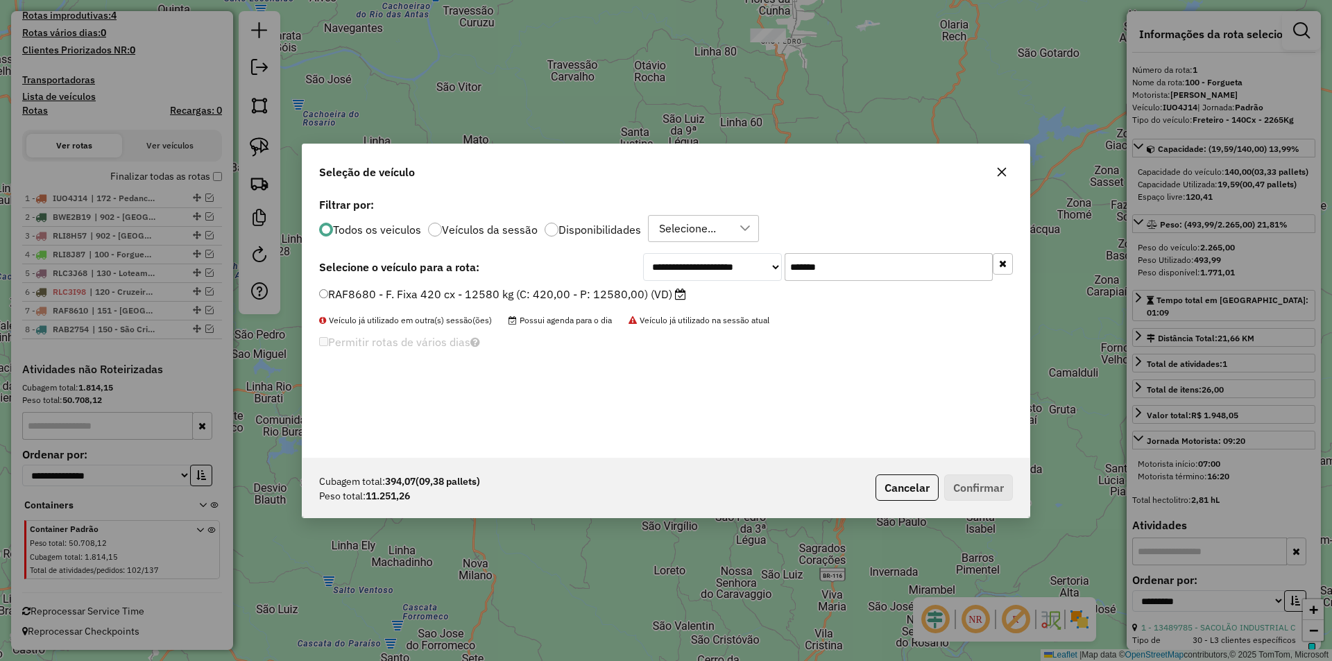
click at [368, 294] on label "RAF8680 - F. Fixa 420 cx - 12580 kg (C: 420,00 - P: 12580,00) (VD)" at bounding box center [502, 294] width 367 height 17
click at [992, 484] on button "Confirmar" at bounding box center [978, 488] width 69 height 26
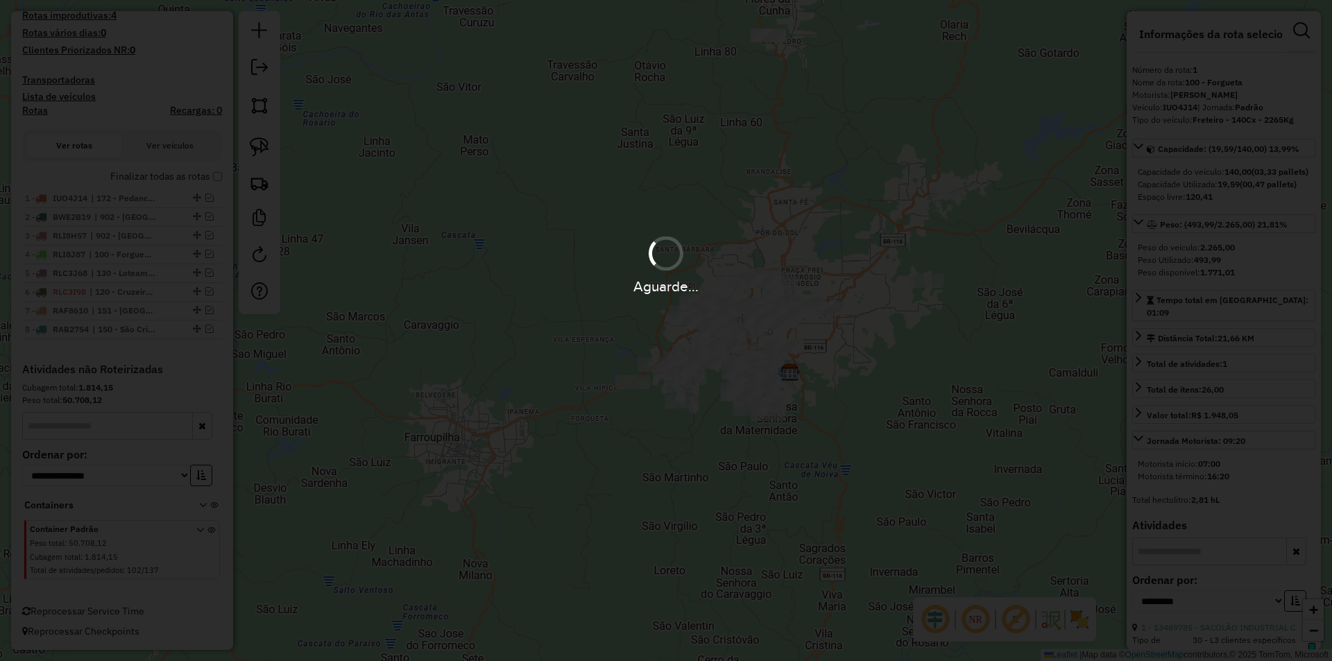
scroll to position [436, 0]
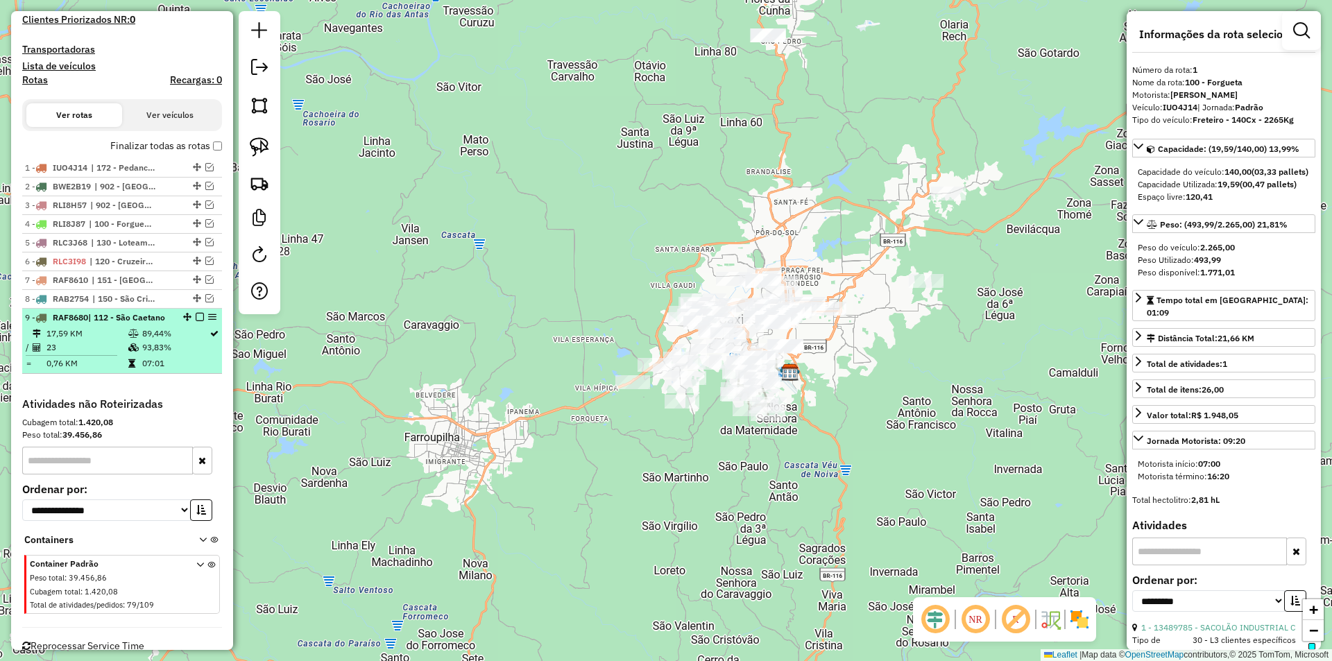
click at [196, 314] on em at bounding box center [200, 317] width 8 height 8
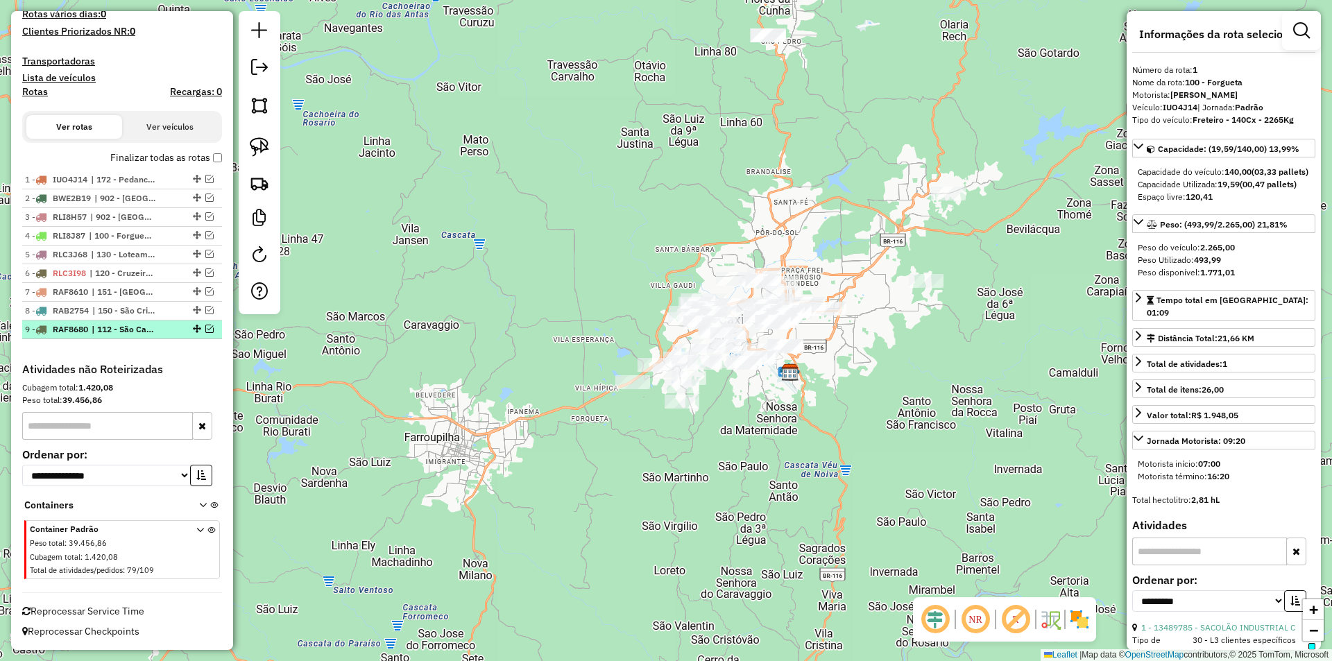
scroll to position [425, 0]
click at [255, 186] on img at bounding box center [259, 182] width 19 height 19
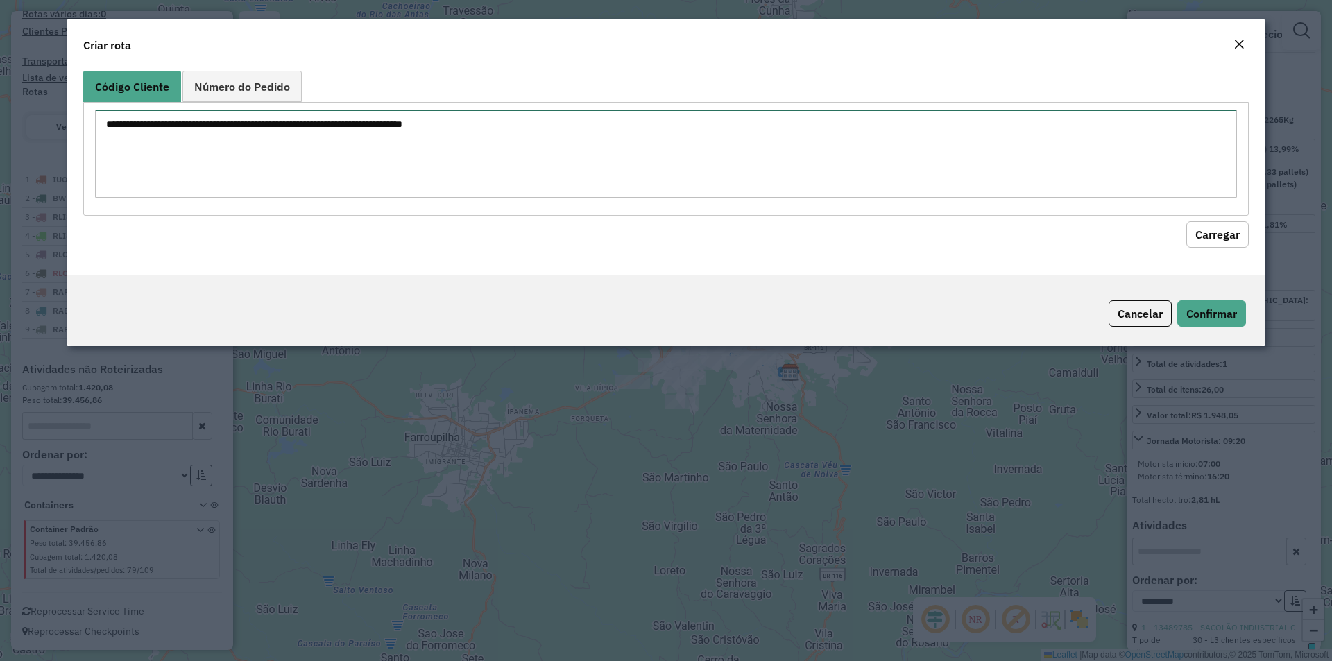
click at [178, 146] on textarea at bounding box center [666, 154] width 1142 height 88
paste textarea "******** ******** ******** ******** ******** ******** ******** ******** *******…"
type textarea "******** ******** ******** ******** ******** ******** ******** ******** *******…"
click at [1205, 232] on button "Carregar" at bounding box center [1218, 234] width 62 height 26
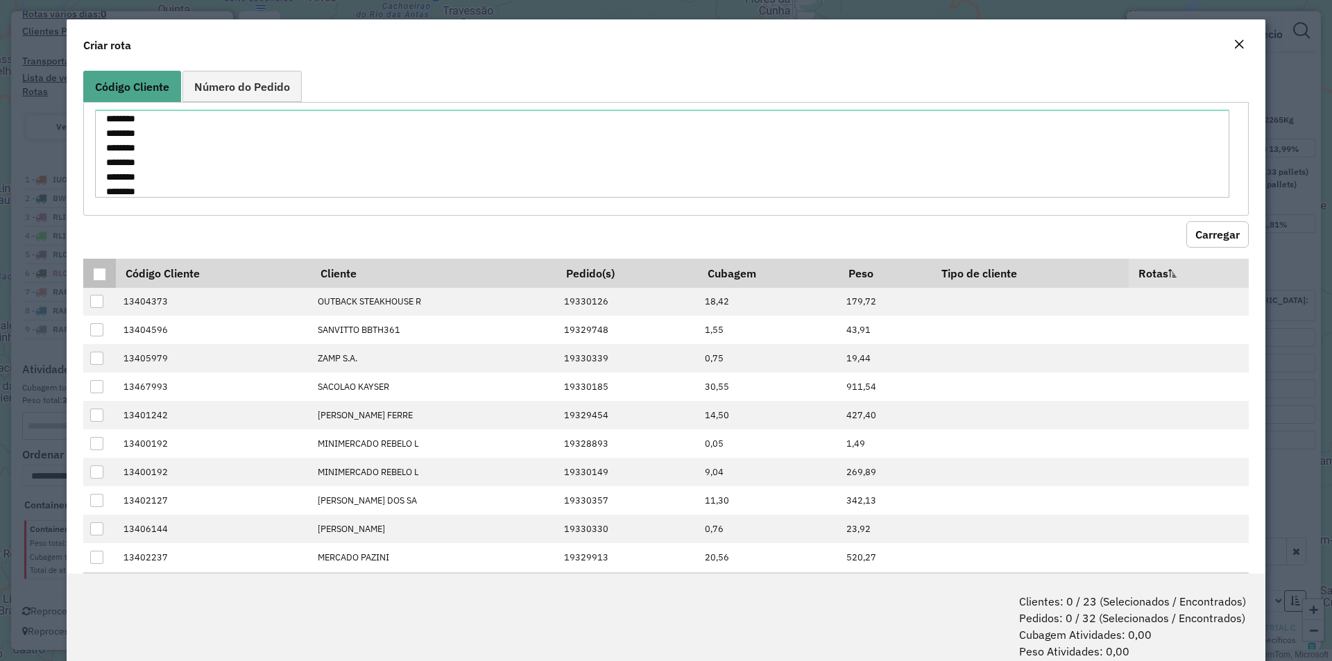
click at [96, 273] on div at bounding box center [99, 274] width 13 height 13
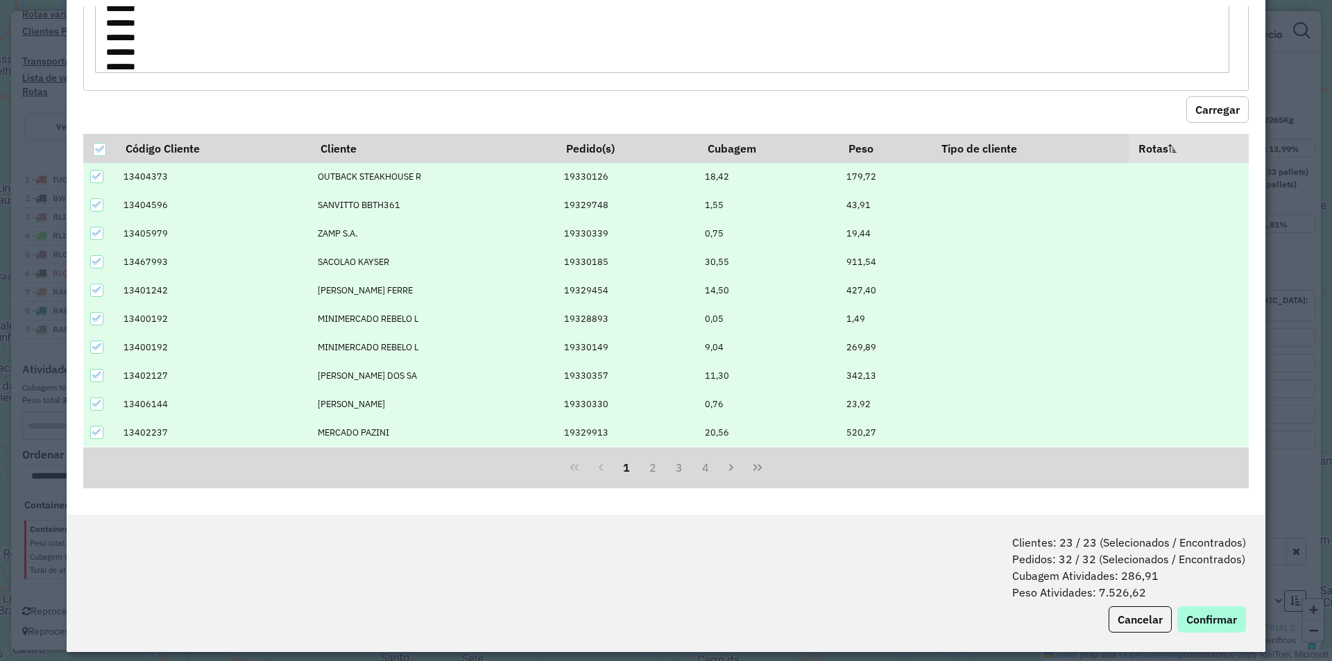
scroll to position [69, 0]
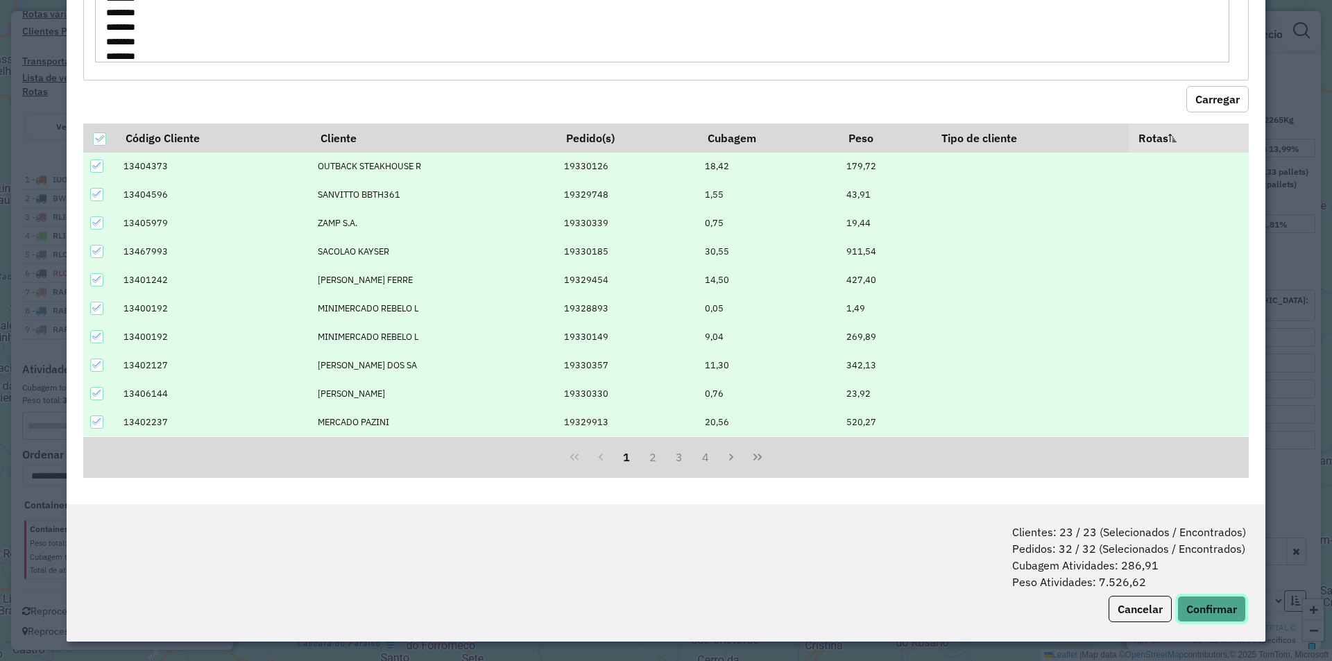
click at [1193, 609] on button "Confirmar" at bounding box center [1211, 609] width 69 height 26
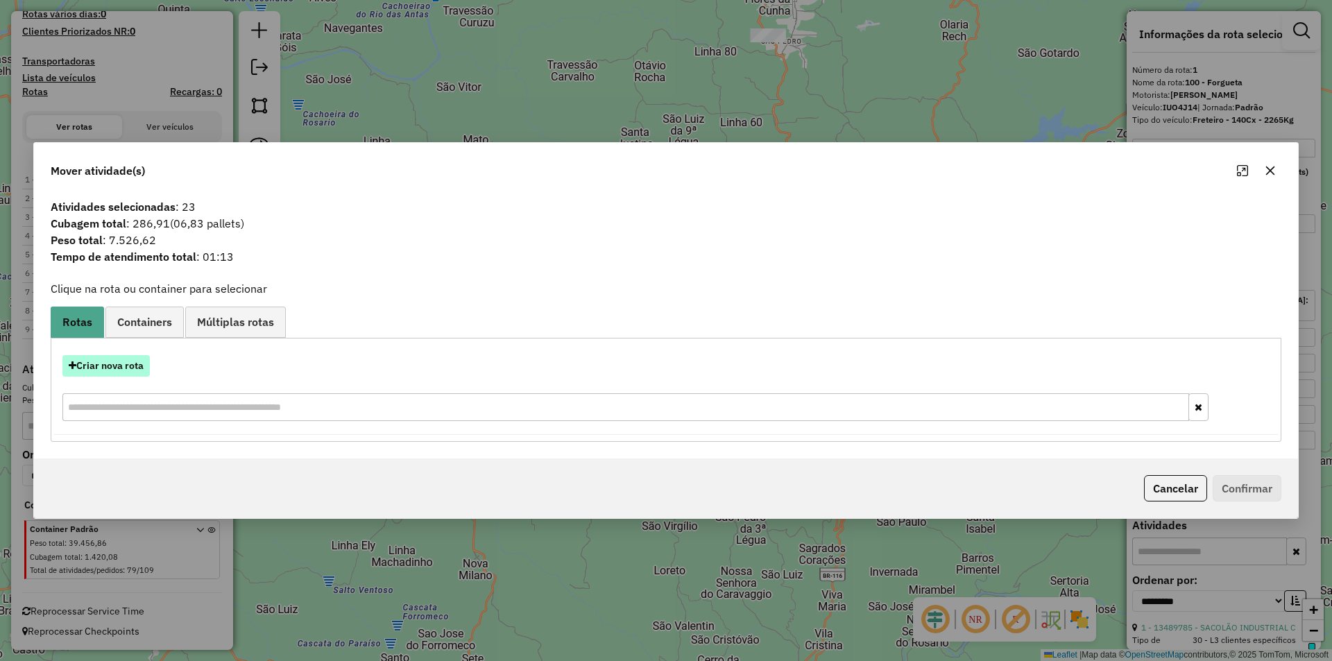
click at [113, 365] on button "Criar nova rota" at bounding box center [105, 366] width 87 height 22
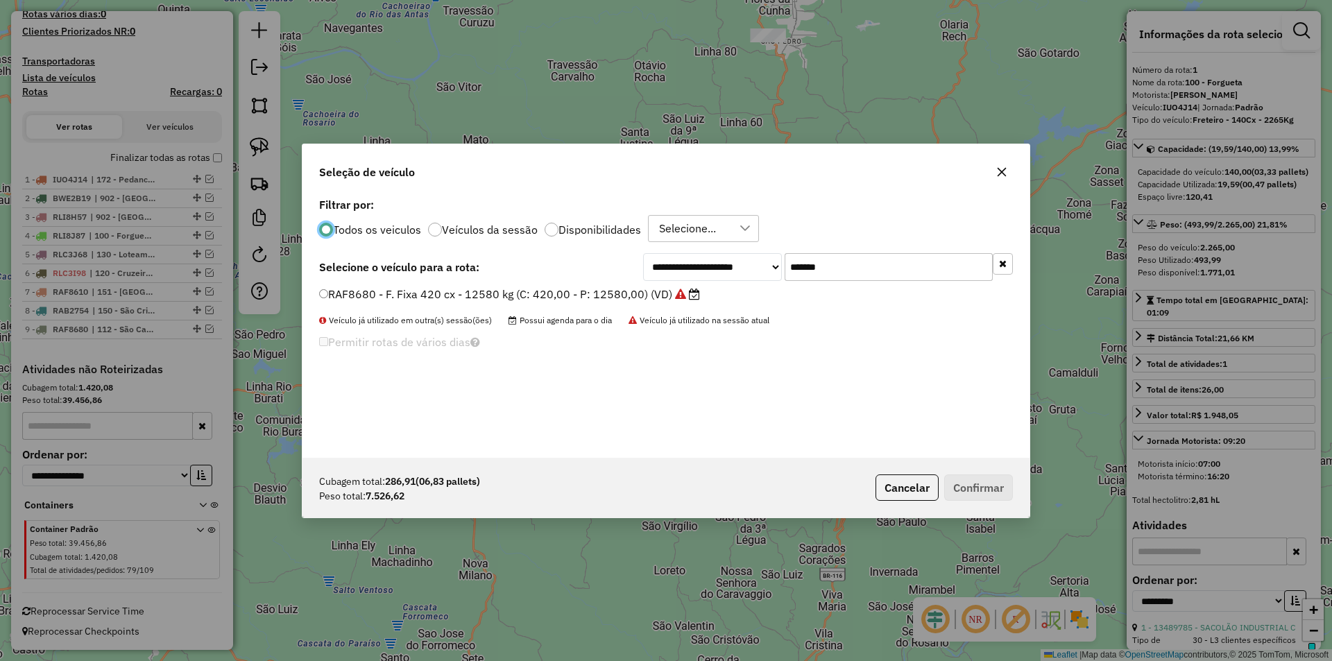
scroll to position [8, 4]
drag, startPoint x: 854, startPoint y: 269, endPoint x: 724, endPoint y: 266, distance: 130.5
click at [724, 266] on div "**********" at bounding box center [828, 267] width 370 height 28
paste input "text"
type input "*******"
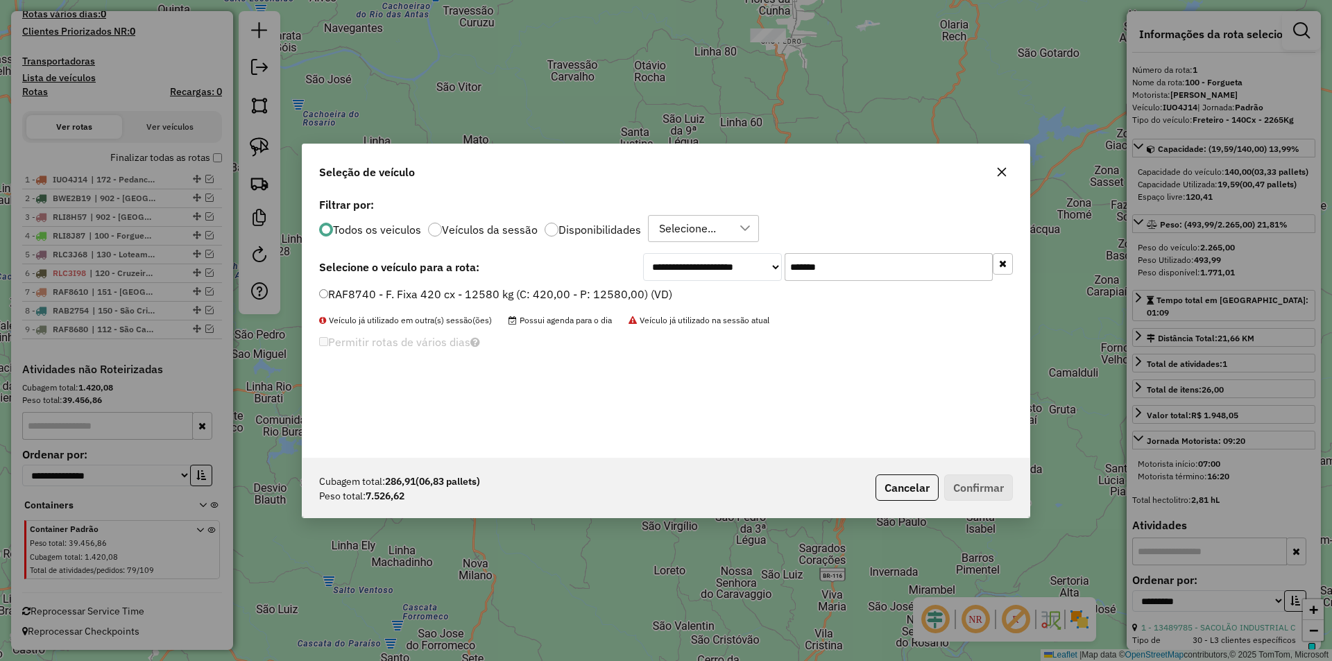
click at [393, 294] on label "RAF8740 - F. Fixa 420 cx - 12580 kg (C: 420,00 - P: 12580,00) (VD)" at bounding box center [495, 294] width 353 height 17
click at [974, 488] on button "Confirmar" at bounding box center [978, 488] width 69 height 26
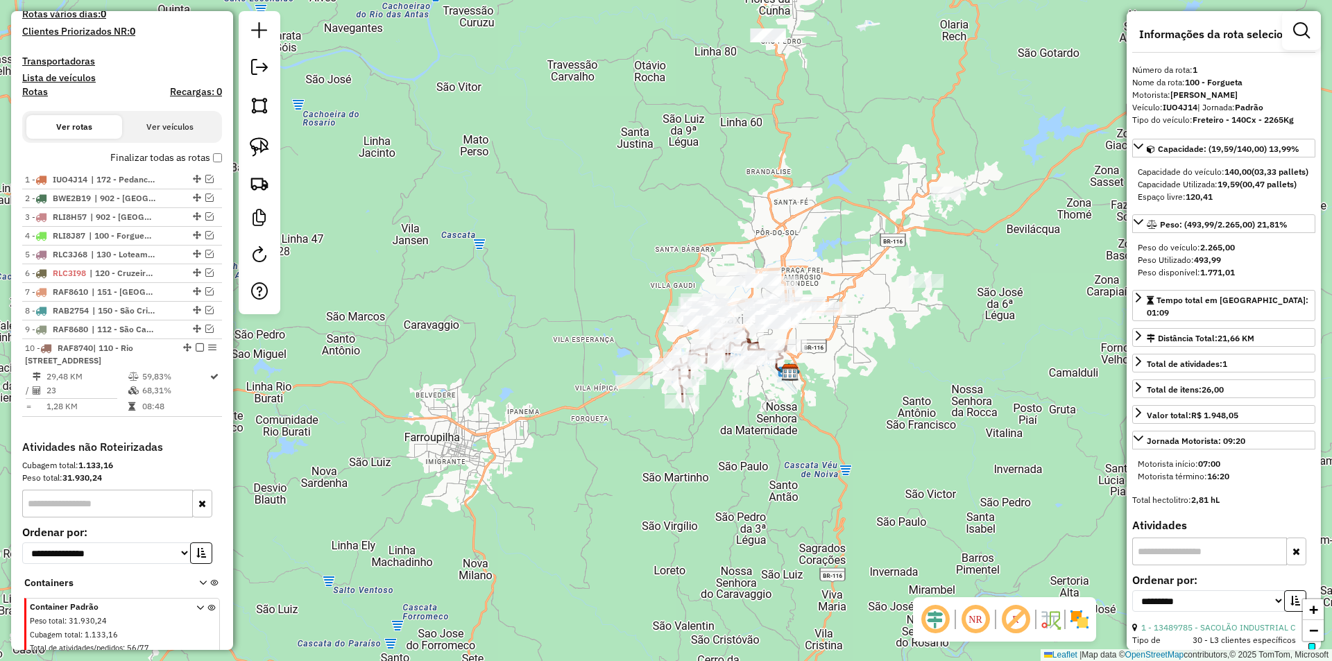
scroll to position [436, 0]
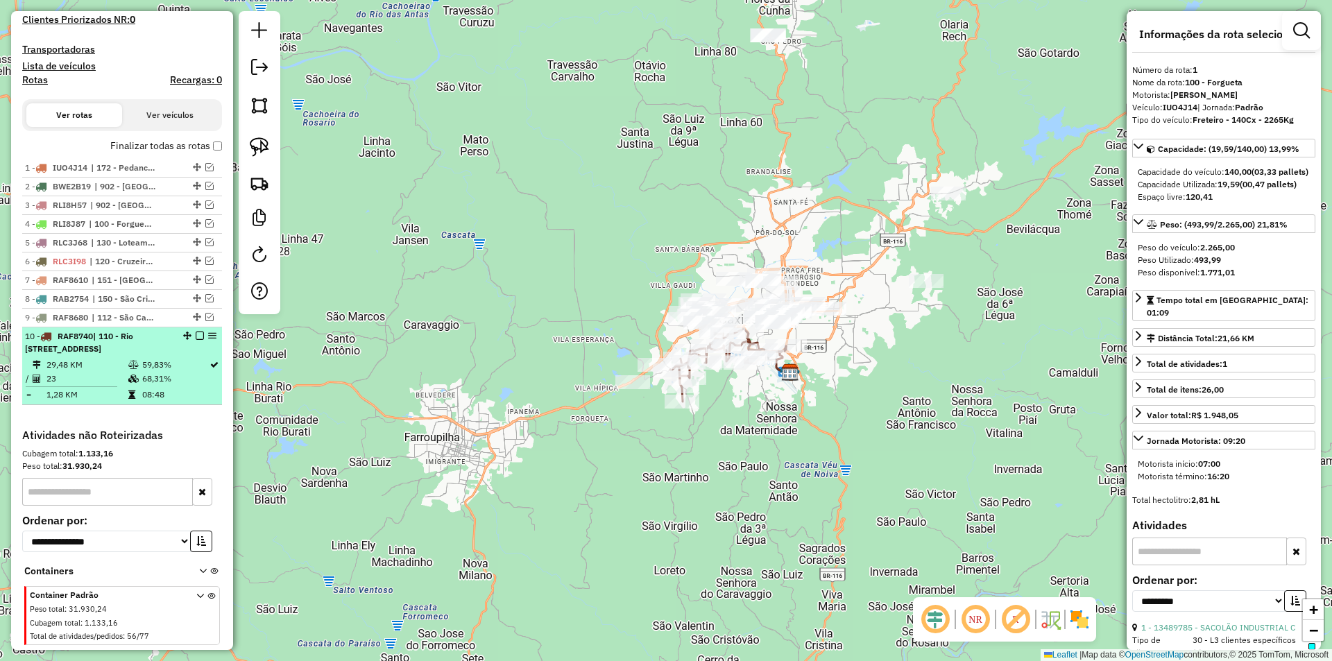
click at [196, 335] on em at bounding box center [200, 336] width 8 height 8
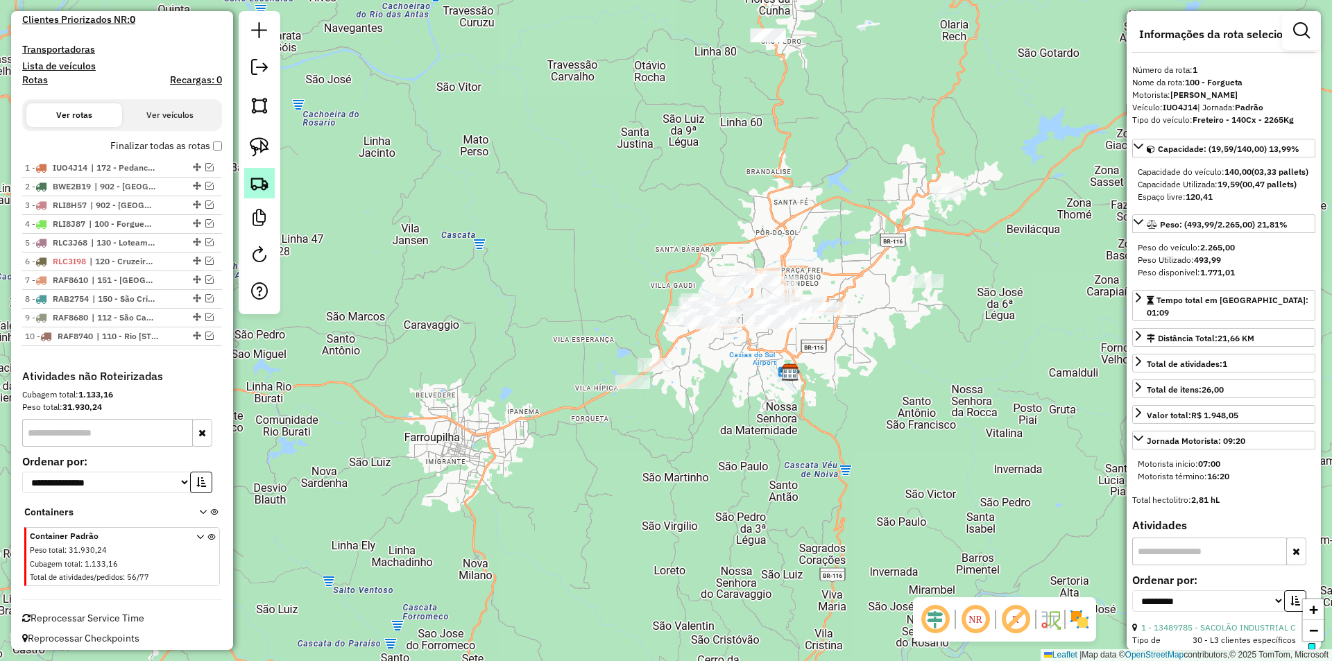
click at [255, 181] on img at bounding box center [259, 182] width 19 height 19
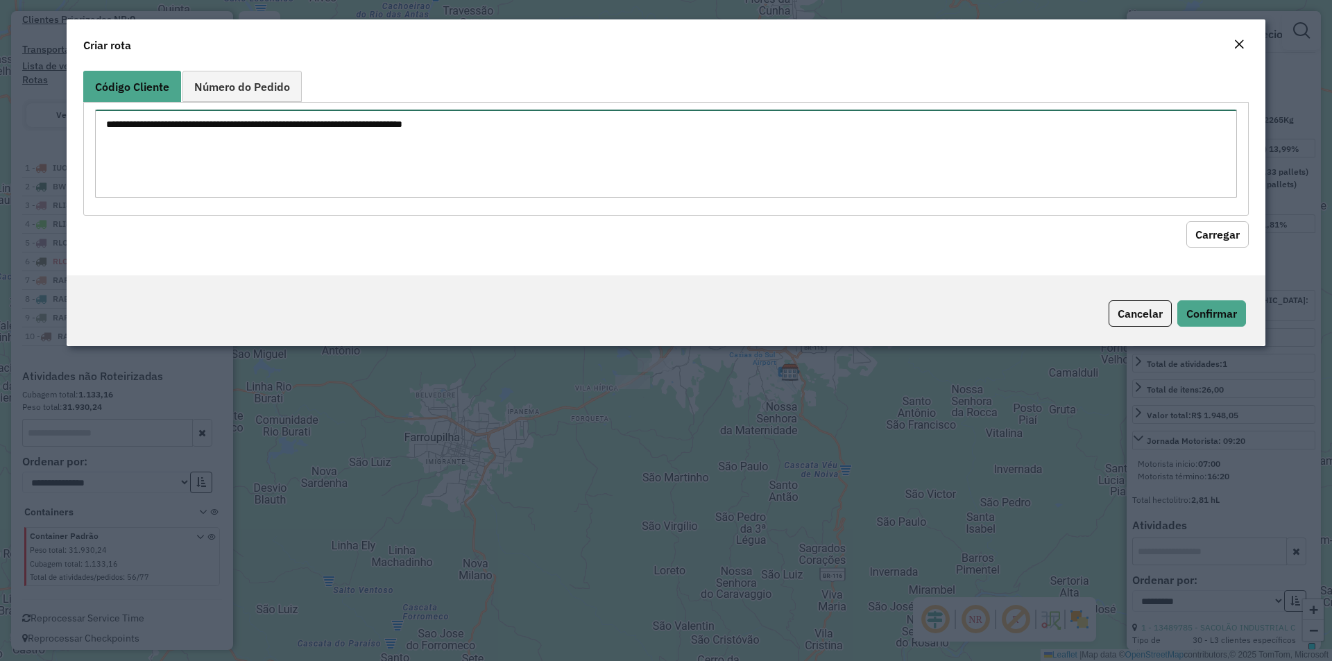
click at [160, 140] on textarea at bounding box center [666, 154] width 1142 height 88
paste textarea "******** ******** ******** ******** ******** ******** ******** ******** *******…"
type textarea "******** ******** ******** ******** ******** ******** ******** ******** *******…"
click at [1225, 237] on button "Carregar" at bounding box center [1218, 234] width 62 height 26
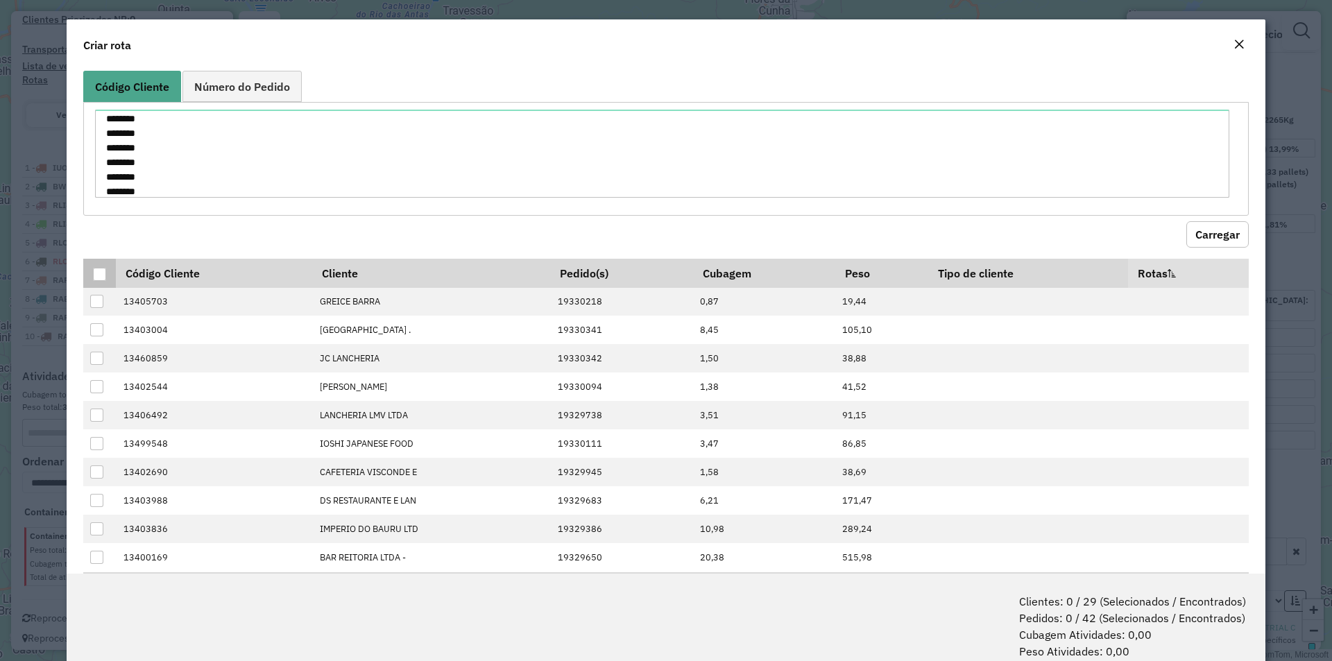
click at [102, 269] on div at bounding box center [99, 274] width 13 height 13
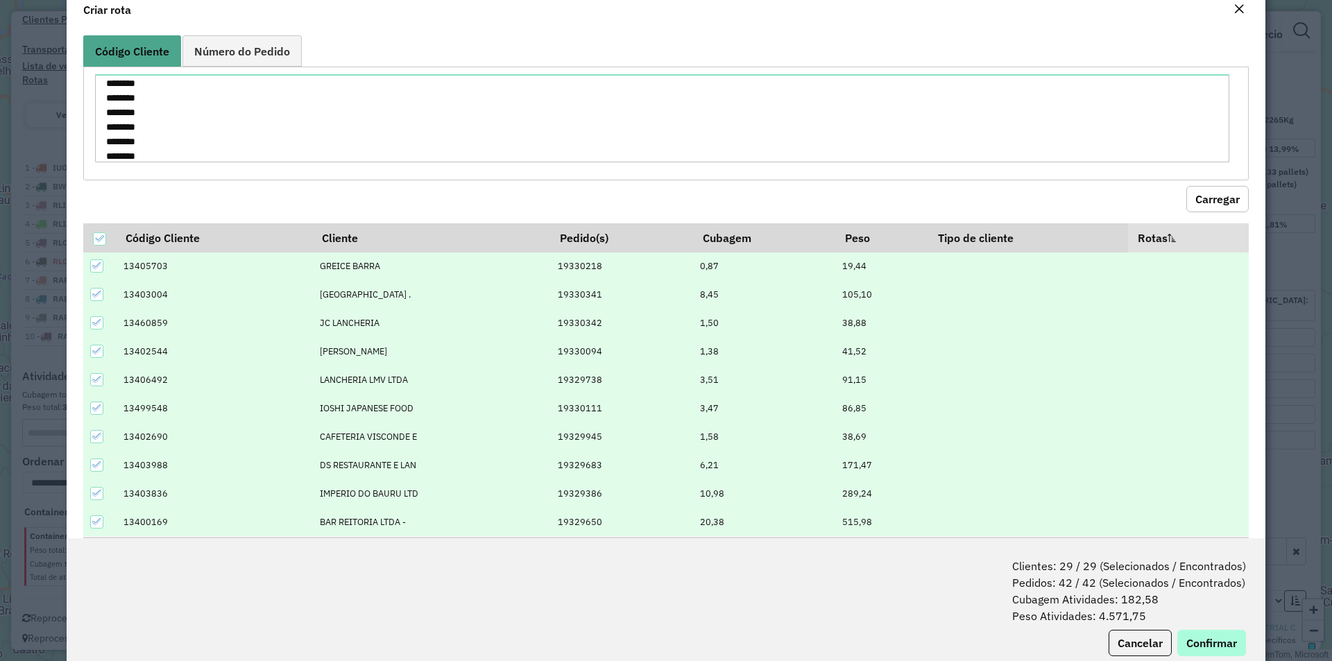
scroll to position [69, 0]
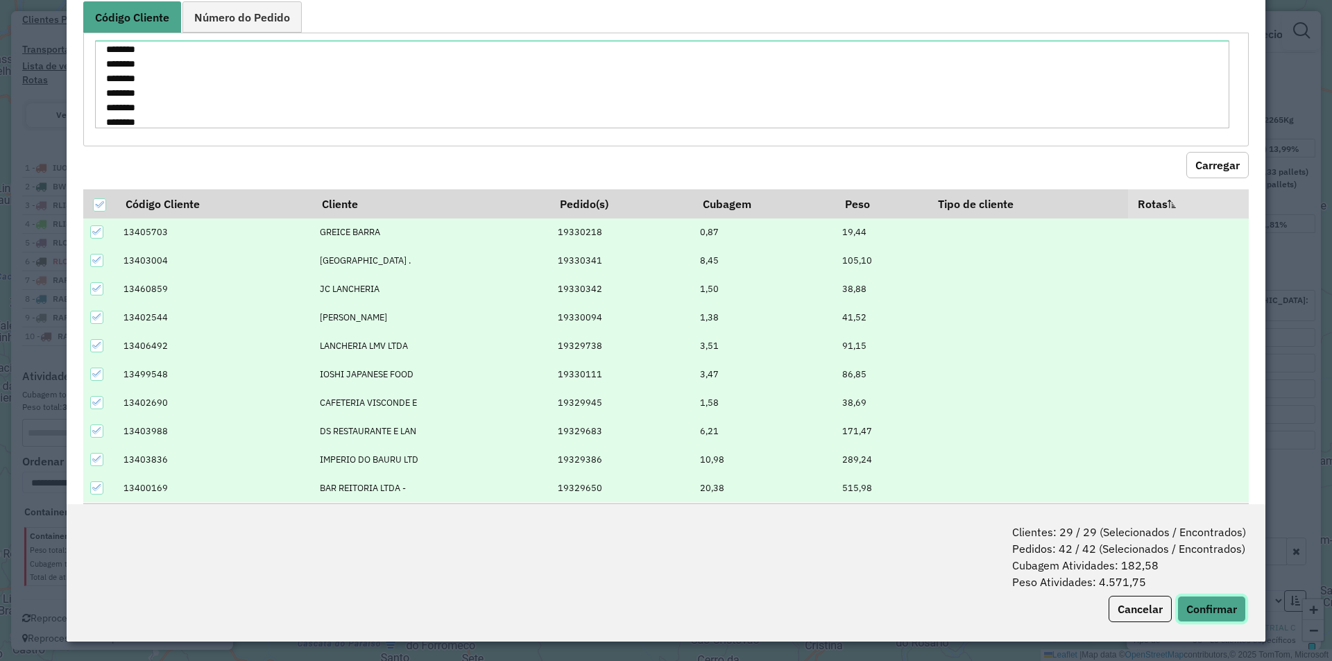
click at [1214, 609] on button "Confirmar" at bounding box center [1211, 609] width 69 height 26
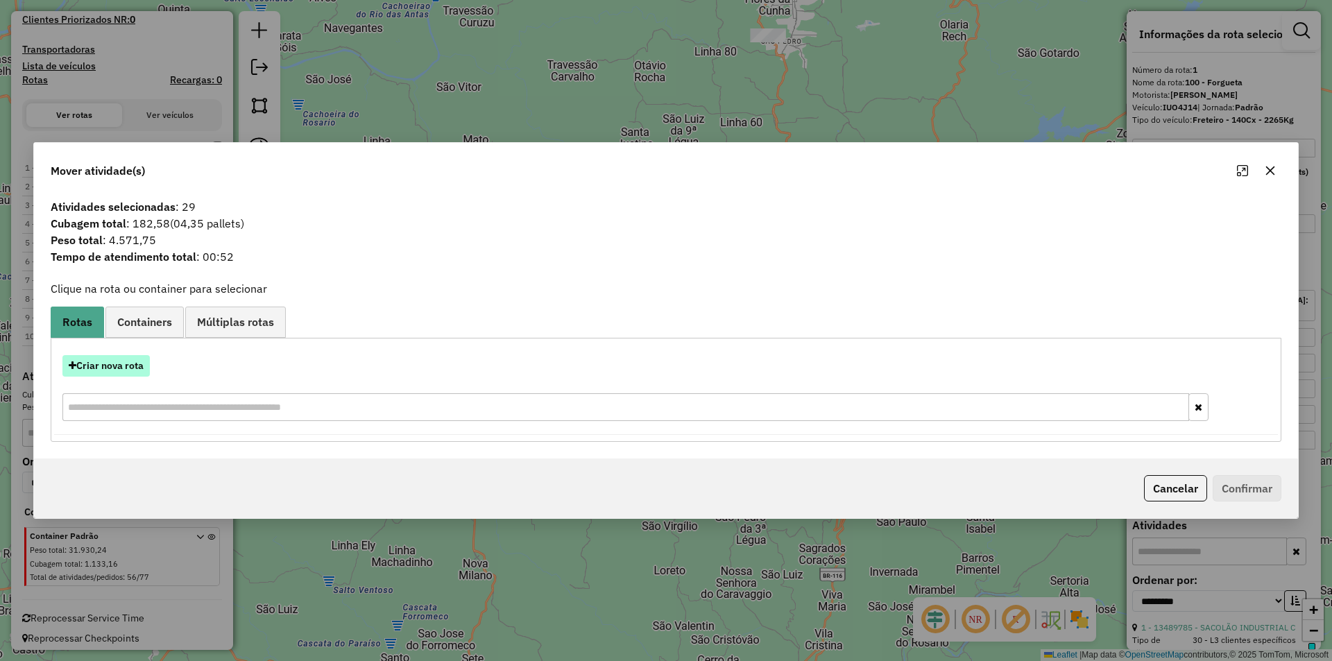
click at [128, 365] on button "Criar nova rota" at bounding box center [105, 366] width 87 height 22
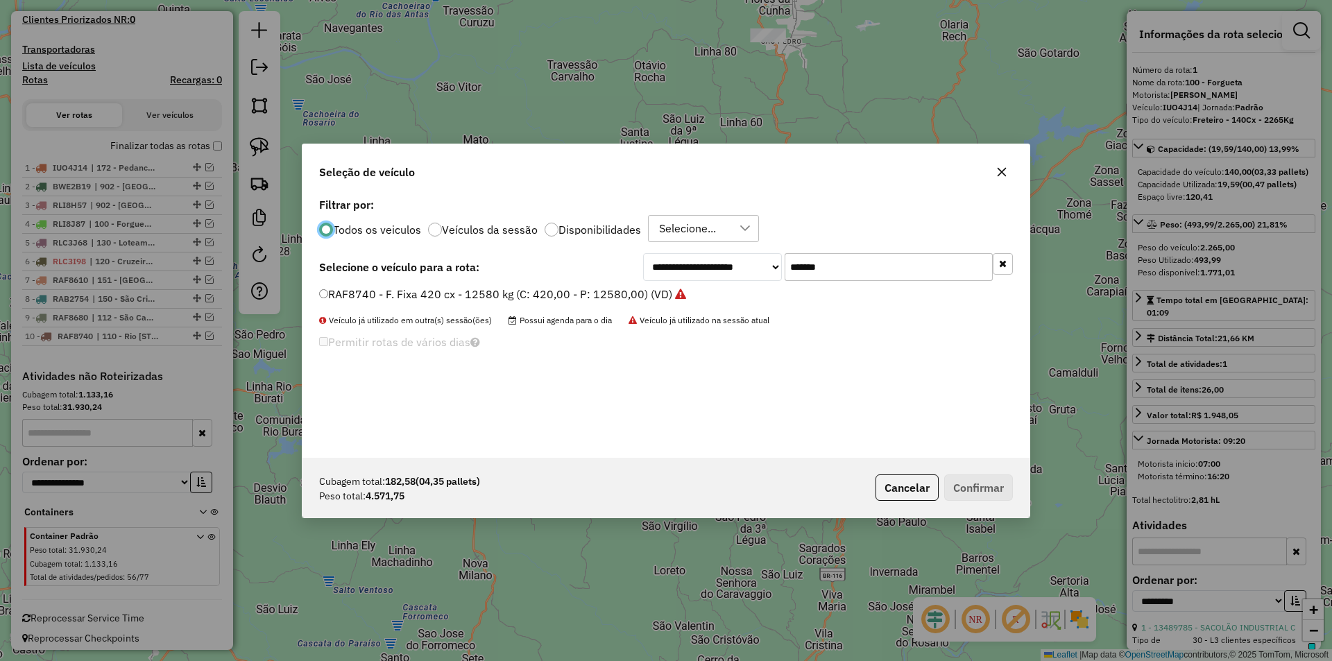
scroll to position [8, 4]
drag, startPoint x: 836, startPoint y: 271, endPoint x: 643, endPoint y: 248, distance: 194.2
click at [648, 250] on div "**********" at bounding box center [666, 326] width 727 height 264
paste input "text"
type input "*******"
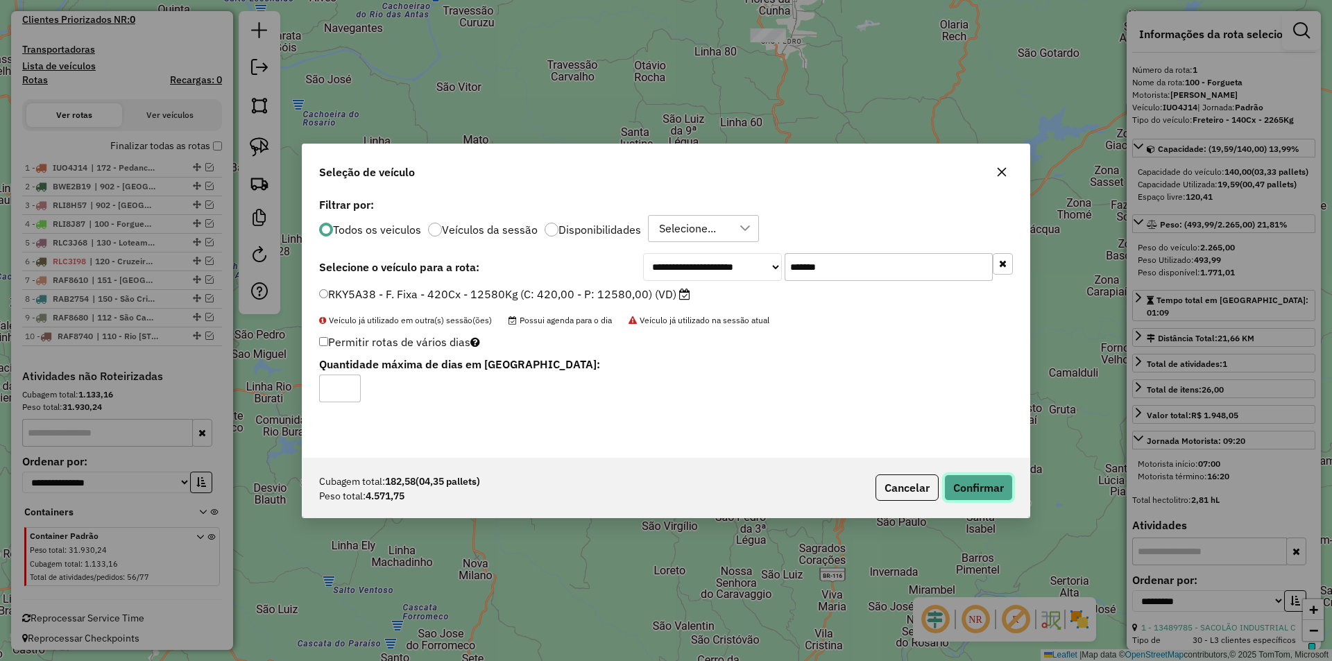
drag, startPoint x: 981, startPoint y: 486, endPoint x: 964, endPoint y: 476, distance: 19.9
click at [980, 485] on button "Confirmar" at bounding box center [978, 488] width 69 height 26
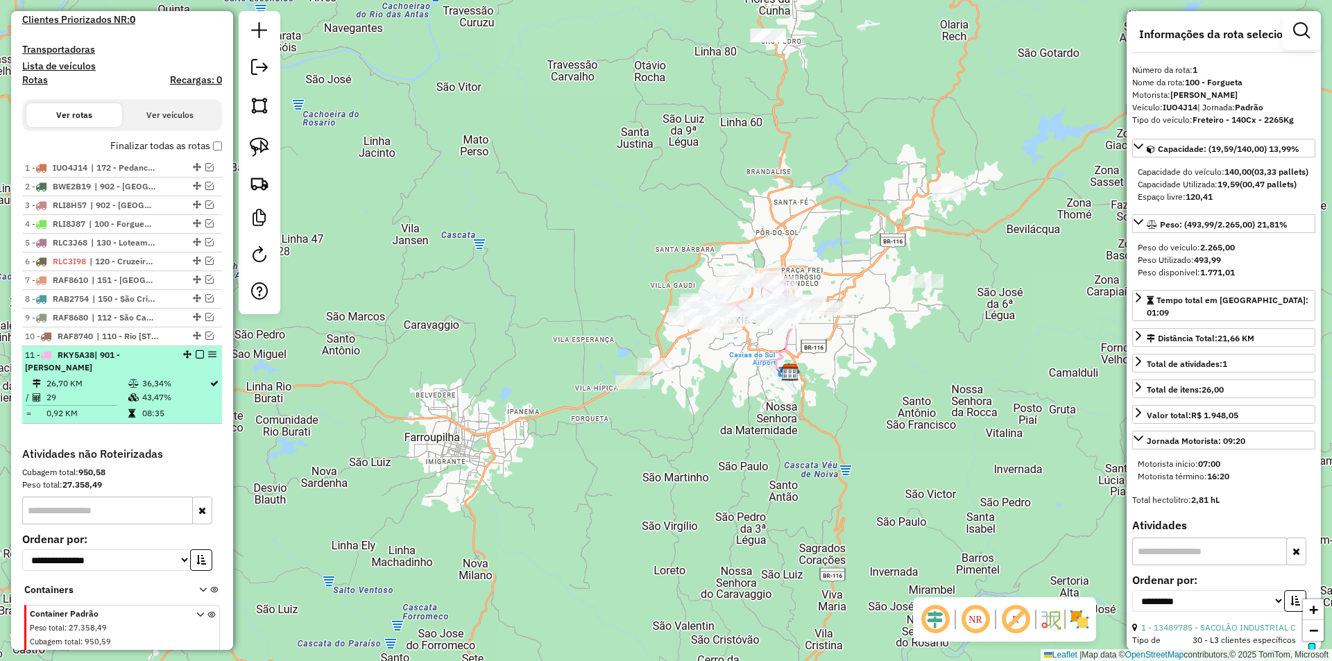
click at [196, 353] on em at bounding box center [200, 354] width 8 height 8
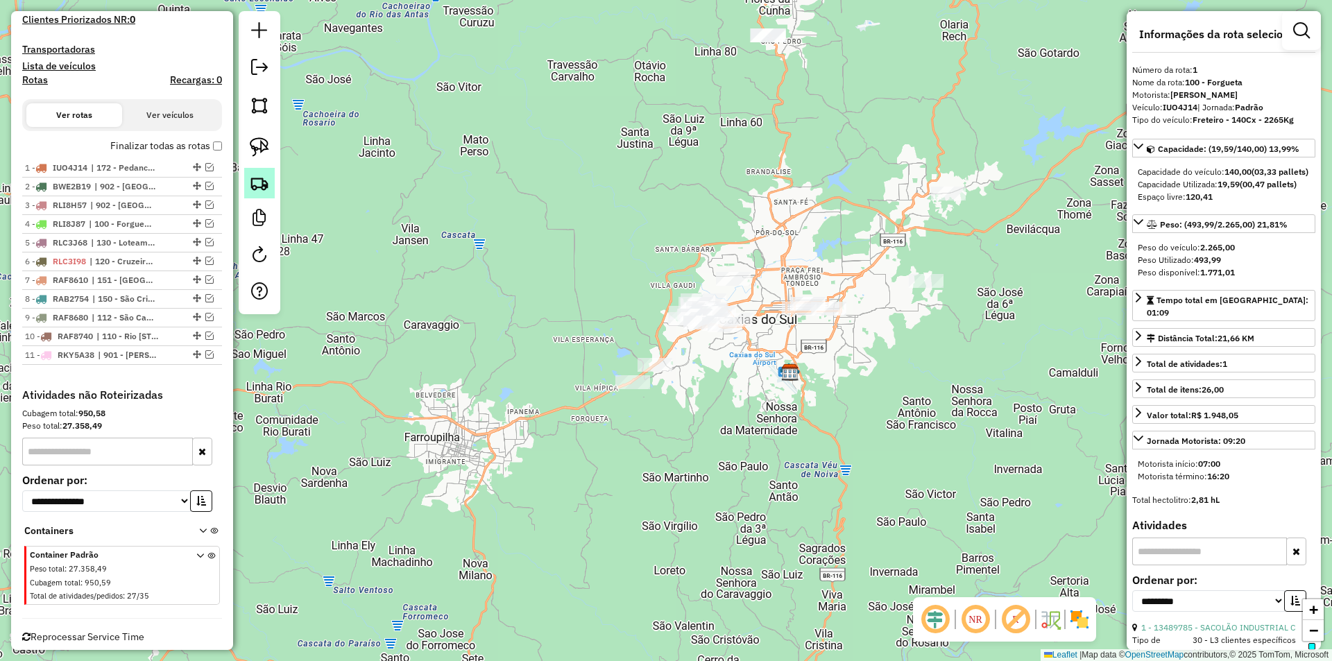
click at [256, 180] on img at bounding box center [259, 182] width 19 height 19
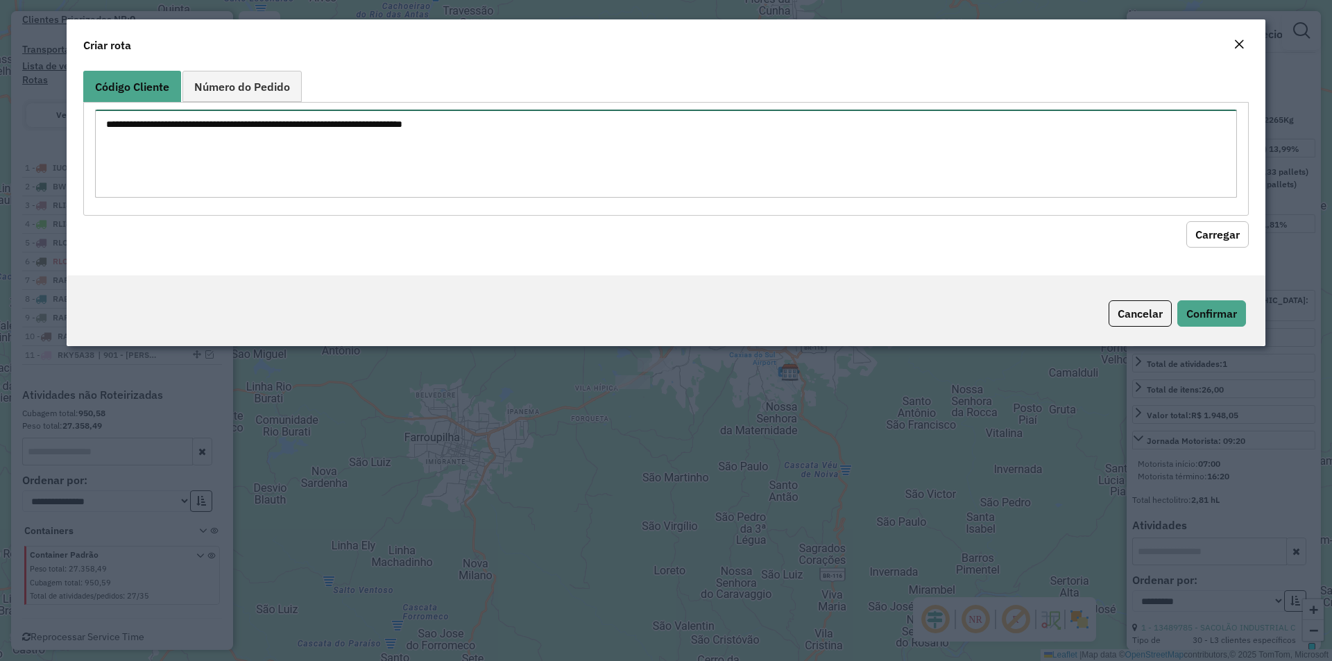
click at [253, 137] on textarea at bounding box center [666, 154] width 1142 height 88
paste textarea "******** ******** ******** ******** ******** ******** ******** ******** *******…"
type textarea "******** ******** ******** ******** ******** ******** ******** ******** *******…"
click at [1211, 235] on button "Carregar" at bounding box center [1218, 234] width 62 height 26
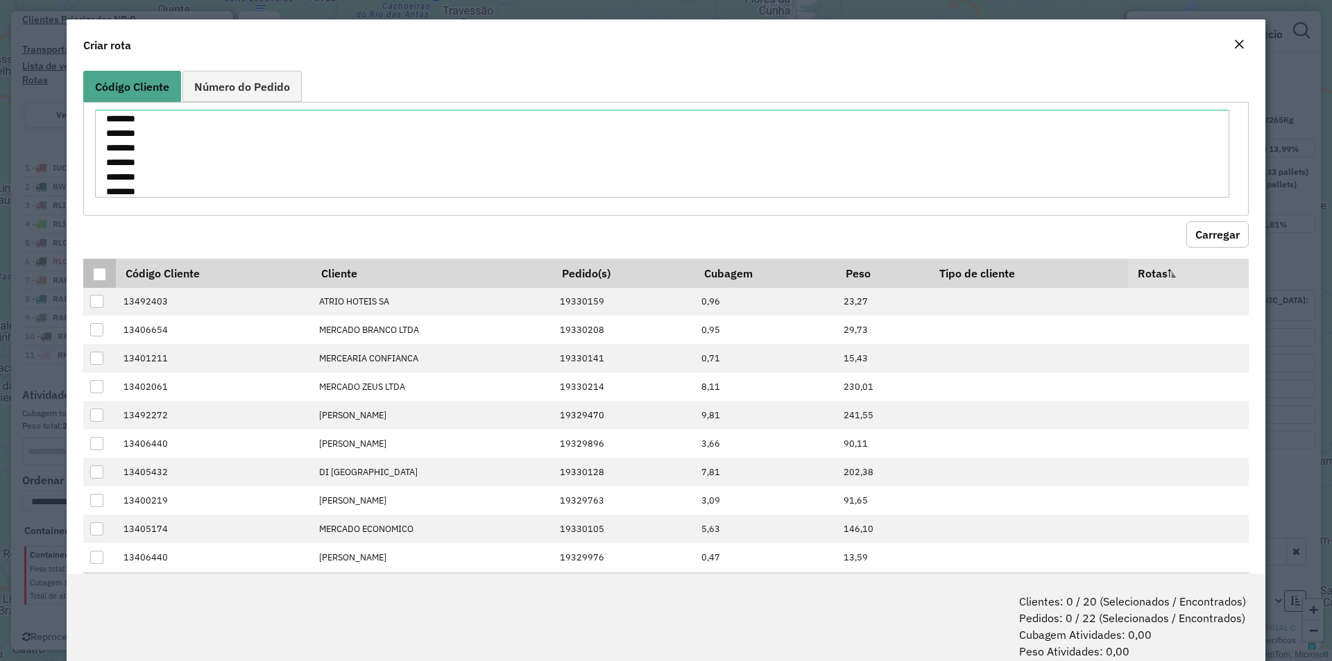
click at [95, 272] on div at bounding box center [99, 274] width 13 height 13
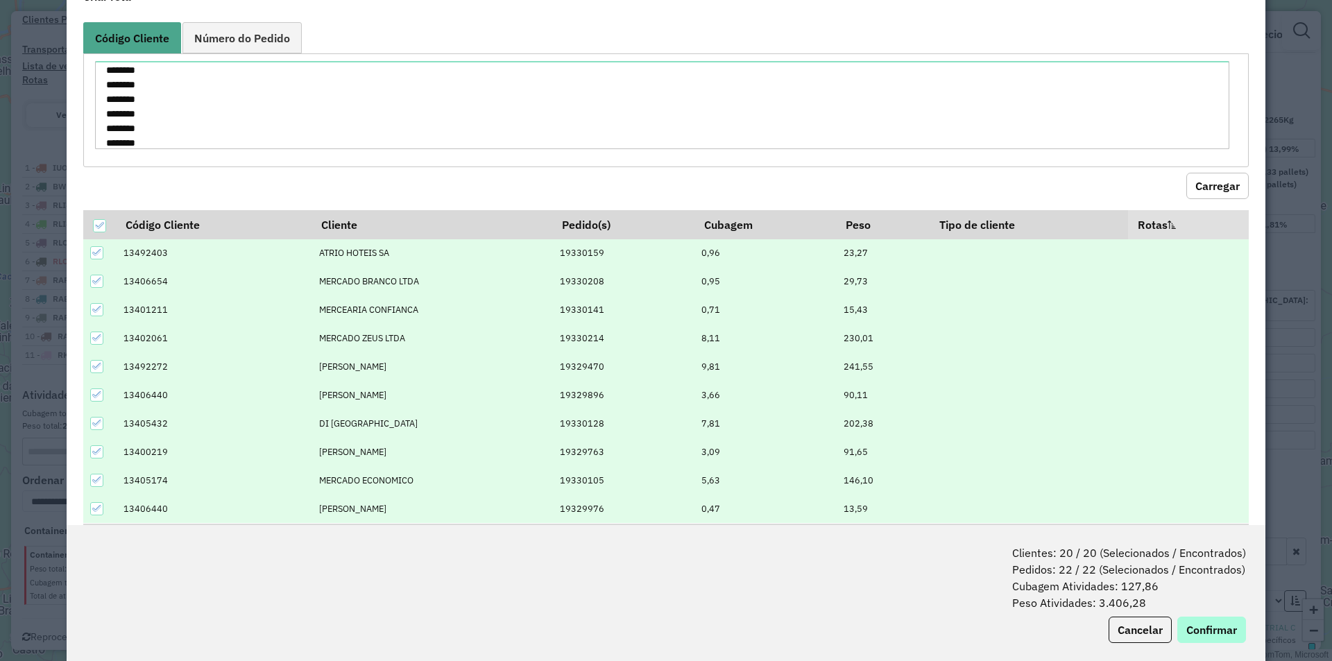
scroll to position [69, 0]
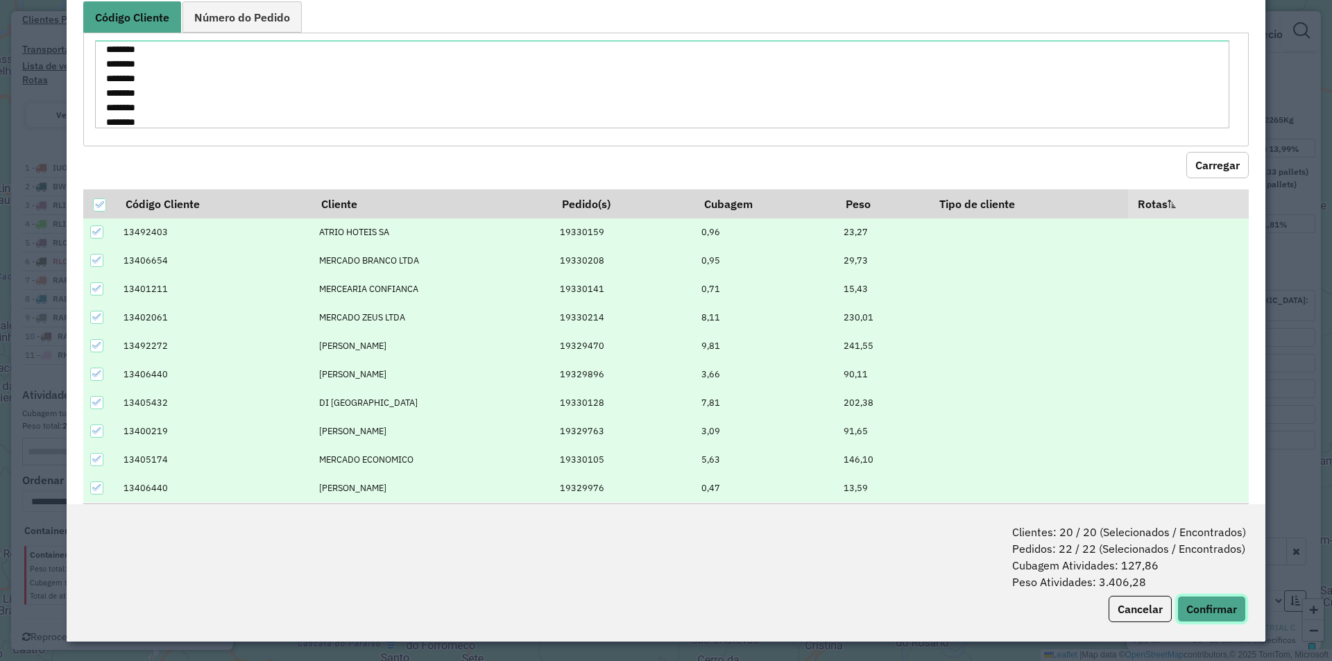
click at [1202, 614] on button "Confirmar" at bounding box center [1211, 609] width 69 height 26
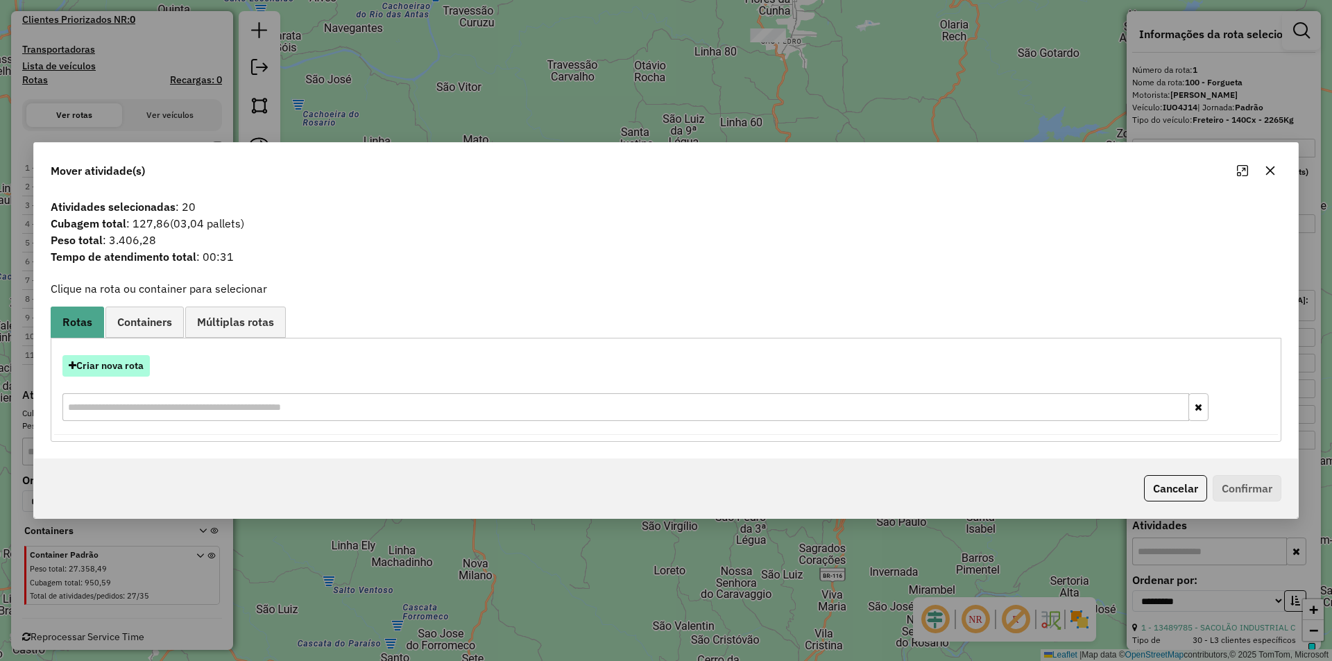
click at [132, 362] on button "Criar nova rota" at bounding box center [105, 366] width 87 height 22
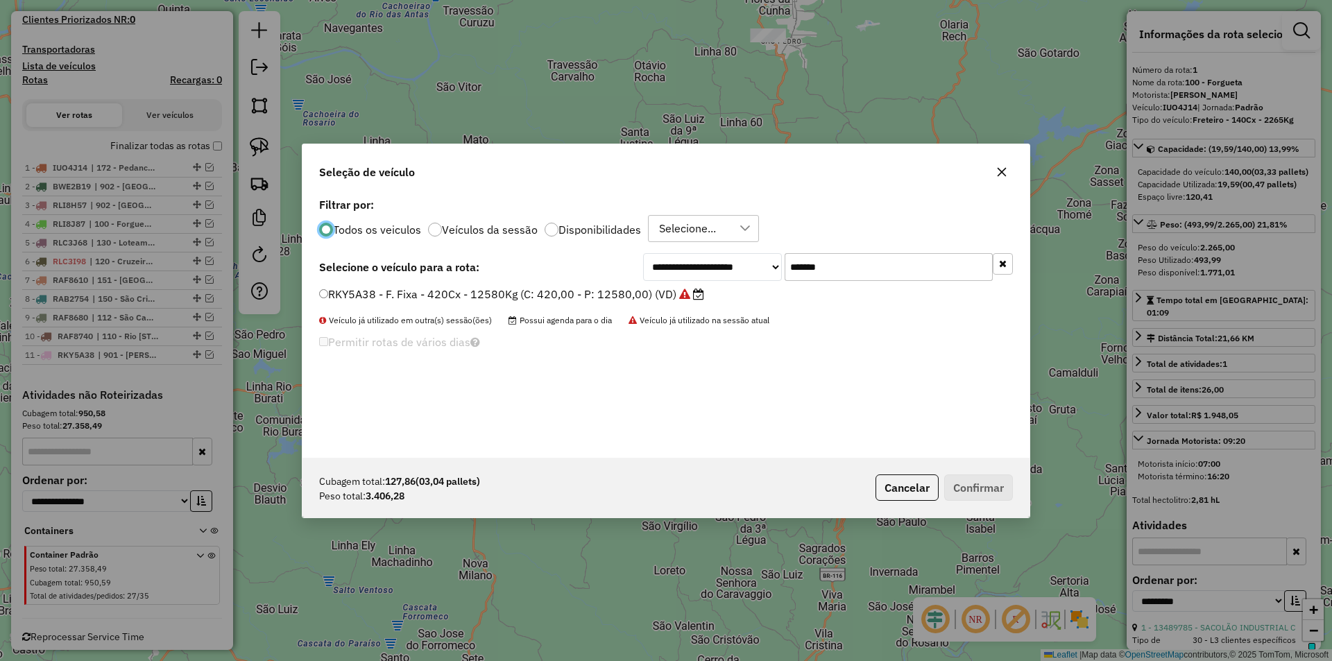
scroll to position [8, 4]
drag, startPoint x: 833, startPoint y: 260, endPoint x: 654, endPoint y: 262, distance: 178.3
click at [681, 266] on div "**********" at bounding box center [828, 267] width 370 height 28
paste input "text"
type input "*******"
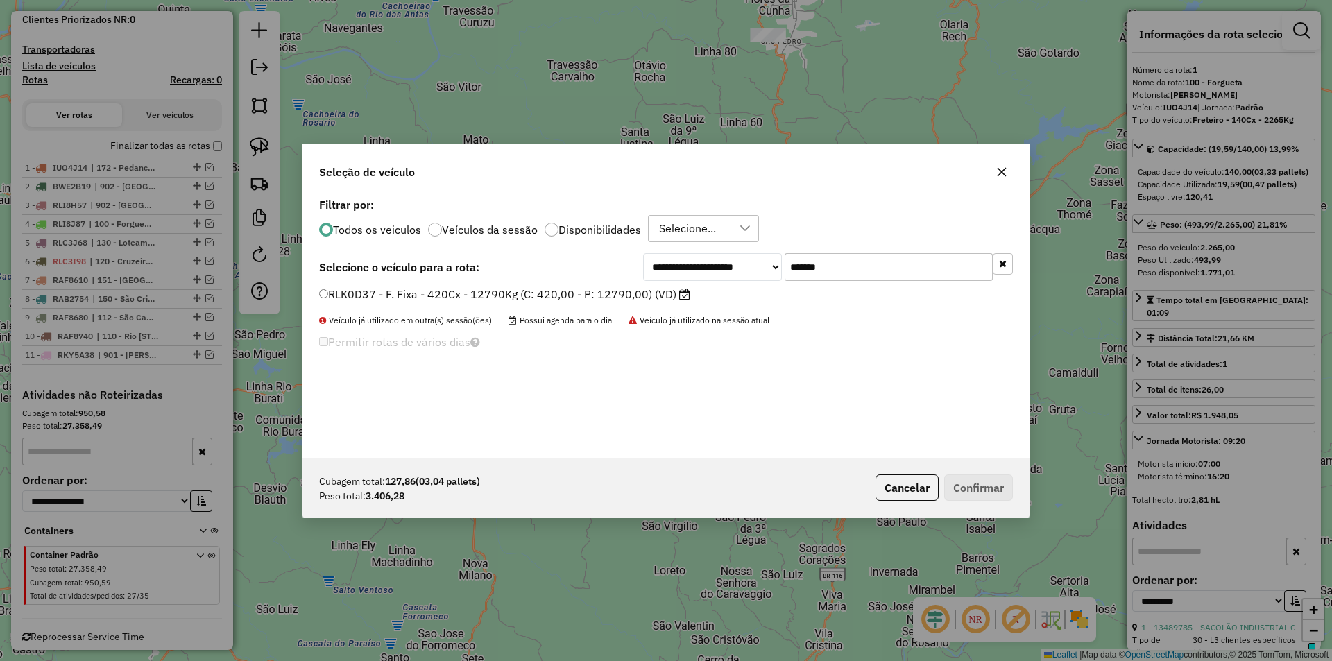
drag, startPoint x: 367, startPoint y: 296, endPoint x: 386, endPoint y: 302, distance: 19.7
click at [366, 296] on label "RLK0D37 - F. Fixa - 420Cx - 12790Kg (C: 420,00 - P: 12790,00) (VD)" at bounding box center [504, 294] width 371 height 17
click at [992, 488] on button "Confirmar" at bounding box center [978, 488] width 69 height 26
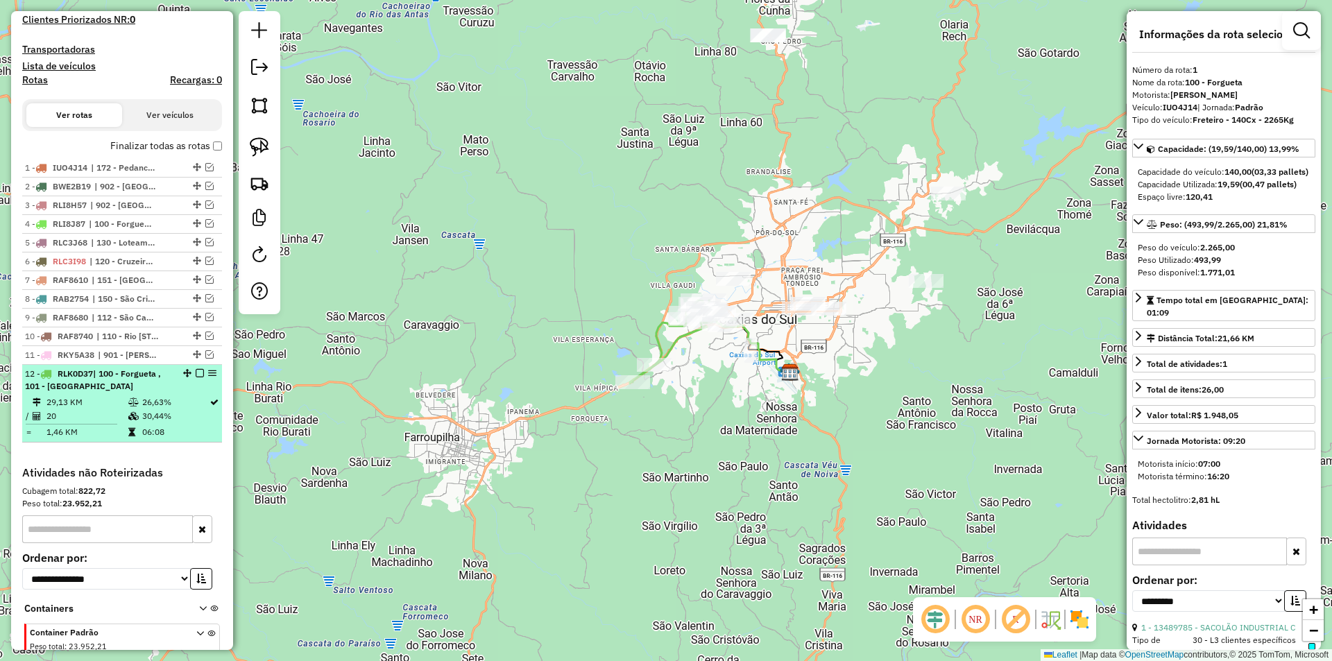
click at [196, 373] on em at bounding box center [200, 373] width 8 height 8
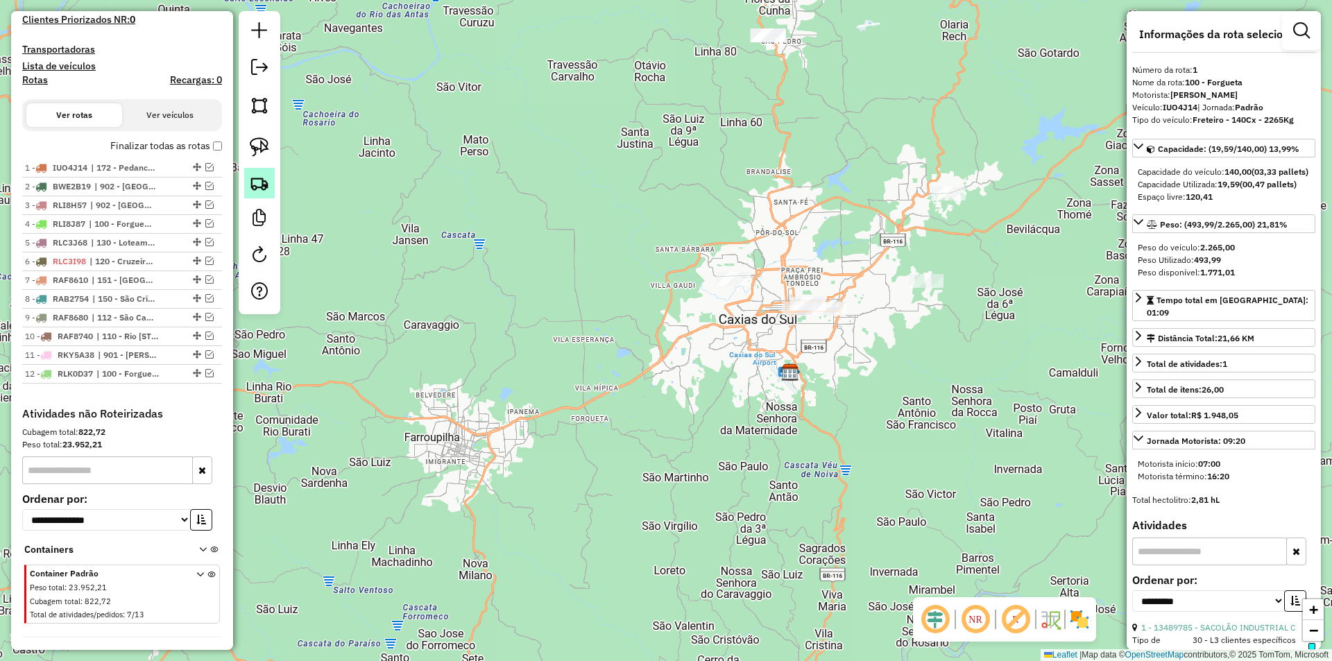
click at [262, 181] on img at bounding box center [259, 182] width 19 height 19
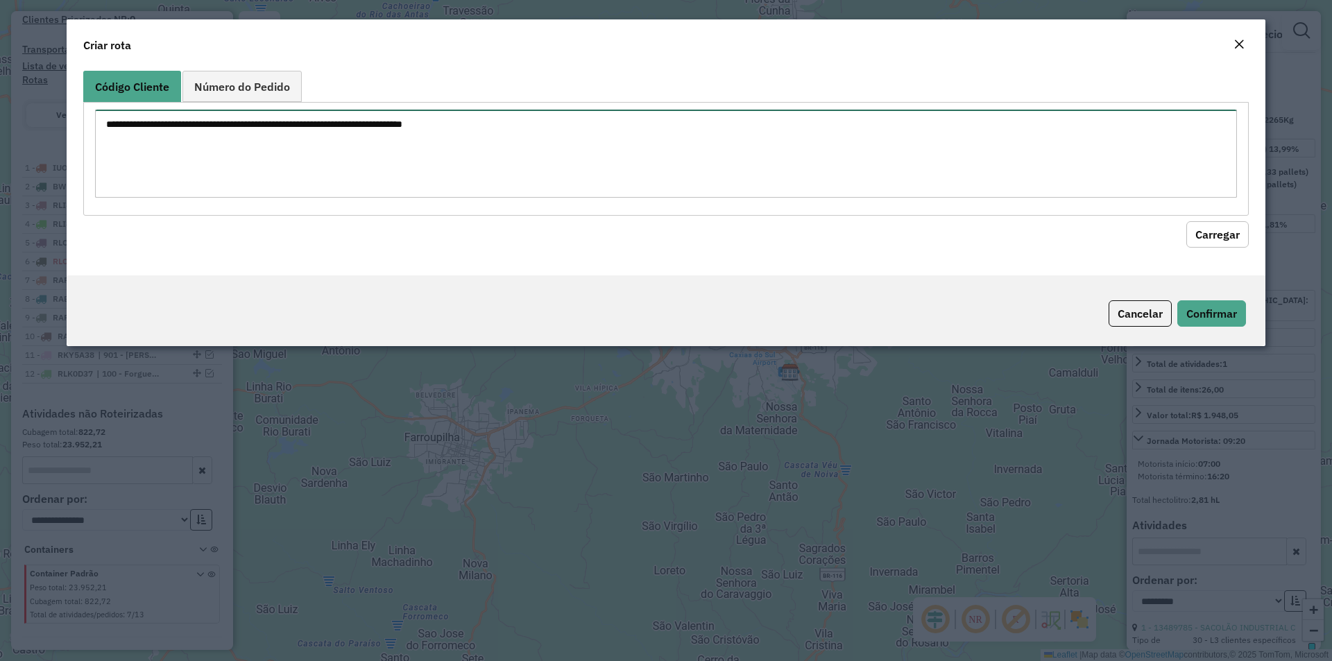
click at [273, 137] on textarea at bounding box center [666, 154] width 1142 height 88
paste textarea "******** ******** ********"
type textarea "******** ******** ********"
click at [1217, 236] on button "Carregar" at bounding box center [1218, 234] width 62 height 26
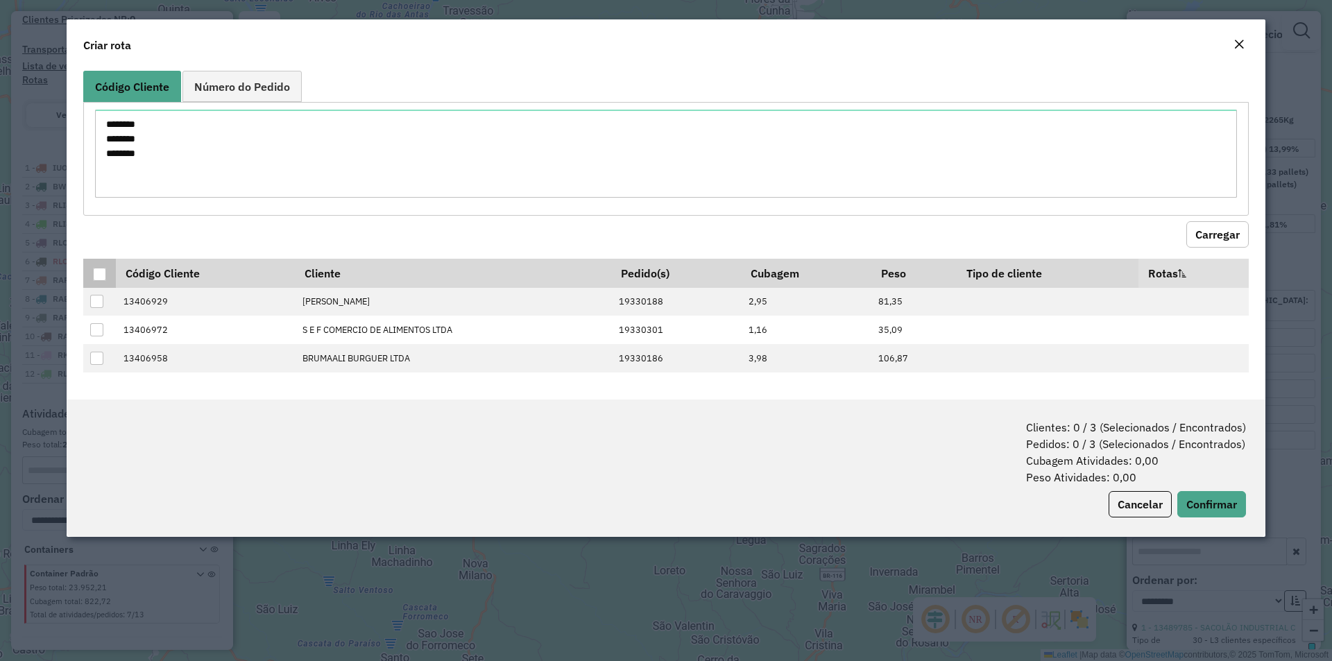
click at [99, 274] on div at bounding box center [99, 274] width 13 height 13
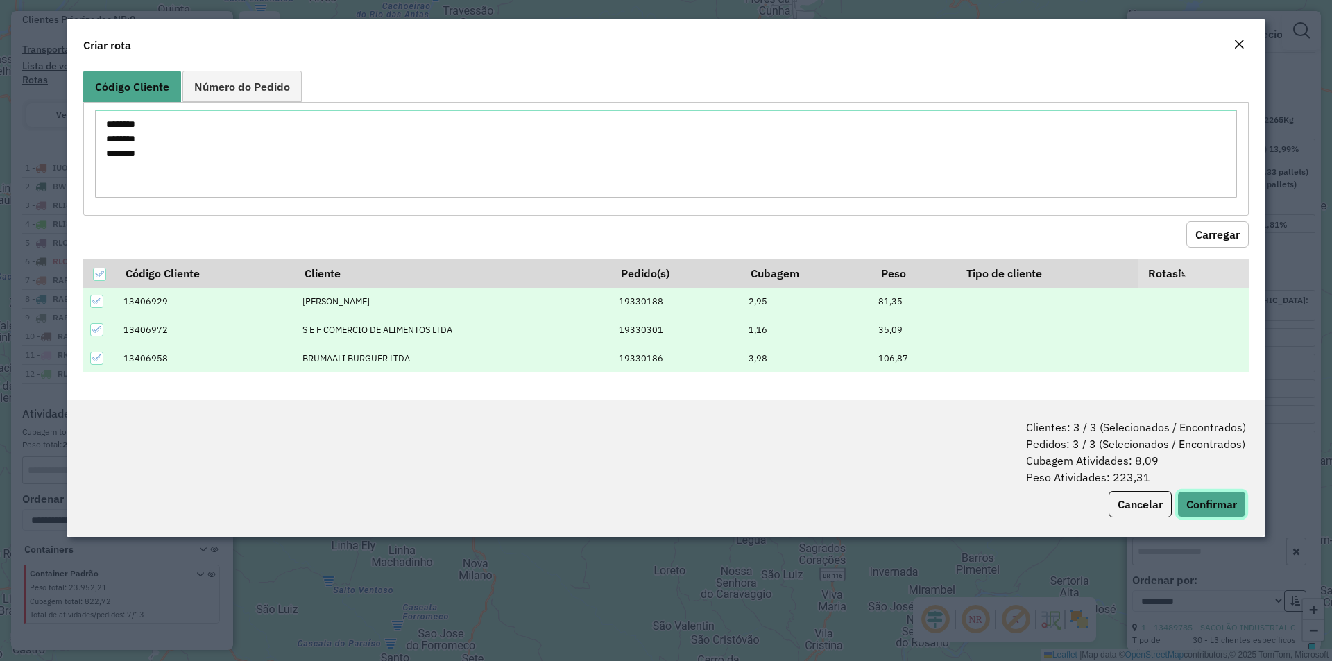
click at [1212, 500] on button "Confirmar" at bounding box center [1211, 504] width 69 height 26
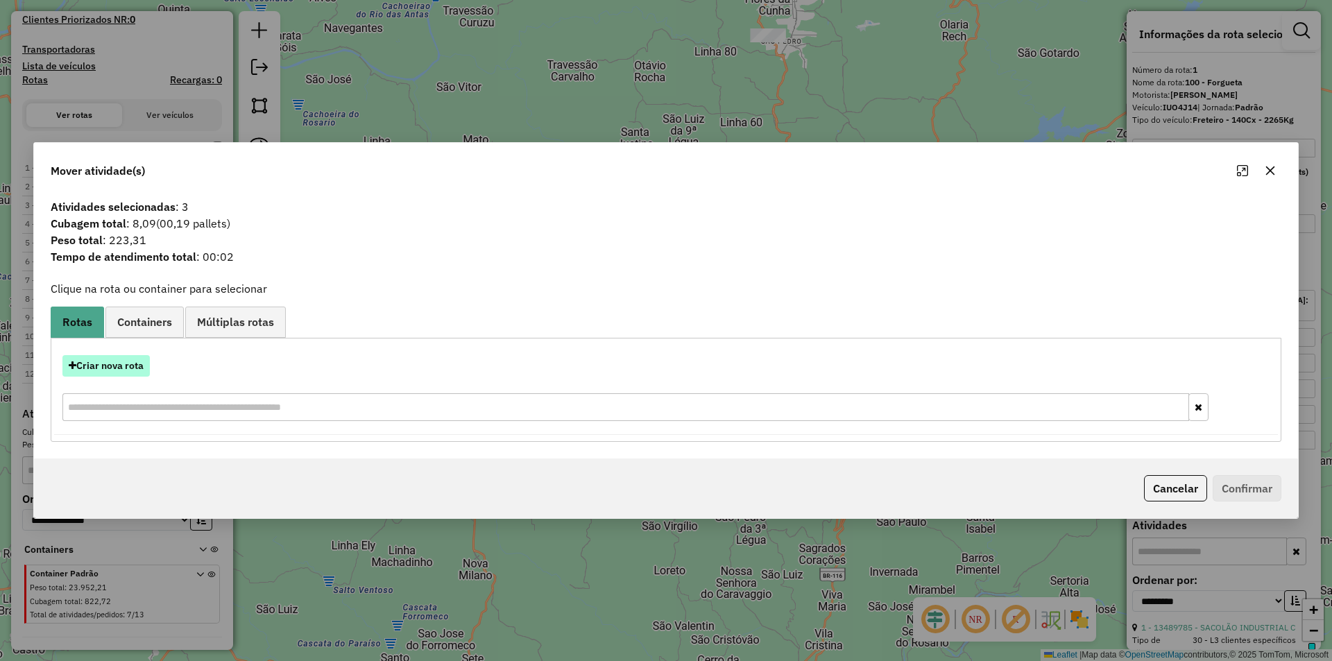
click at [122, 365] on button "Criar nova rota" at bounding box center [105, 366] width 87 height 22
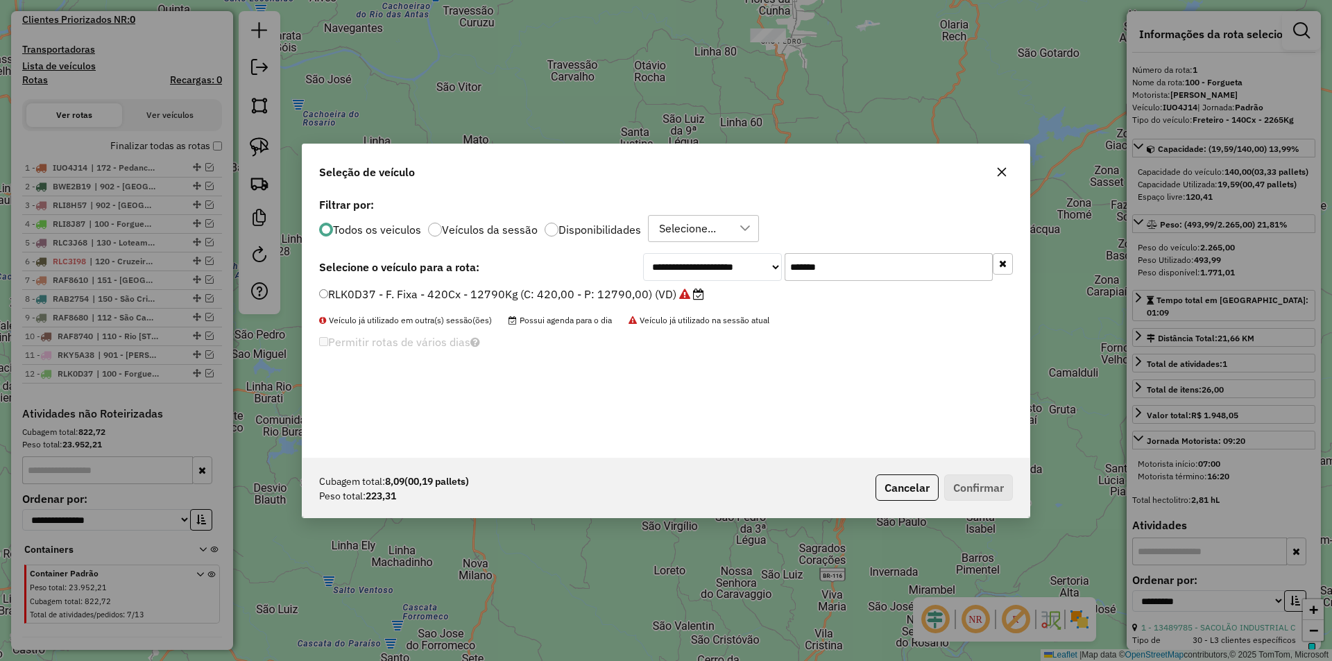
drag, startPoint x: 852, startPoint y: 267, endPoint x: 781, endPoint y: 268, distance: 71.5
click at [781, 268] on div "**********" at bounding box center [828, 267] width 370 height 28
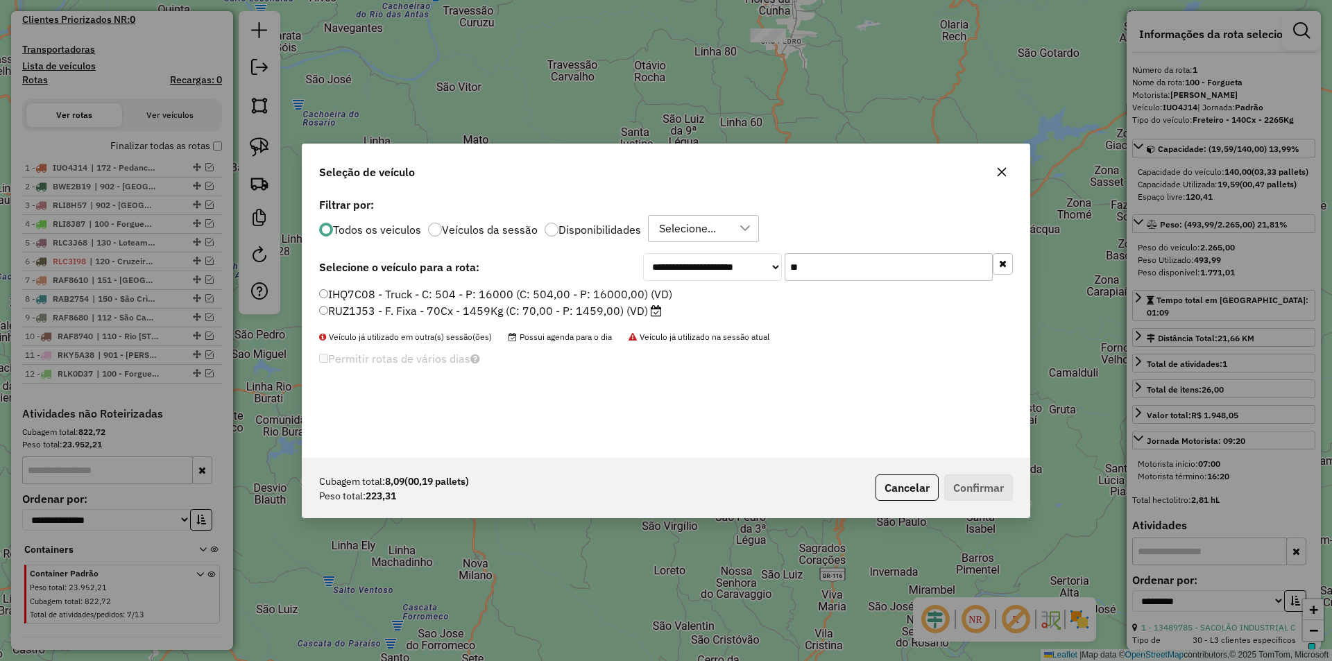
type input "**"
click at [462, 307] on label "RUZ1J53 - F. Fixa - 70Cx - 1459Kg (C: 70,00 - P: 1459,00) (VD)" at bounding box center [490, 311] width 343 height 17
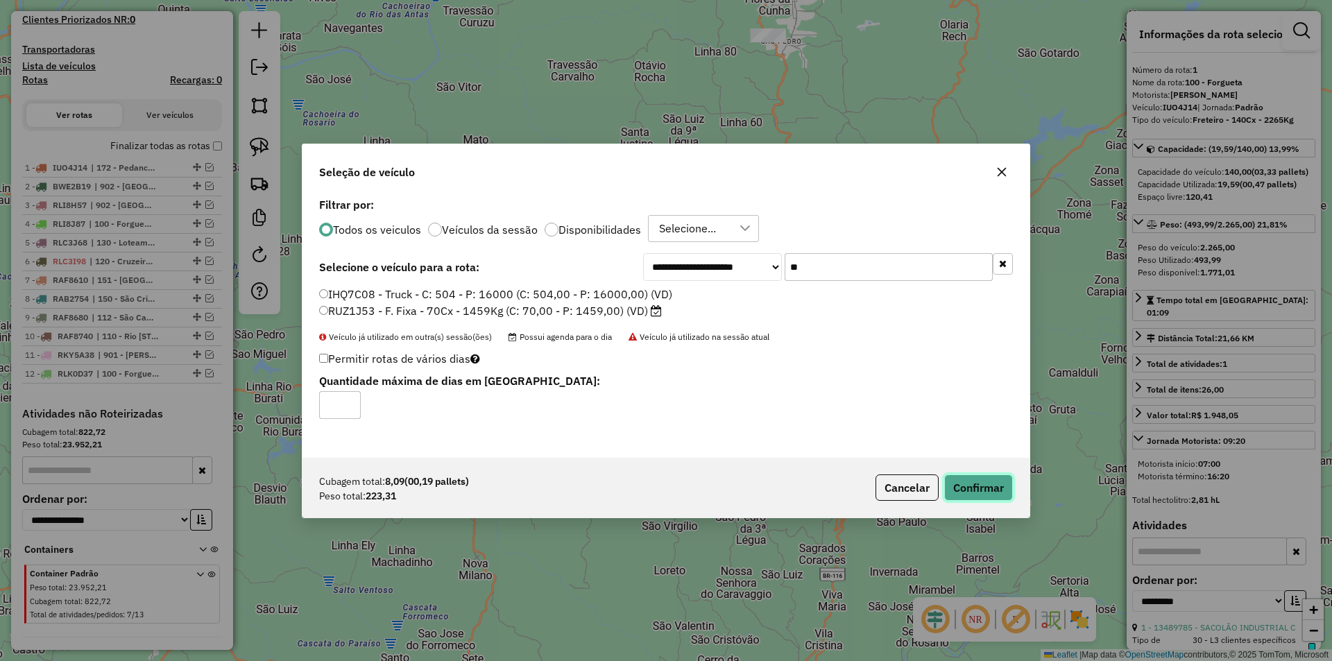
drag, startPoint x: 978, startPoint y: 484, endPoint x: 942, endPoint y: 467, distance: 40.0
click at [975, 483] on button "Confirmar" at bounding box center [978, 488] width 69 height 26
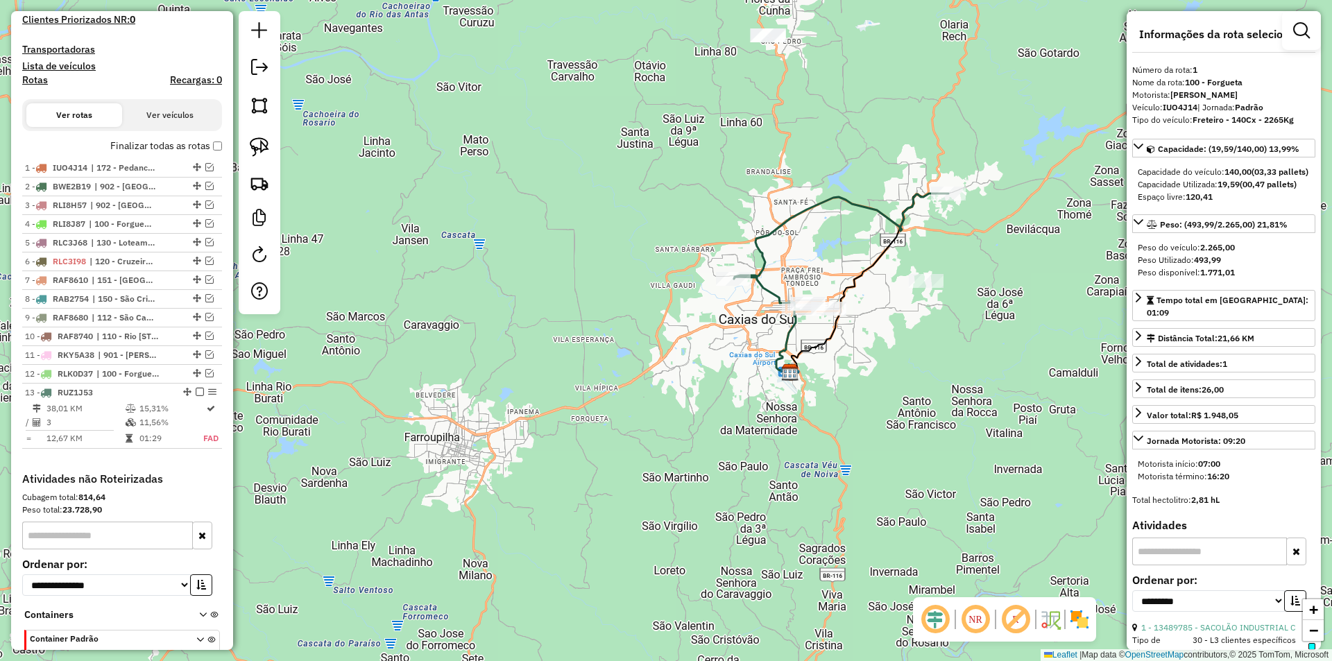
click at [860, 205] on icon at bounding box center [841, 252] width 214 height 116
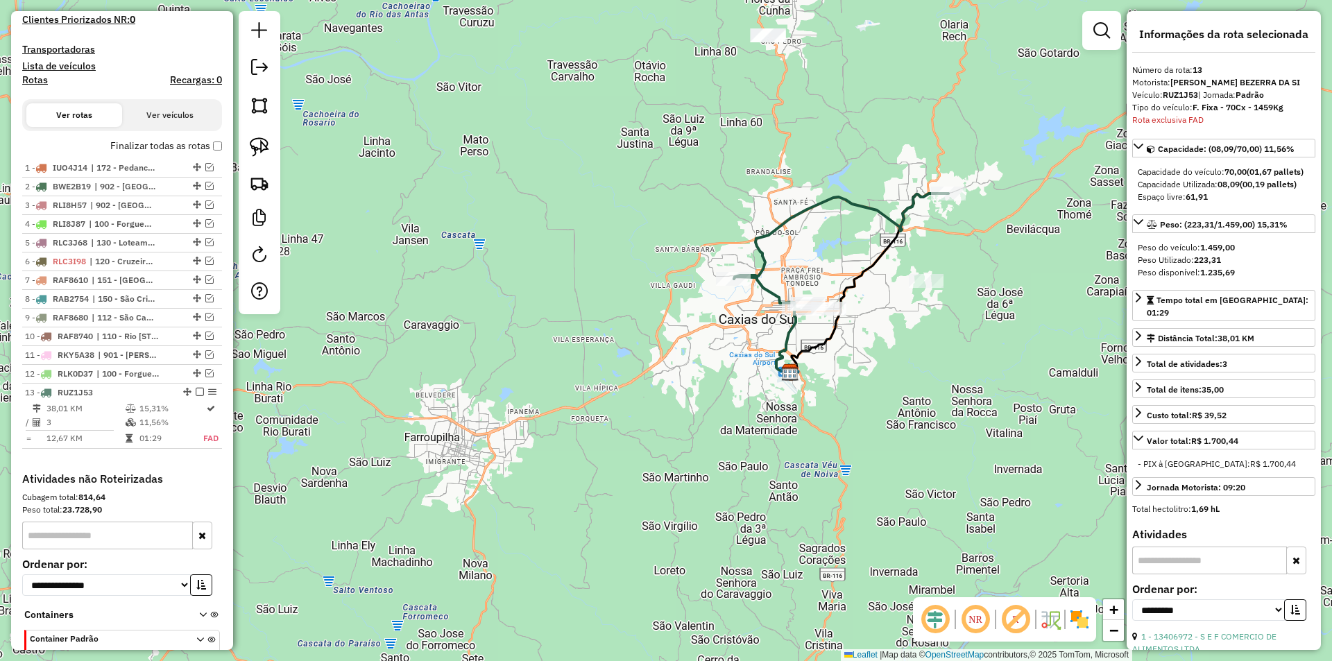
scroll to position [546, 0]
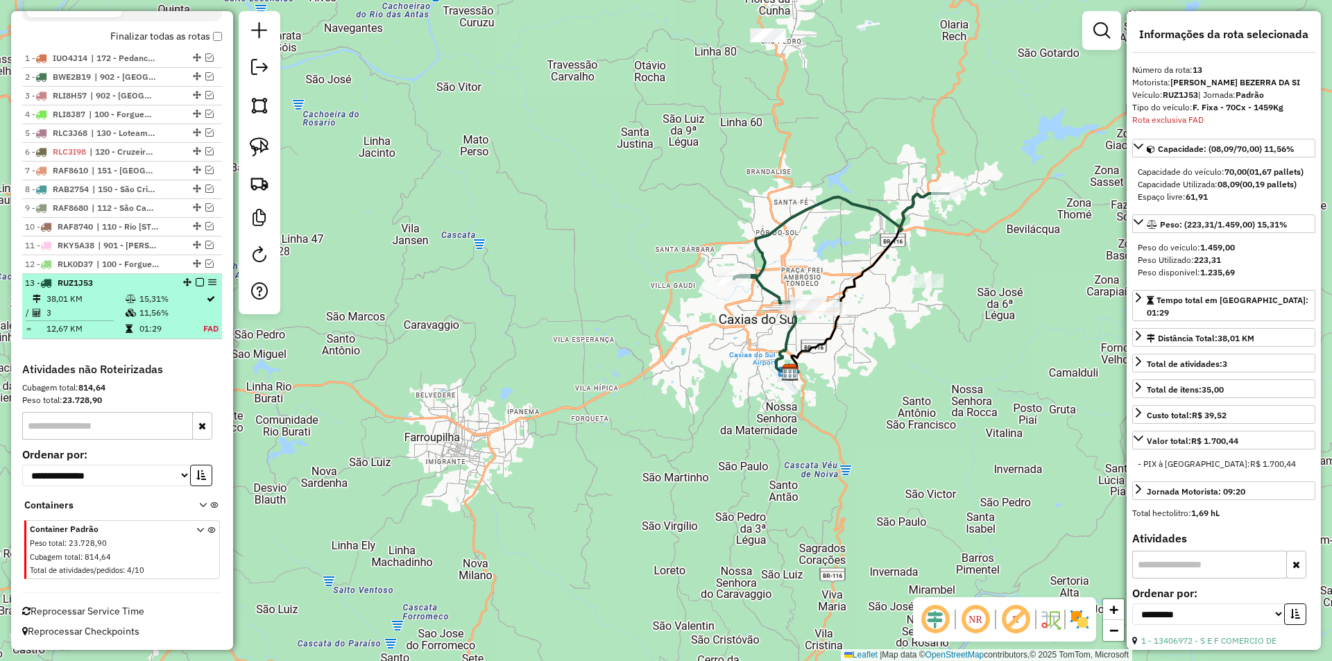
click at [196, 280] on em at bounding box center [200, 282] width 8 height 8
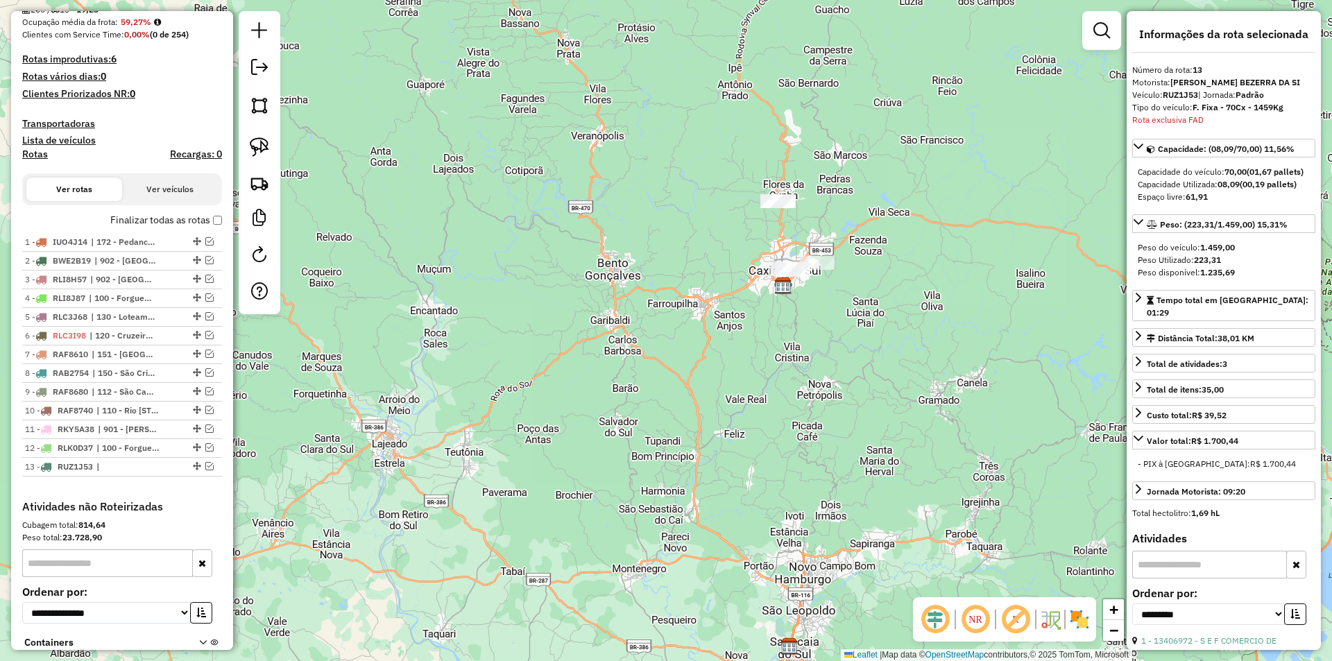
scroll to position [416, 0]
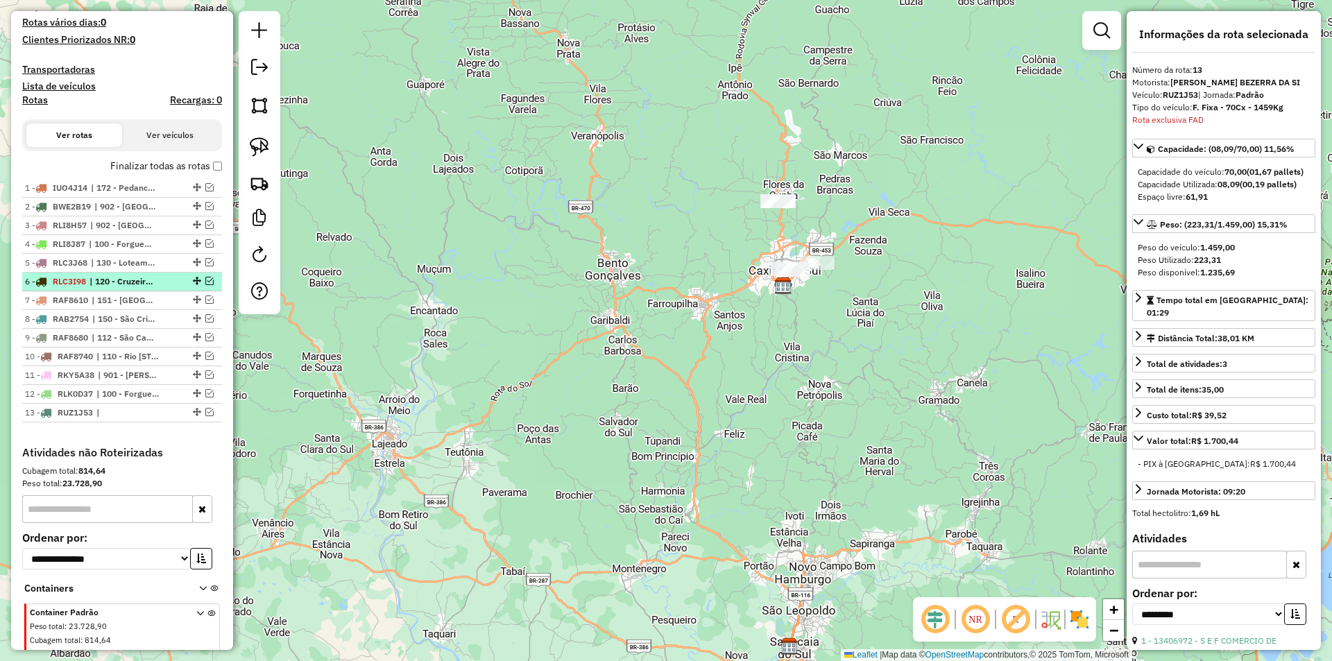
click at [205, 280] on em at bounding box center [209, 281] width 8 height 8
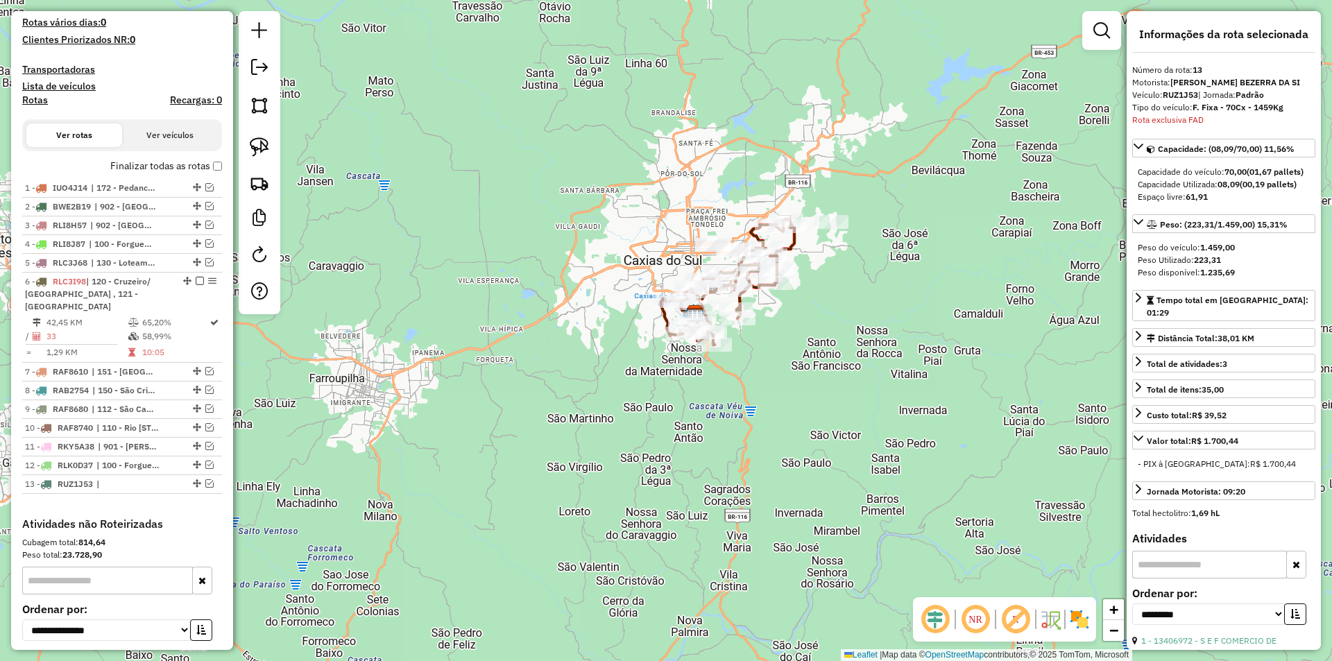
click at [790, 247] on icon at bounding box center [727, 282] width 133 height 125
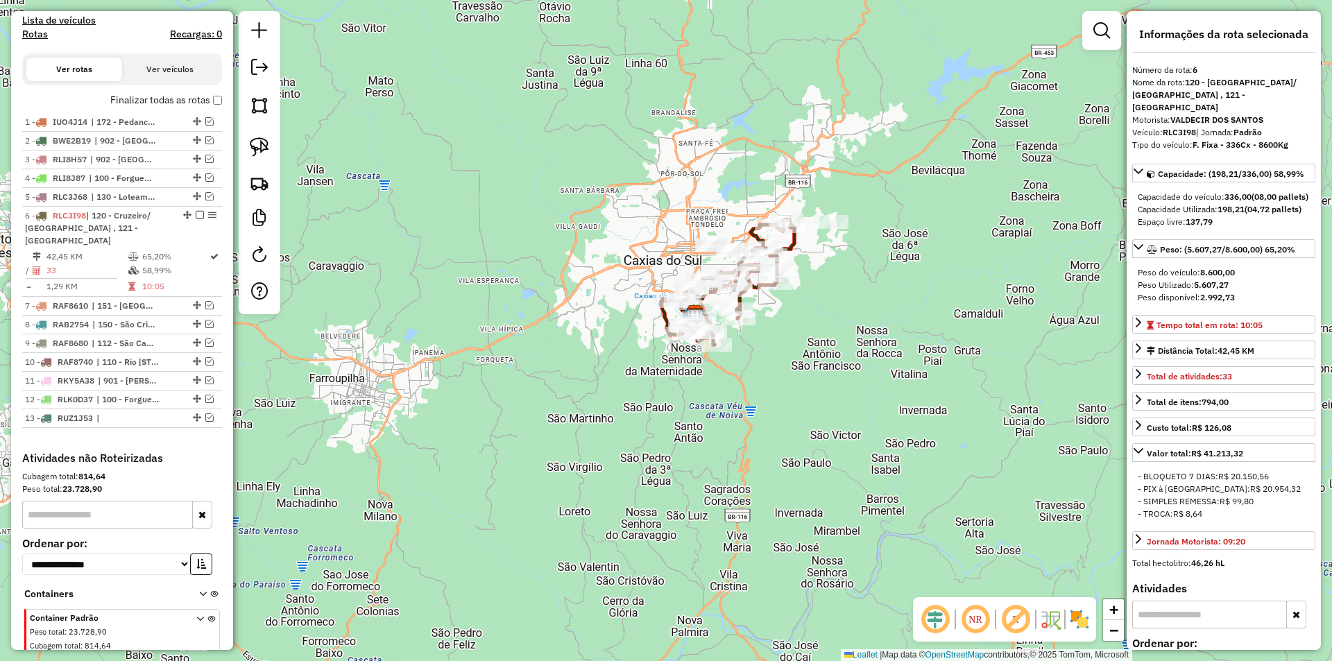
scroll to position [559, 0]
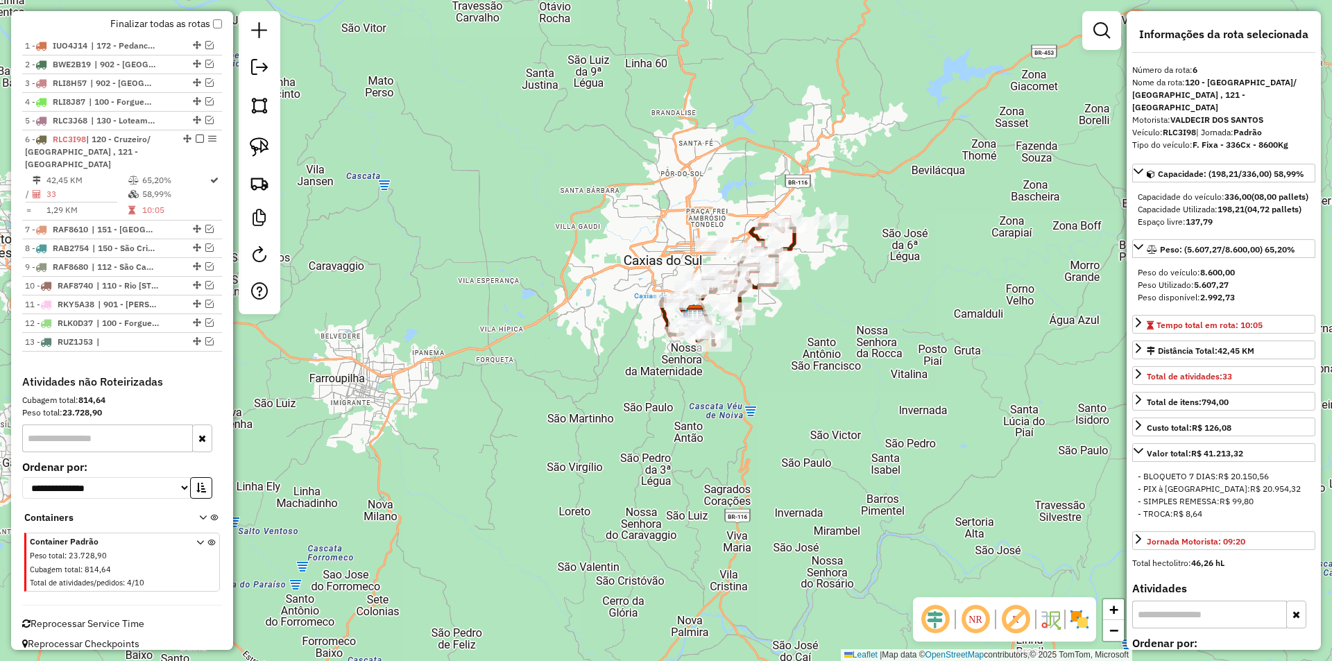
click at [215, 28] on label "Finalizar todas as rotas" at bounding box center [166, 24] width 112 height 15
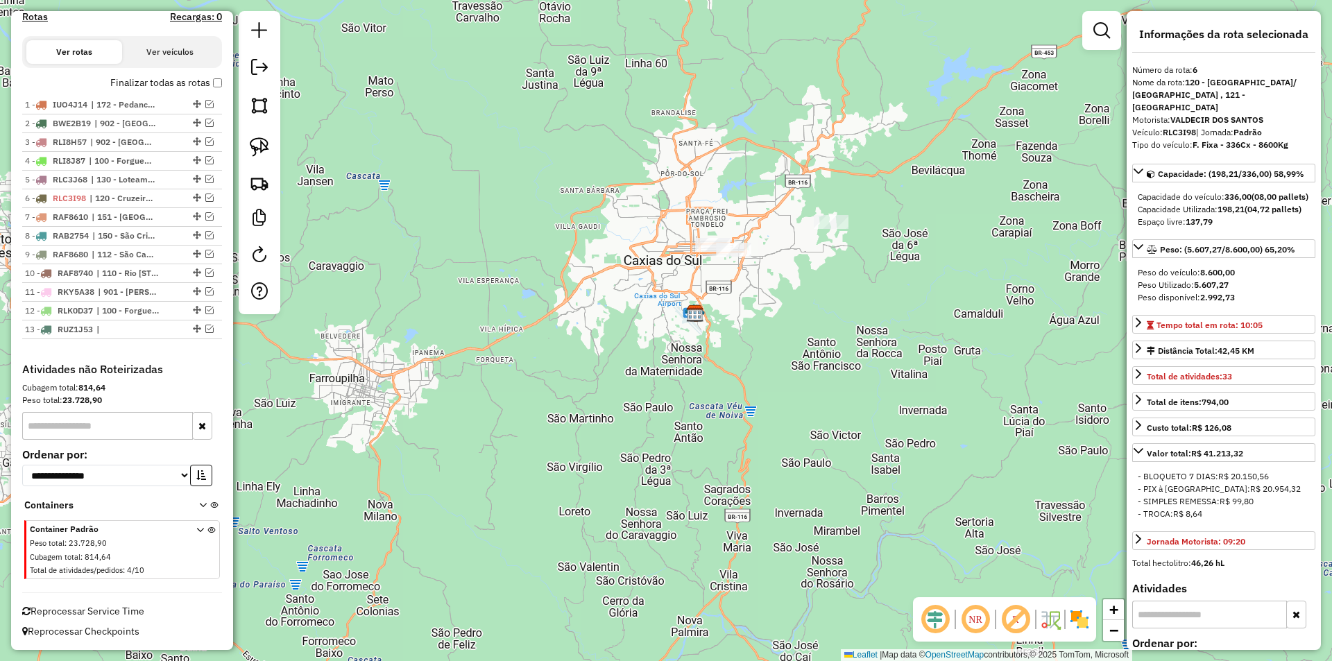
scroll to position [500, 0]
click at [219, 79] on div "Depósito: CDD Caxias Total de rotas: 13 Distância Total: 565,84 km Tempo total:…" at bounding box center [122, 2] width 211 height 722
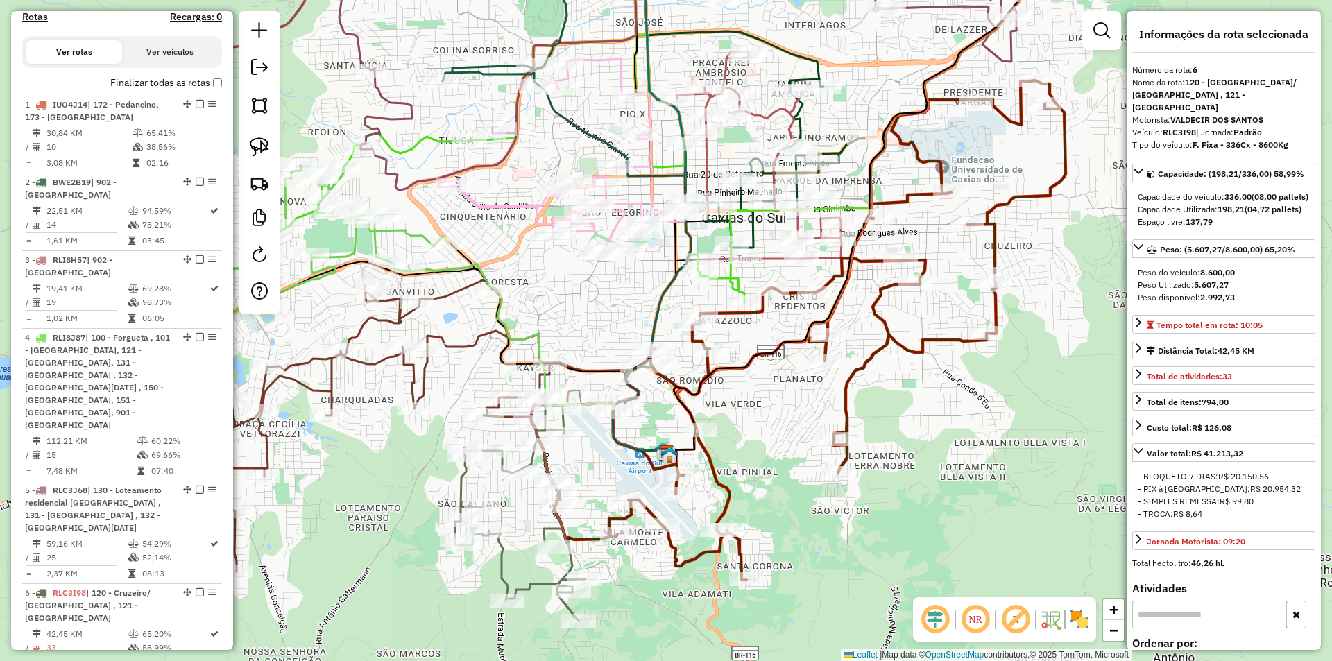
click at [409, 239] on icon at bounding box center [237, 331] width 423 height 332
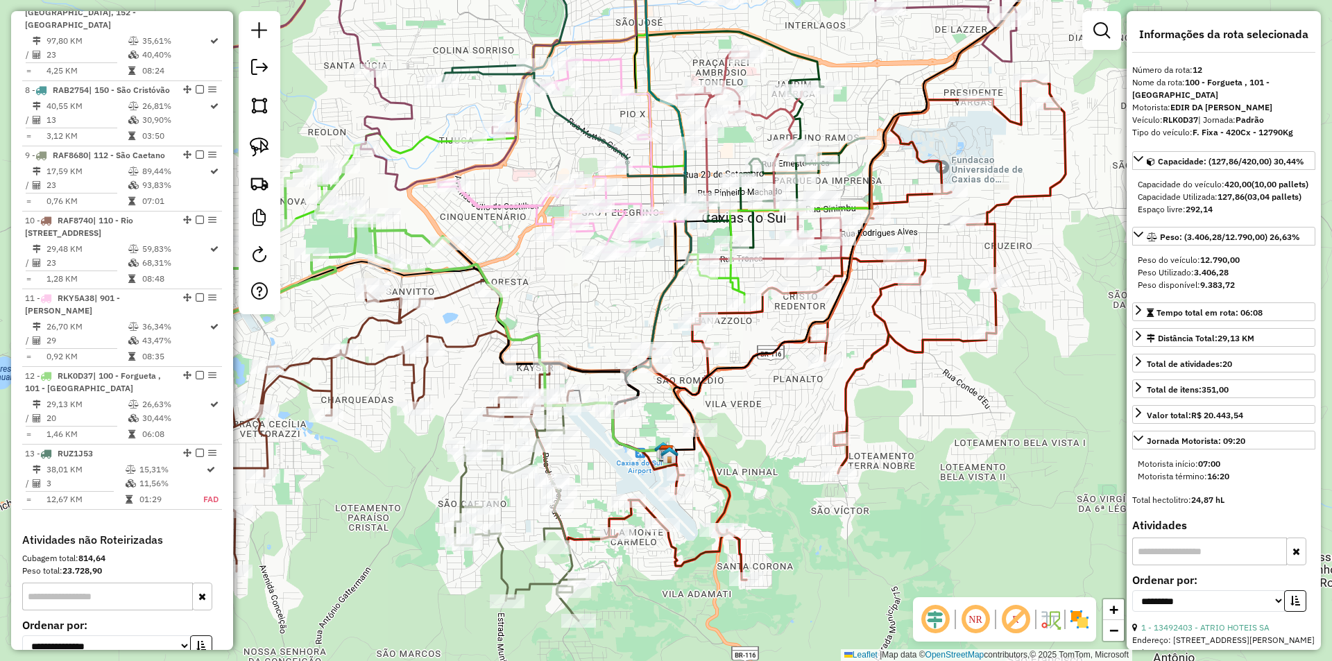
scroll to position [1291, 0]
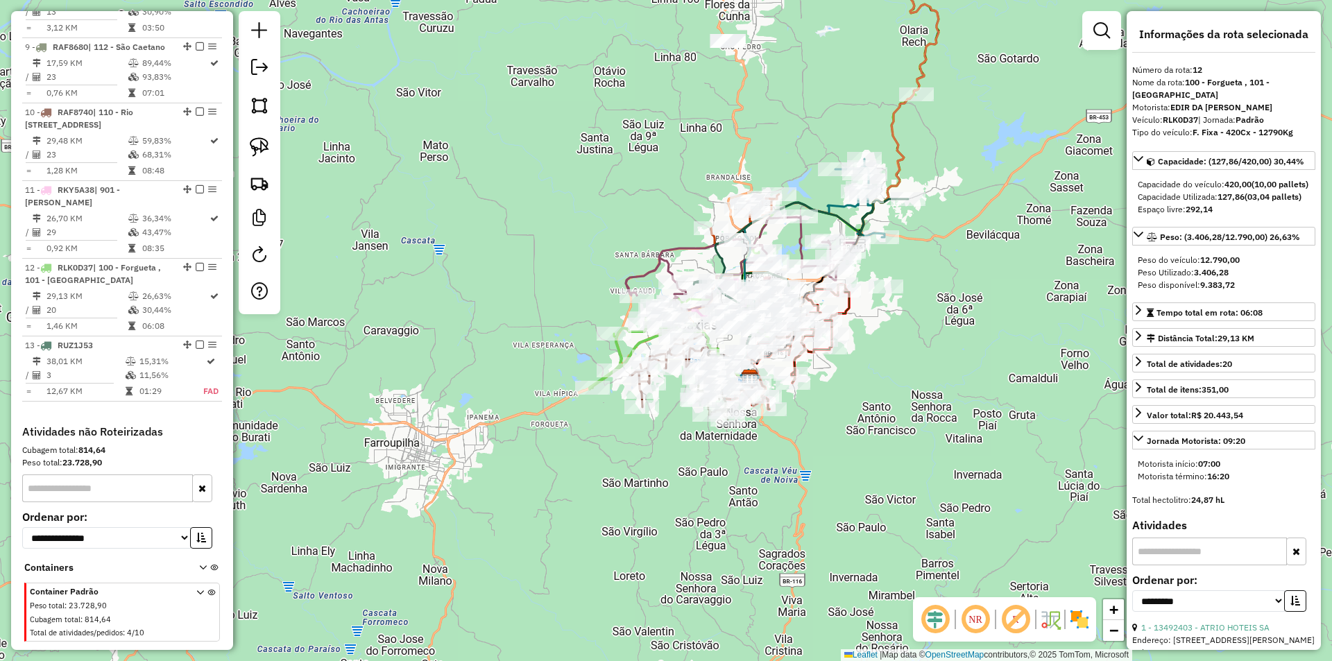
drag, startPoint x: 948, startPoint y: 169, endPoint x: 909, endPoint y: 258, distance: 96.9
click at [909, 258] on div "Janela de atendimento Grade de atendimento Capacidade Transportadoras Veículos …" at bounding box center [666, 330] width 1332 height 661
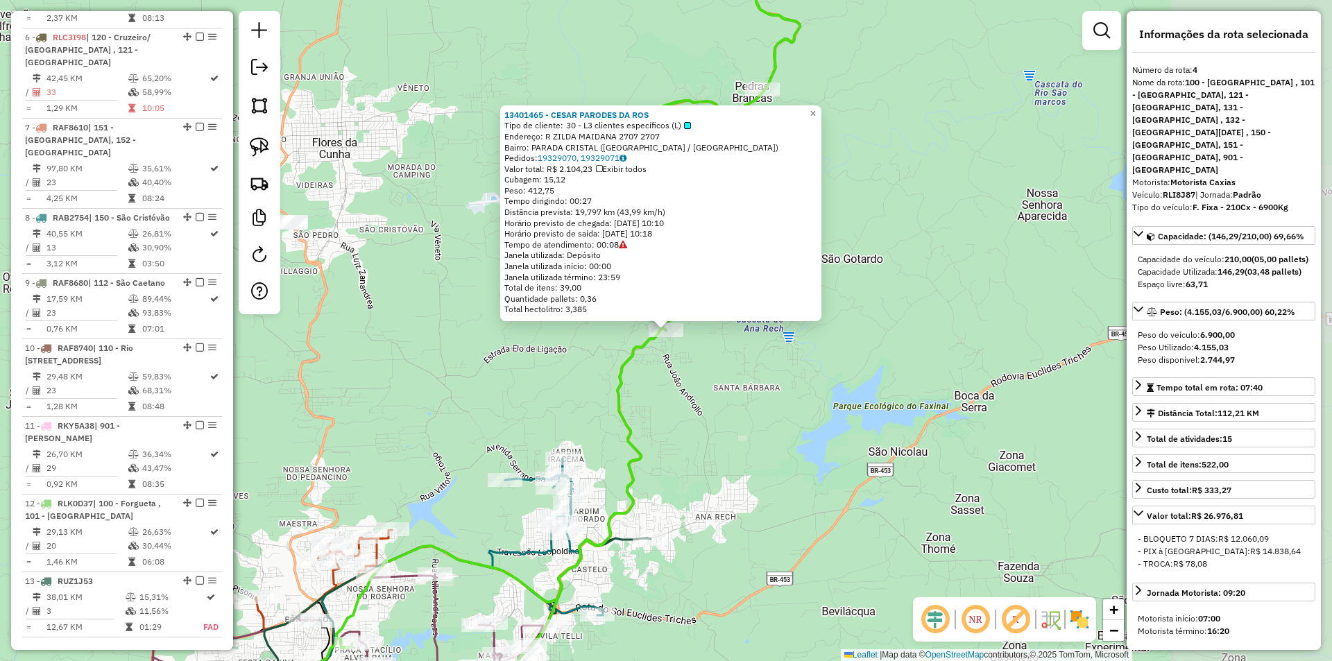
scroll to position [817, 0]
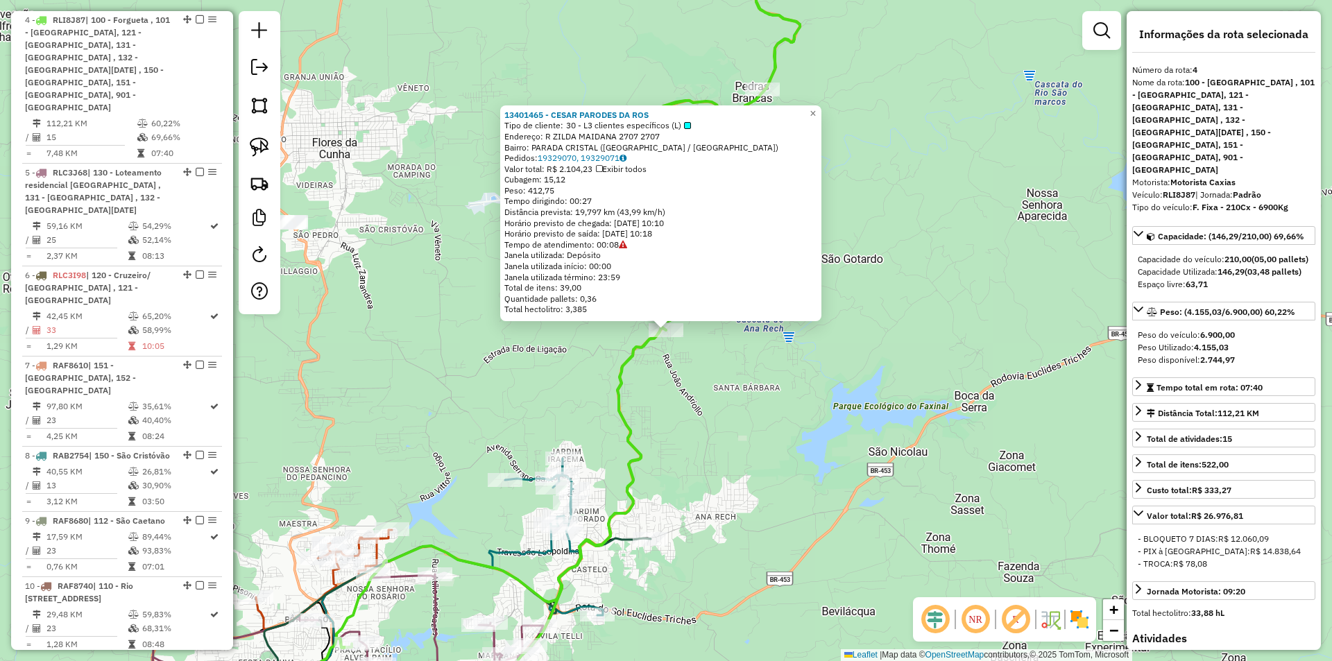
click at [891, 267] on div "13401465 - CESAR PARODES DA ROS Tipo de cliente: 30 - L3 clientes específicos (…" at bounding box center [666, 330] width 1332 height 661
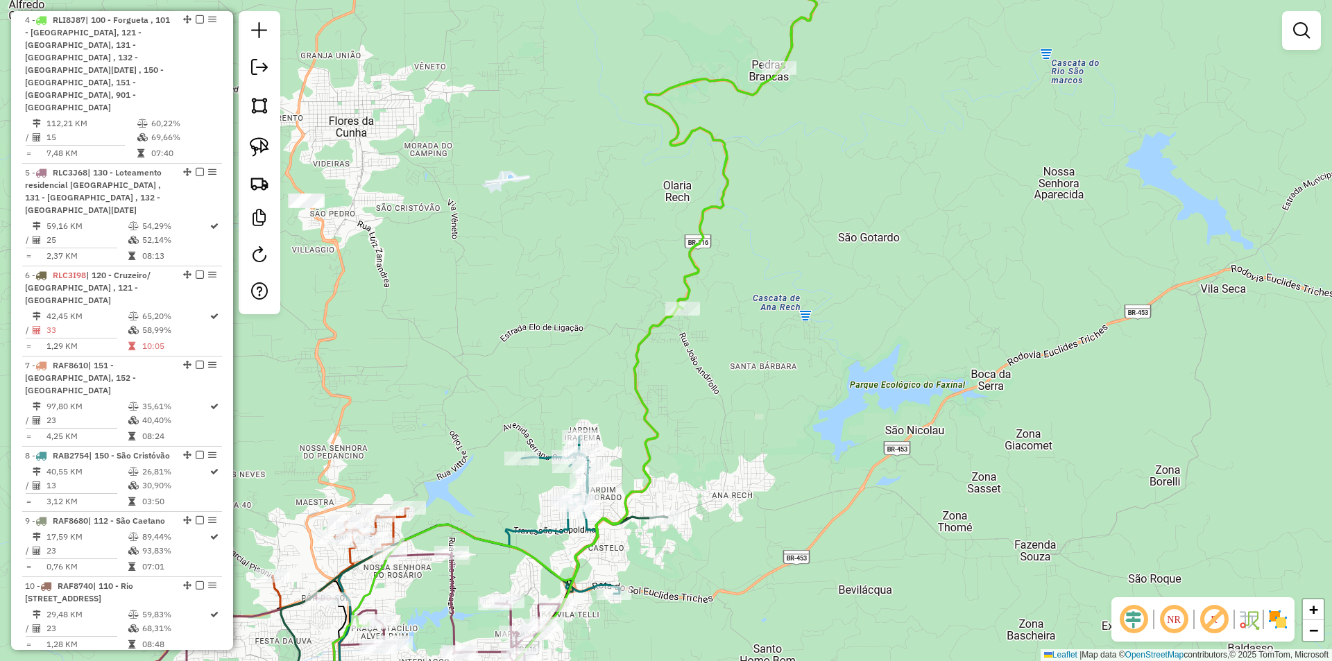
drag, startPoint x: 821, startPoint y: 333, endPoint x: 926, endPoint y: 164, distance: 198.5
click at [923, 167] on div "Janela de atendimento Grade de atendimento Capacidade Transportadoras Veículos …" at bounding box center [666, 330] width 1332 height 661
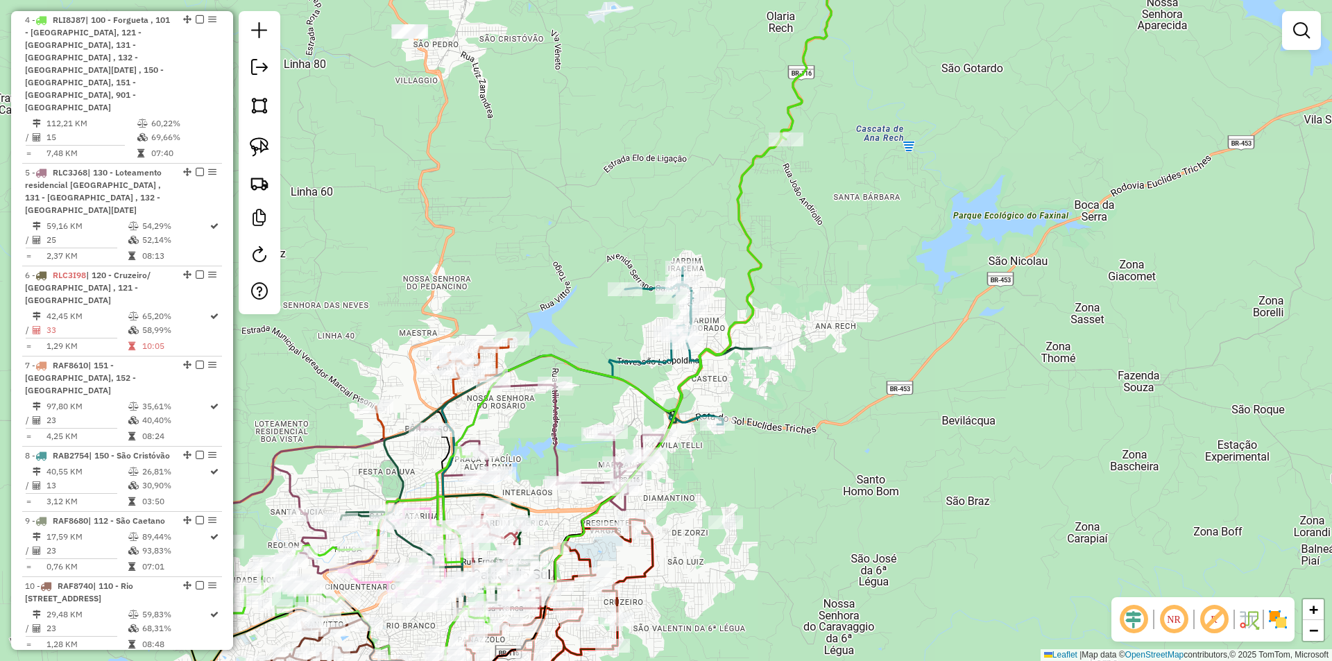
click at [749, 241] on icon at bounding box center [506, 282] width 649 height 696
select select "**********"
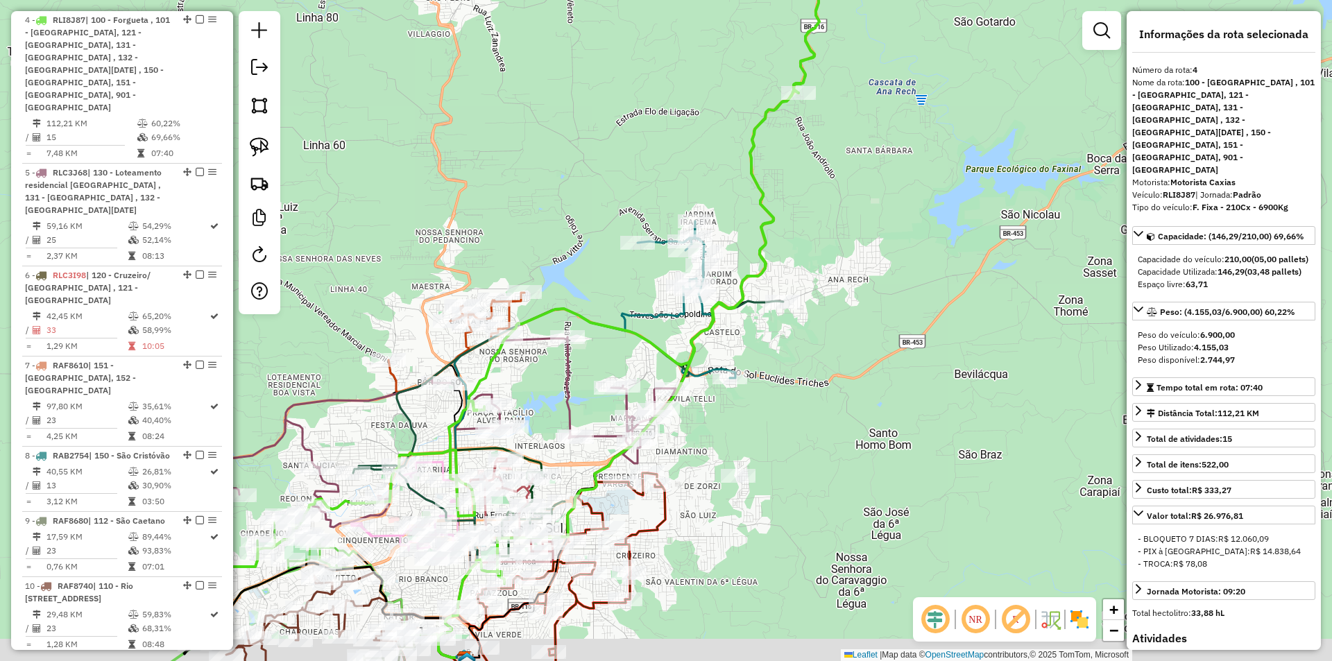
drag, startPoint x: 822, startPoint y: 450, endPoint x: 952, endPoint y: 112, distance: 361.3
click at [952, 112] on div "Janela de atendimento Grade de atendimento Capacidade Transportadoras Veículos …" at bounding box center [666, 330] width 1332 height 661
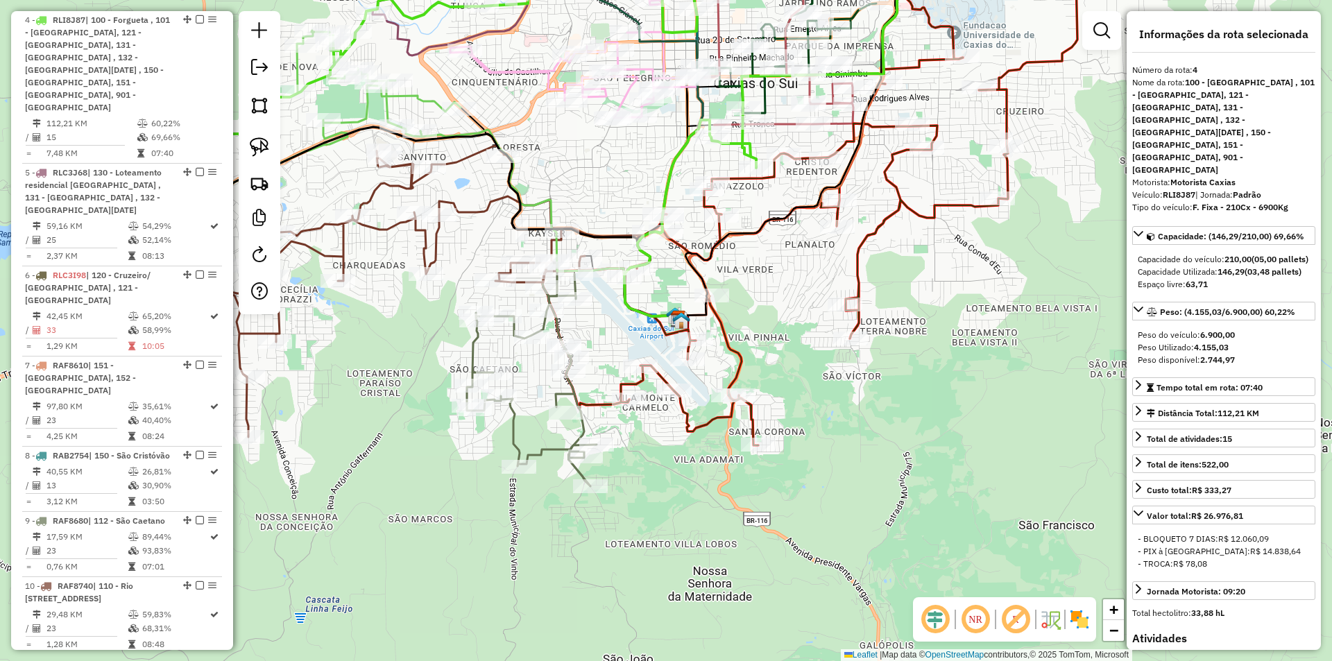
click at [556, 330] on icon at bounding box center [611, 317] width 137 height 108
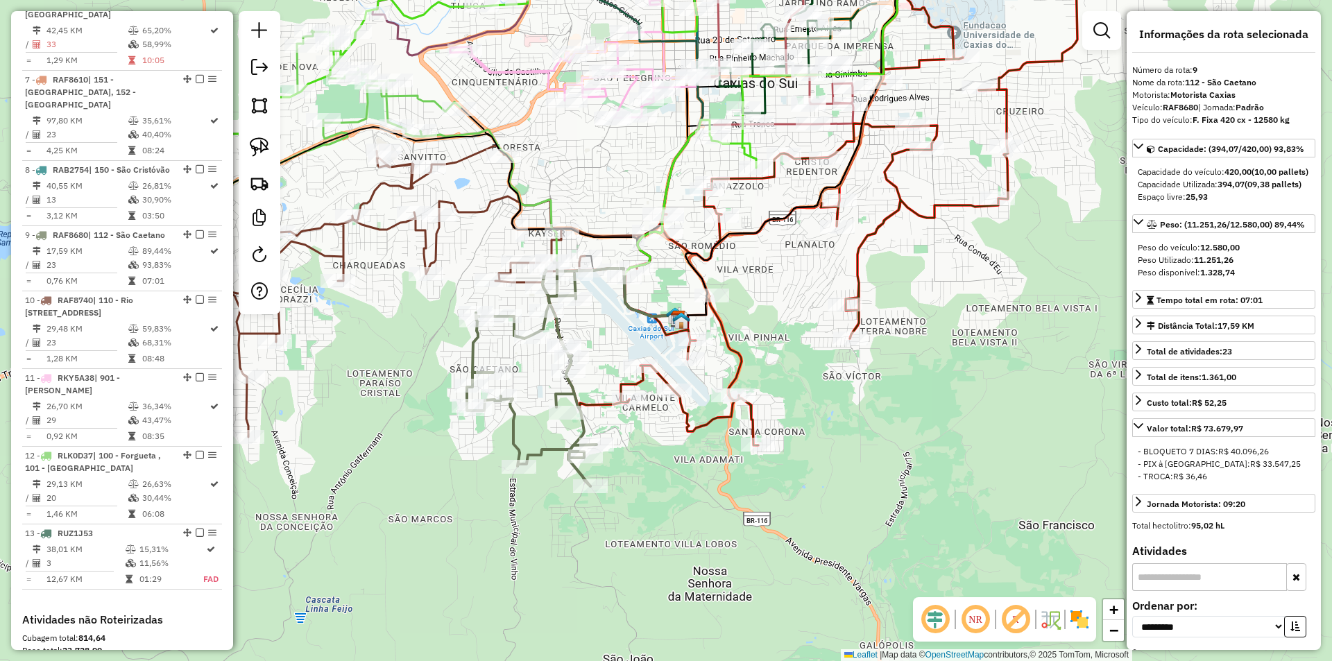
scroll to position [1256, 0]
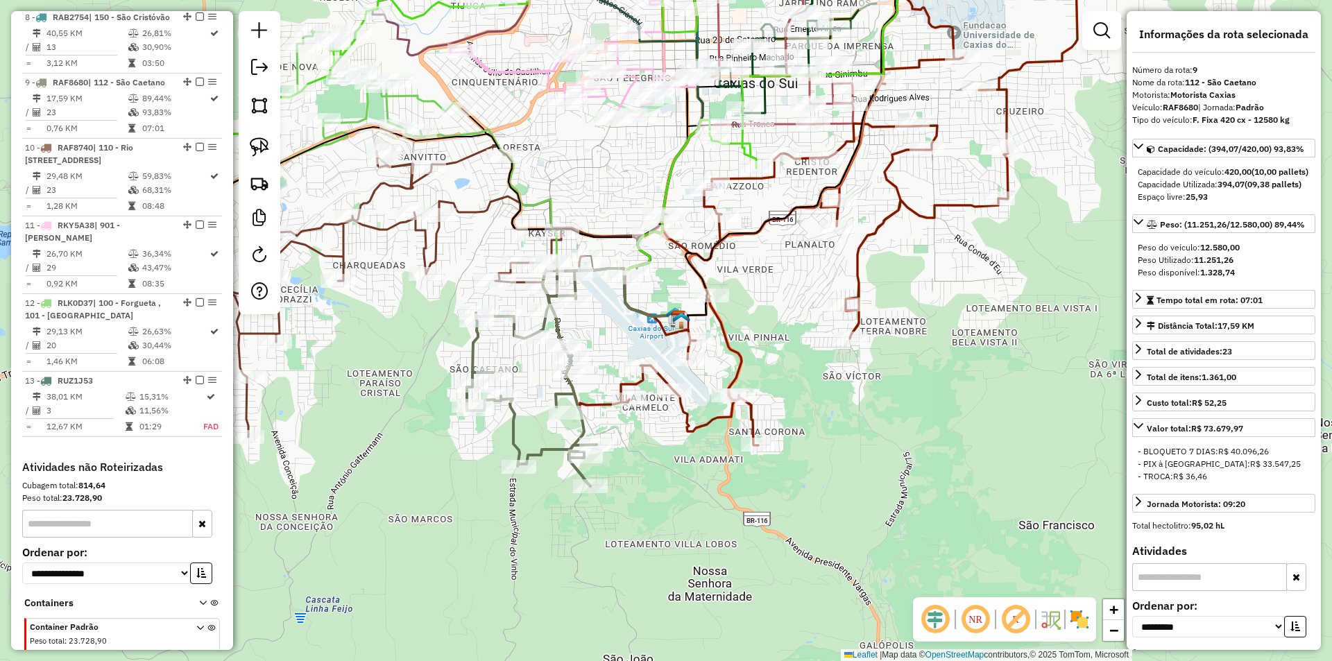
click at [484, 203] on icon at bounding box center [432, 291] width 464 height 291
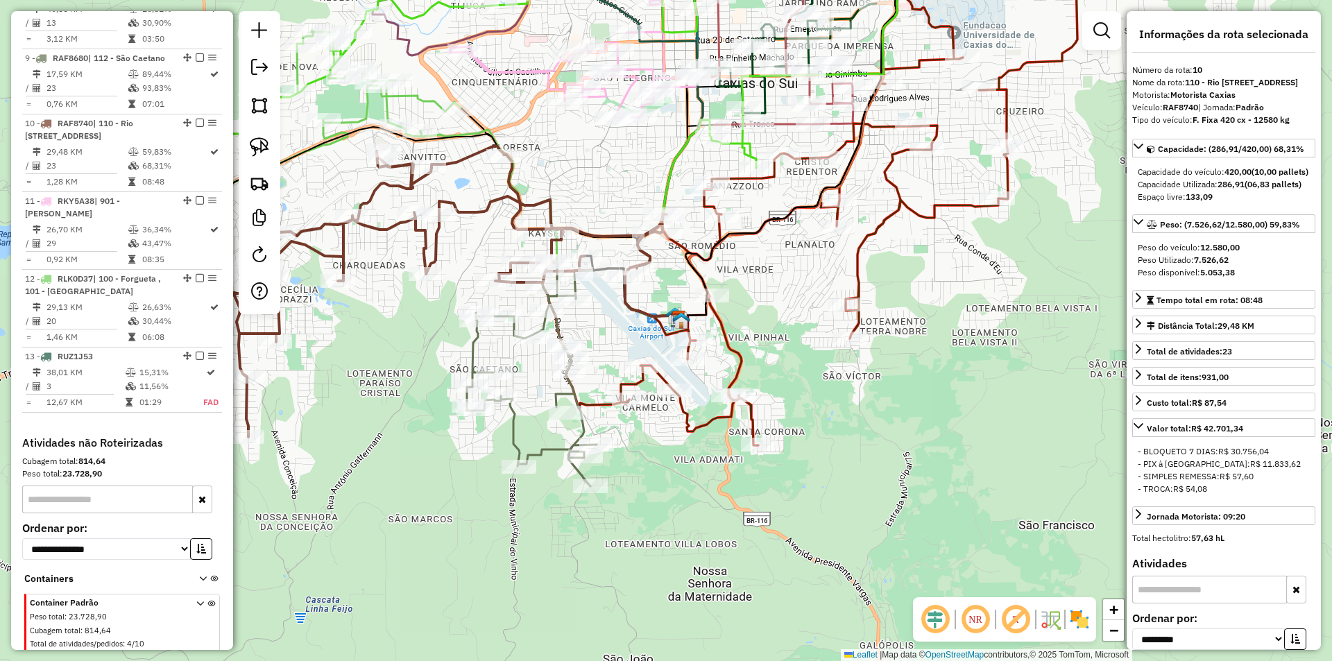
scroll to position [1291, 0]
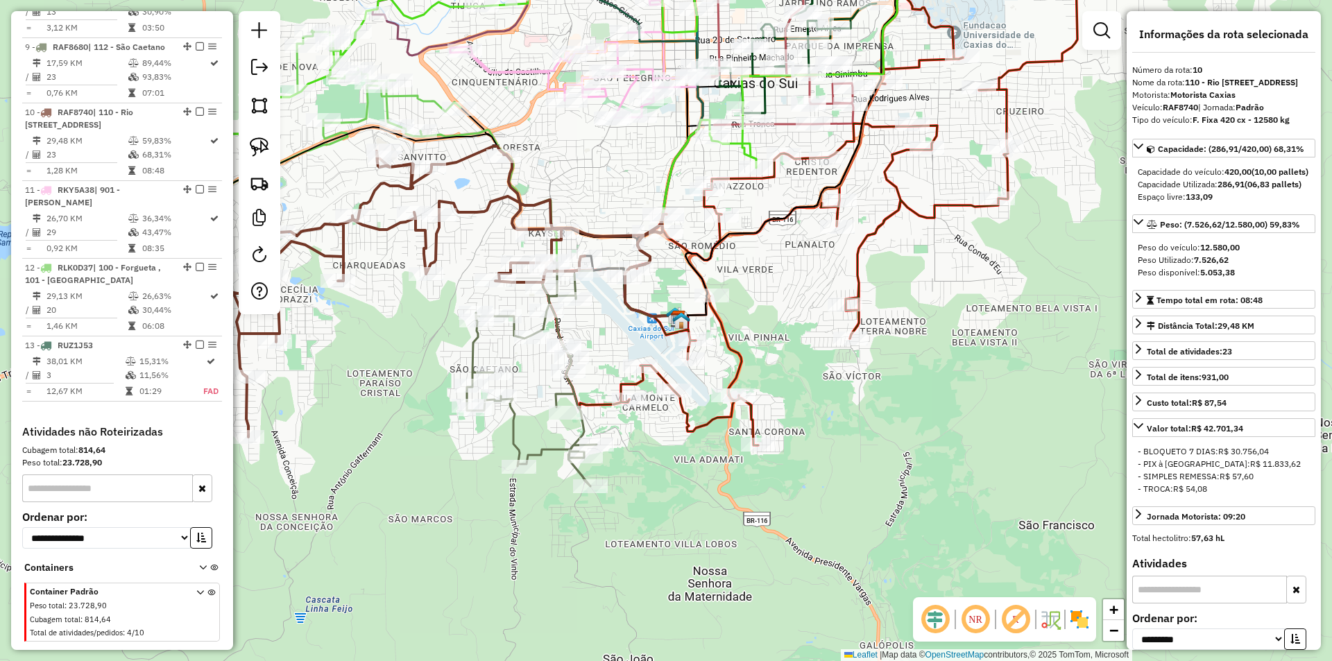
click at [557, 397] on icon at bounding box center [532, 374] width 130 height 223
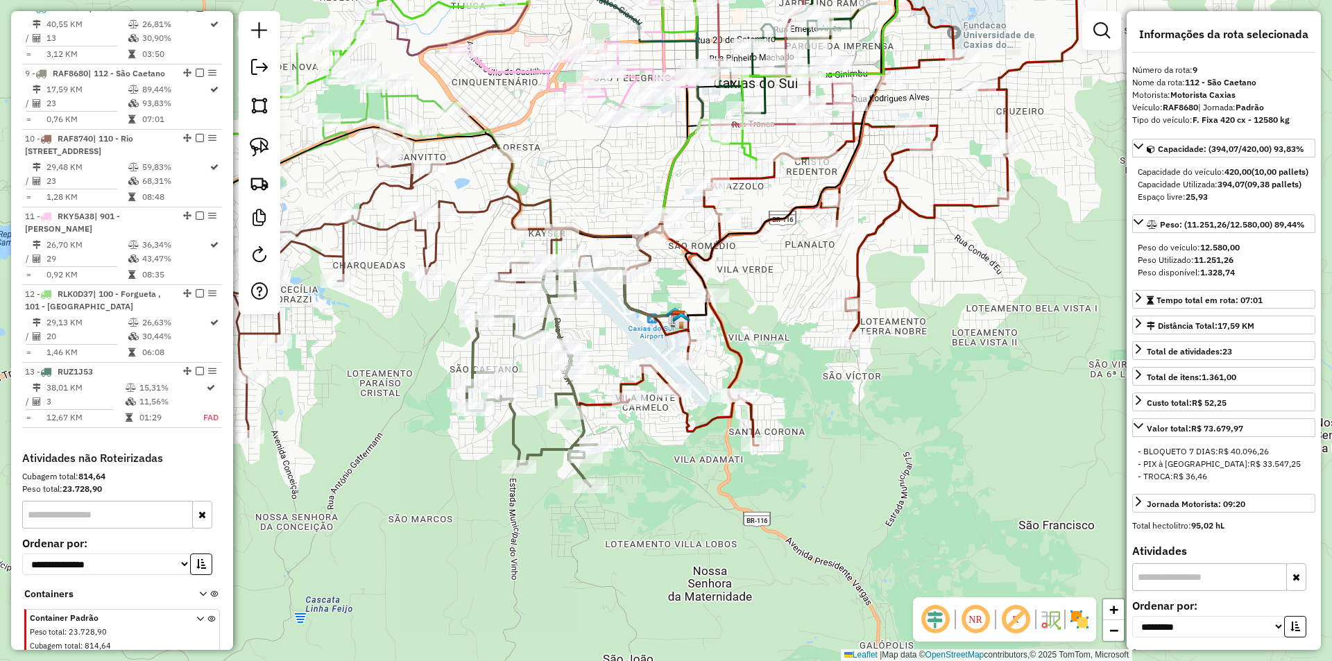
scroll to position [1256, 0]
